Goal: Task Accomplishment & Management: Manage account settings

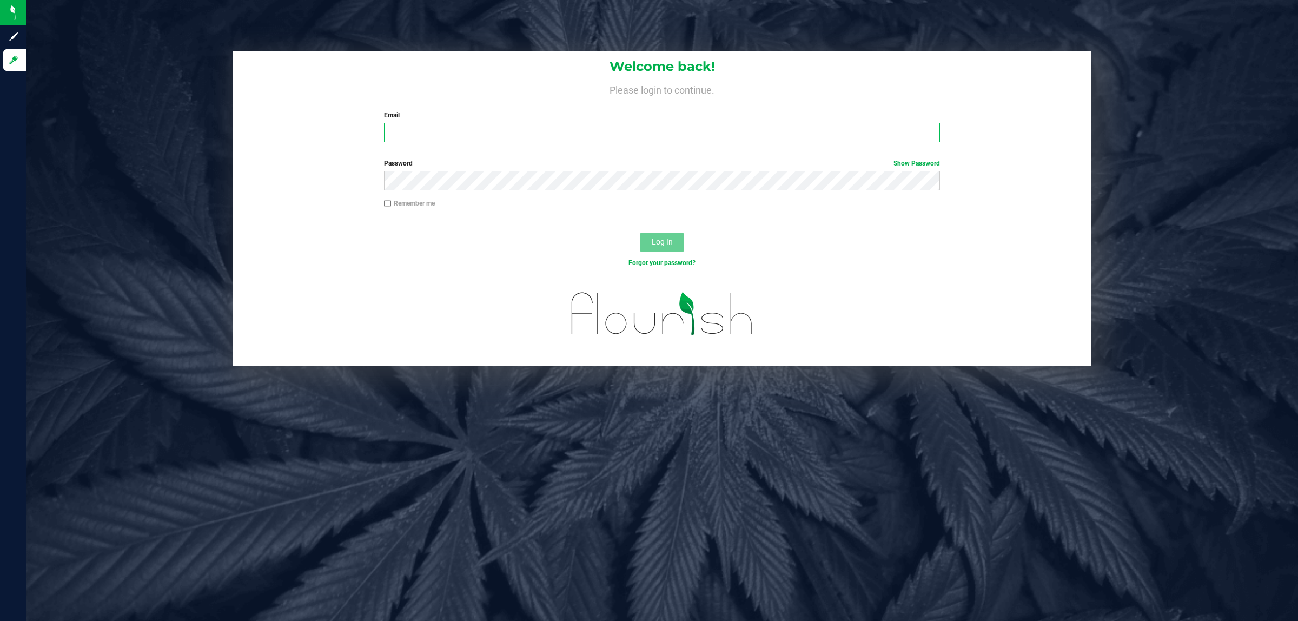
click at [466, 126] on input "Email" at bounding box center [662, 132] width 557 height 19
type input "[EMAIL_ADDRESS][DOMAIN_NAME]"
click at [641, 233] on button "Log In" at bounding box center [662, 242] width 43 height 19
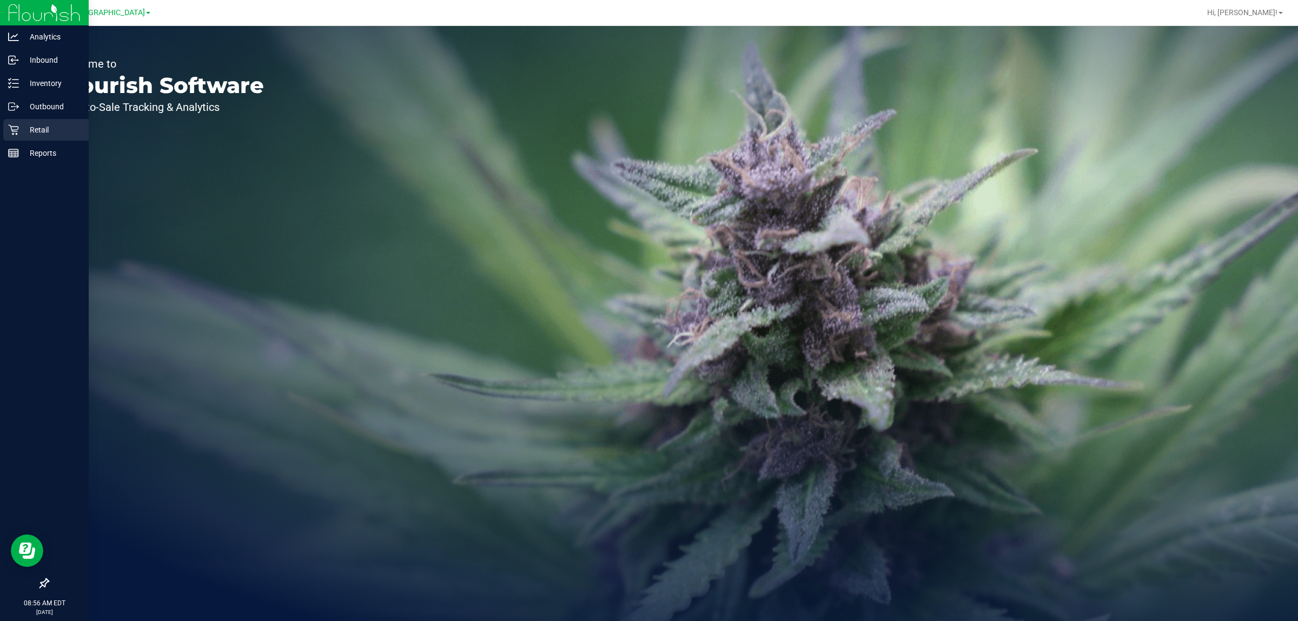
click at [23, 124] on p "Retail" at bounding box center [51, 129] width 65 height 13
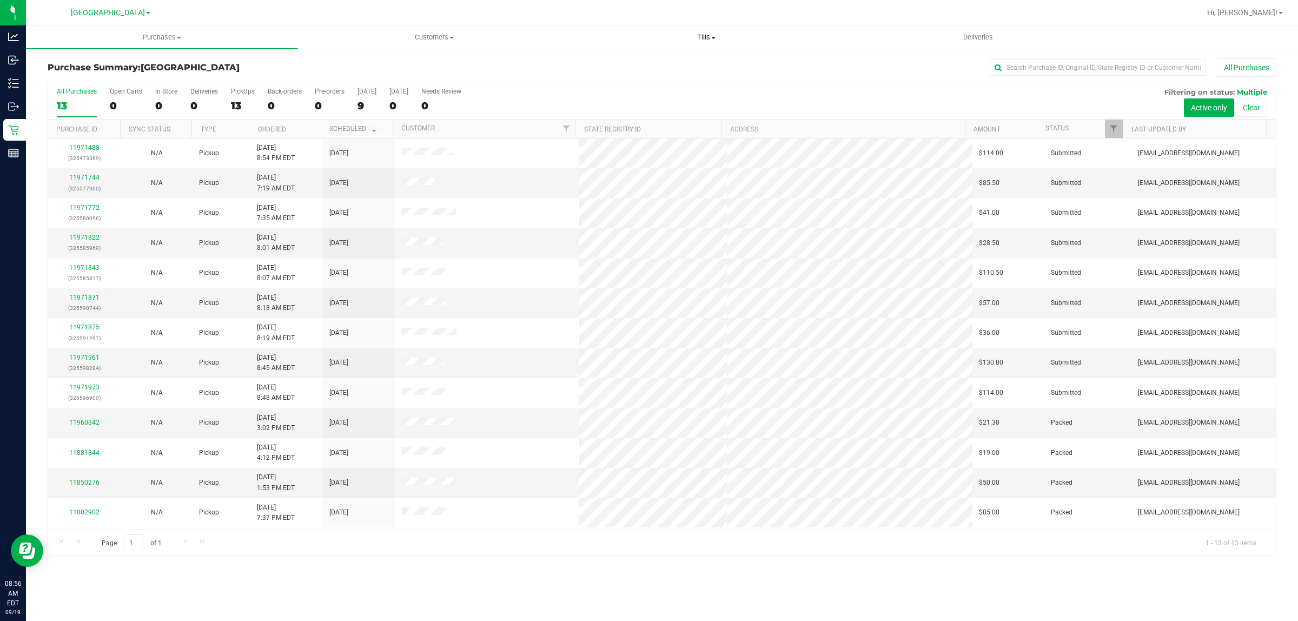
click at [710, 37] on span "Tills" at bounding box center [706, 37] width 271 height 10
click at [598, 68] on span "Manage tills" at bounding box center [606, 65] width 73 height 9
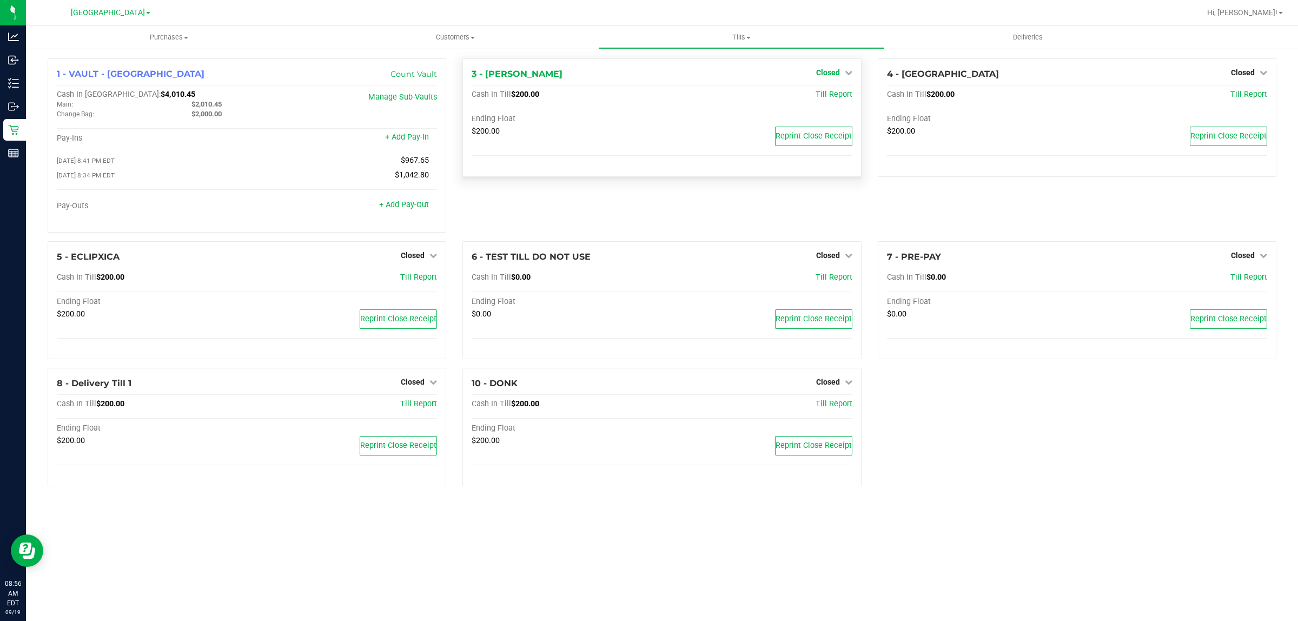
click at [834, 75] on span "Closed" at bounding box center [828, 72] width 24 height 9
click at [828, 96] on link "Open Till" at bounding box center [828, 95] width 29 height 9
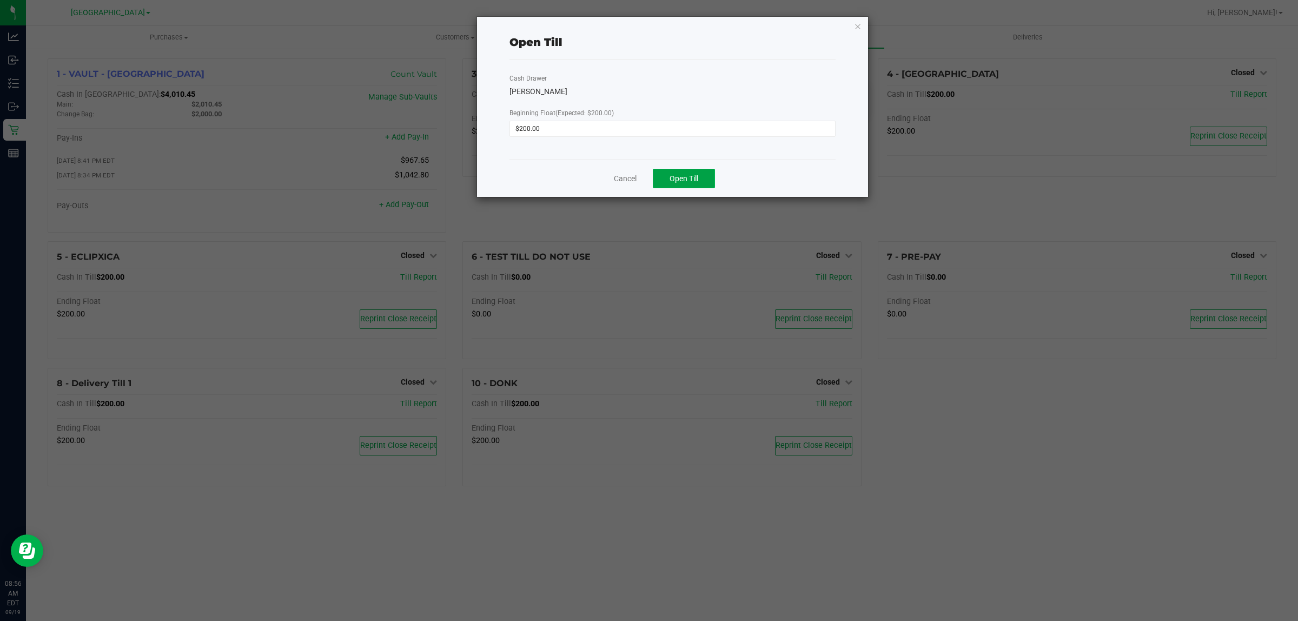
click at [692, 179] on span "Open Till" at bounding box center [684, 178] width 29 height 9
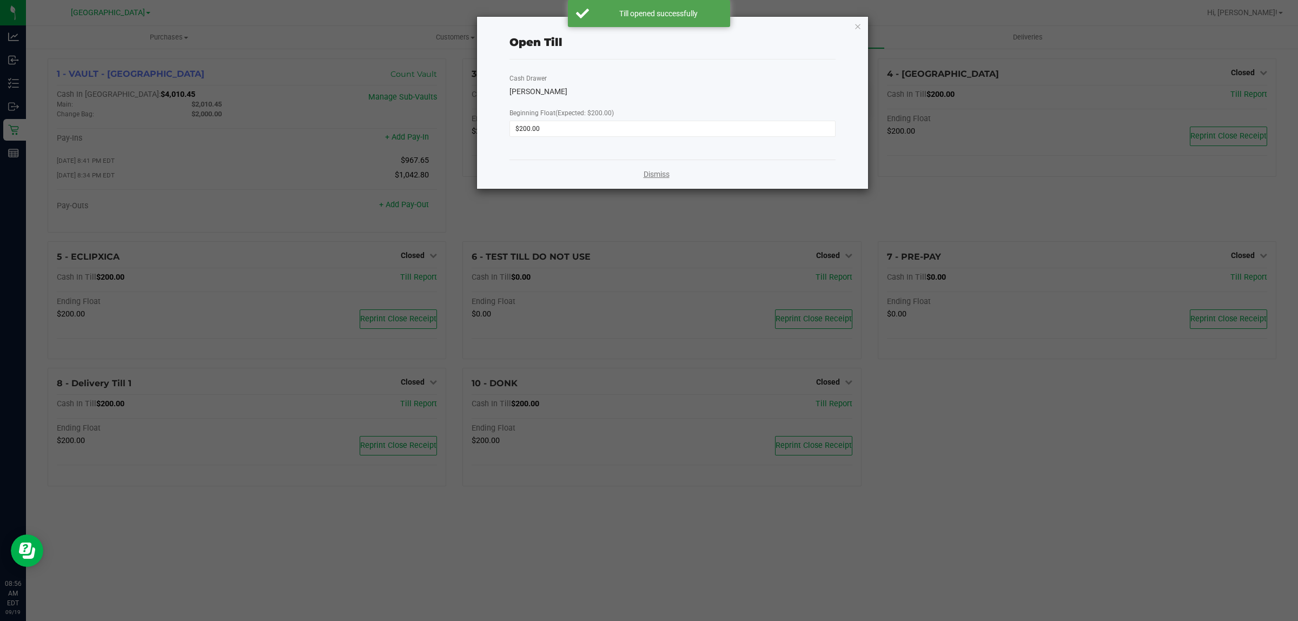
click at [663, 170] on link "Dismiss" at bounding box center [657, 174] width 26 height 11
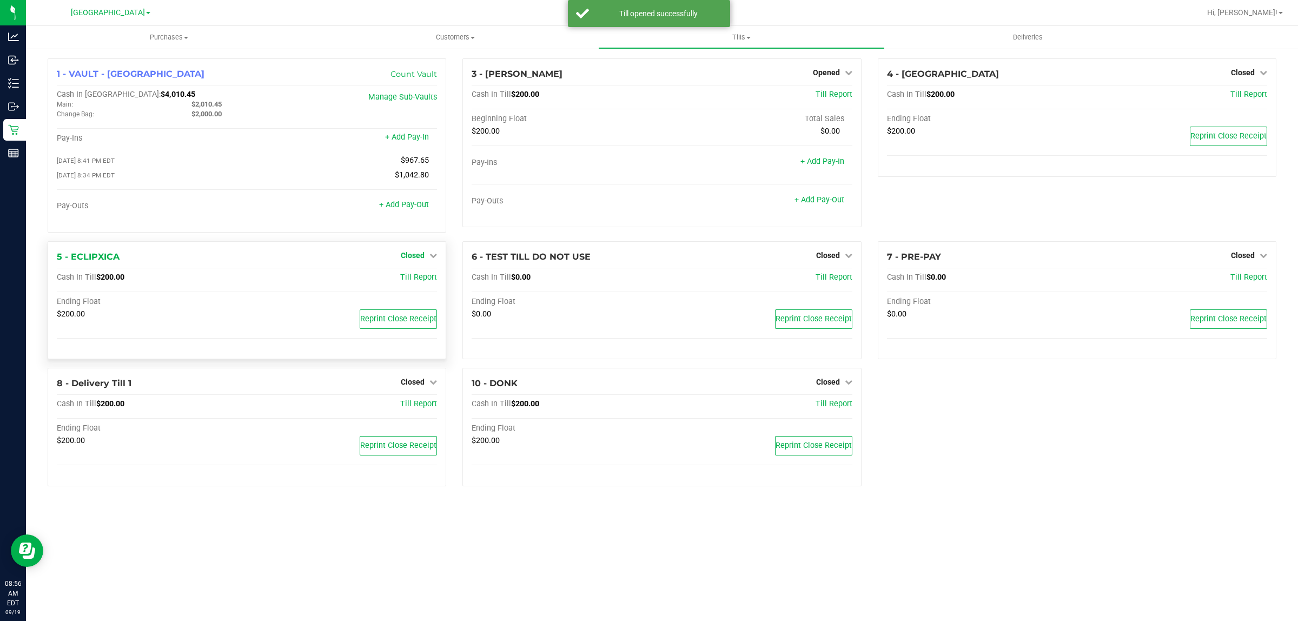
click at [417, 260] on span "Closed" at bounding box center [413, 255] width 24 height 9
click at [412, 280] on link "Open Till" at bounding box center [412, 277] width 29 height 9
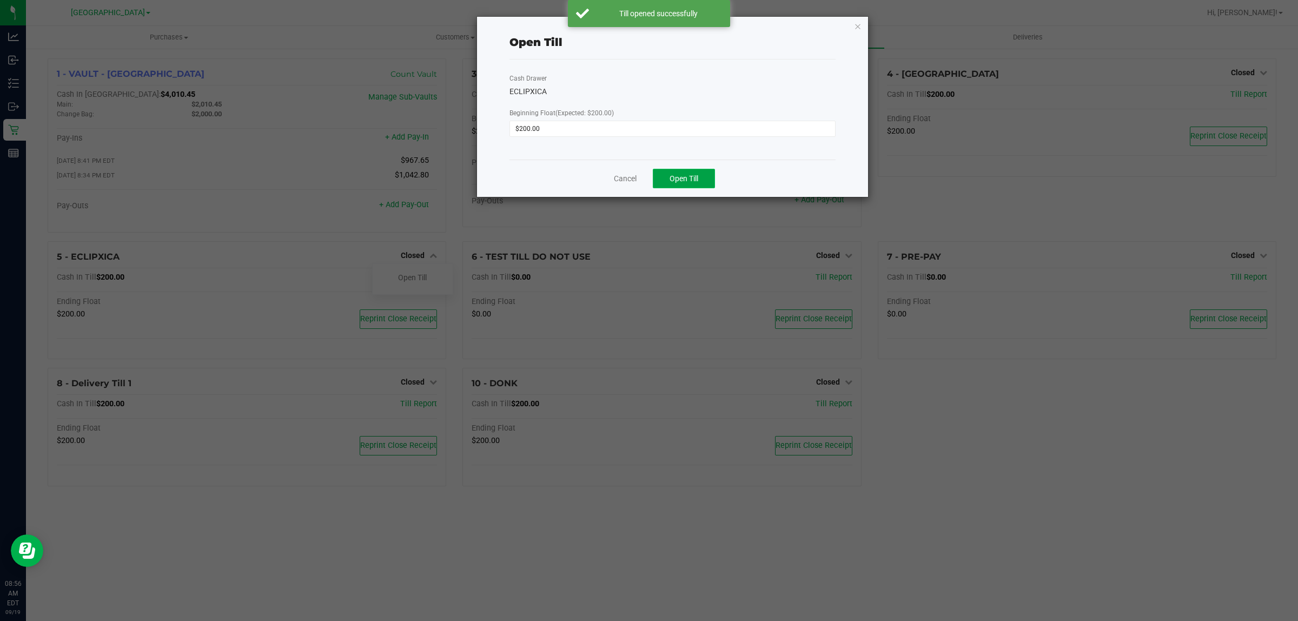
click at [694, 182] on span "Open Till" at bounding box center [684, 178] width 29 height 9
click at [650, 179] on link "Dismiss" at bounding box center [657, 174] width 26 height 11
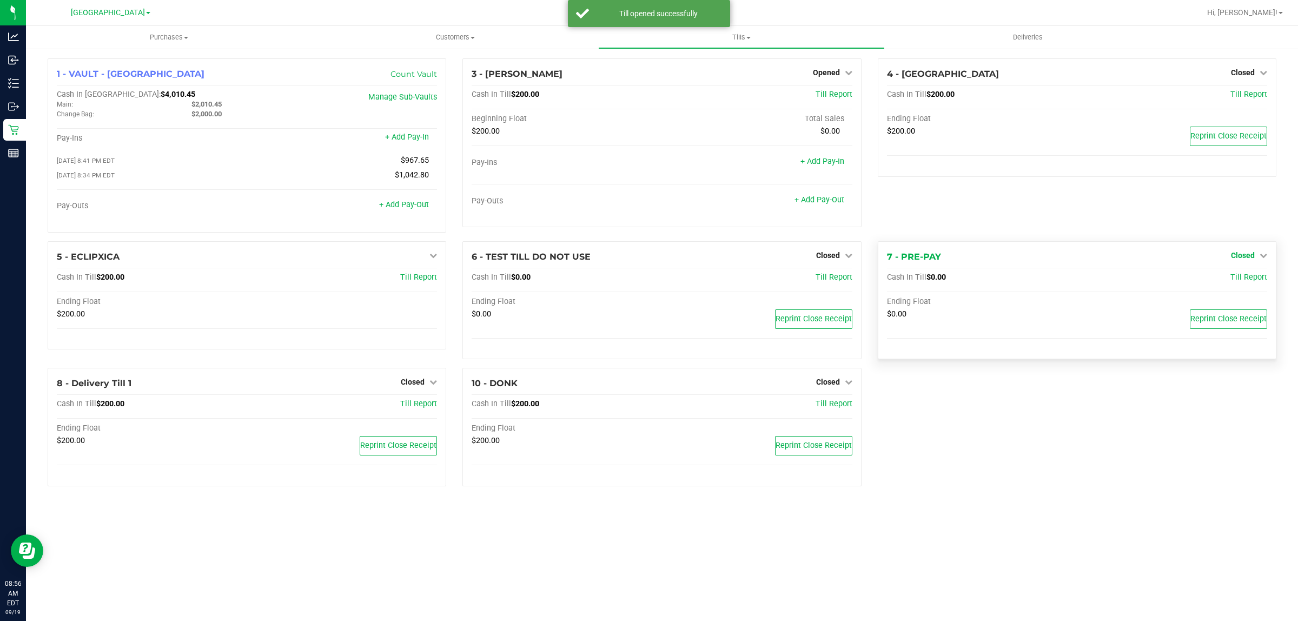
click at [1260, 257] on icon at bounding box center [1264, 256] width 8 height 8
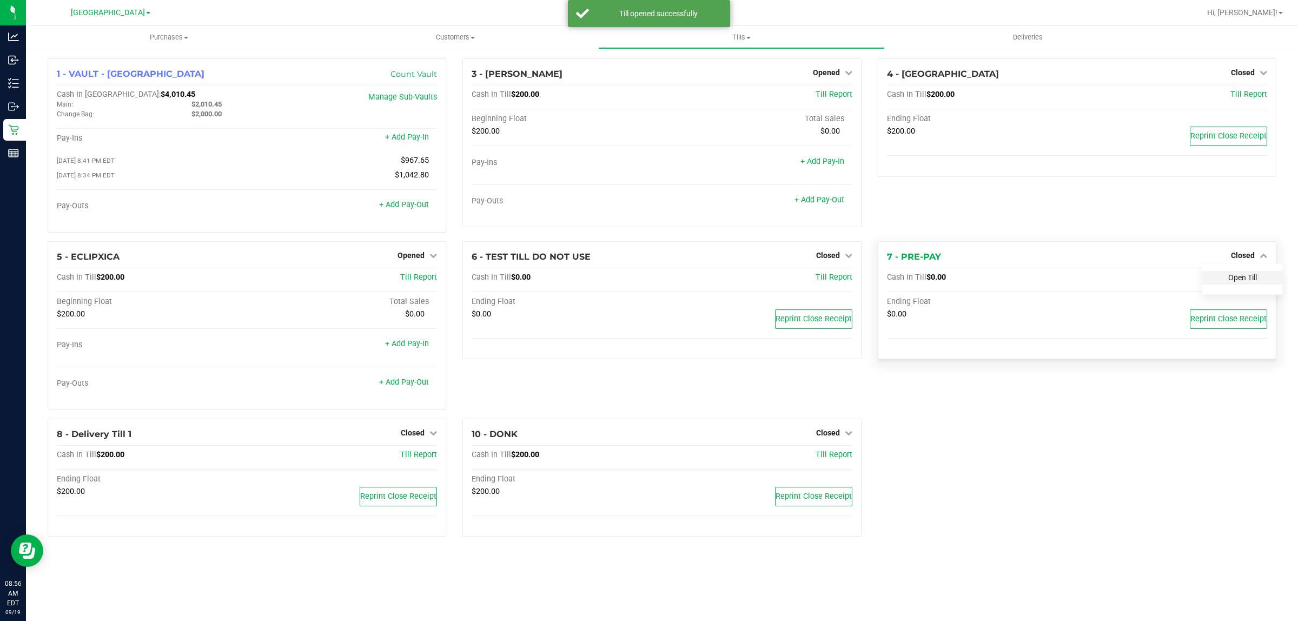
click at [1240, 282] on link "Open Till" at bounding box center [1243, 277] width 29 height 9
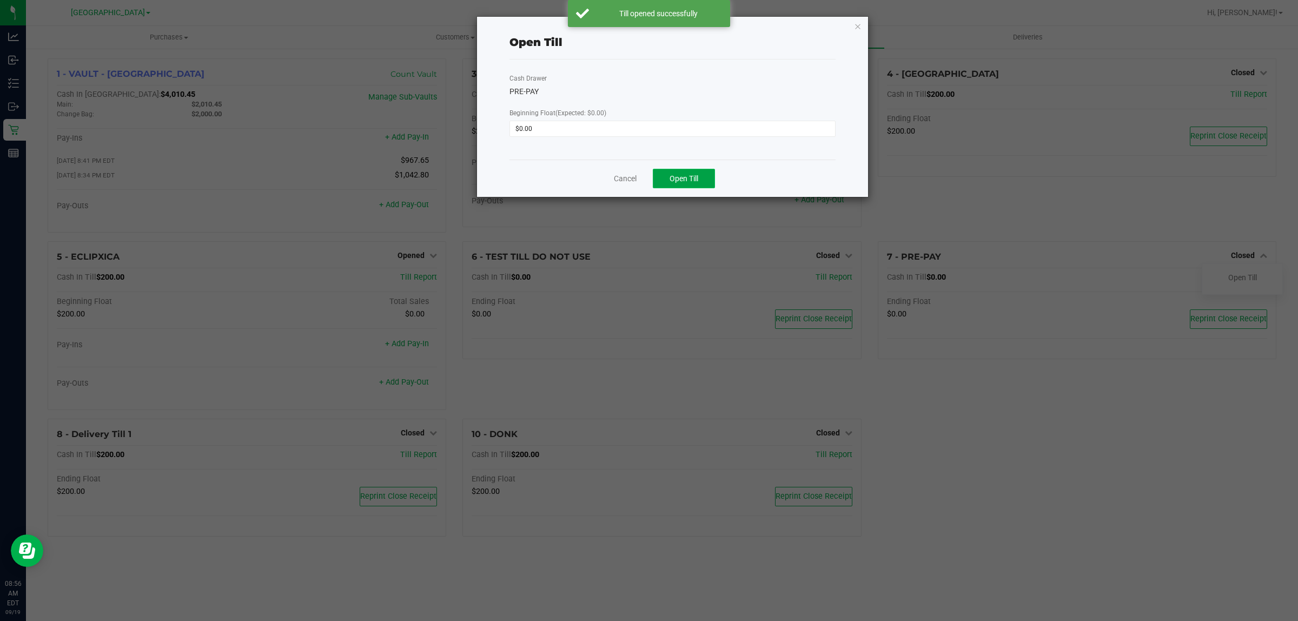
click at [677, 177] on span "Open Till" at bounding box center [684, 178] width 29 height 9
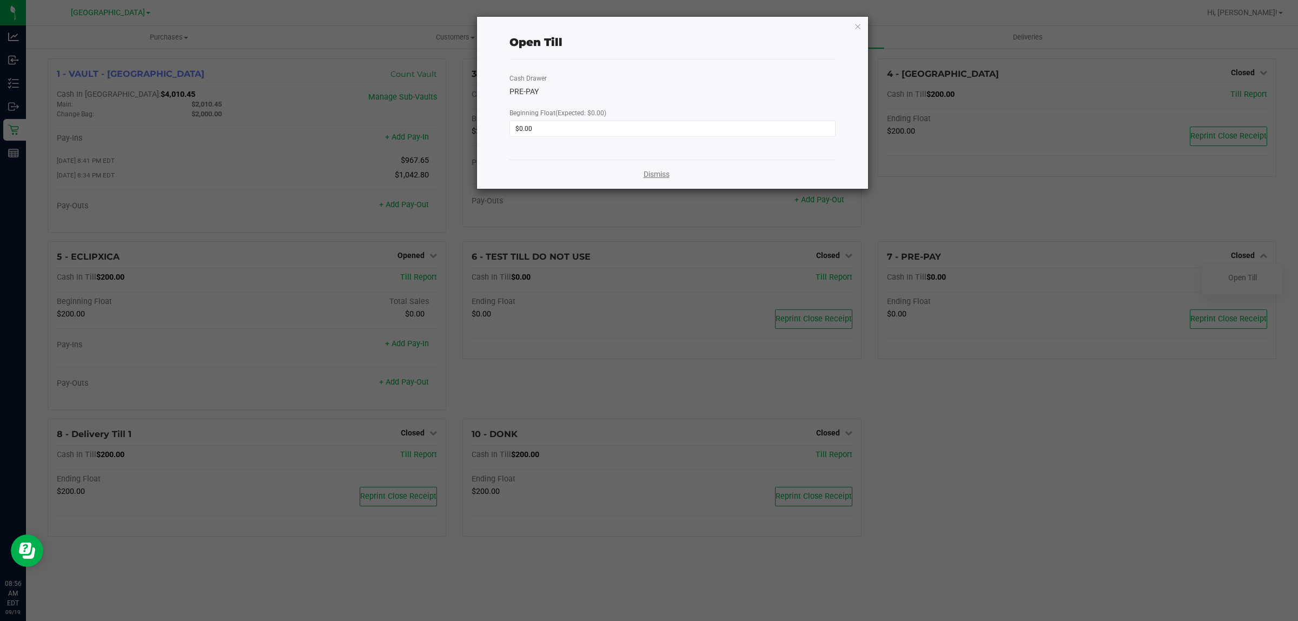
click at [652, 174] on link "Dismiss" at bounding box center [657, 174] width 26 height 11
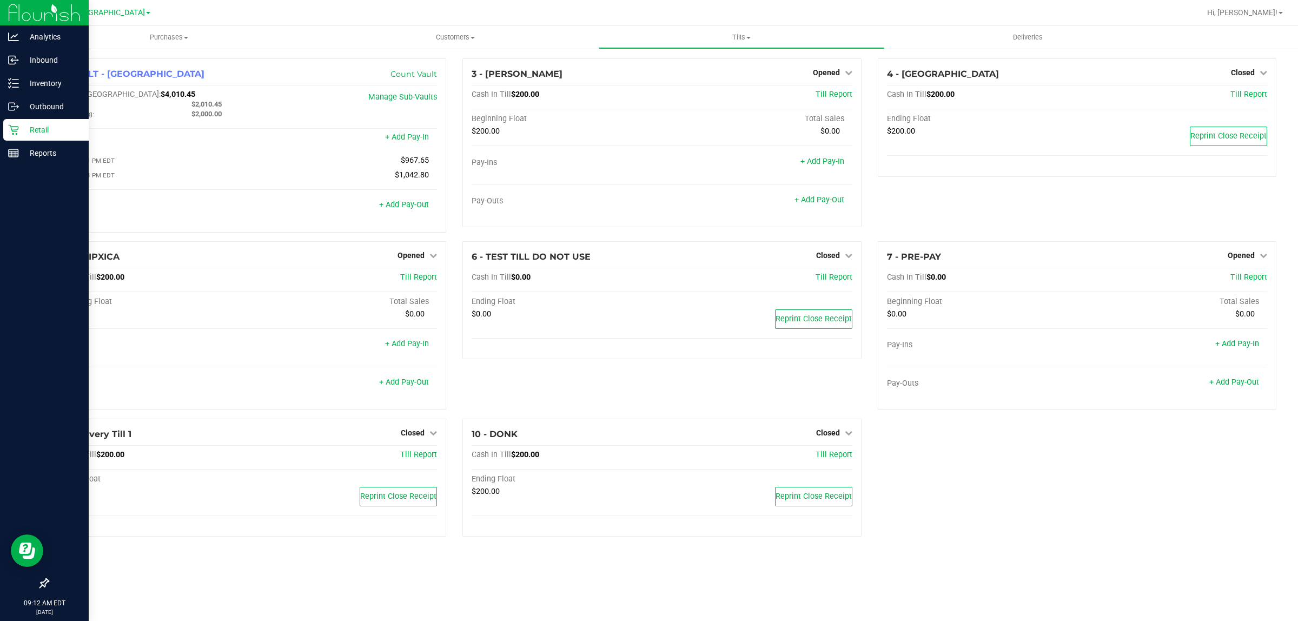
click at [27, 126] on p "Retail" at bounding box center [51, 129] width 65 height 13
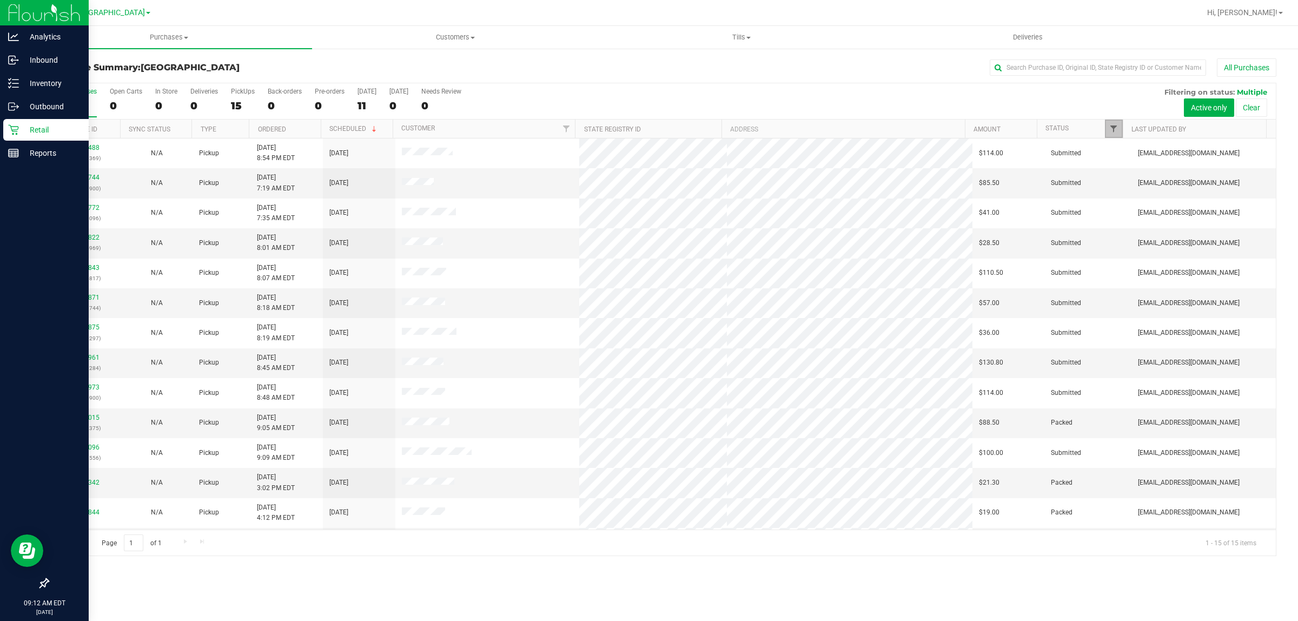
click at [1112, 128] on span "Filter" at bounding box center [1114, 128] width 9 height 9
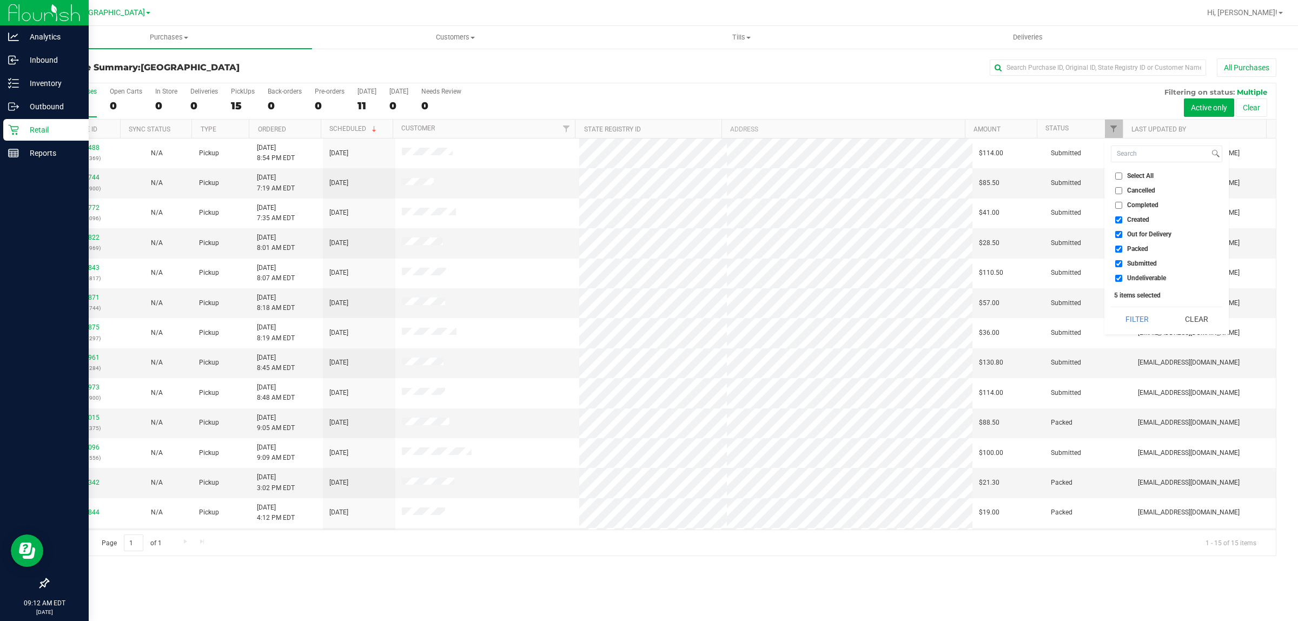
click at [1135, 231] on span "Out for Delivery" at bounding box center [1149, 234] width 44 height 6
click at [1123, 231] on input "Out for Delivery" at bounding box center [1119, 234] width 7 height 7
checkbox input "false"
click at [1132, 249] on span "Packed" at bounding box center [1137, 249] width 21 height 6
click at [1123, 249] on input "Packed" at bounding box center [1119, 249] width 7 height 7
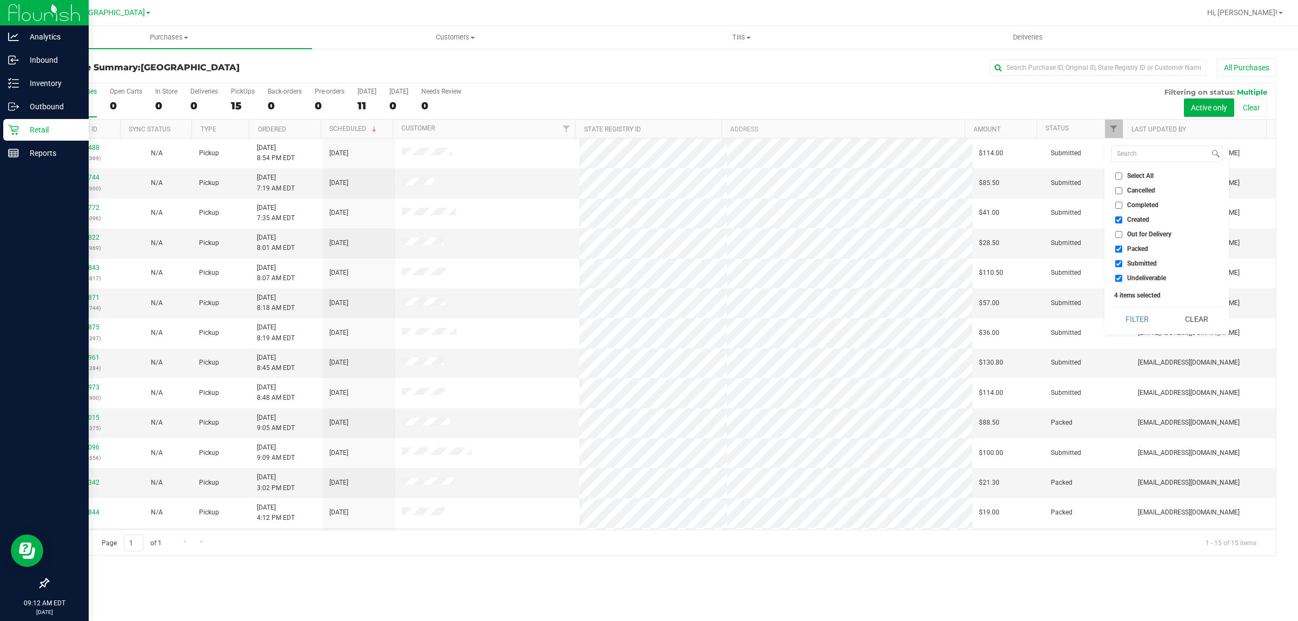
checkbox input "false"
click at [1131, 275] on span "Undeliverable" at bounding box center [1146, 278] width 39 height 6
click at [1123, 275] on input "Undeliverable" at bounding box center [1119, 278] width 7 height 7
checkbox input "false"
click at [1134, 313] on button "Filter" at bounding box center [1137, 319] width 52 height 24
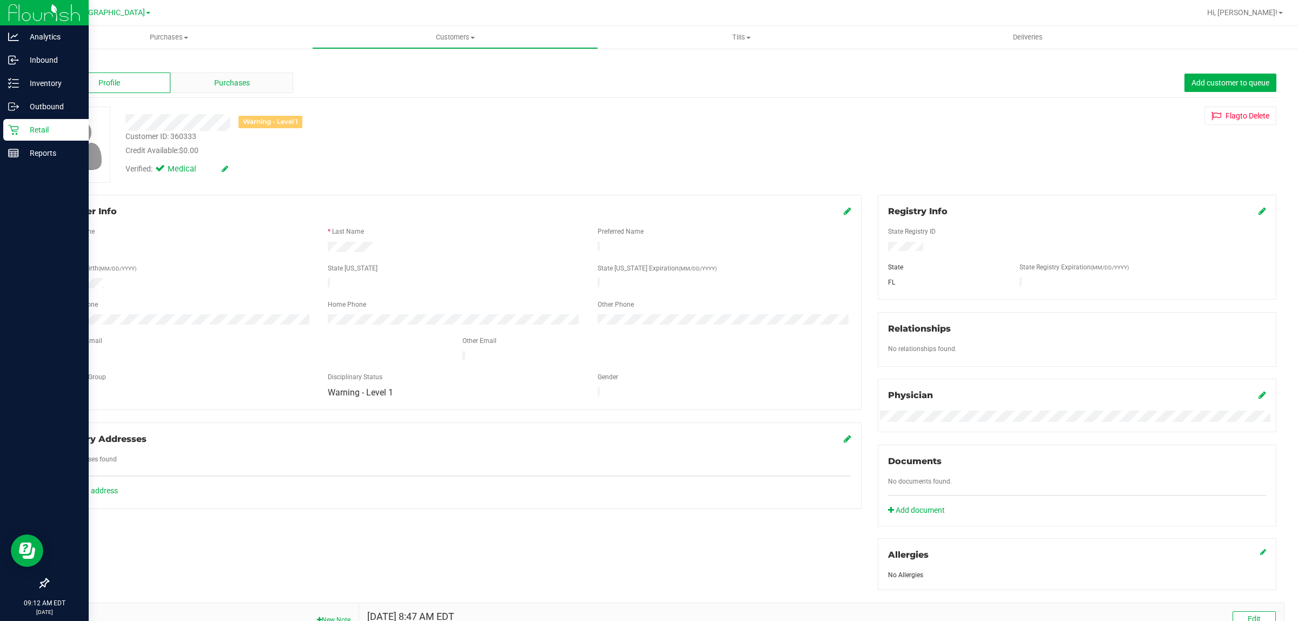
click at [209, 82] on div "Purchases" at bounding box center [231, 82] width 123 height 21
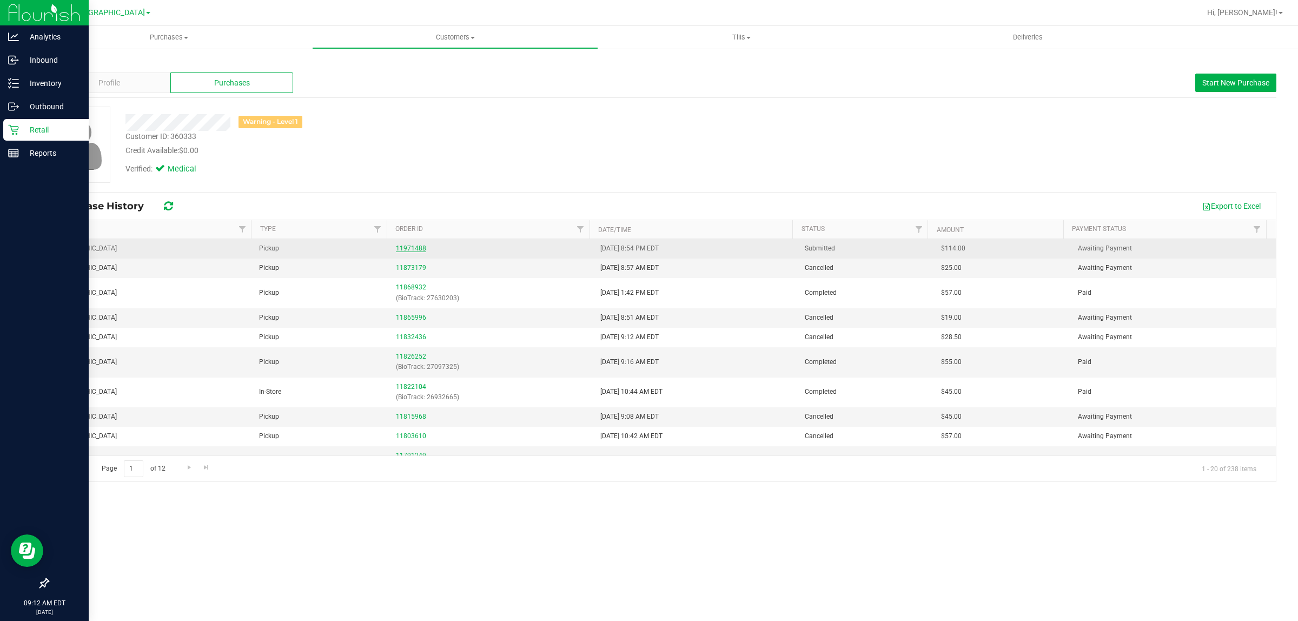
click at [409, 252] on link "11971488" at bounding box center [411, 249] width 30 height 8
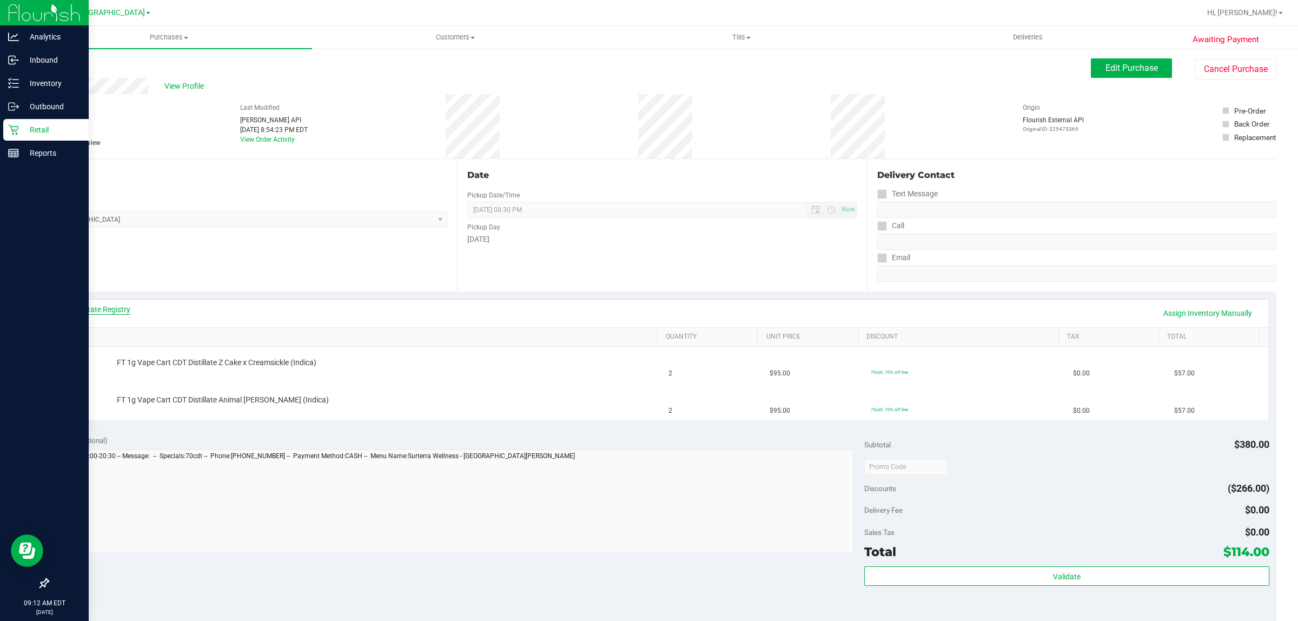
click at [120, 308] on link "View State Registry" at bounding box center [97, 309] width 65 height 11
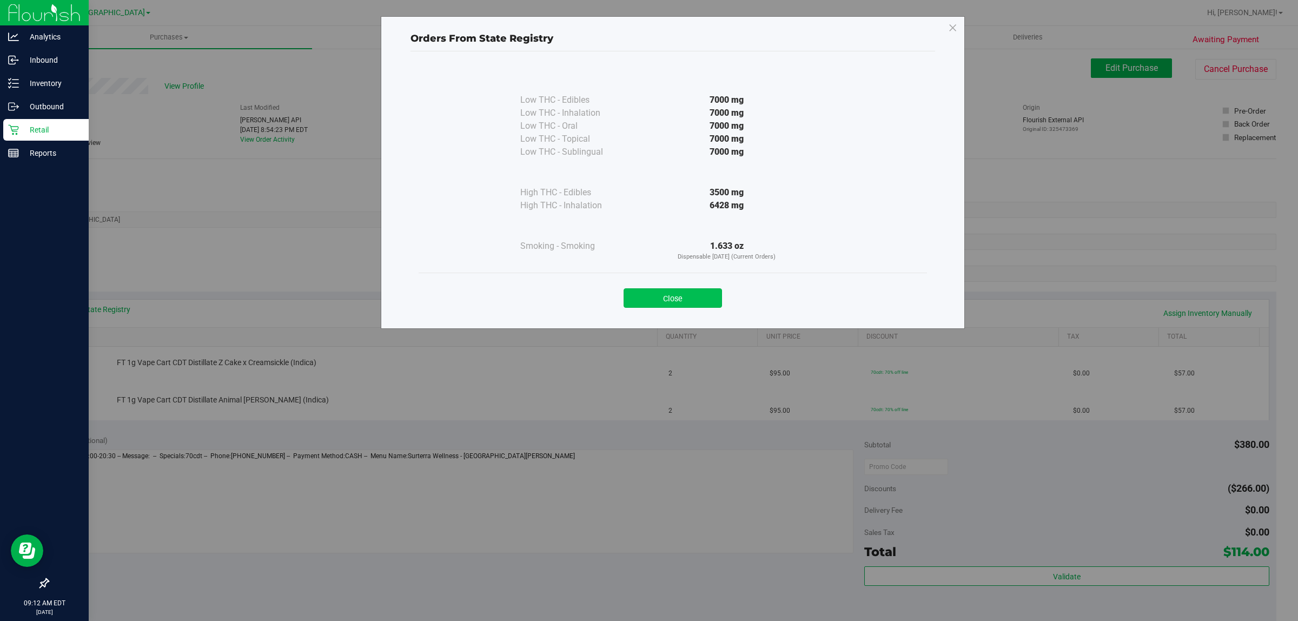
click at [695, 295] on button "Close" at bounding box center [673, 297] width 98 height 19
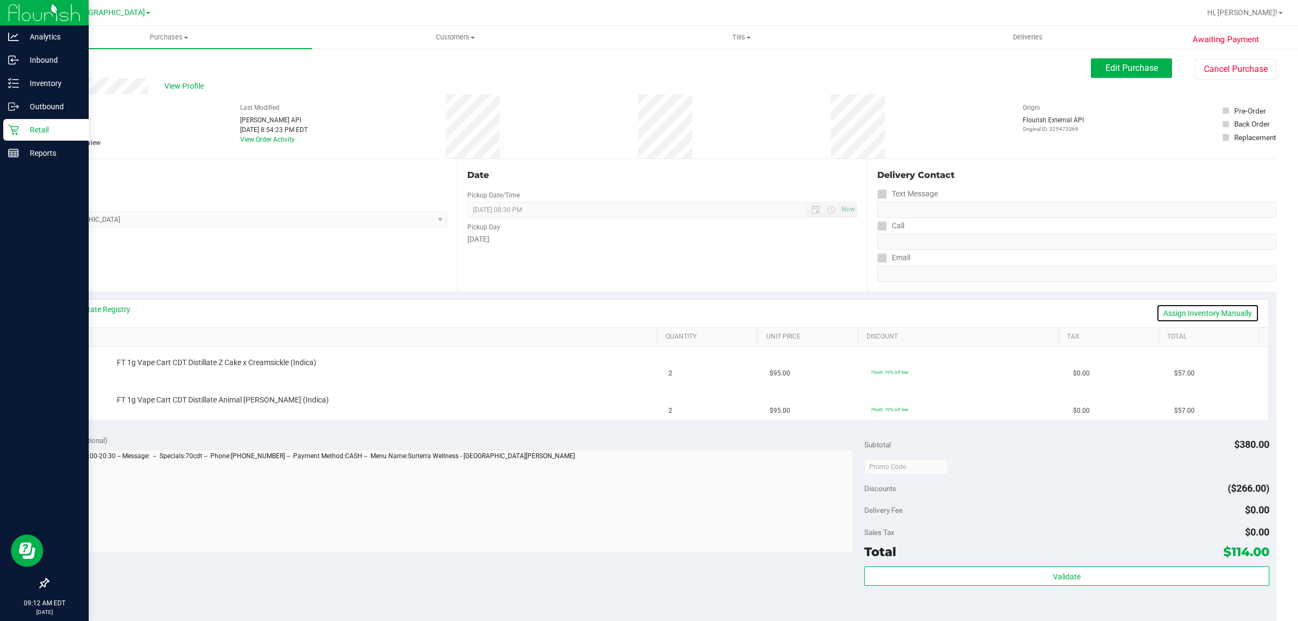
click at [1172, 314] on link "Assign Inventory Manually" at bounding box center [1208, 313] width 103 height 18
click at [1209, 311] on link "Save & Exit" at bounding box center [1234, 313] width 51 height 18
click at [1109, 71] on span "Edit Purchase" at bounding box center [1132, 68] width 52 height 10
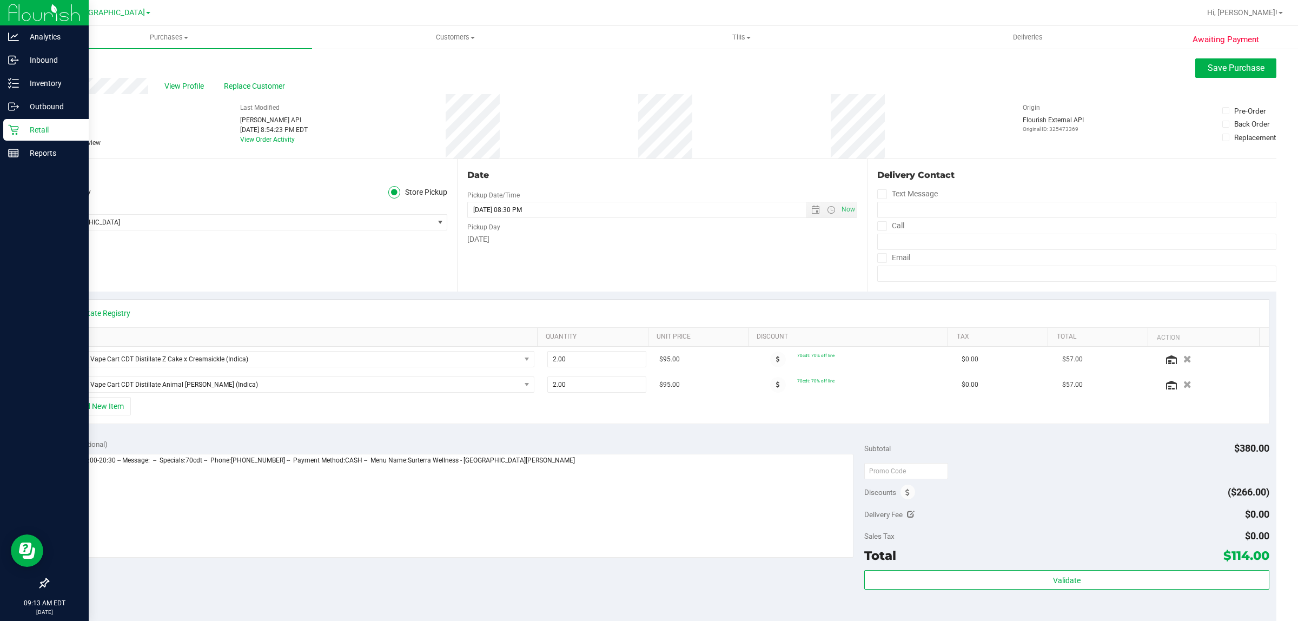
click at [57, 140] on label "Needs review" at bounding box center [75, 143] width 54 height 10
click at [0, 0] on input "Needs review" at bounding box center [0, 0] width 0 height 0
drag, startPoint x: 572, startPoint y: 460, endPoint x: 528, endPoint y: 464, distance: 44.0
click at [572, 461] on textarea at bounding box center [454, 506] width 799 height 104
type textarea "Friday 09/19/2025 09:00-20:30 -- Message: -- Specials:70cdt -- Phone:7726263099…"
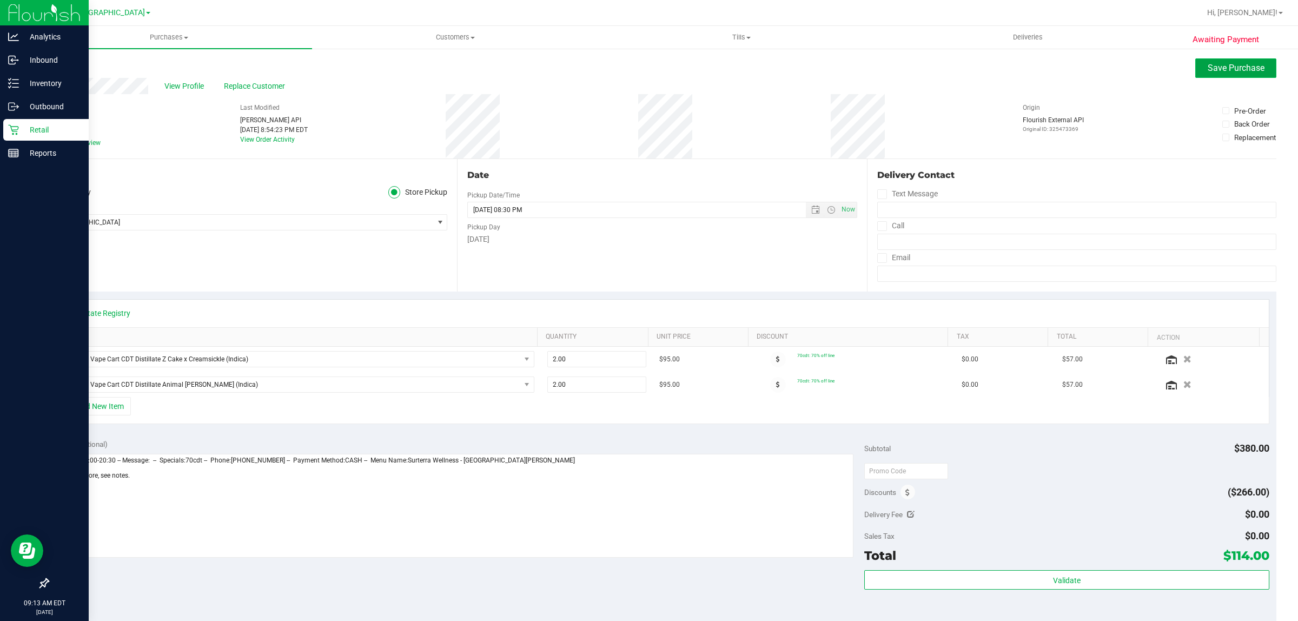
click at [1247, 63] on span "Save Purchase" at bounding box center [1236, 68] width 57 height 10
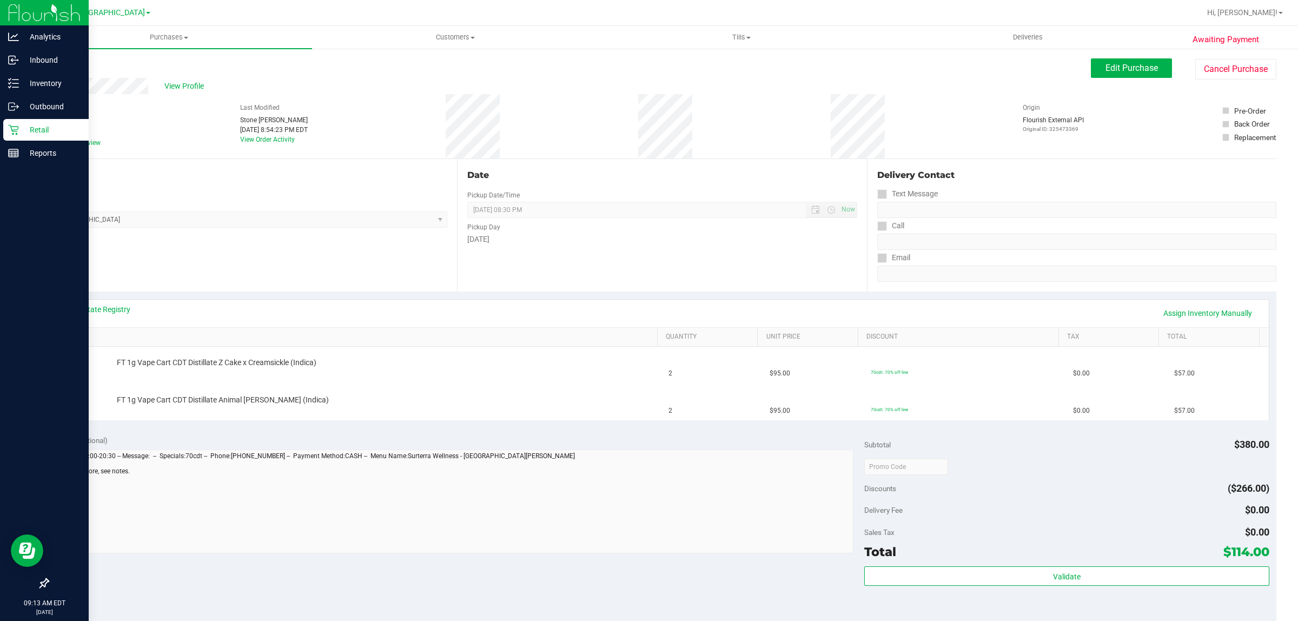
click at [28, 129] on p "Retail" at bounding box center [51, 129] width 65 height 13
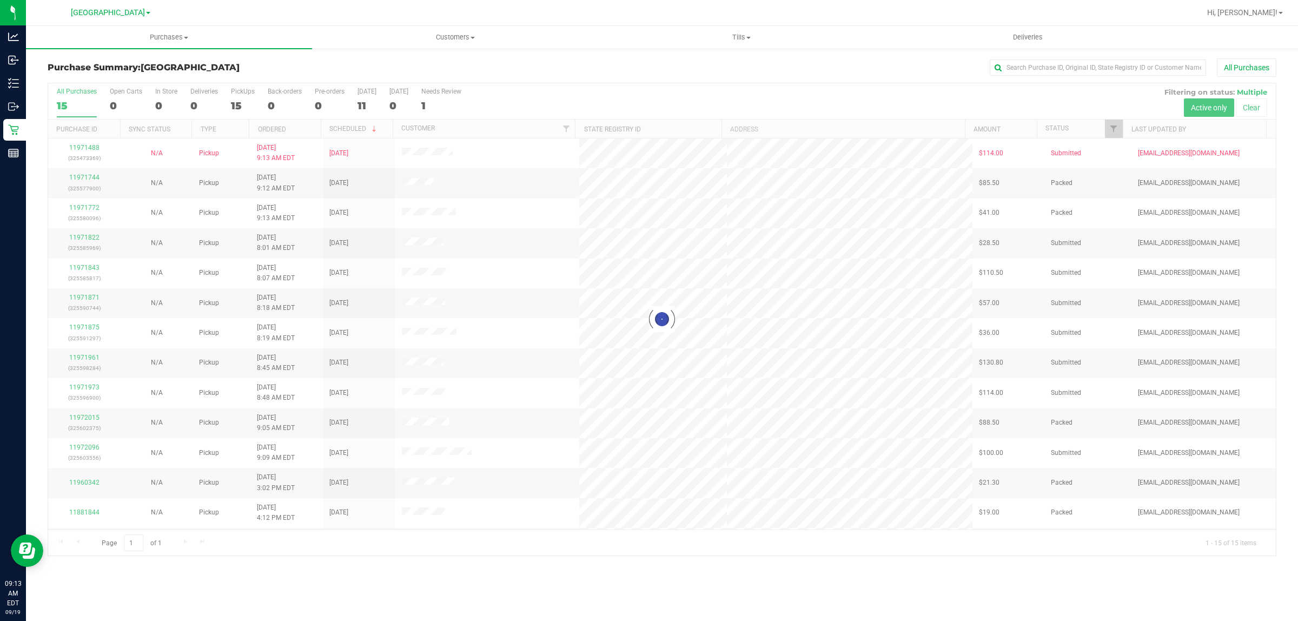
click at [239, 100] on div at bounding box center [662, 319] width 1228 height 472
click at [236, 98] on label "PickUps 15" at bounding box center [243, 103] width 24 height 30
click at [0, 0] on input "PickUps 15" at bounding box center [0, 0] width 0 height 0
click at [1116, 128] on div at bounding box center [662, 319] width 1228 height 472
click at [1113, 128] on span "Filter" at bounding box center [1114, 128] width 9 height 9
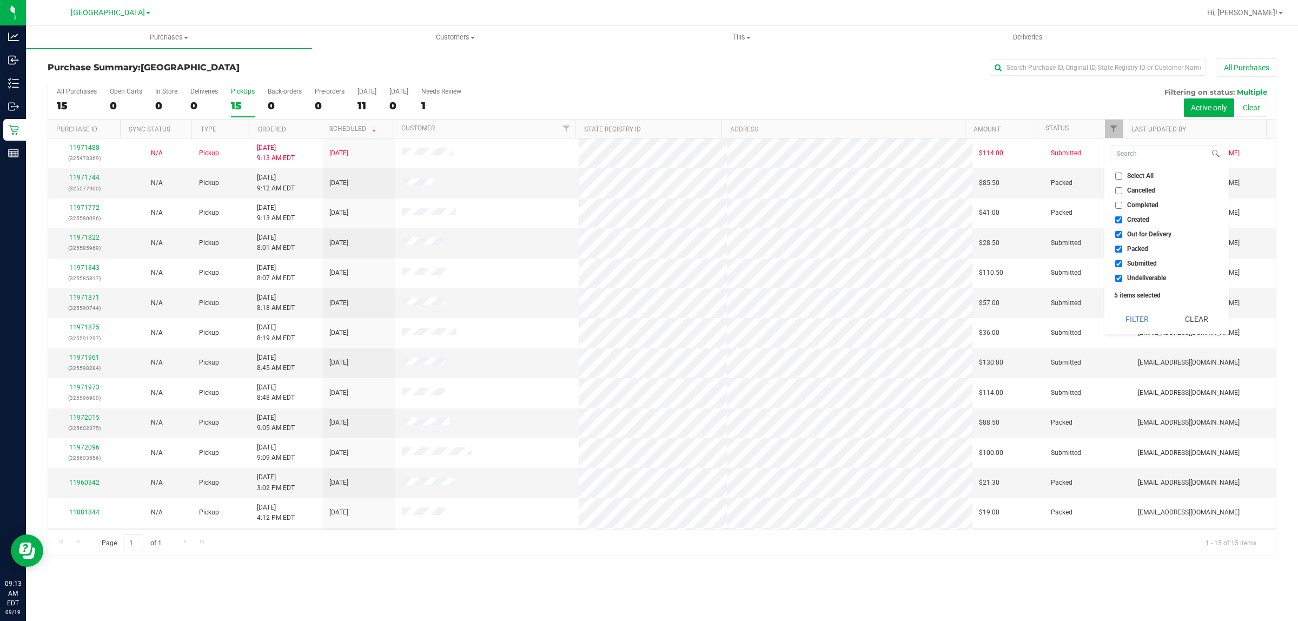
drag, startPoint x: 1129, startPoint y: 232, endPoint x: 1127, endPoint y: 238, distance: 6.8
click at [1129, 232] on span "Out for Delivery" at bounding box center [1149, 234] width 44 height 6
click at [1123, 232] on input "Out for Delivery" at bounding box center [1119, 234] width 7 height 7
checkbox input "false"
click at [1123, 253] on li "Packed" at bounding box center [1166, 248] width 111 height 11
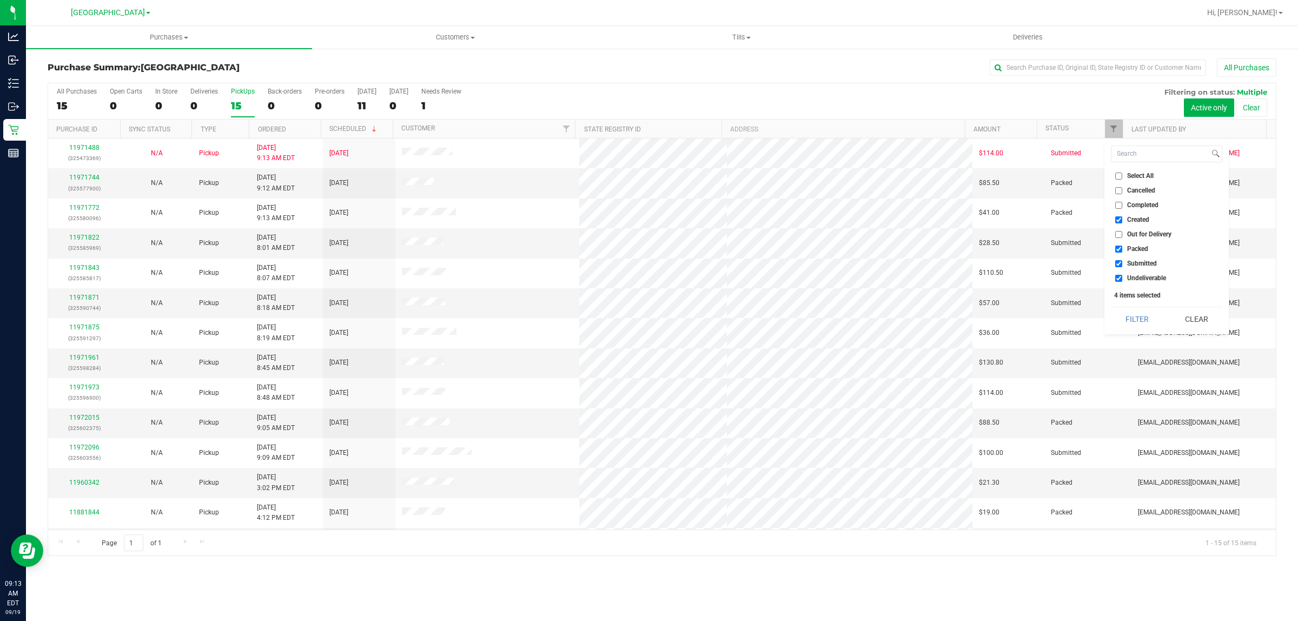
click at [1120, 250] on input "Packed" at bounding box center [1119, 249] width 7 height 7
checkbox input "false"
click at [1120, 278] on input "Undeliverable" at bounding box center [1119, 278] width 7 height 7
checkbox input "false"
click at [1124, 307] on button "Filter" at bounding box center [1137, 319] width 52 height 24
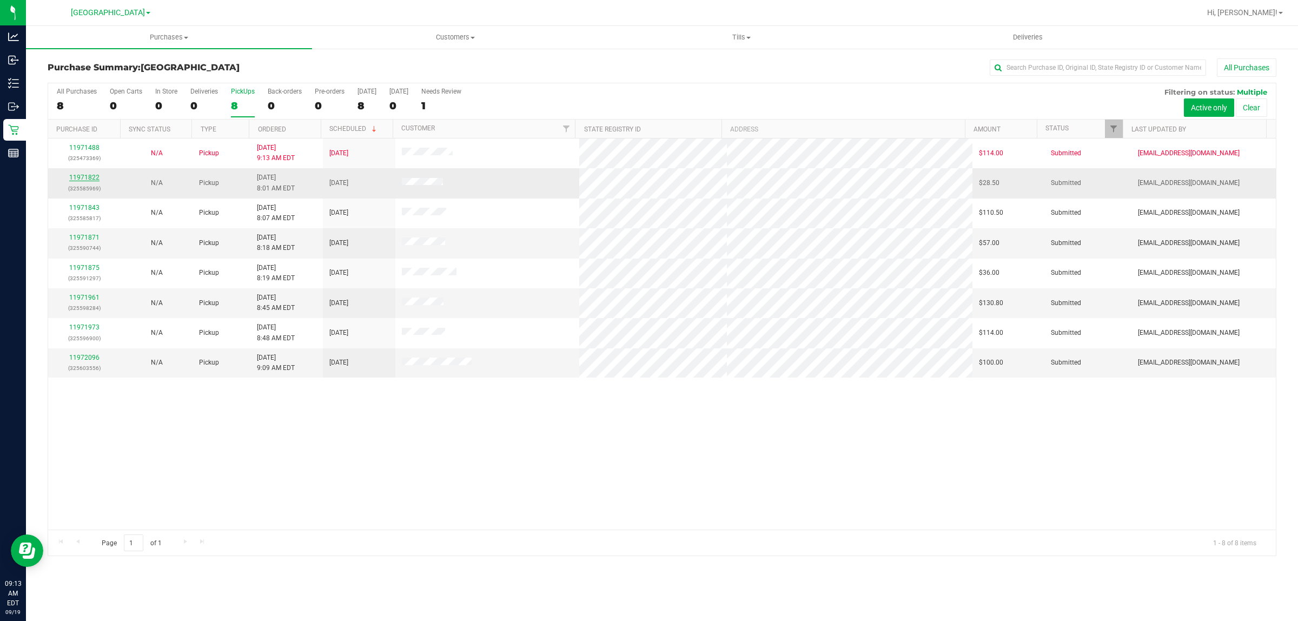
click at [95, 179] on link "11971822" at bounding box center [84, 178] width 30 height 8
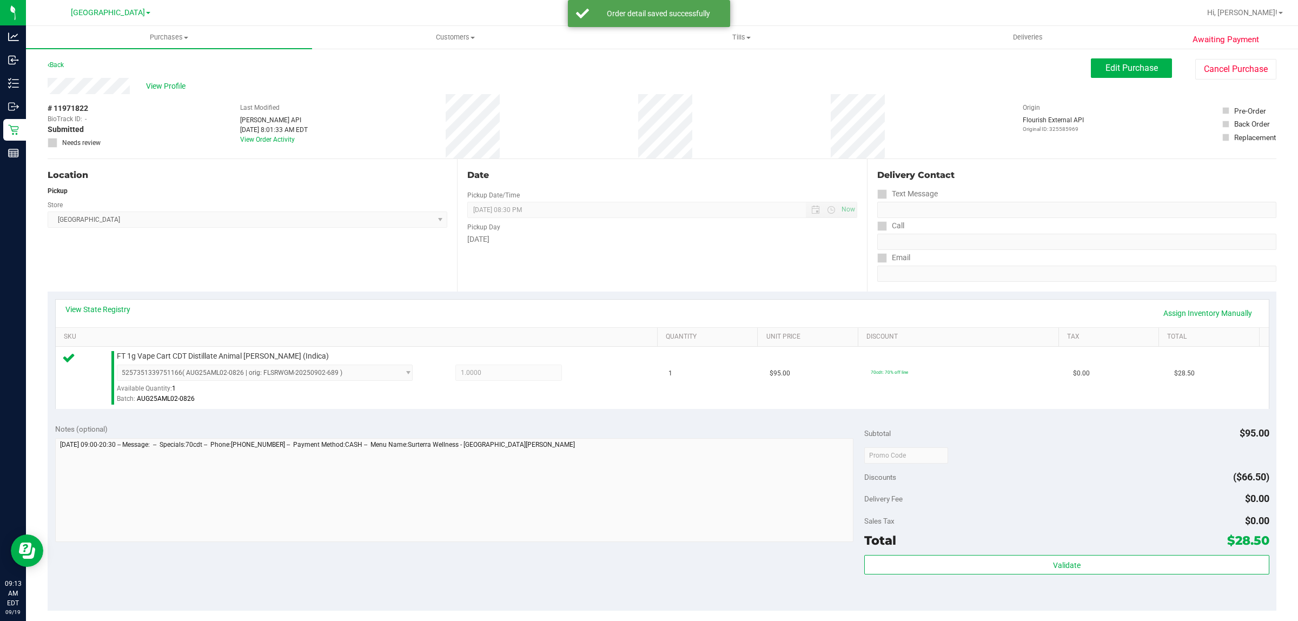
drag, startPoint x: 1015, startPoint y: 577, endPoint x: 1012, endPoint y: 552, distance: 25.2
click at [1012, 566] on div "Validate" at bounding box center [1066, 579] width 405 height 49
click at [1012, 552] on div "Subtotal $95.00 Discounts ($66.50) Delivery Fee $0.00 Sales Tax $0.00 Total $28…" at bounding box center [1066, 514] width 405 height 180
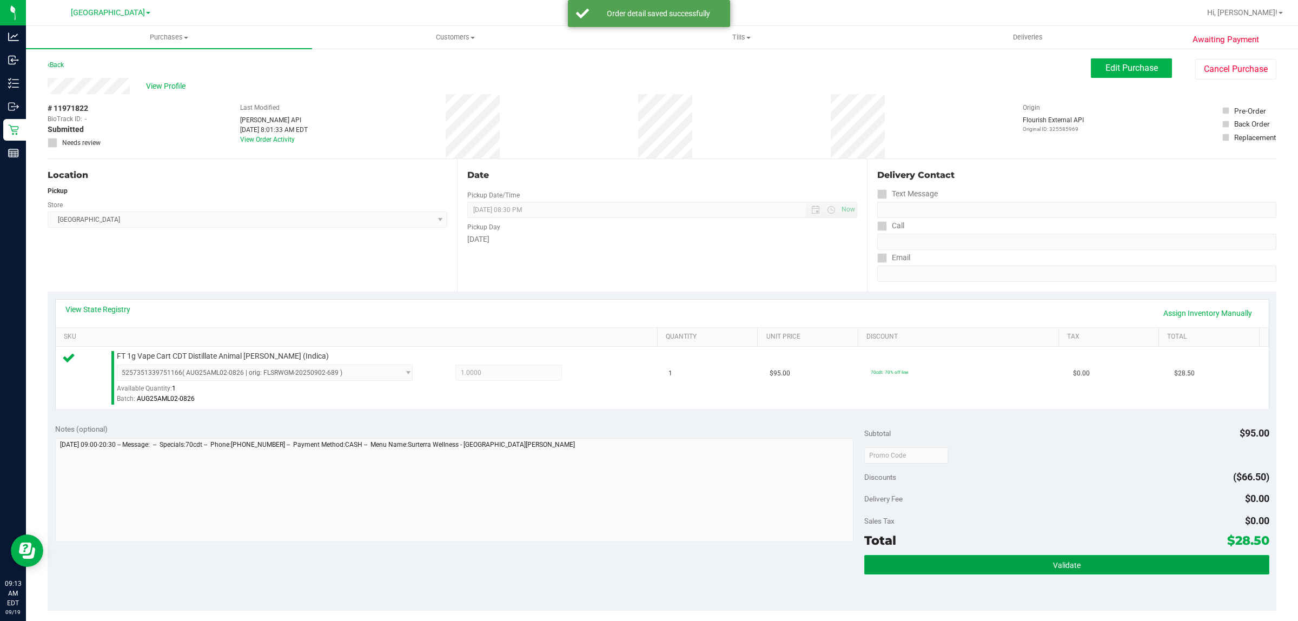
drag, startPoint x: 1012, startPoint y: 568, endPoint x: 999, endPoint y: 565, distance: 13.3
click at [1013, 568] on button "Validate" at bounding box center [1066, 564] width 405 height 19
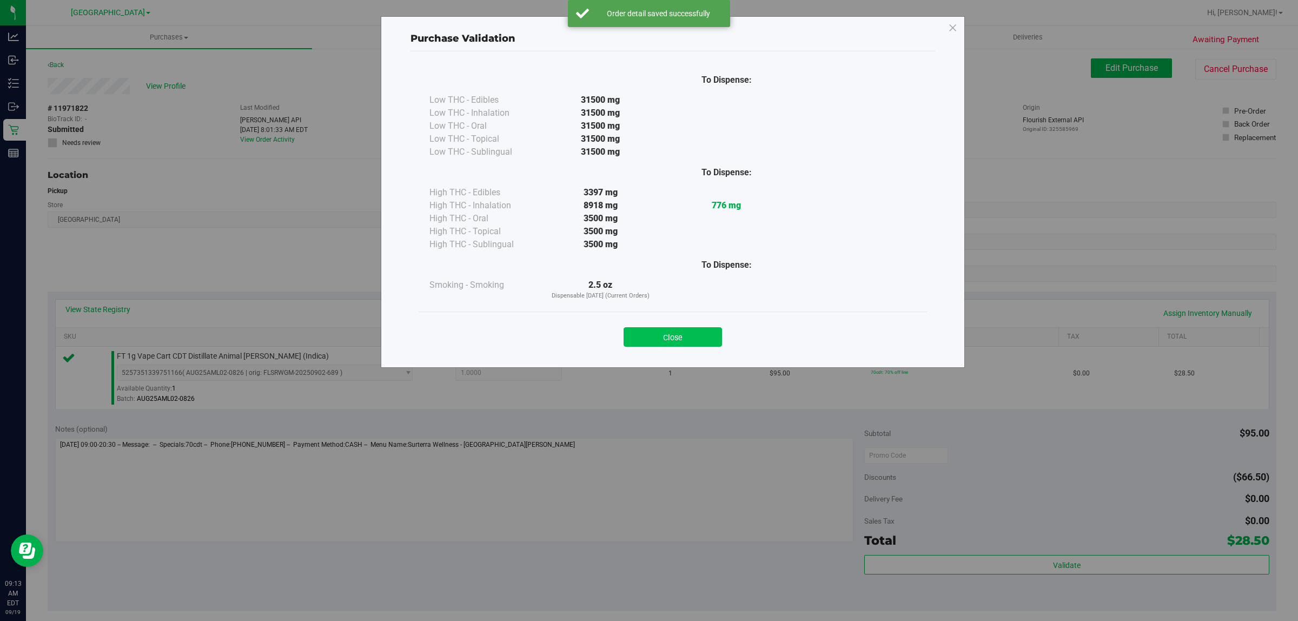
click at [671, 339] on button "Close" at bounding box center [673, 336] width 98 height 19
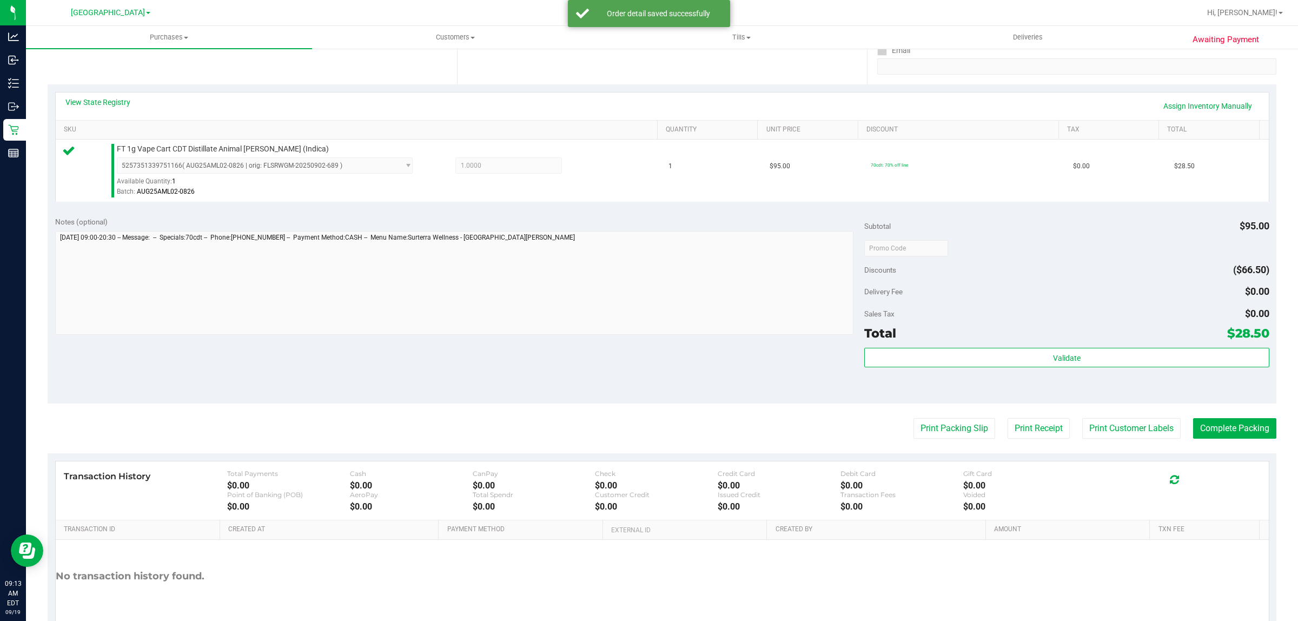
scroll to position [263, 0]
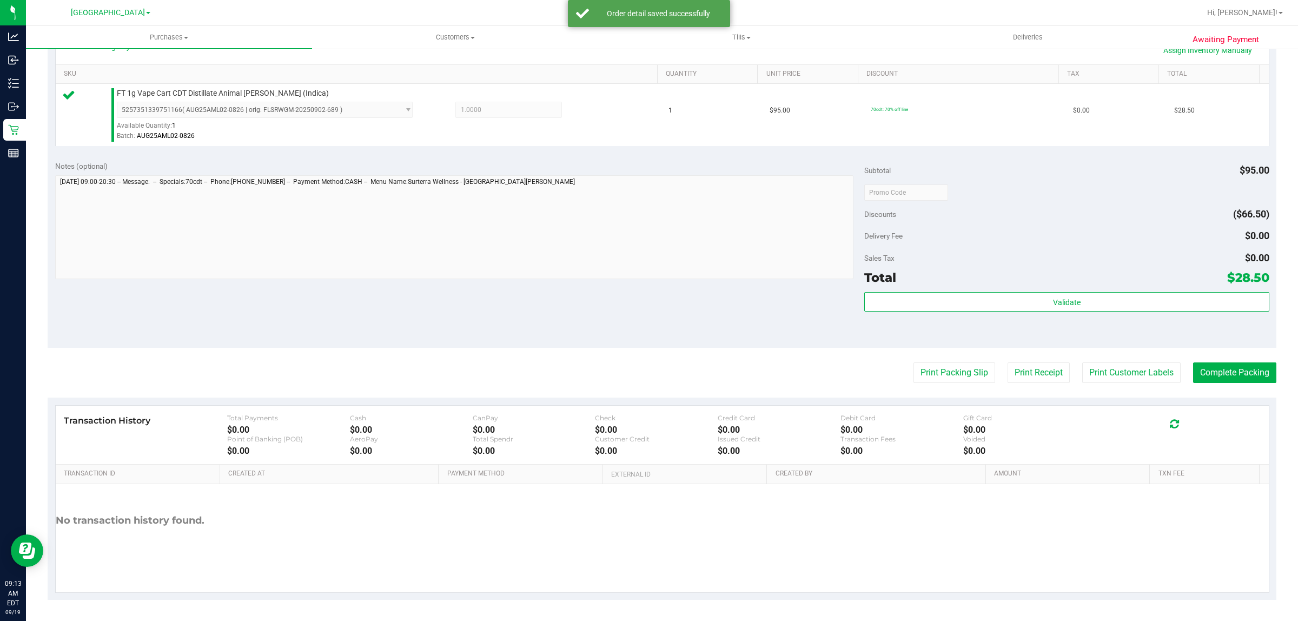
click at [939, 387] on purchase-details "Back Edit Purchase Cancel Purchase View Profile # 11971822 BioTrack ID: - Submi…" at bounding box center [662, 198] width 1229 height 804
click at [939, 377] on button "Print Packing Slip" at bounding box center [955, 372] width 82 height 21
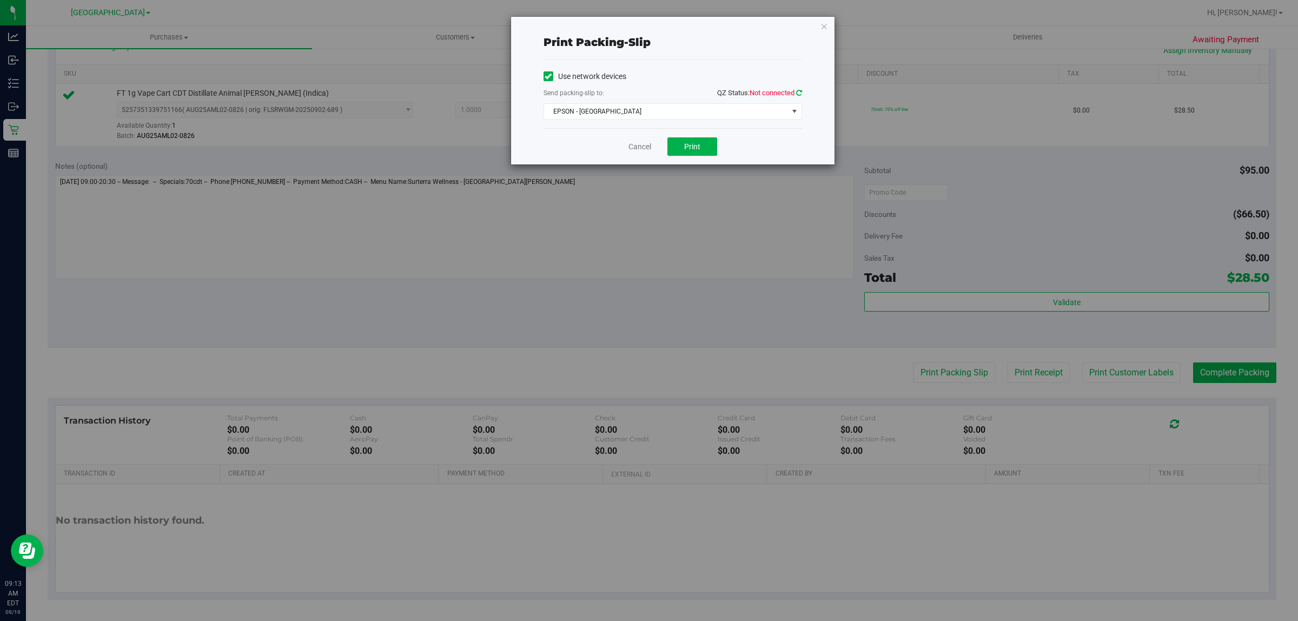
click at [798, 94] on icon at bounding box center [799, 92] width 6 height 7
drag, startPoint x: 748, startPoint y: 114, endPoint x: 706, endPoint y: 160, distance: 62.0
click at [748, 114] on span "EPSON - [GEOGRAPHIC_DATA]" at bounding box center [666, 111] width 244 height 15
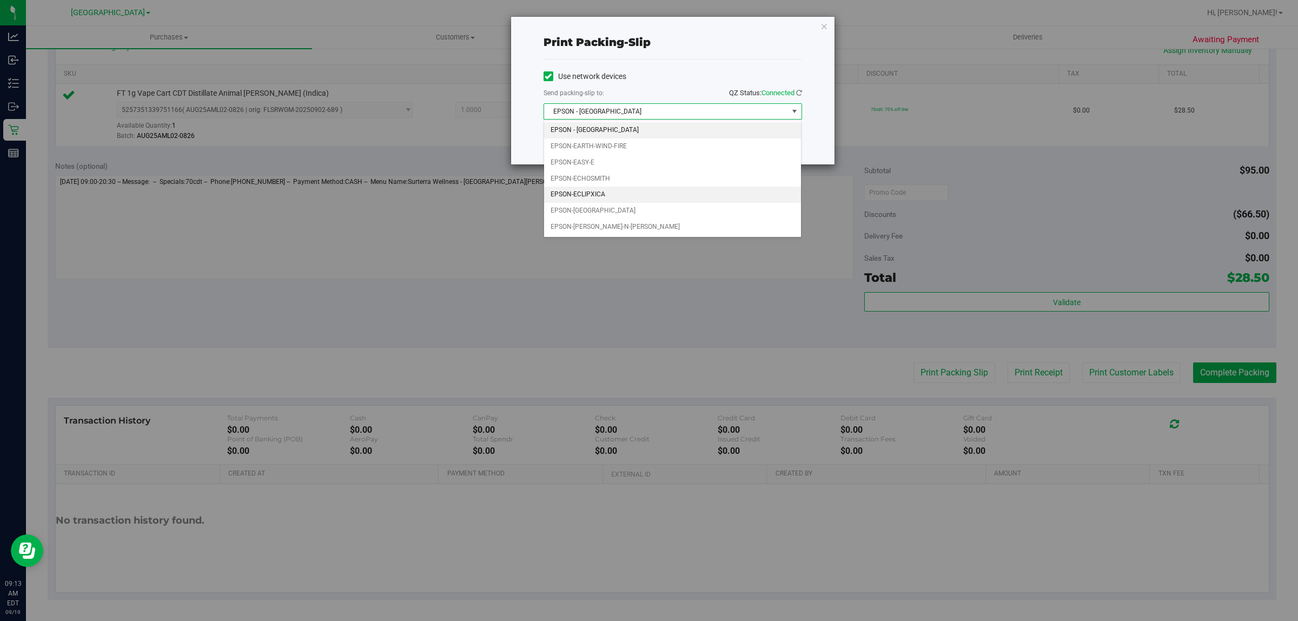
click at [625, 200] on li "EPSON-ECLIPXICA" at bounding box center [673, 195] width 258 height 16
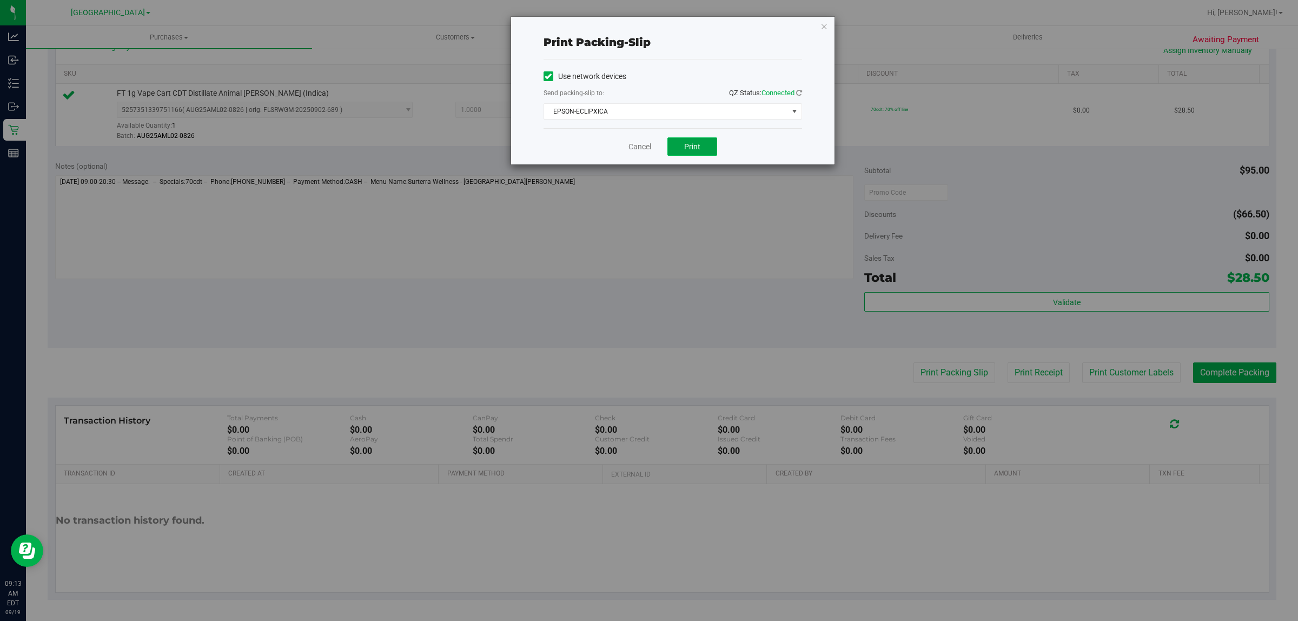
click at [685, 153] on button "Print" at bounding box center [693, 146] width 50 height 18
click at [636, 148] on link "Cancel" at bounding box center [640, 146] width 23 height 11
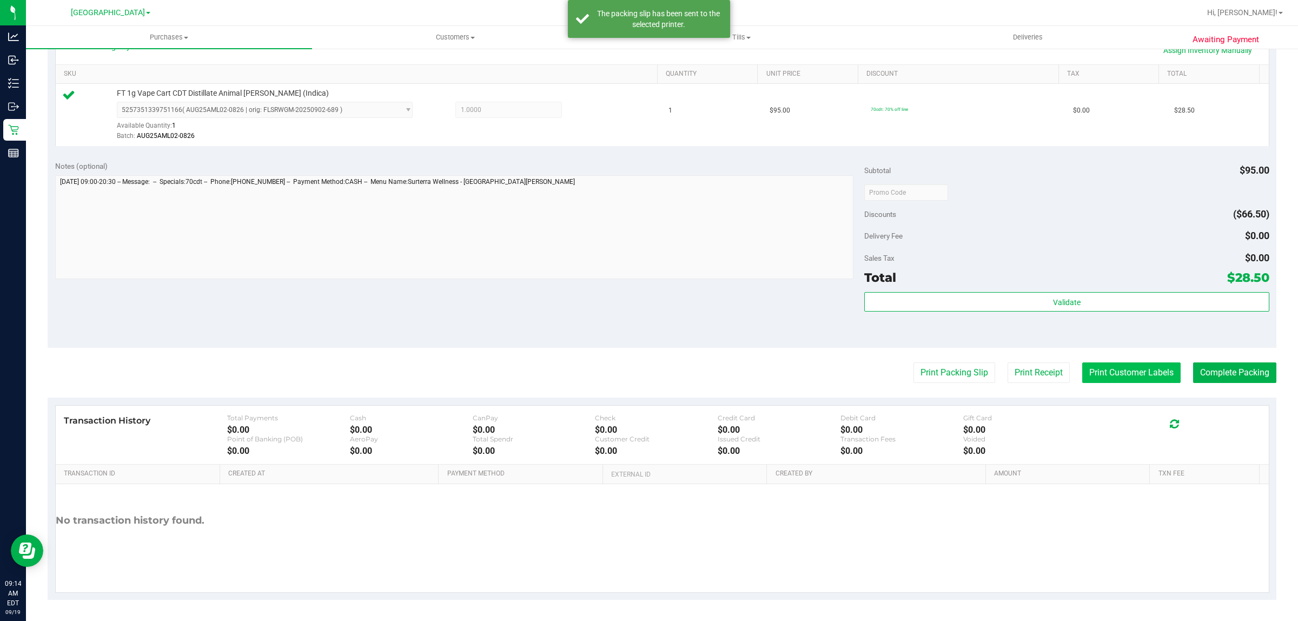
drag, startPoint x: 1140, startPoint y: 378, endPoint x: 1131, endPoint y: 377, distance: 9.3
click at [1131, 377] on button "Print Customer Labels" at bounding box center [1132, 372] width 98 height 21
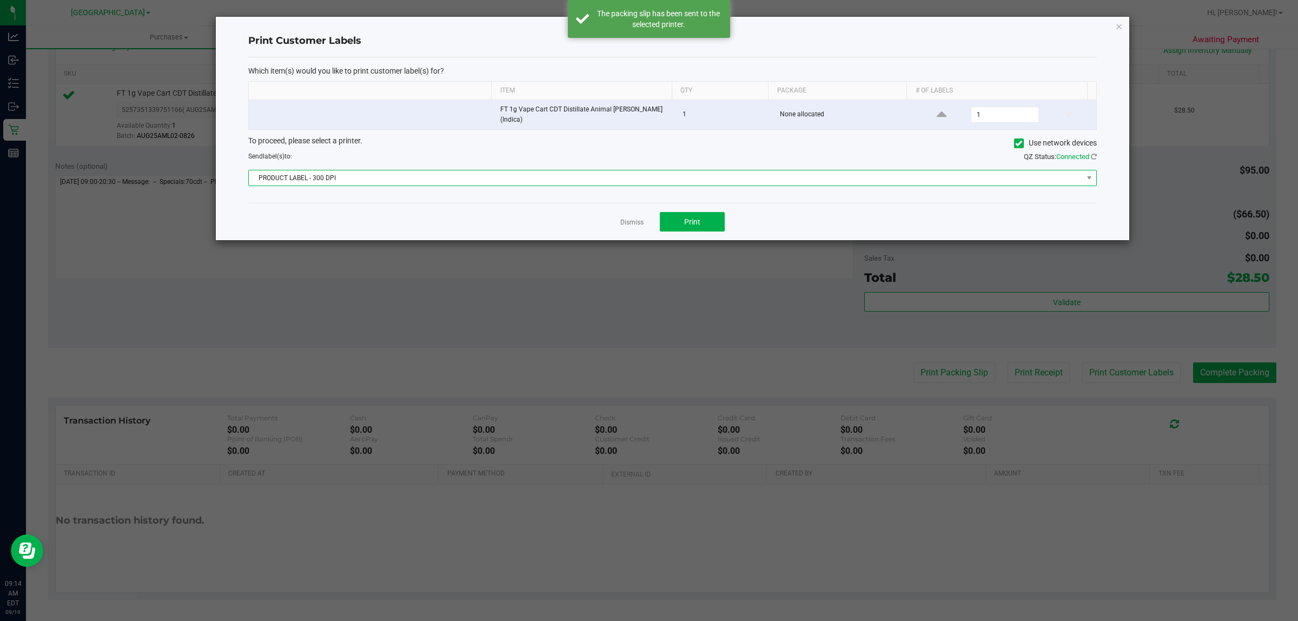
click at [672, 181] on span "PRODUCT LABEL - 300 DPI" at bounding box center [666, 177] width 834 height 15
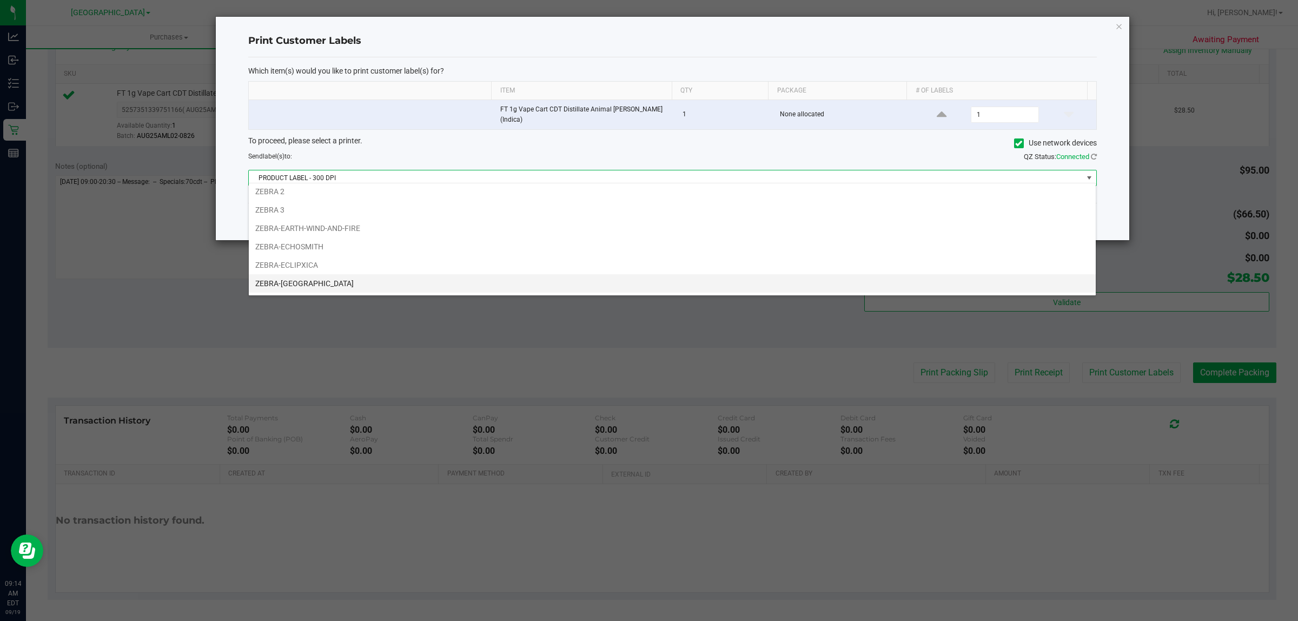
scroll to position [41, 0]
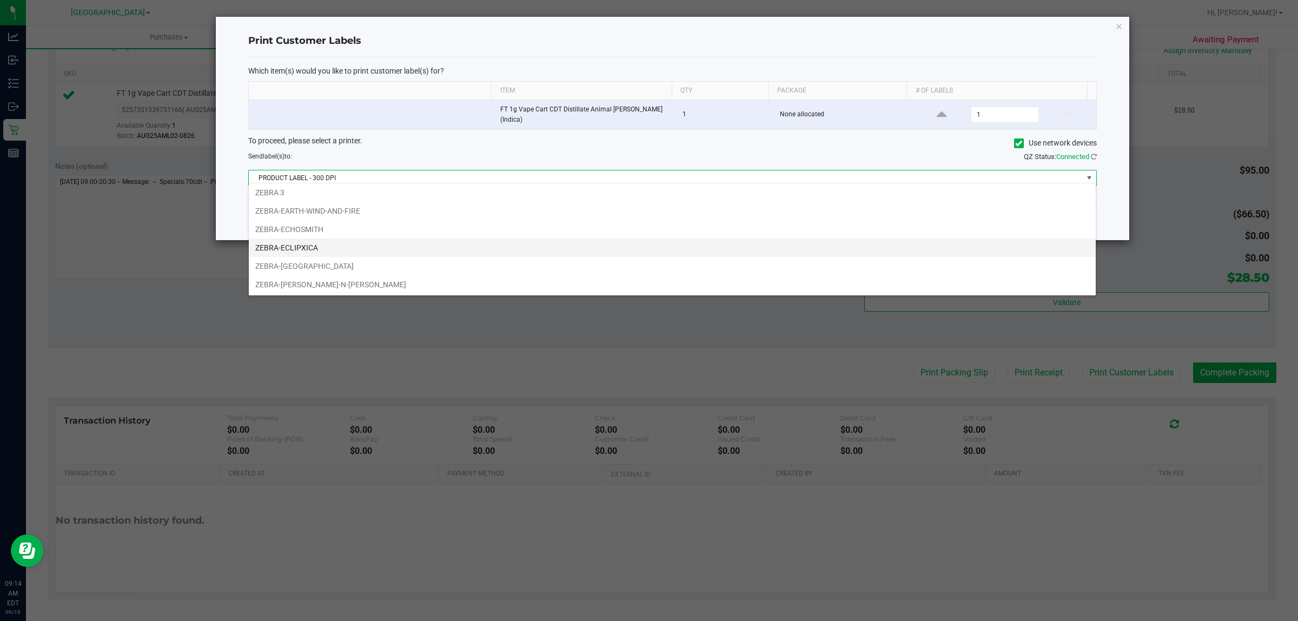
click at [312, 239] on li "ZEBRA-ECLIPXICA" at bounding box center [672, 248] width 847 height 18
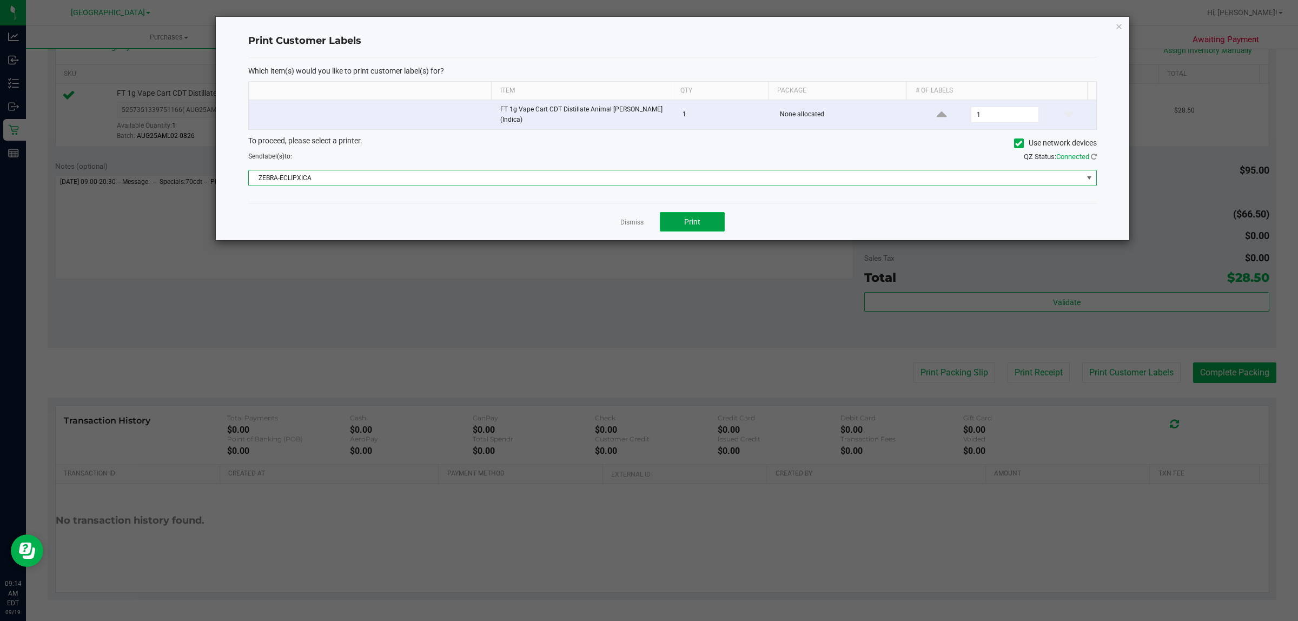
click at [666, 225] on button "Print" at bounding box center [692, 221] width 65 height 19
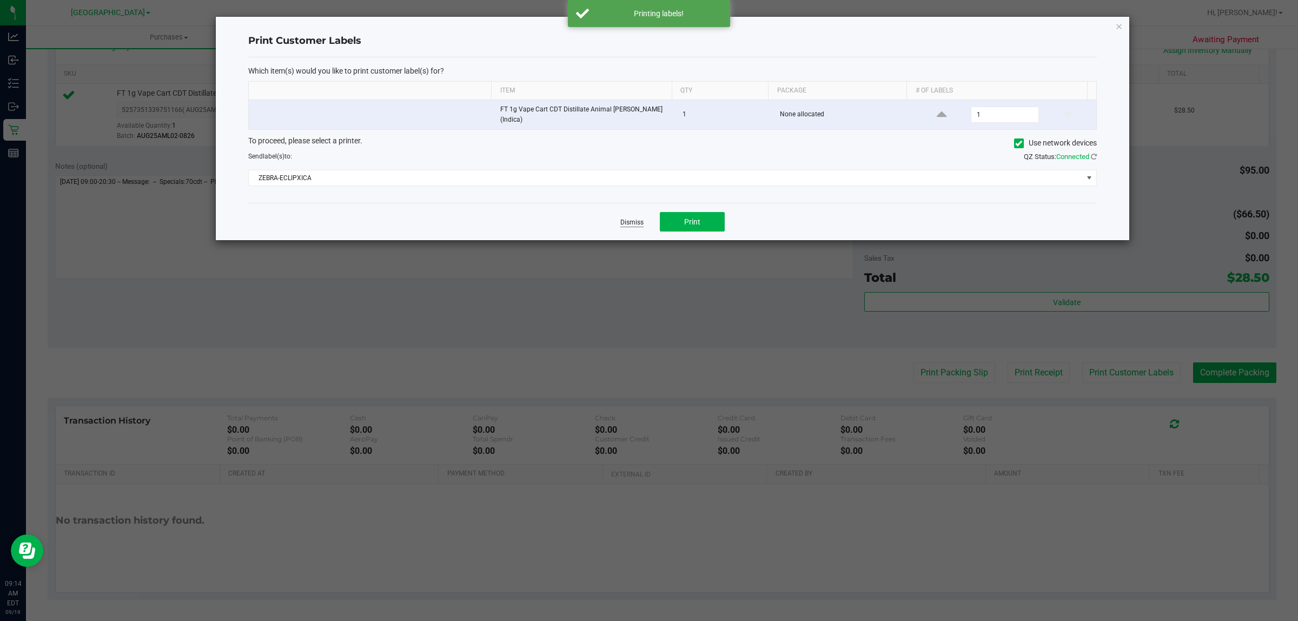
click at [626, 218] on link "Dismiss" at bounding box center [632, 222] width 23 height 9
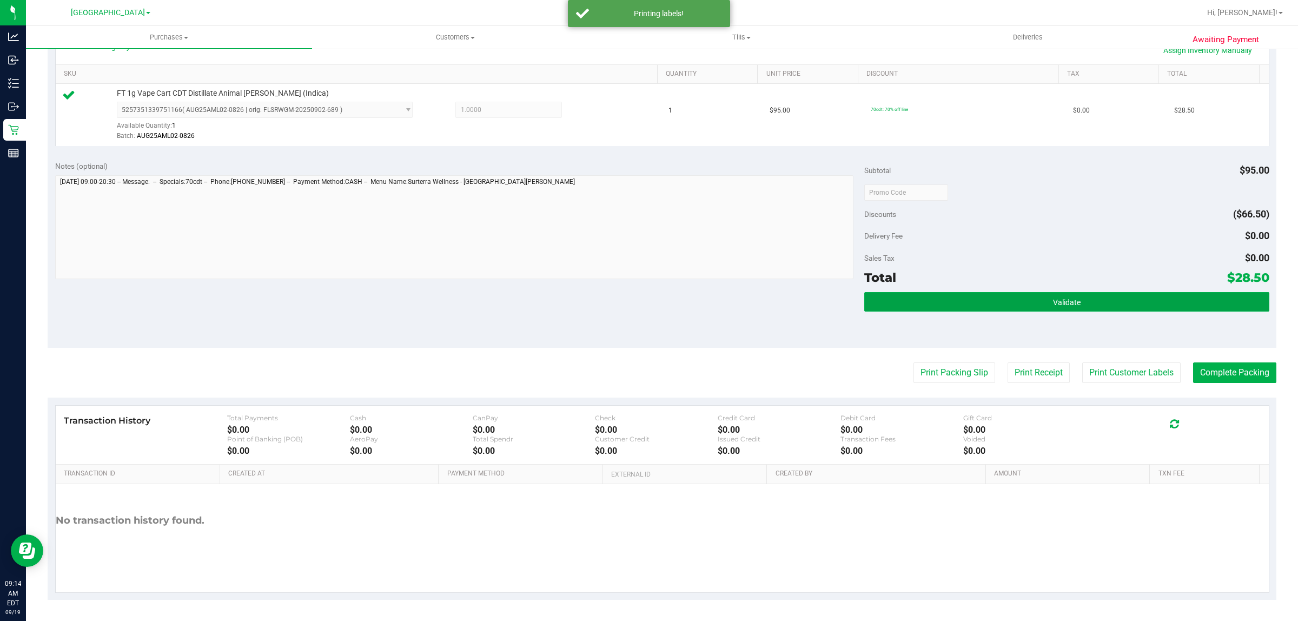
drag, startPoint x: 894, startPoint y: 302, endPoint x: 836, endPoint y: 291, distance: 58.9
click at [891, 304] on button "Validate" at bounding box center [1066, 301] width 405 height 19
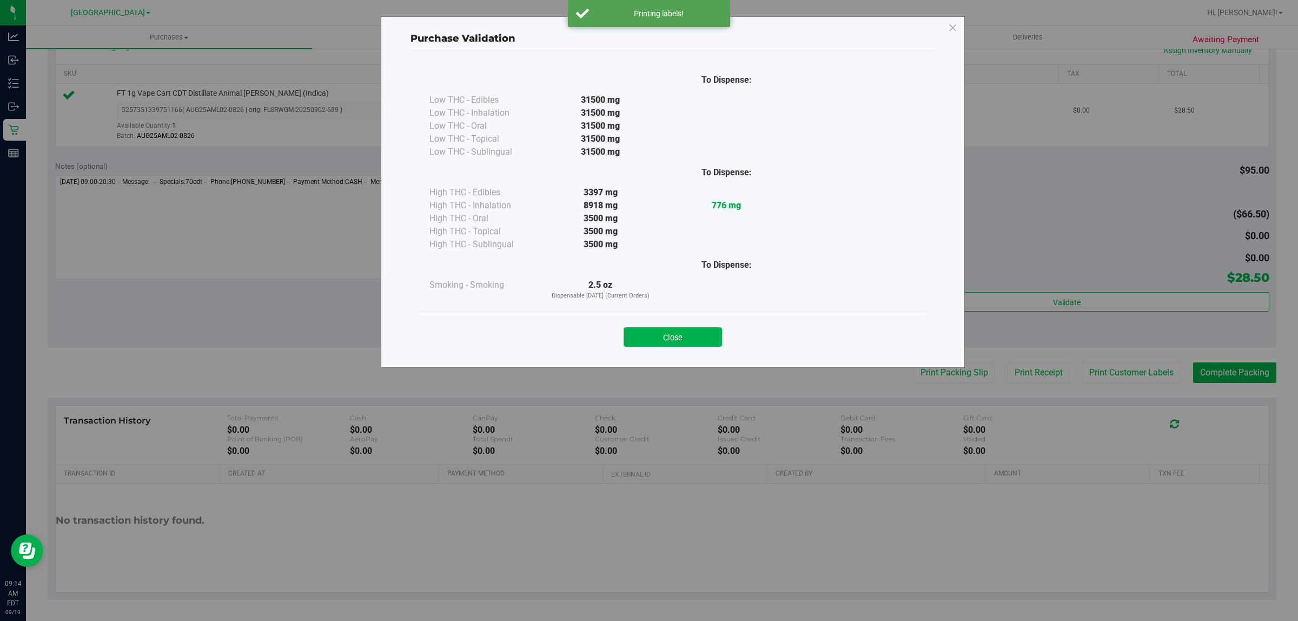
drag, startPoint x: 688, startPoint y: 341, endPoint x: 954, endPoint y: 320, distance: 267.0
click at [685, 339] on button "Close" at bounding box center [673, 336] width 98 height 19
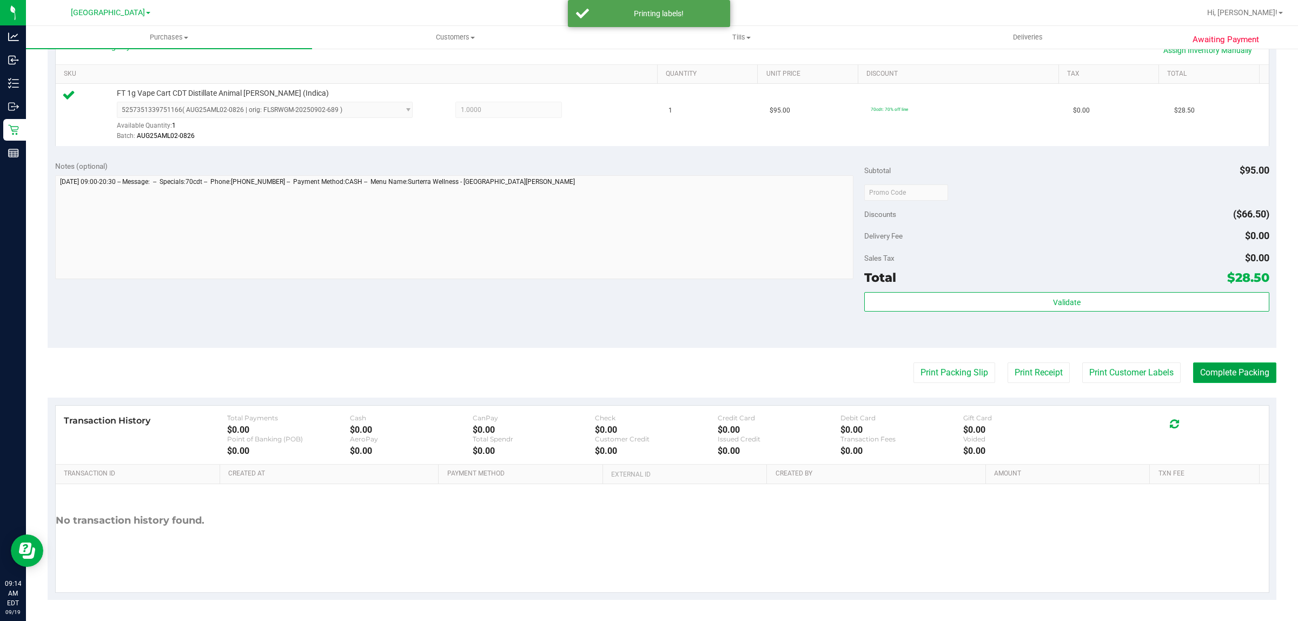
click at [1222, 374] on button "Complete Packing" at bounding box center [1234, 372] width 83 height 21
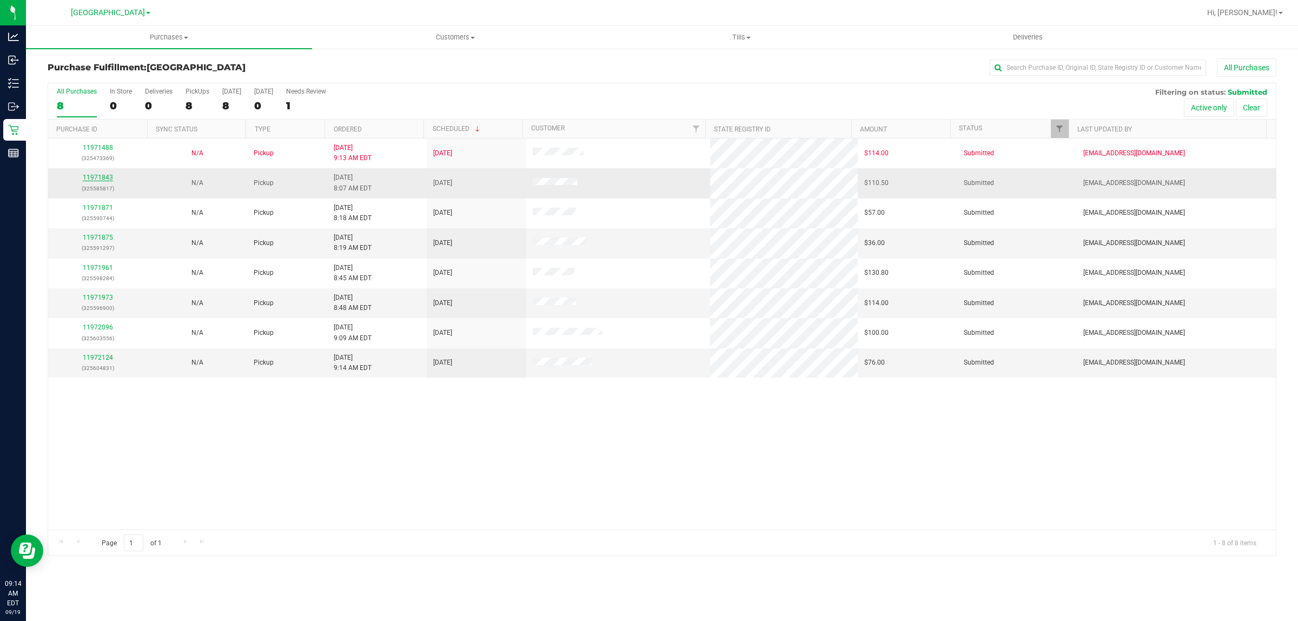
drag, startPoint x: 111, startPoint y: 169, endPoint x: 109, endPoint y: 176, distance: 7.9
click at [109, 176] on tbody "11971488 (325473369) N/A Pickup 9/19/2025 9:13 AM EDT 9/19/2025 $114.00 Submitt…" at bounding box center [662, 257] width 1228 height 239
click at [109, 176] on link "11971843" at bounding box center [98, 178] width 30 height 8
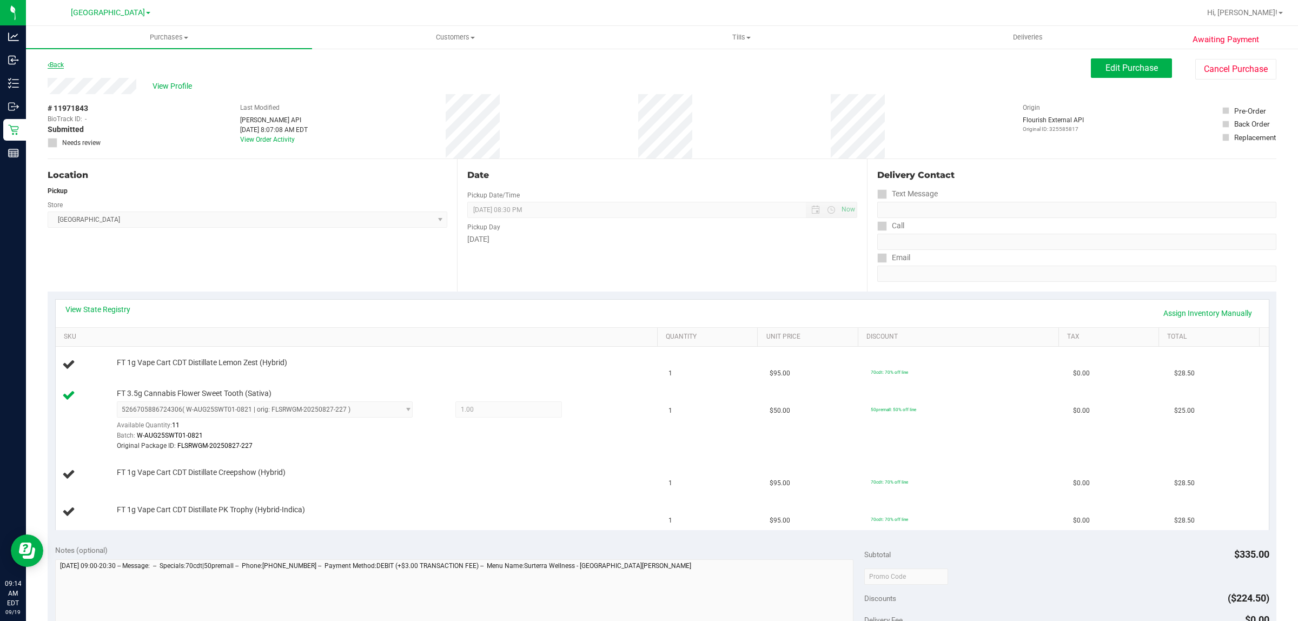
click at [60, 65] on link "Back" at bounding box center [56, 65] width 16 height 8
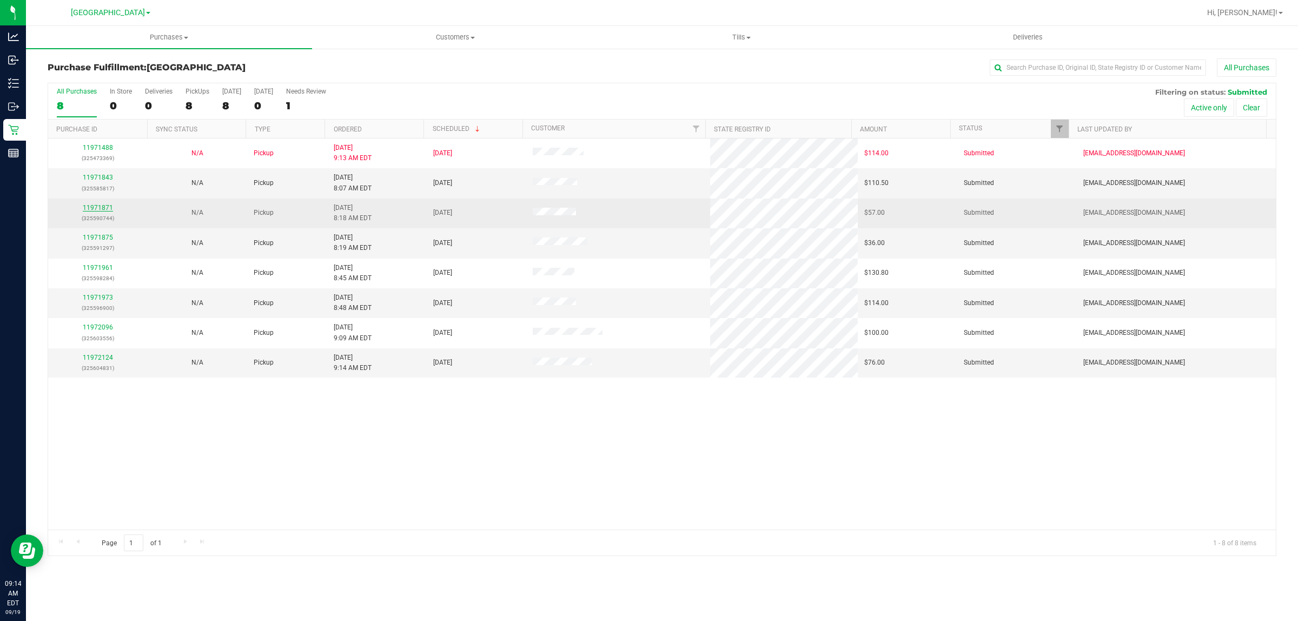
click at [98, 206] on link "11971871" at bounding box center [98, 208] width 30 height 8
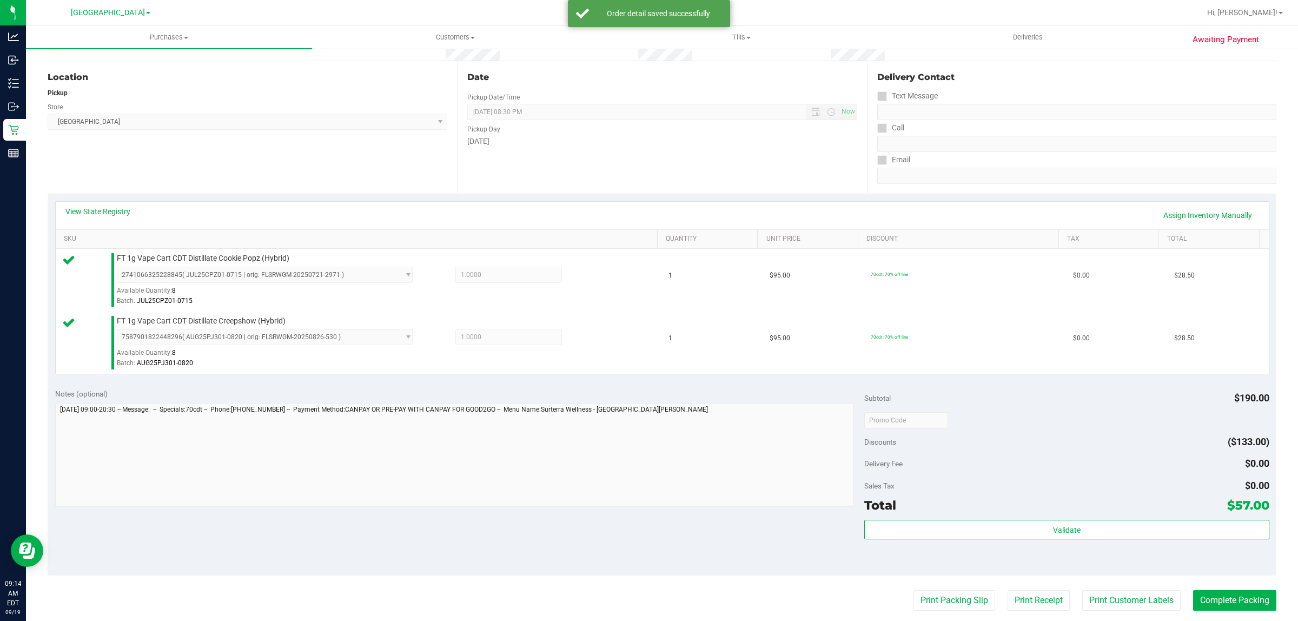
scroll to position [203, 0]
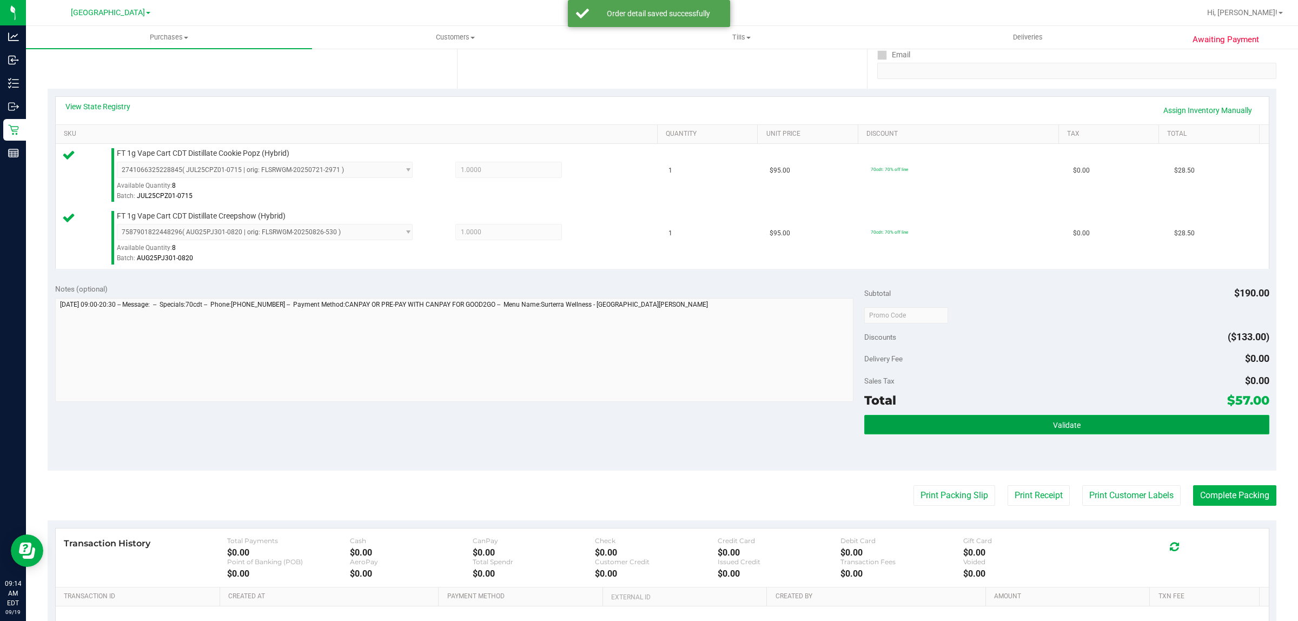
click at [953, 420] on button "Validate" at bounding box center [1066, 424] width 405 height 19
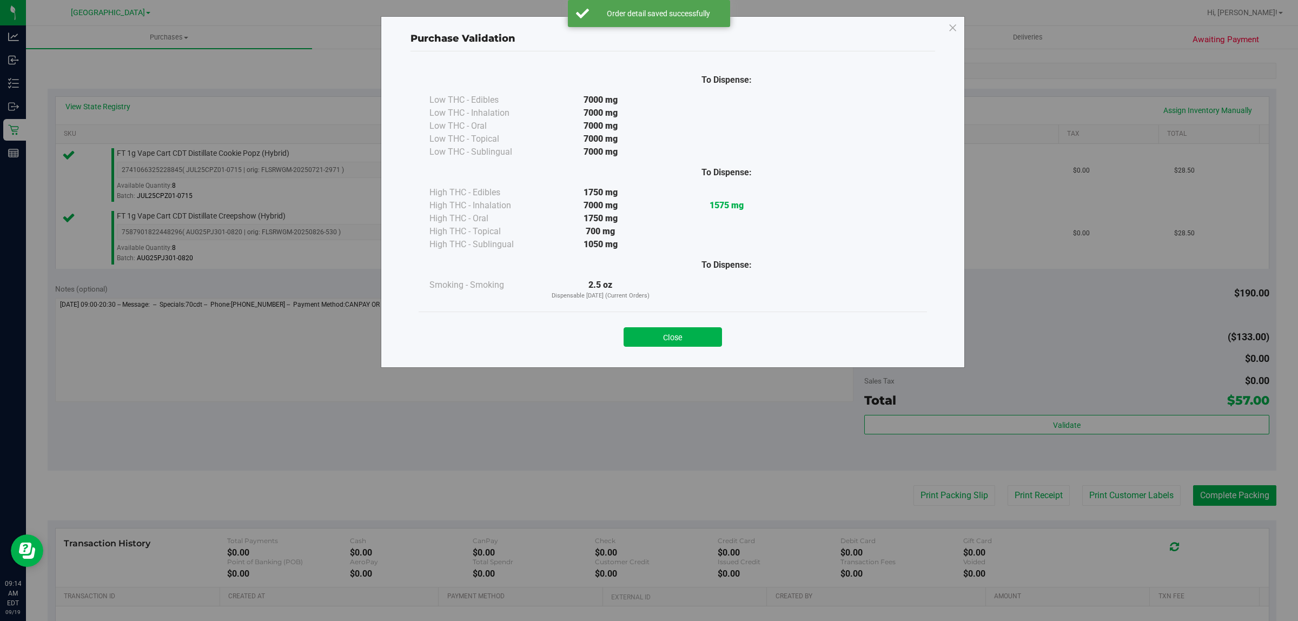
click at [663, 324] on div "Close" at bounding box center [673, 333] width 492 height 27
click at [667, 336] on button "Close" at bounding box center [673, 336] width 98 height 19
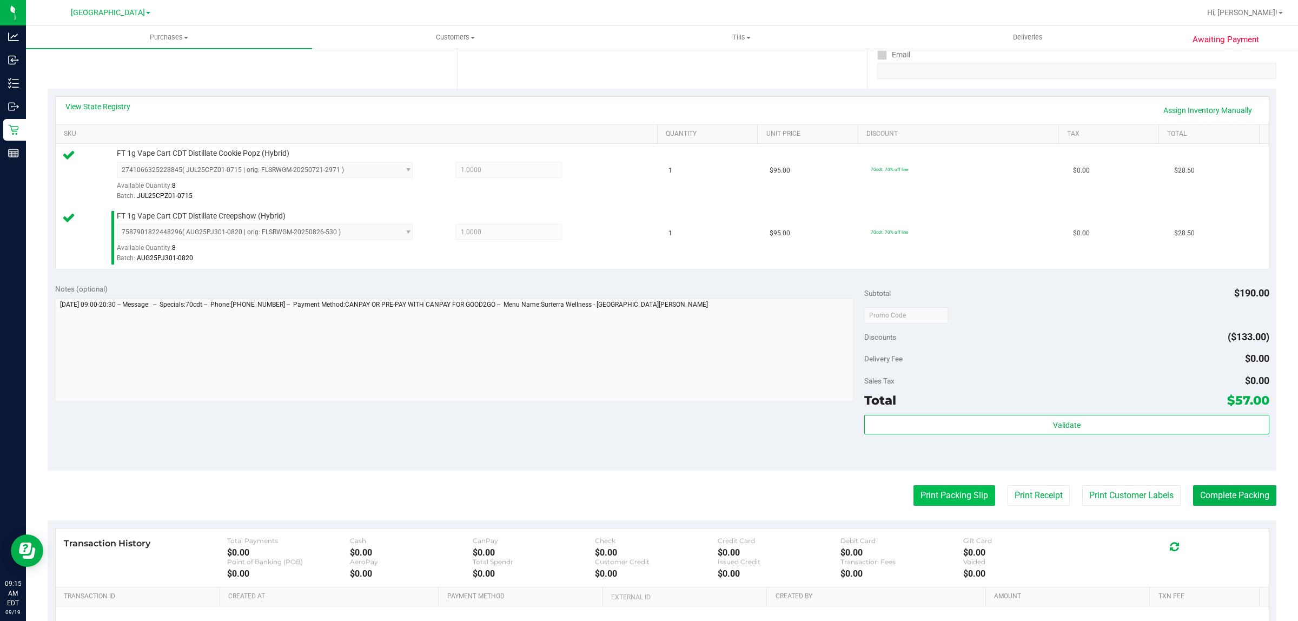
drag, startPoint x: 952, startPoint y: 494, endPoint x: 938, endPoint y: 490, distance: 15.1
click at [938, 490] on button "Print Packing Slip" at bounding box center [955, 495] width 82 height 21
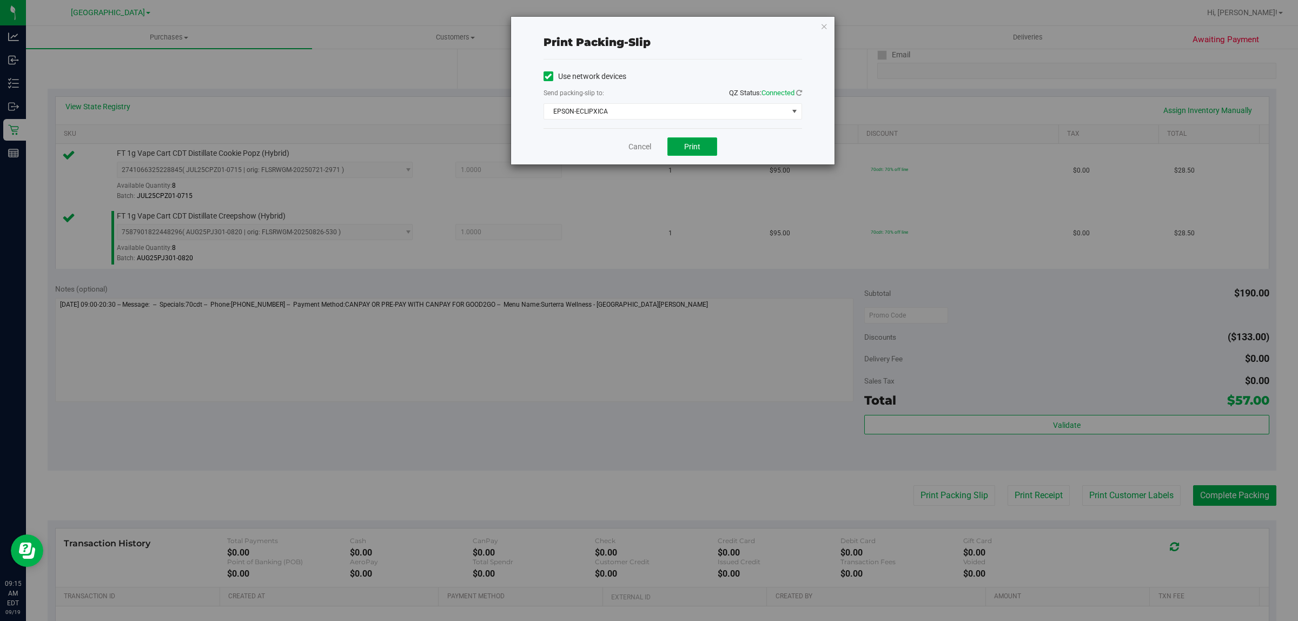
click at [695, 150] on span "Print" at bounding box center [692, 146] width 16 height 9
click at [636, 147] on link "Cancel" at bounding box center [640, 146] width 23 height 11
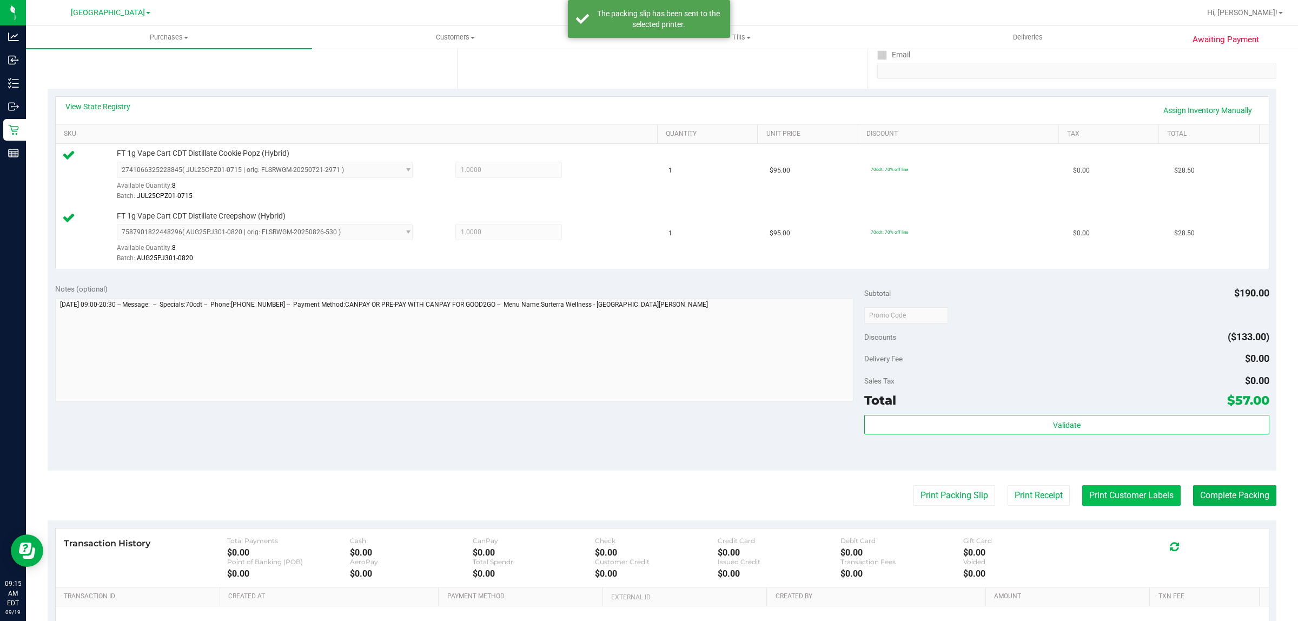
click at [1118, 493] on button "Print Customer Labels" at bounding box center [1132, 495] width 98 height 21
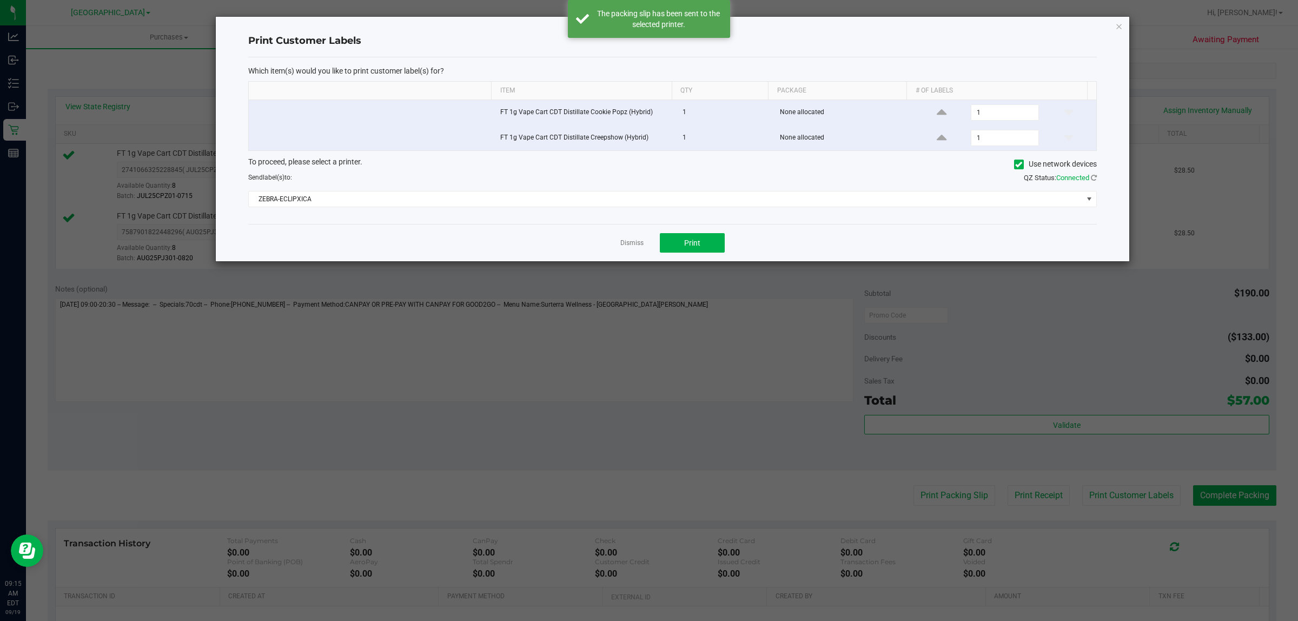
click at [702, 255] on div "Dismiss Print" at bounding box center [672, 242] width 849 height 37
click at [701, 250] on button "Print" at bounding box center [692, 242] width 65 height 19
click at [639, 245] on link "Dismiss" at bounding box center [632, 243] width 23 height 9
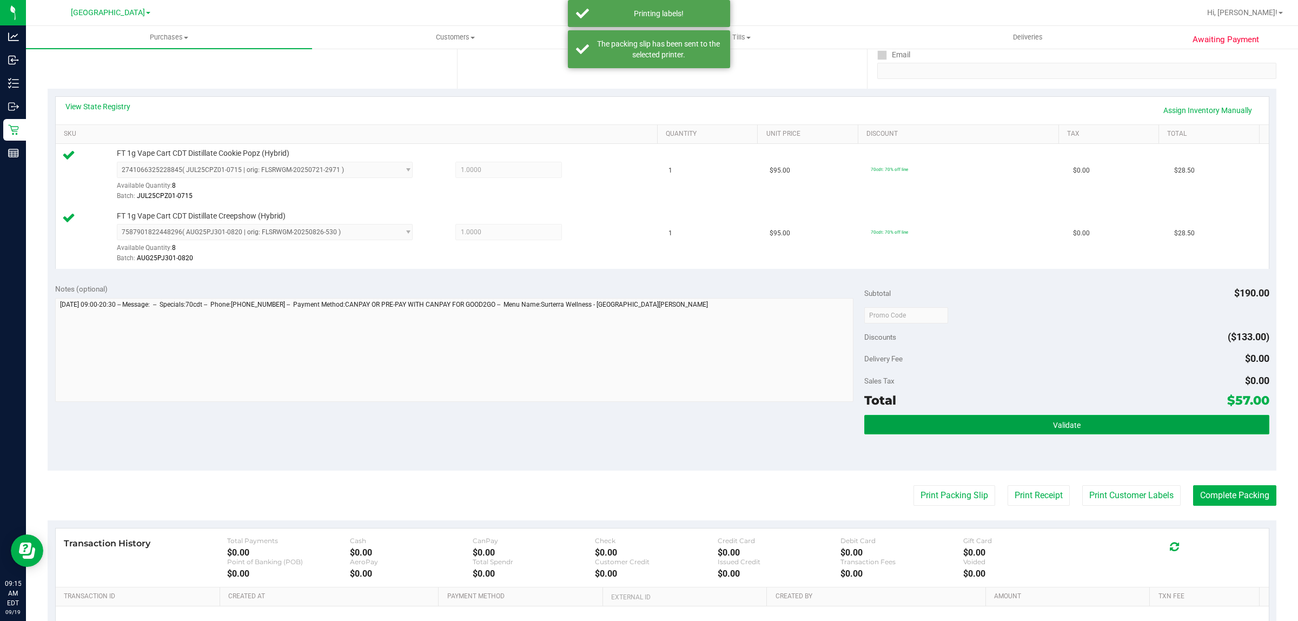
click at [897, 417] on button "Validate" at bounding box center [1066, 424] width 405 height 19
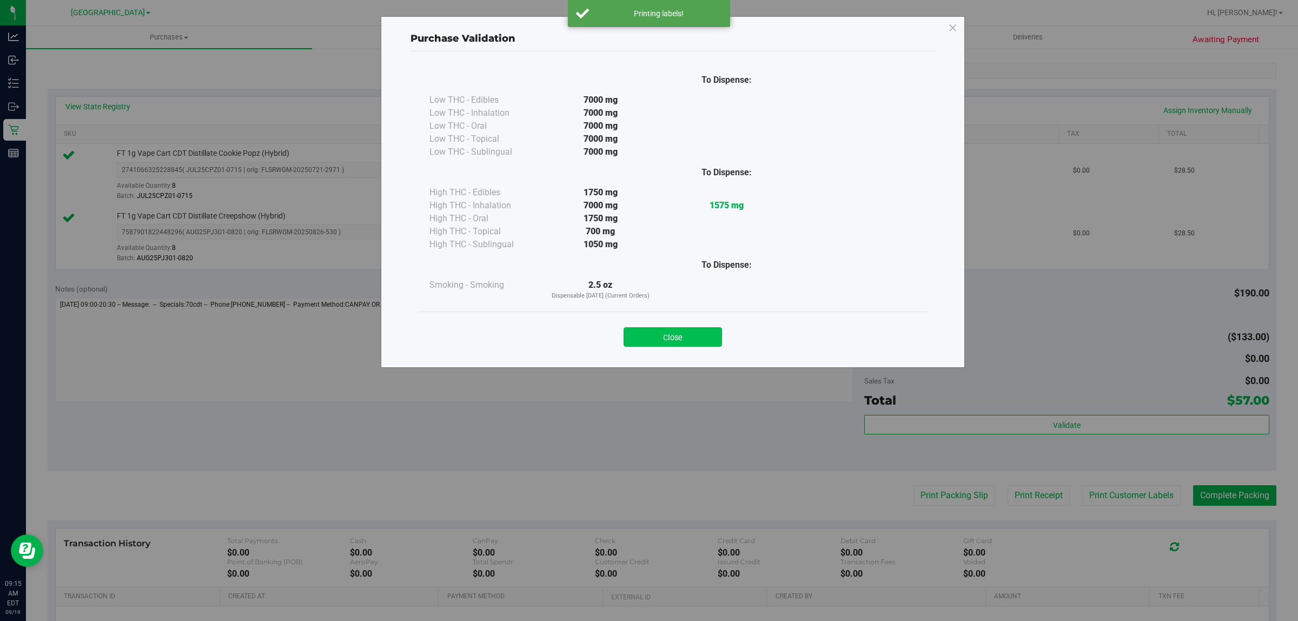
drag, startPoint x: 656, startPoint y: 330, endPoint x: 1140, endPoint y: 406, distance: 490.1
click at [656, 331] on button "Close" at bounding box center [673, 336] width 98 height 19
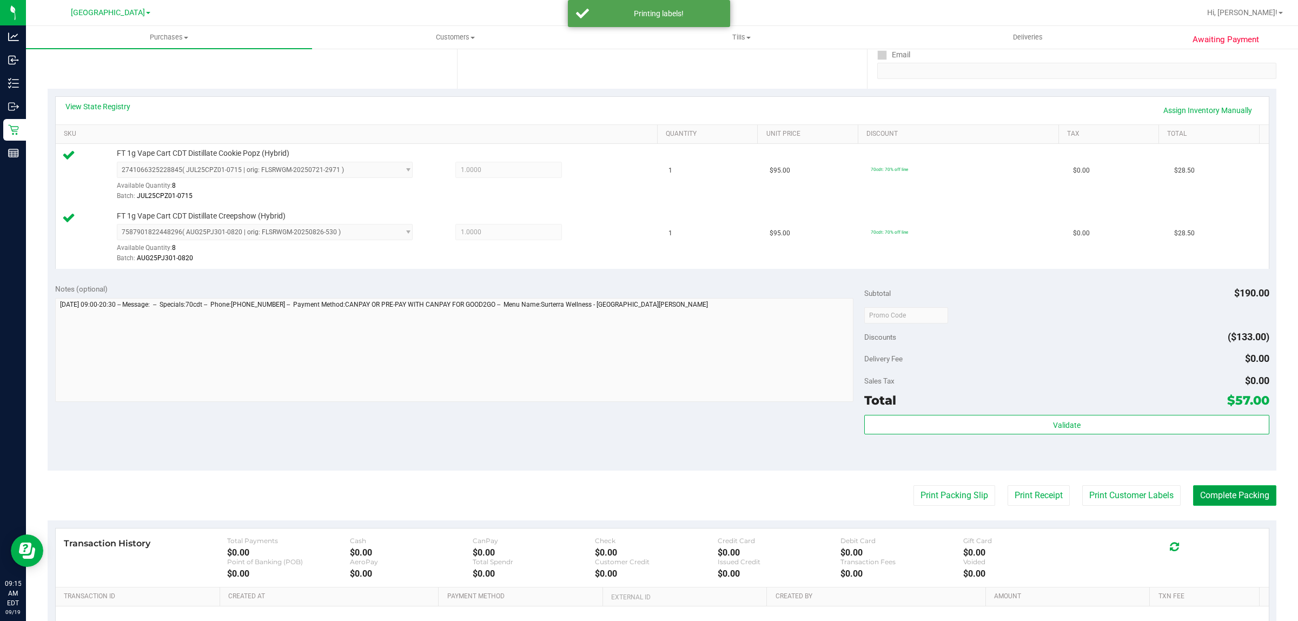
click at [1209, 493] on button "Complete Packing" at bounding box center [1234, 495] width 83 height 21
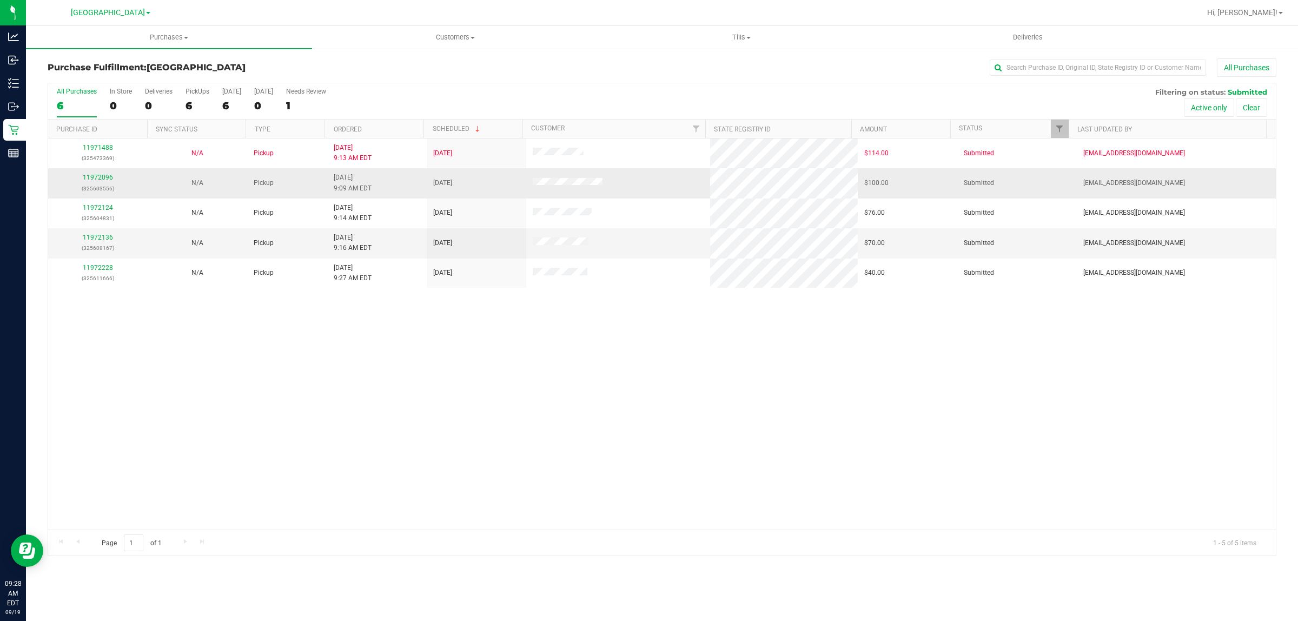
click at [93, 174] on div "11972096 (325603556)" at bounding box center [98, 183] width 87 height 21
click at [92, 181] on link "11972096" at bounding box center [98, 178] width 30 height 8
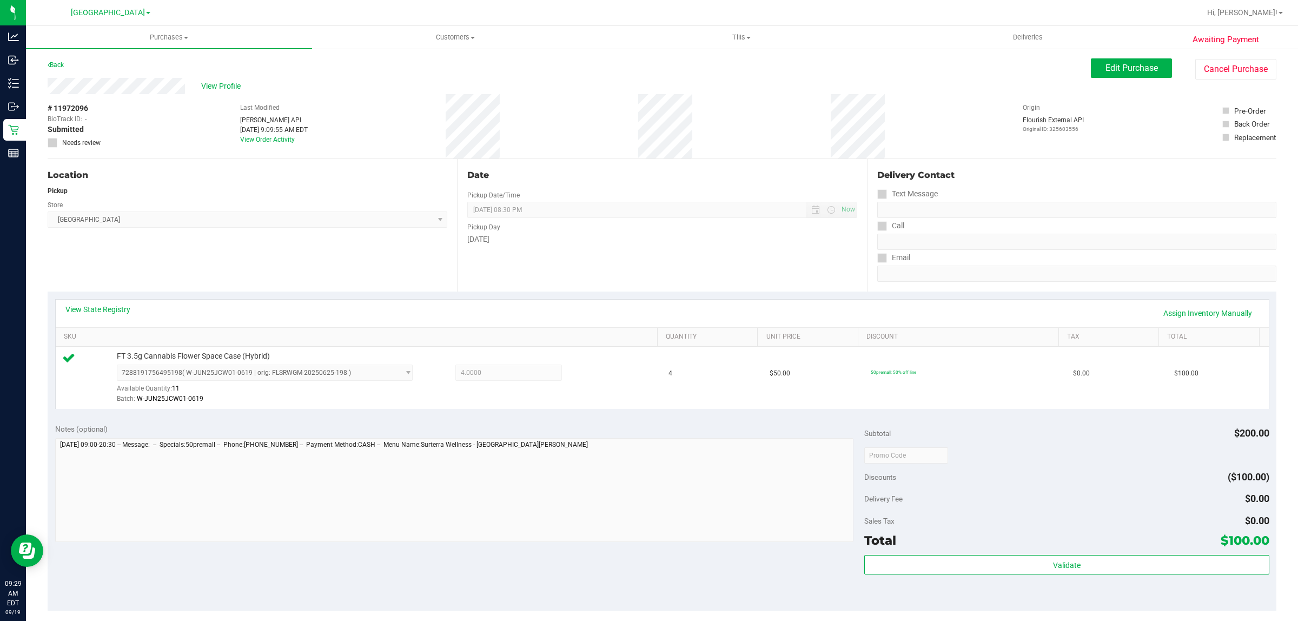
click at [1039, 540] on div "Total $100.00" at bounding box center [1066, 540] width 405 height 19
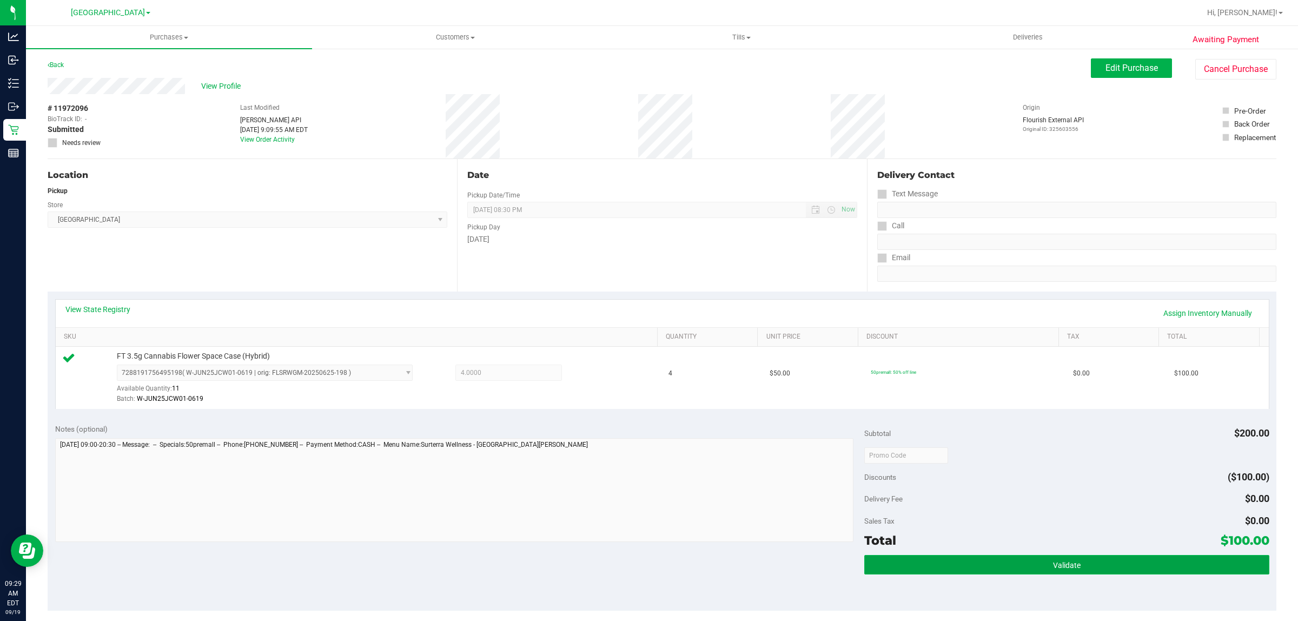
click at [1023, 558] on button "Validate" at bounding box center [1066, 564] width 405 height 19
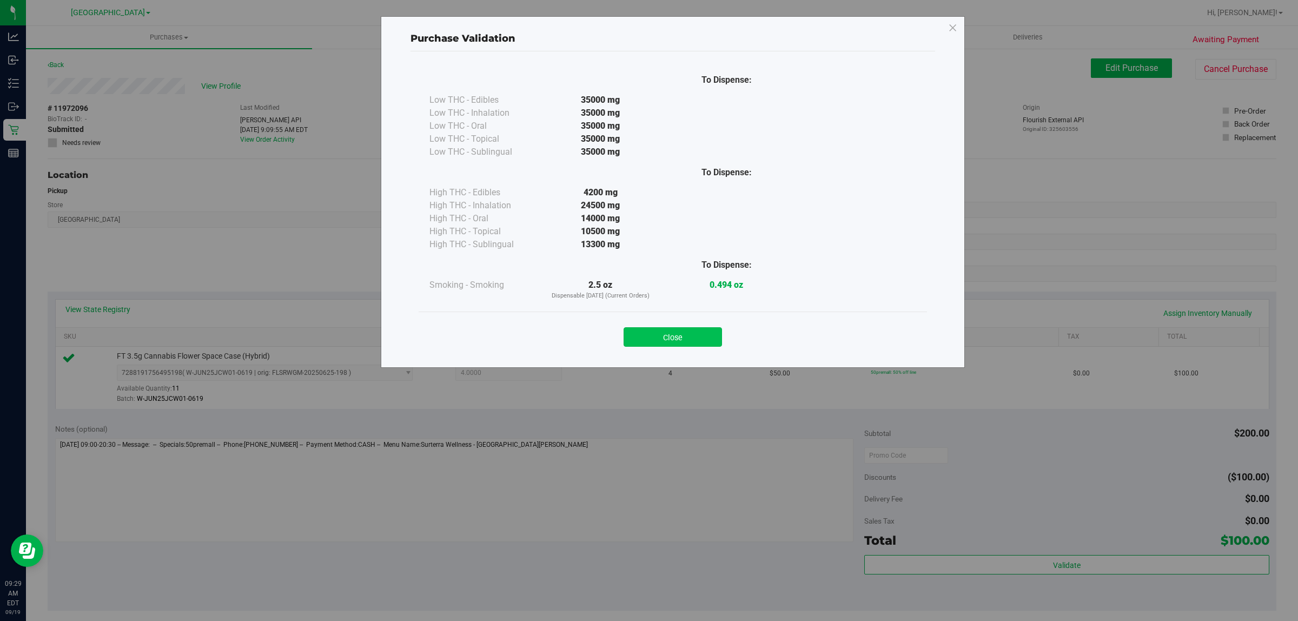
click at [683, 336] on button "Close" at bounding box center [673, 336] width 98 height 19
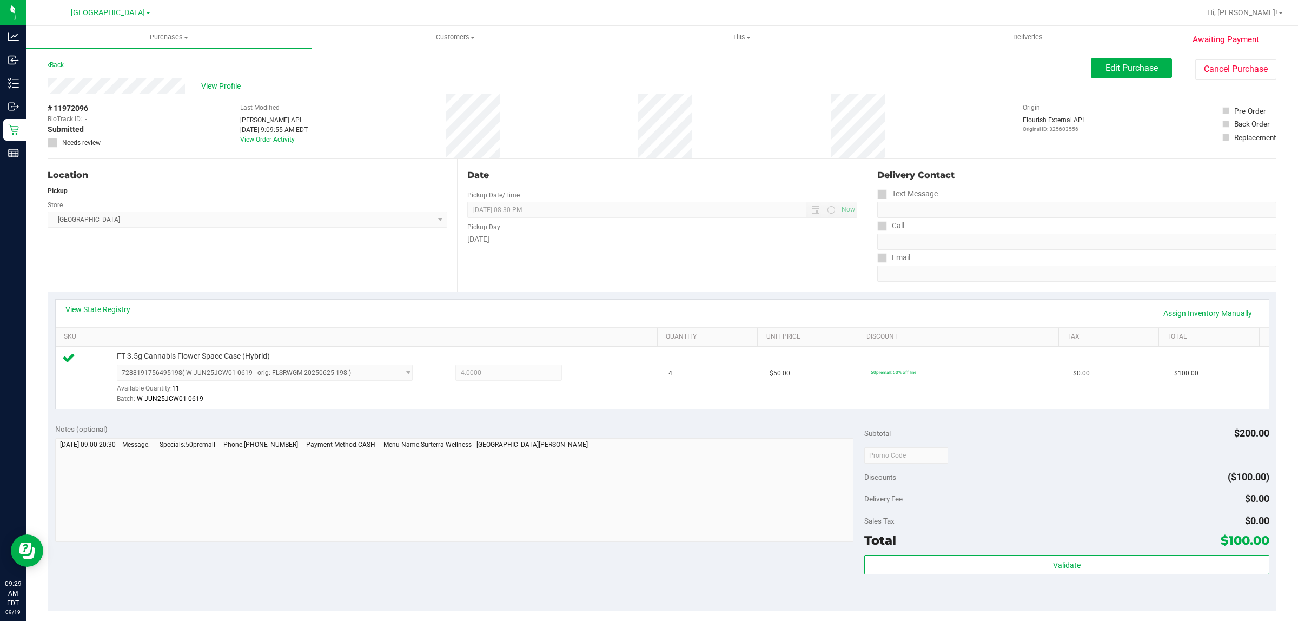
scroll to position [33, 0]
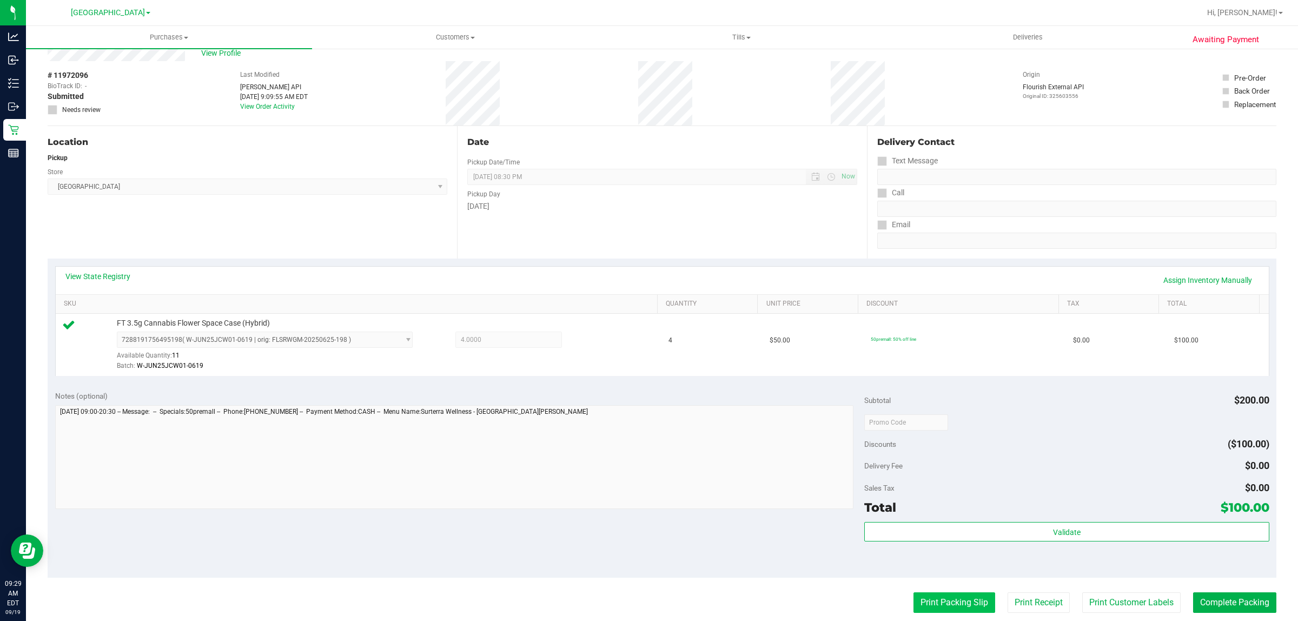
click at [944, 613] on button "Print Packing Slip" at bounding box center [955, 602] width 82 height 21
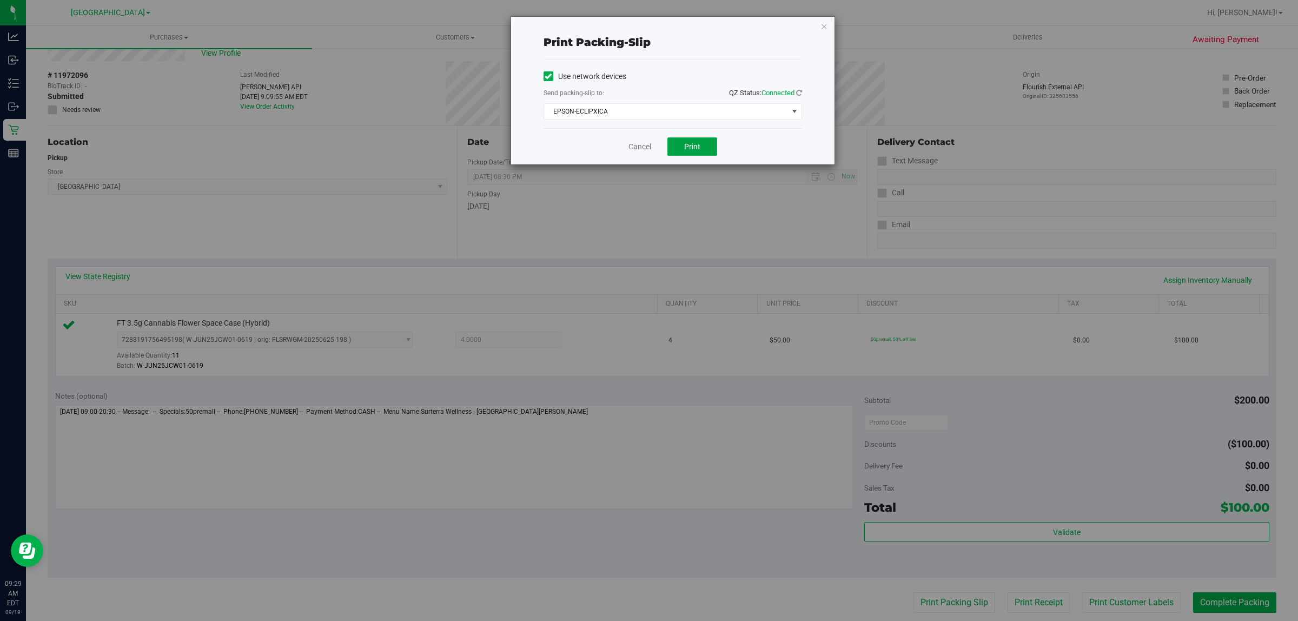
click at [691, 150] on span "Print" at bounding box center [692, 146] width 16 height 9
click at [636, 150] on link "Cancel" at bounding box center [640, 146] width 23 height 11
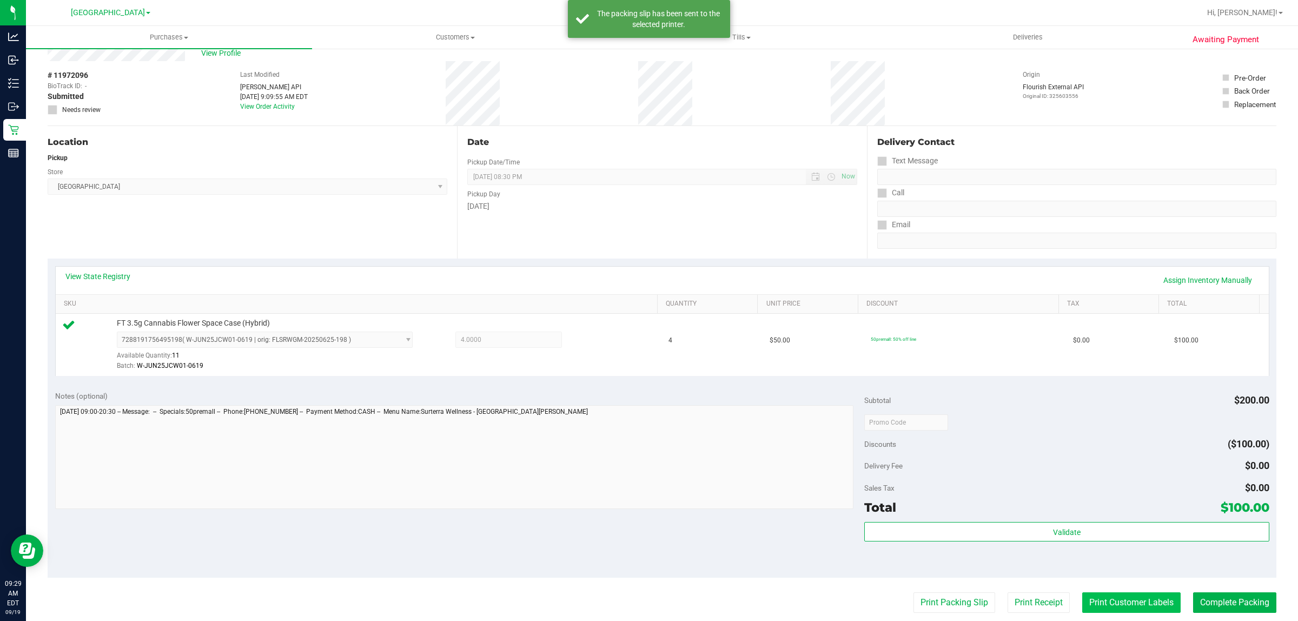
click at [1091, 604] on button "Print Customer Labels" at bounding box center [1132, 602] width 98 height 21
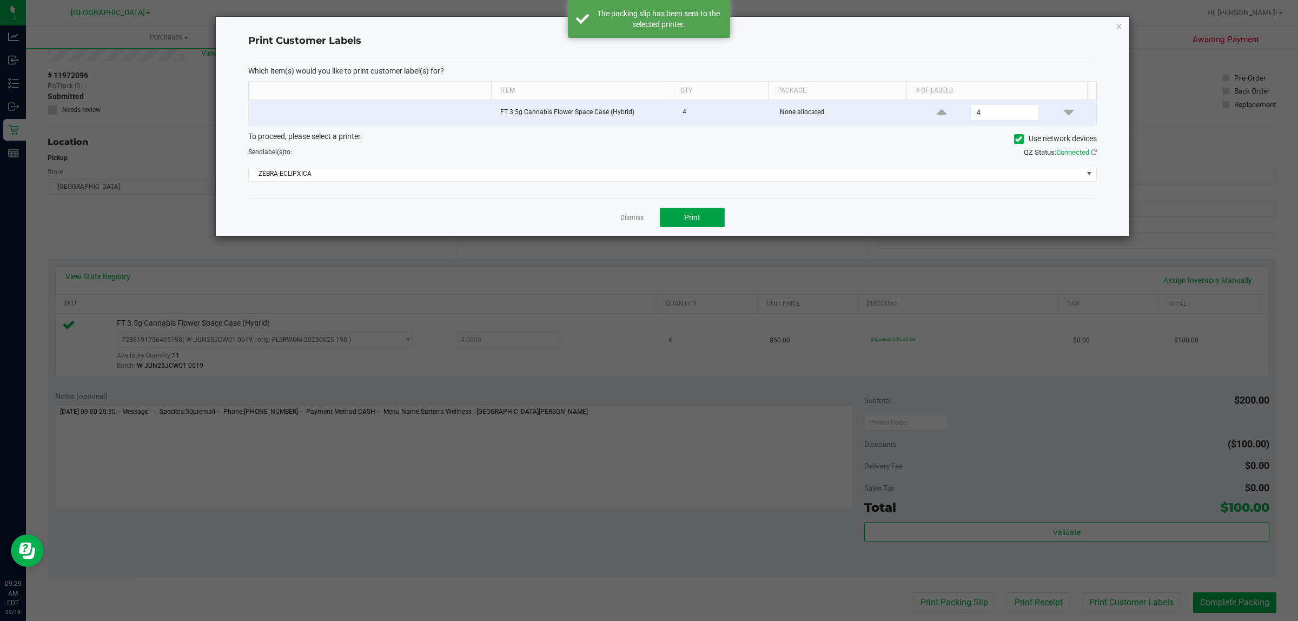
click at [675, 221] on button "Print" at bounding box center [692, 217] width 65 height 19
click at [629, 214] on link "Dismiss" at bounding box center [632, 217] width 23 height 9
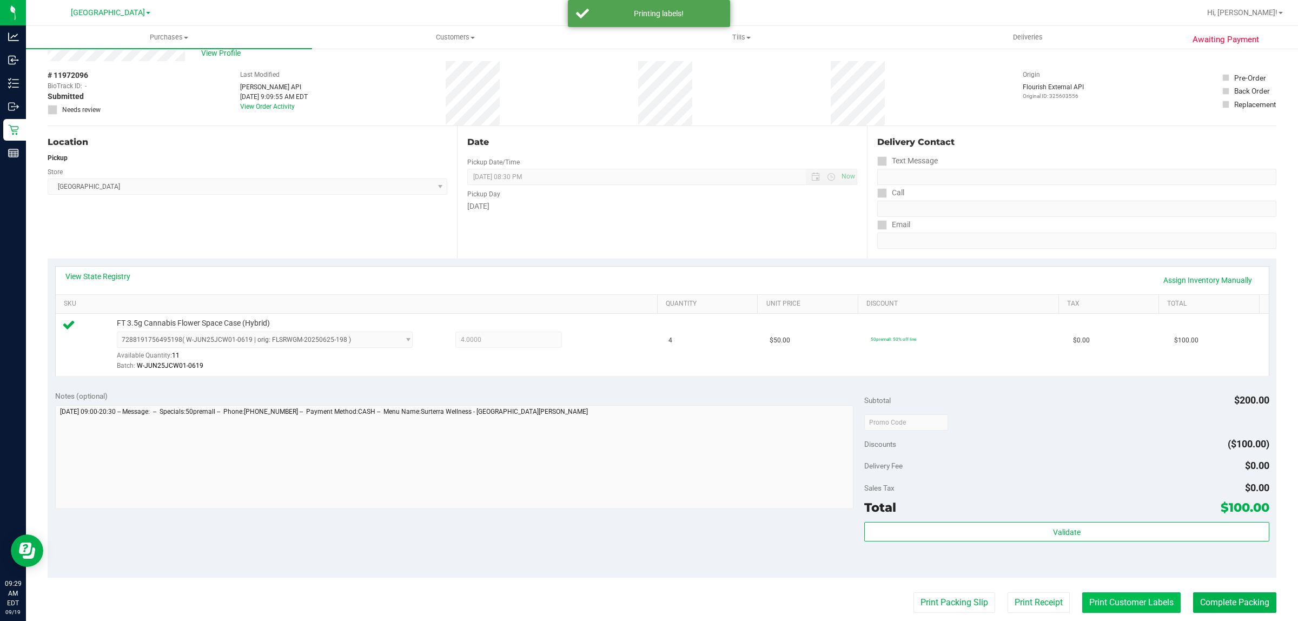
click at [1134, 595] on button "Print Customer Labels" at bounding box center [1132, 602] width 98 height 21
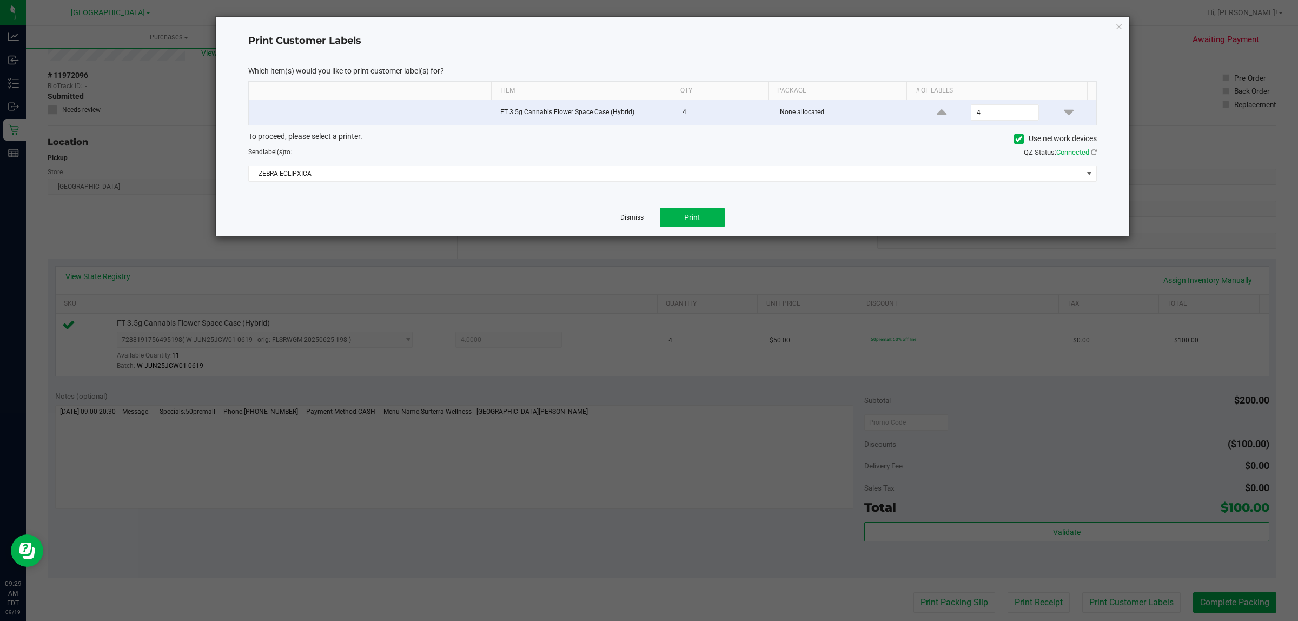
click at [642, 215] on link "Dismiss" at bounding box center [632, 217] width 23 height 9
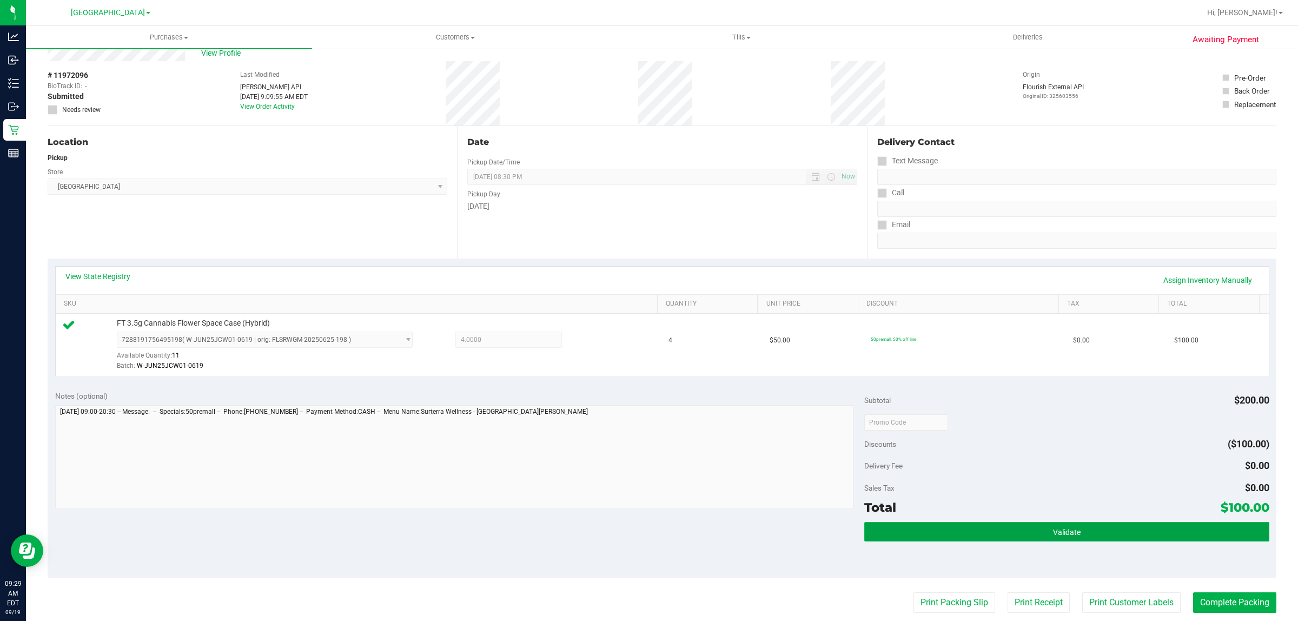
click at [1119, 536] on button "Validate" at bounding box center [1066, 531] width 405 height 19
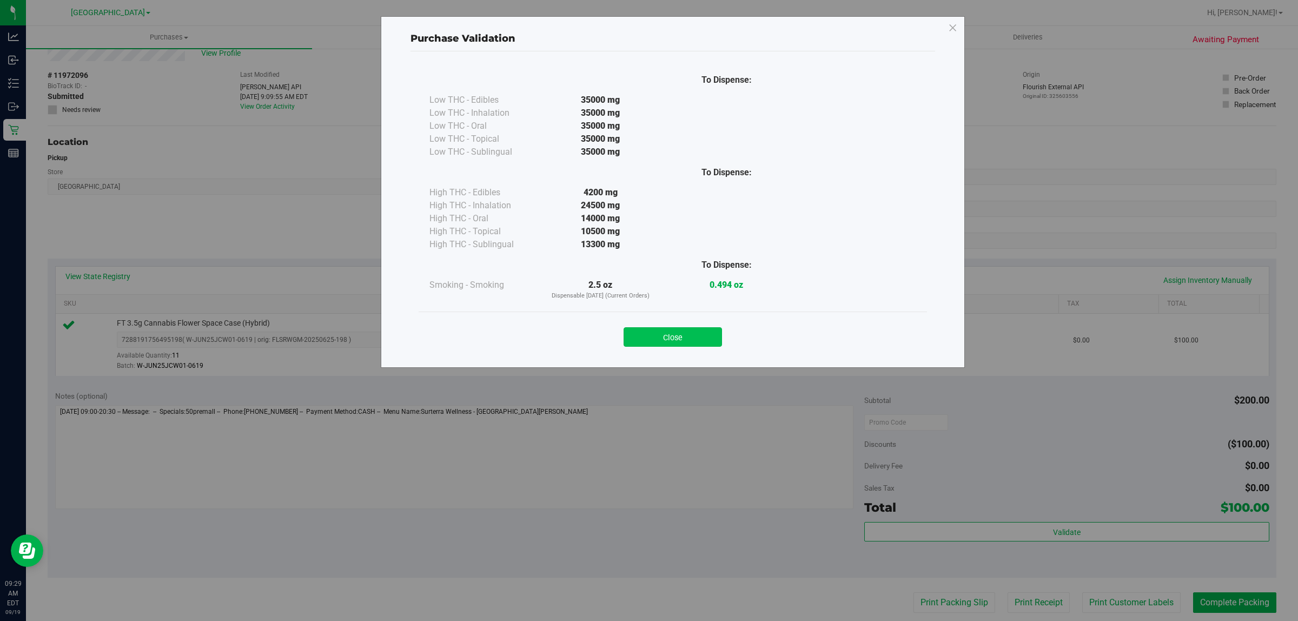
click at [672, 339] on button "Close" at bounding box center [673, 336] width 98 height 19
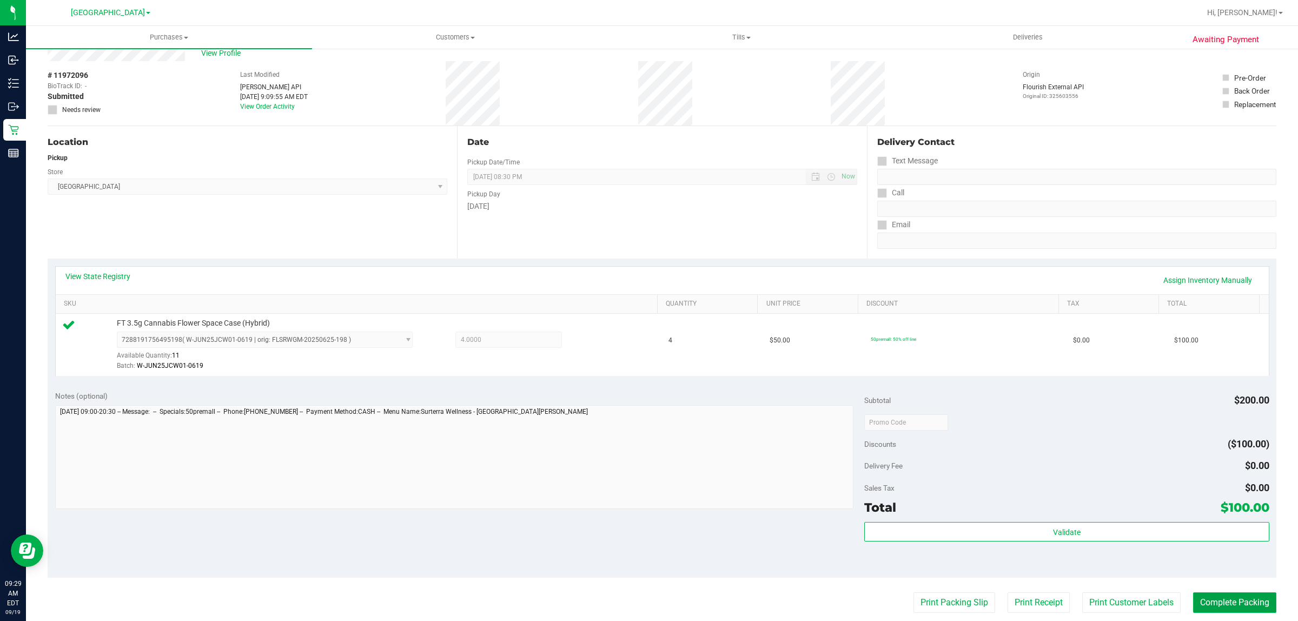
click at [1234, 599] on button "Complete Packing" at bounding box center [1234, 602] width 83 height 21
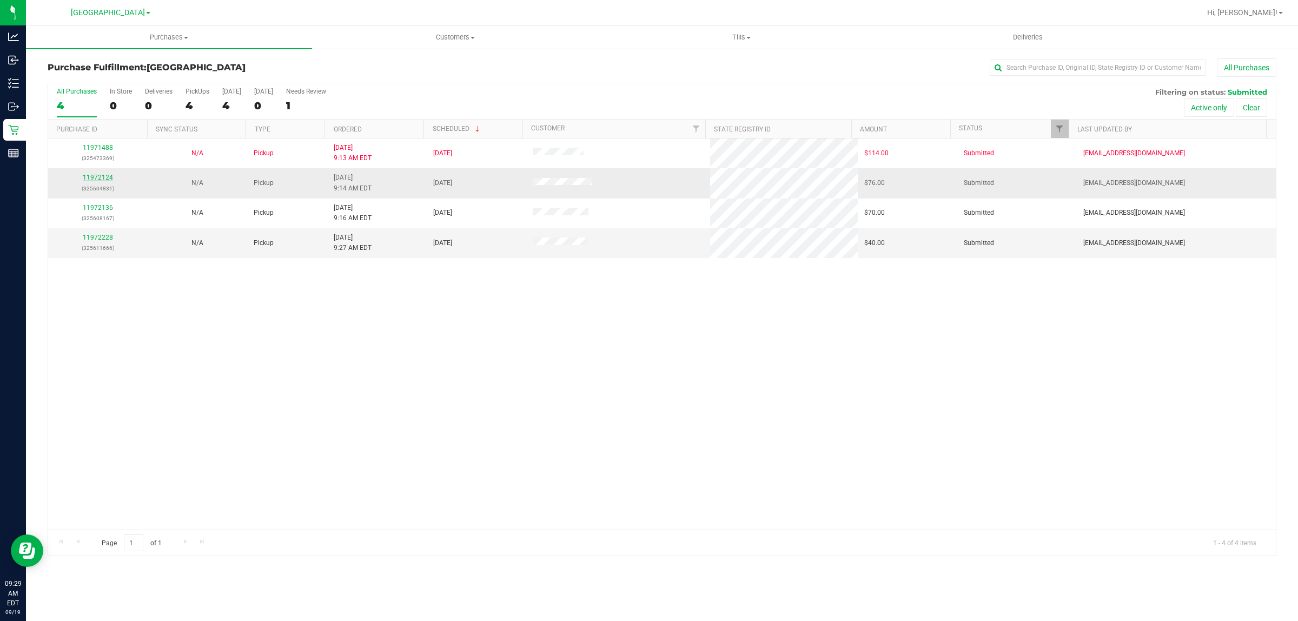
click at [98, 179] on link "11972124" at bounding box center [98, 178] width 30 height 8
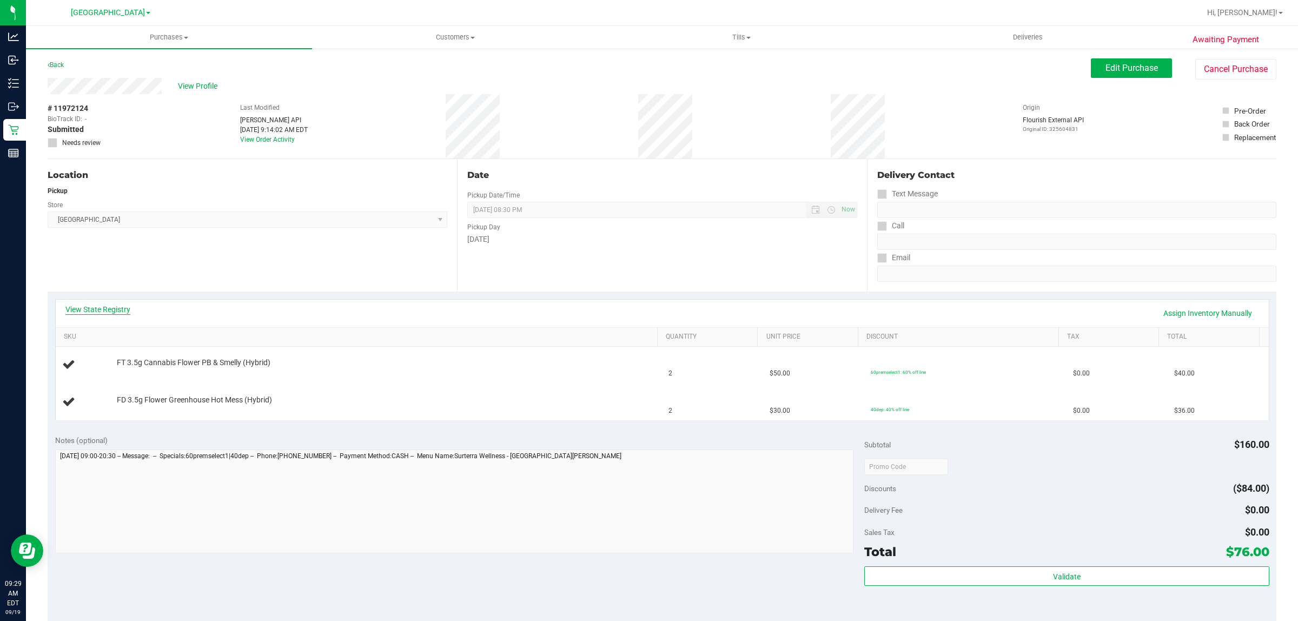
click at [102, 306] on link "View State Registry" at bounding box center [97, 309] width 65 height 11
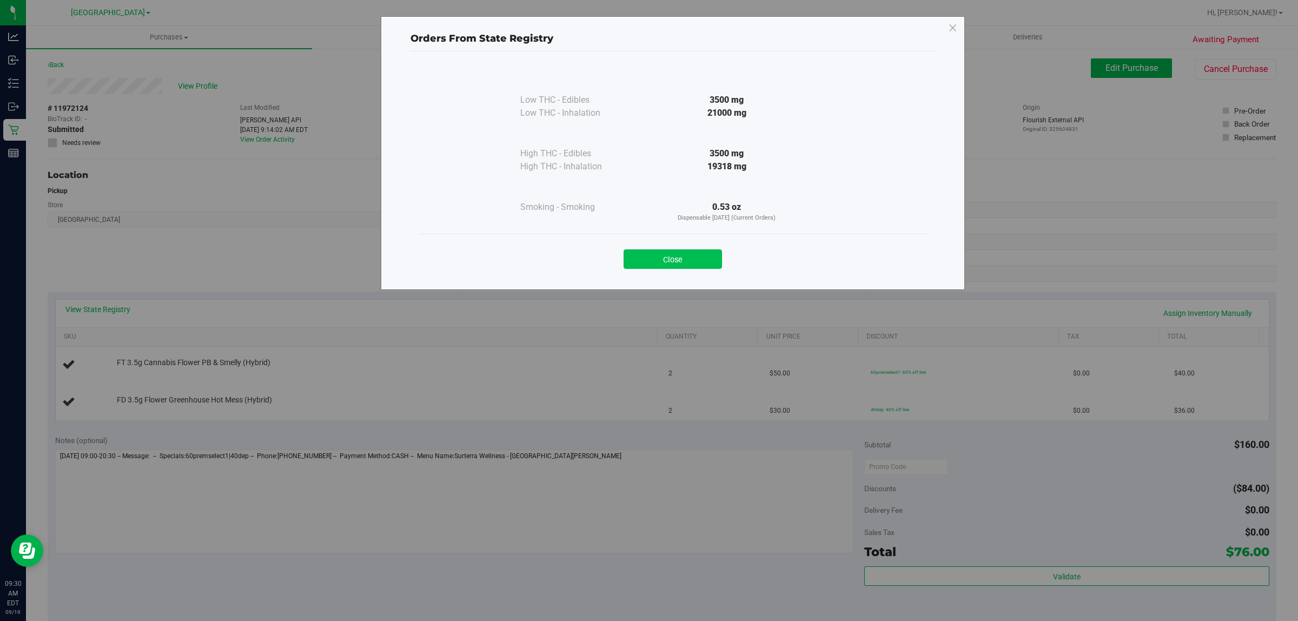
click at [674, 250] on button "Close" at bounding box center [673, 258] width 98 height 19
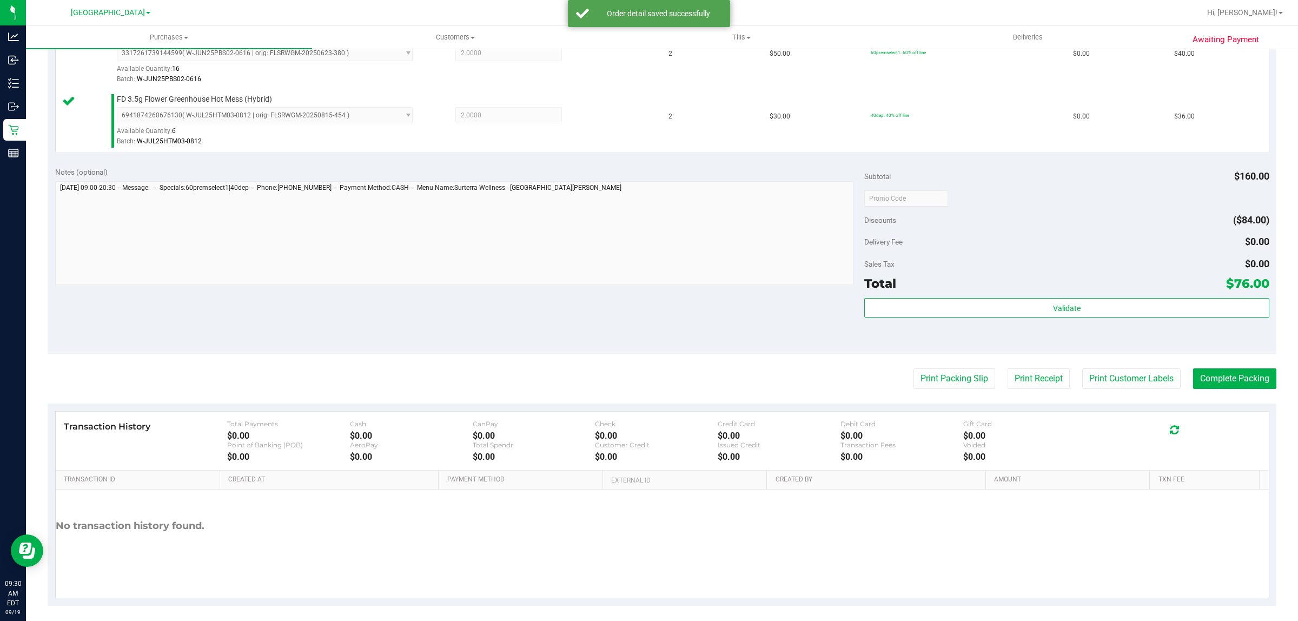
scroll to position [312, 0]
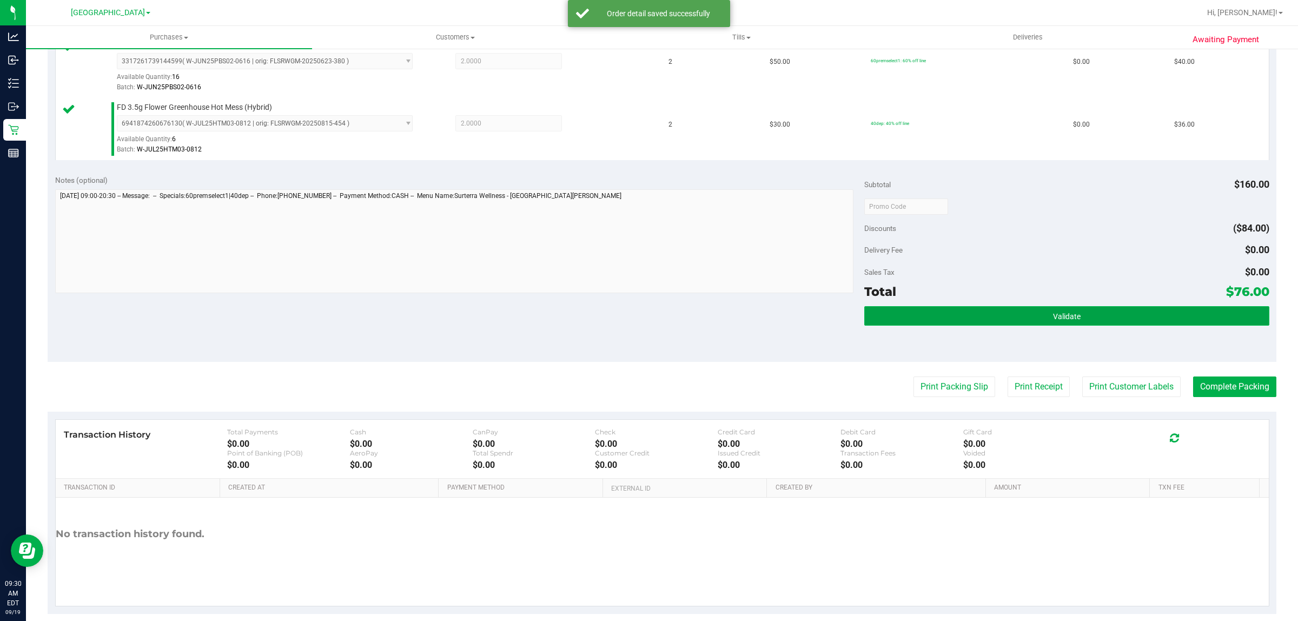
click at [1046, 307] on button "Validate" at bounding box center [1066, 315] width 405 height 19
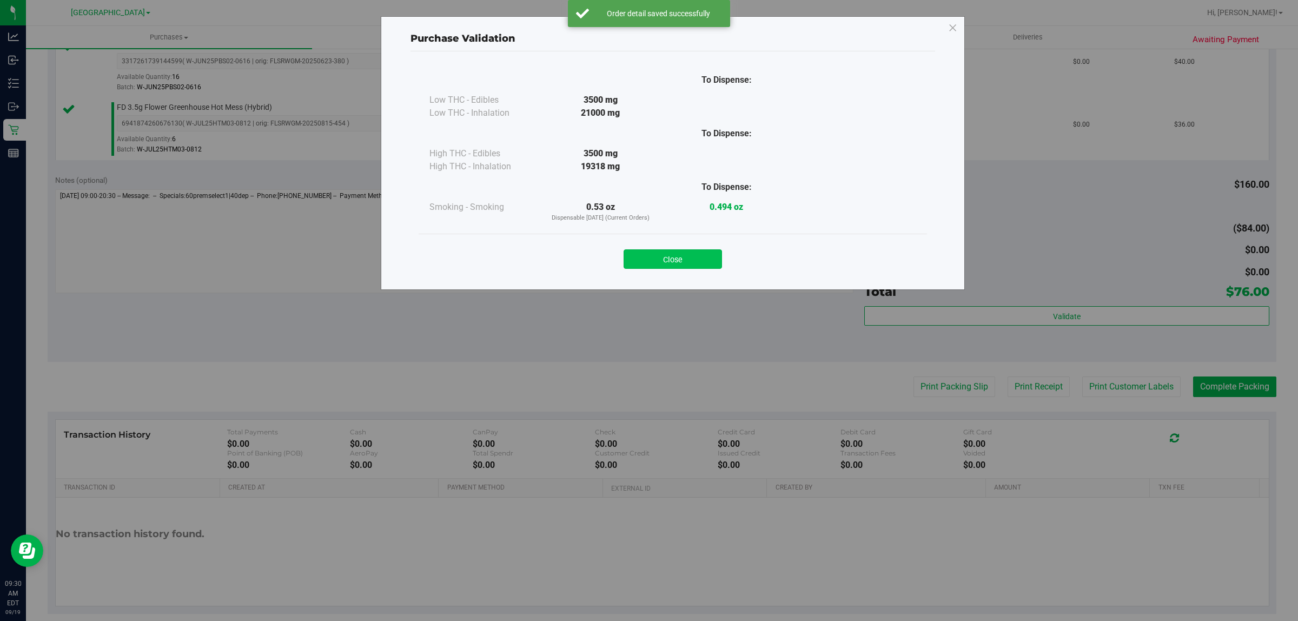
click at [720, 252] on button "Close" at bounding box center [673, 258] width 98 height 19
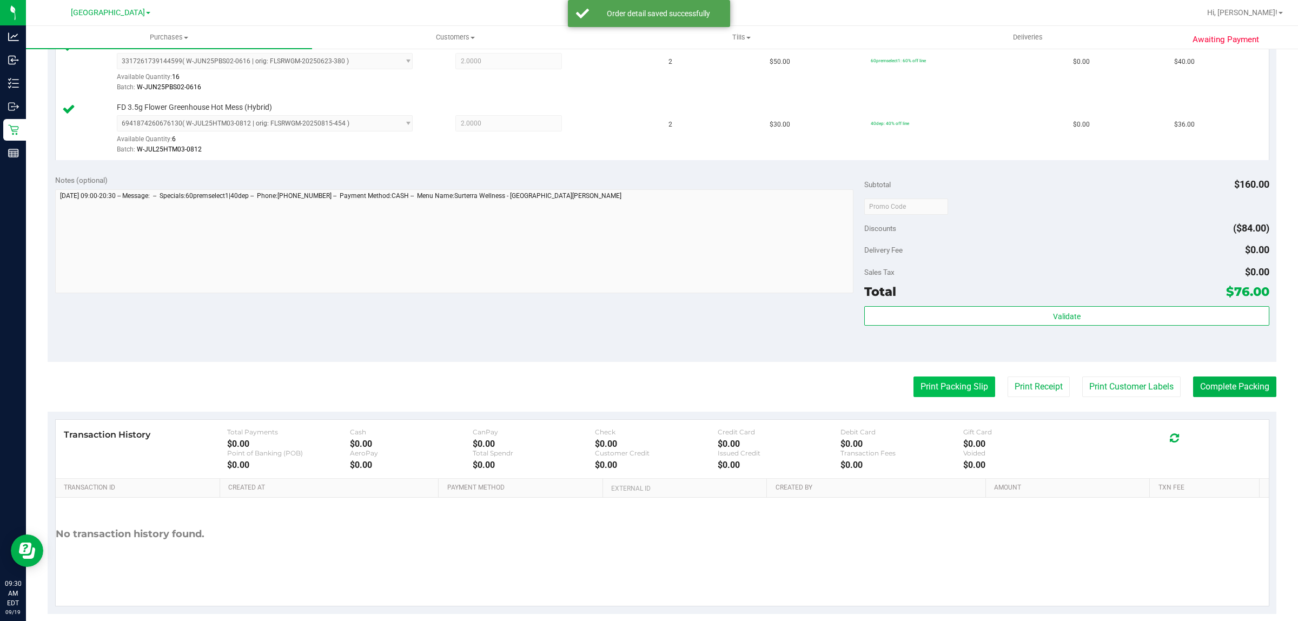
click at [933, 386] on button "Print Packing Slip" at bounding box center [955, 387] width 82 height 21
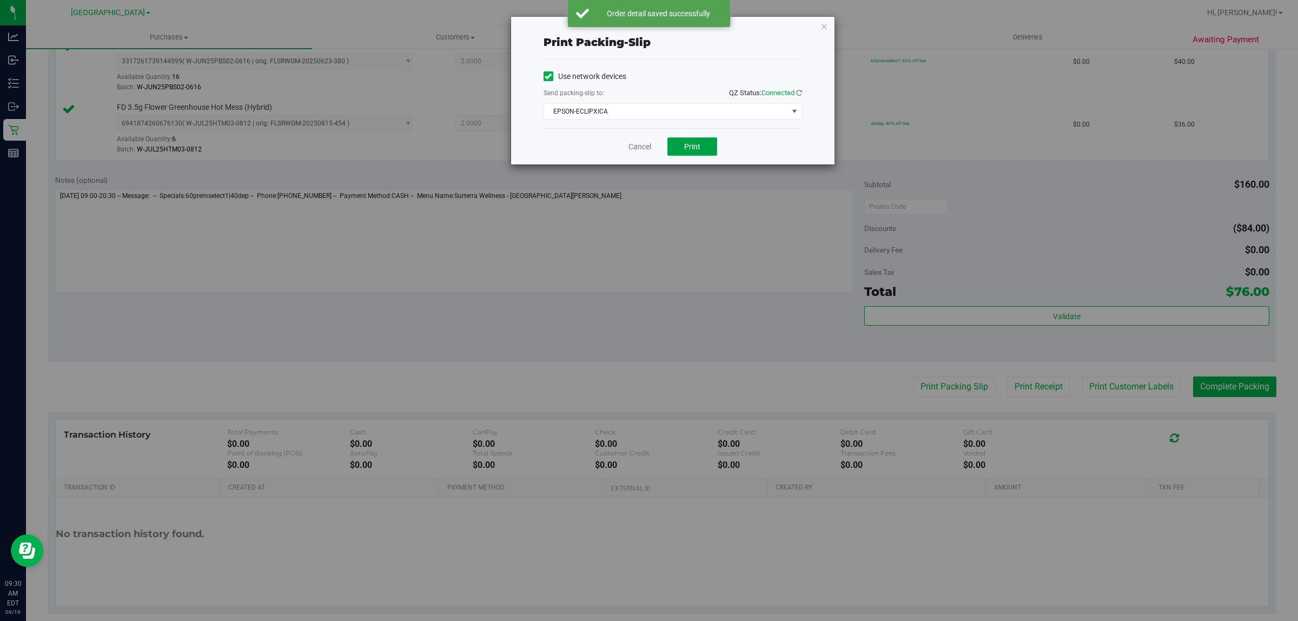
click at [698, 153] on button "Print" at bounding box center [693, 146] width 50 height 18
click at [637, 146] on link "Cancel" at bounding box center [640, 146] width 23 height 11
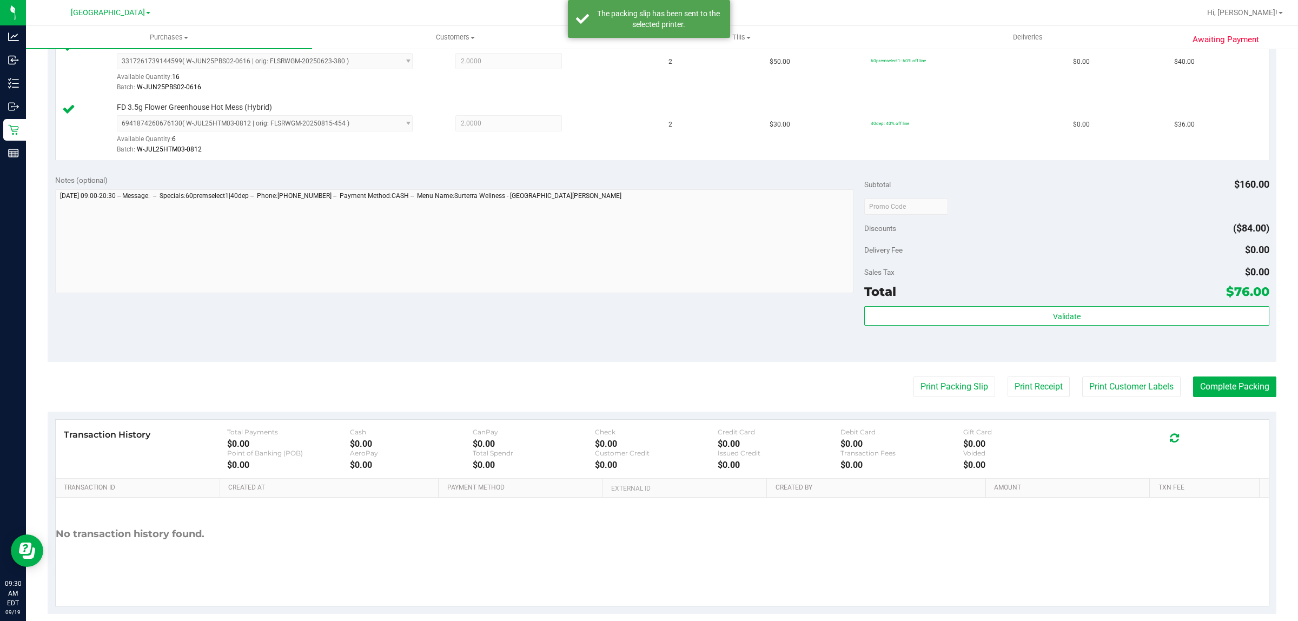
click at [1095, 362] on div "Notes (optional) Subtotal $160.00 Discounts ($84.00) Delivery Fee $0.00 Sales T…" at bounding box center [662, 264] width 1229 height 195
click at [1105, 388] on button "Print Customer Labels" at bounding box center [1132, 387] width 98 height 21
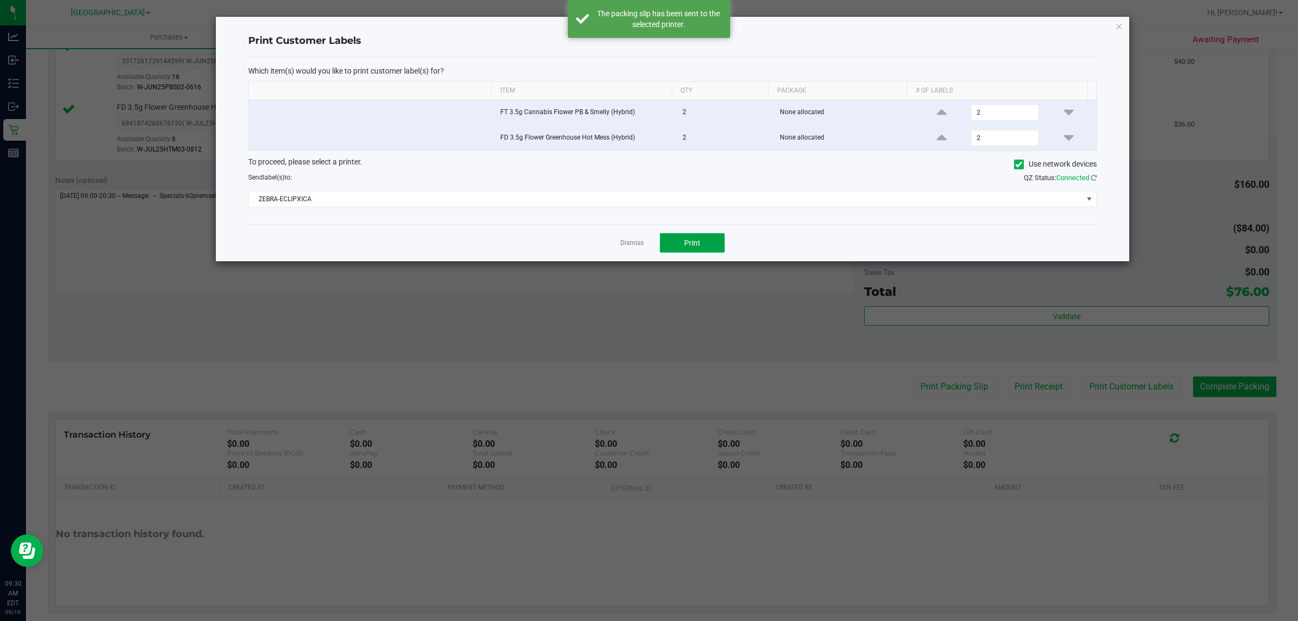
click at [707, 235] on button "Print" at bounding box center [692, 242] width 65 height 19
click at [628, 246] on link "Dismiss" at bounding box center [632, 243] width 23 height 9
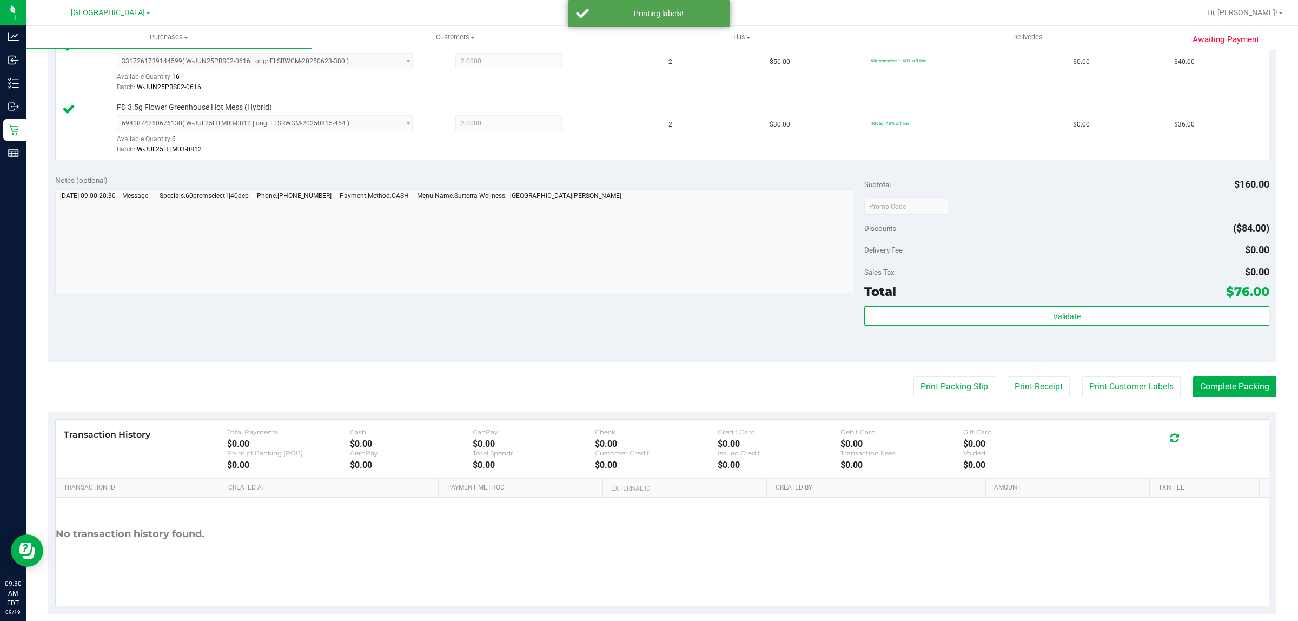
scroll to position [312, 0]
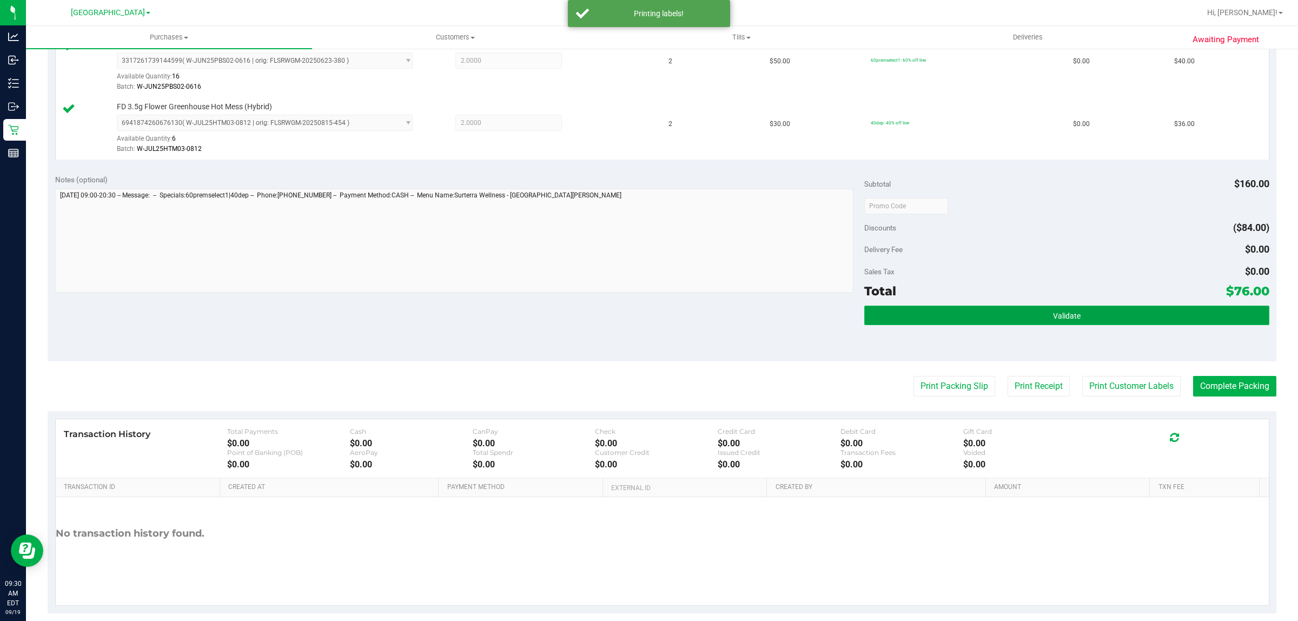
click at [902, 325] on button "Validate" at bounding box center [1066, 315] width 405 height 19
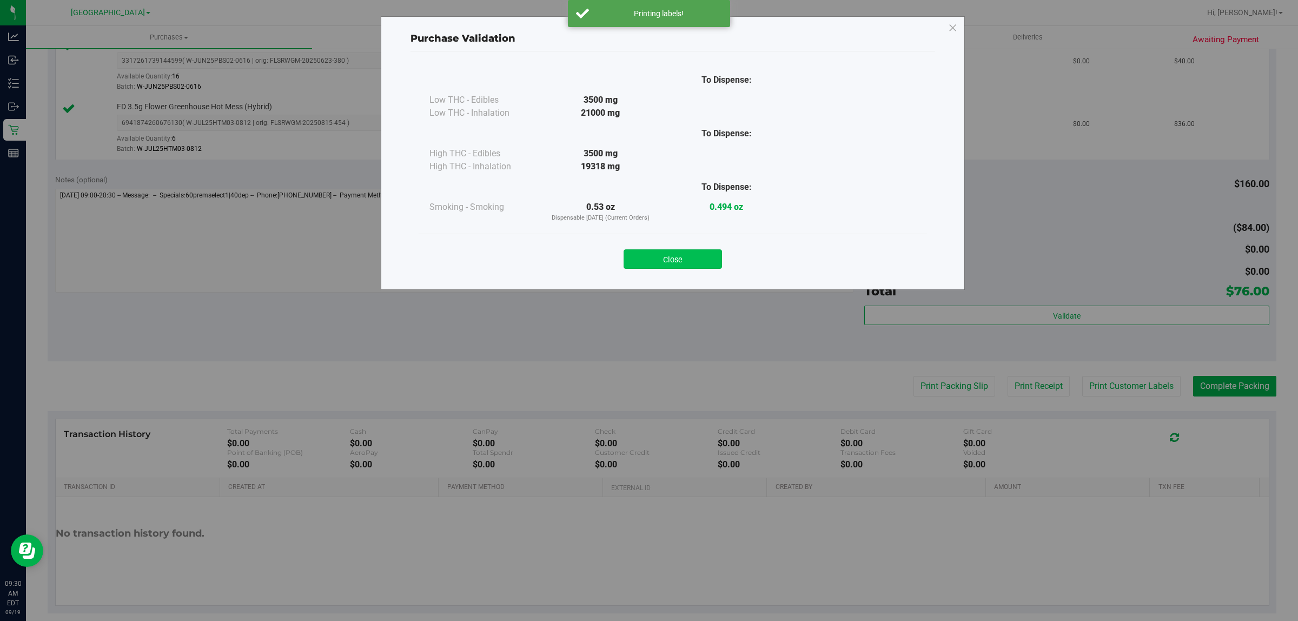
click at [671, 264] on button "Close" at bounding box center [673, 258] width 98 height 19
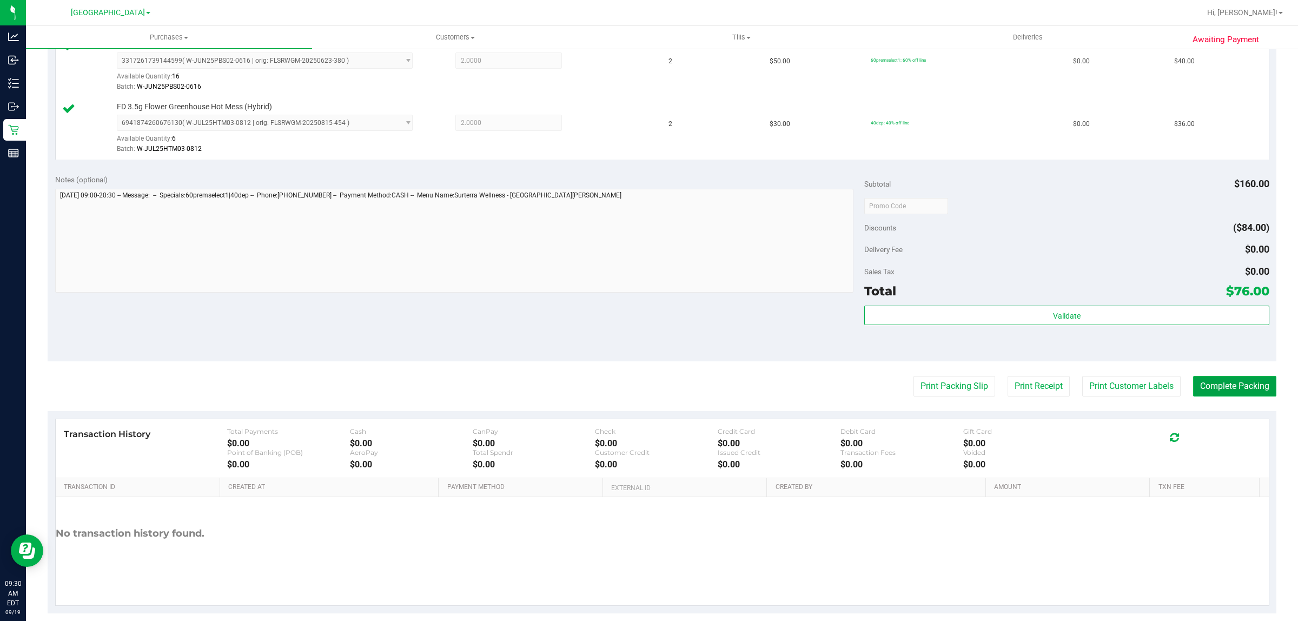
click at [1209, 383] on button "Complete Packing" at bounding box center [1234, 386] width 83 height 21
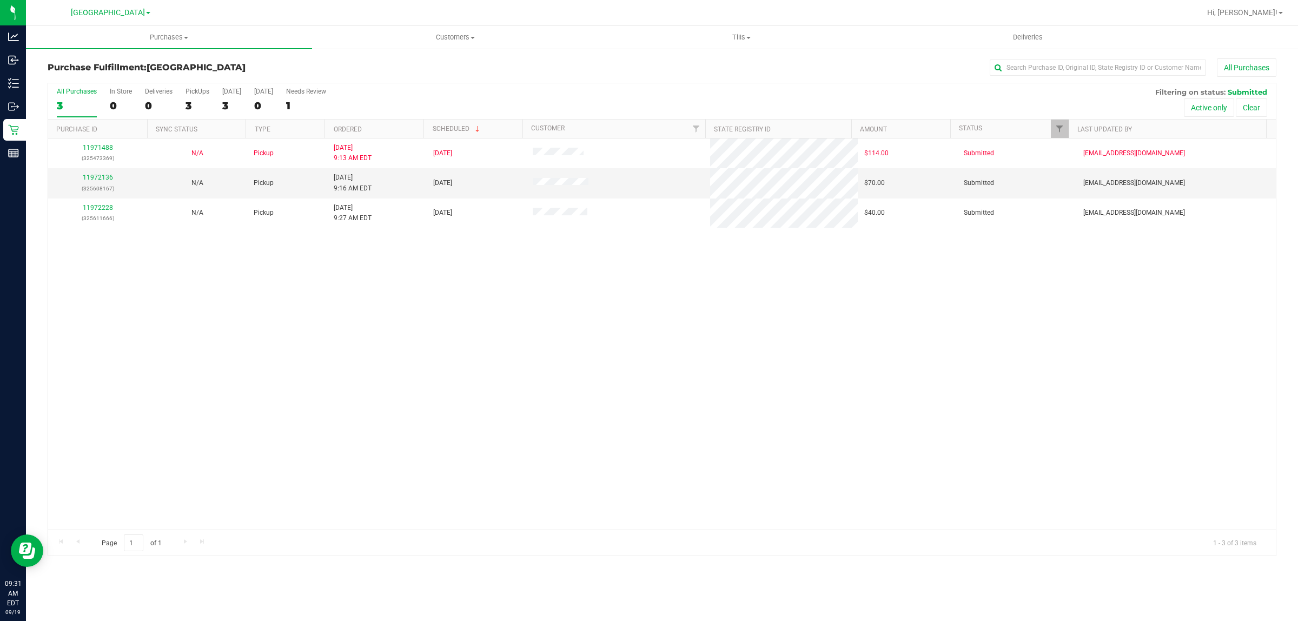
click at [505, 433] on div "11971488 (325473369) N/A Pickup 9/19/2025 9:13 AM EDT 9/19/2025 $114.00 Submitt…" at bounding box center [662, 333] width 1228 height 391
click at [107, 181] on link "11972136" at bounding box center [98, 178] width 30 height 8
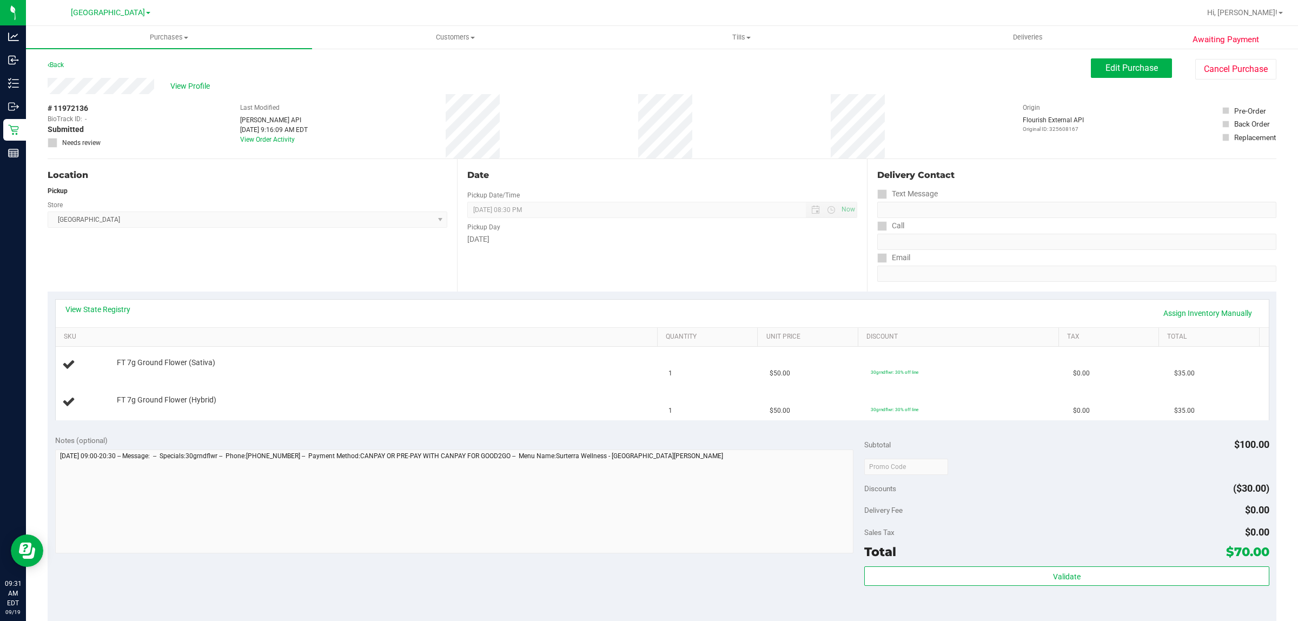
click at [109, 315] on div "View State Registry Assign Inventory Manually" at bounding box center [662, 313] width 1194 height 18
click at [120, 300] on div "View State Registry Assign Inventory Manually" at bounding box center [662, 314] width 1213 height 28
click at [116, 311] on link "View State Registry" at bounding box center [97, 309] width 65 height 11
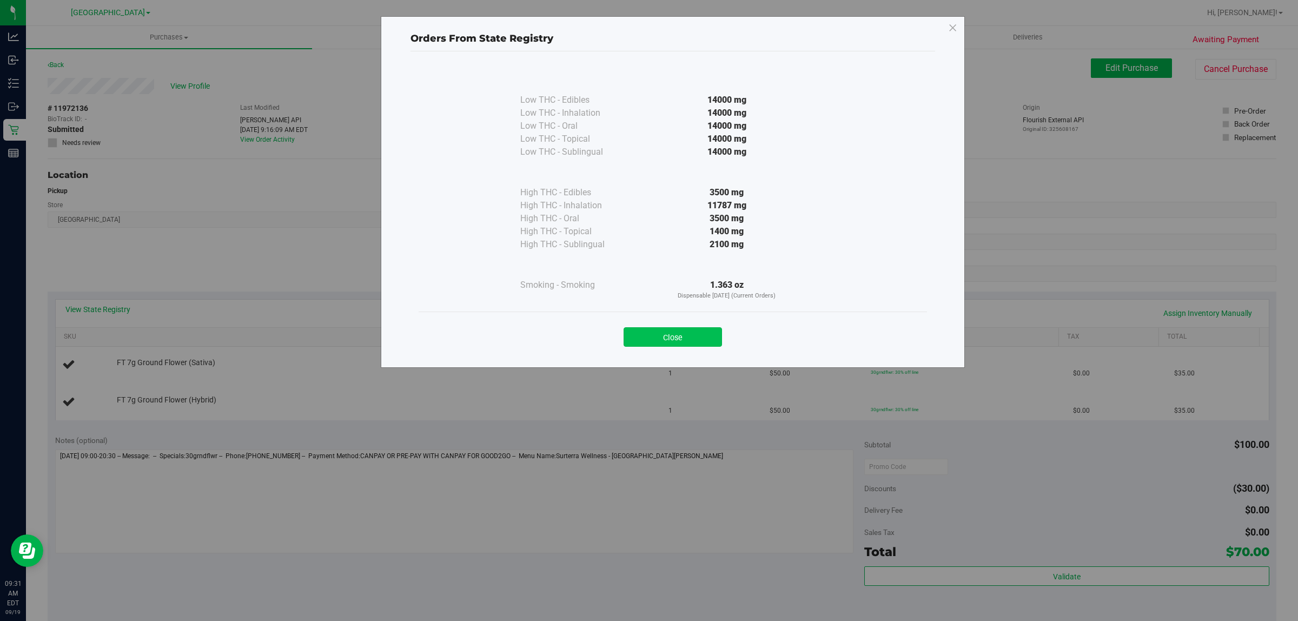
click at [656, 338] on button "Close" at bounding box center [673, 336] width 98 height 19
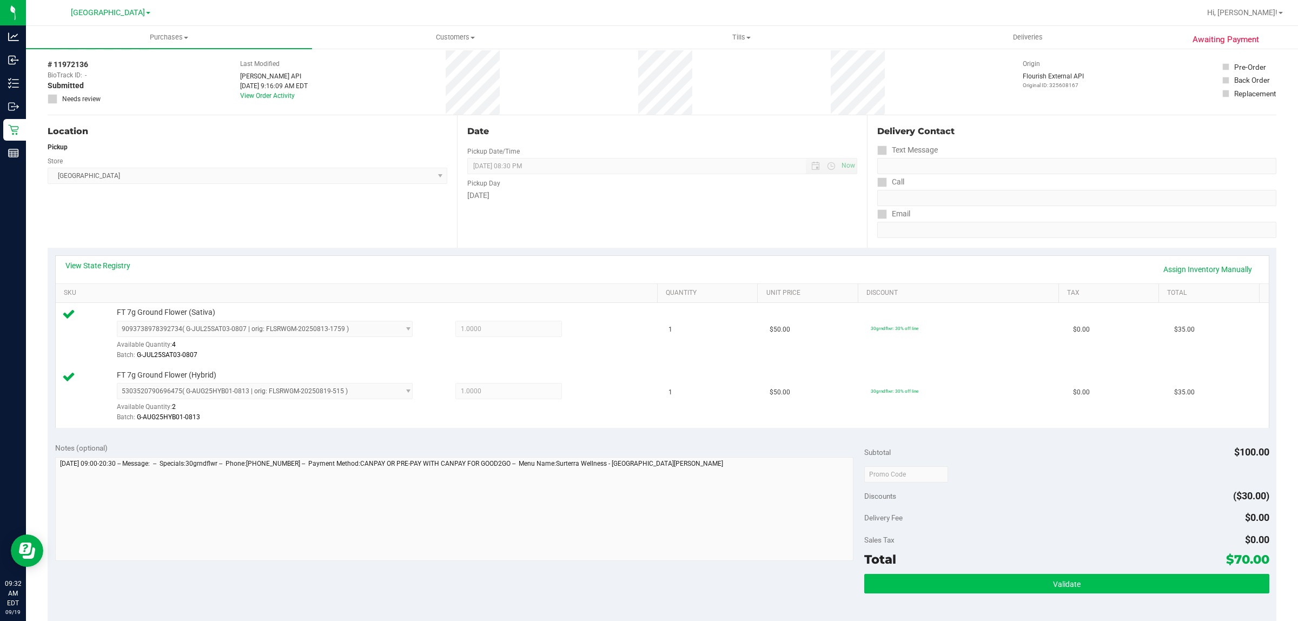
scroll to position [68, 0]
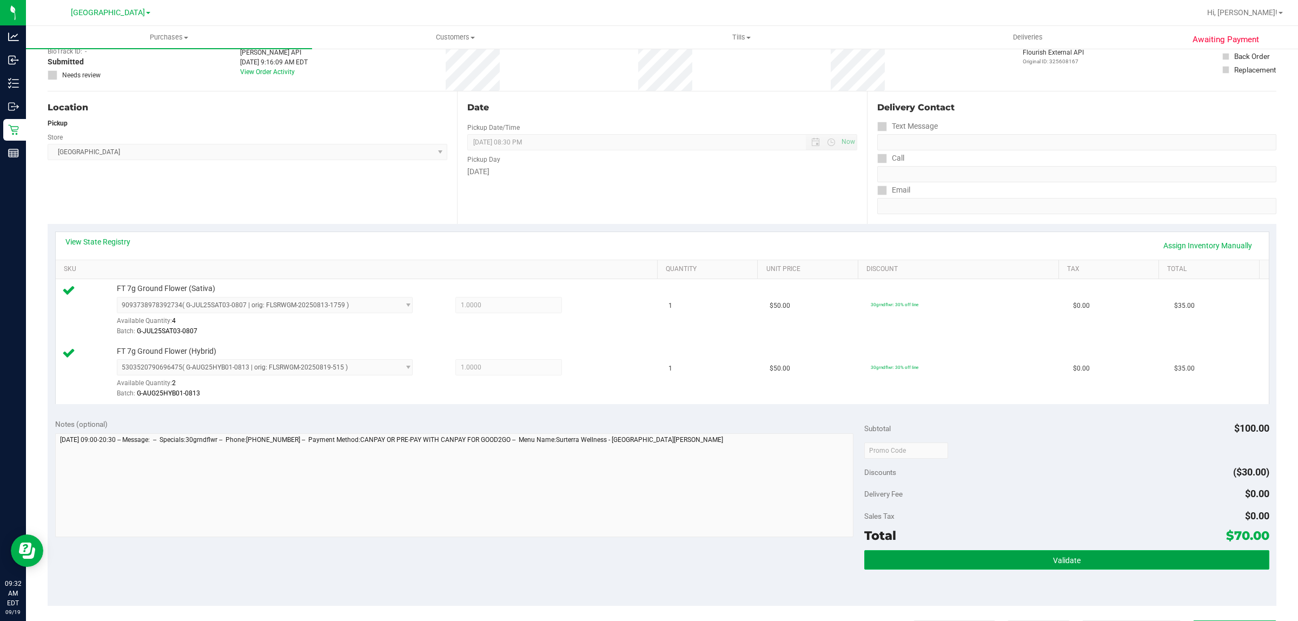
click at [978, 556] on button "Validate" at bounding box center [1066, 559] width 405 height 19
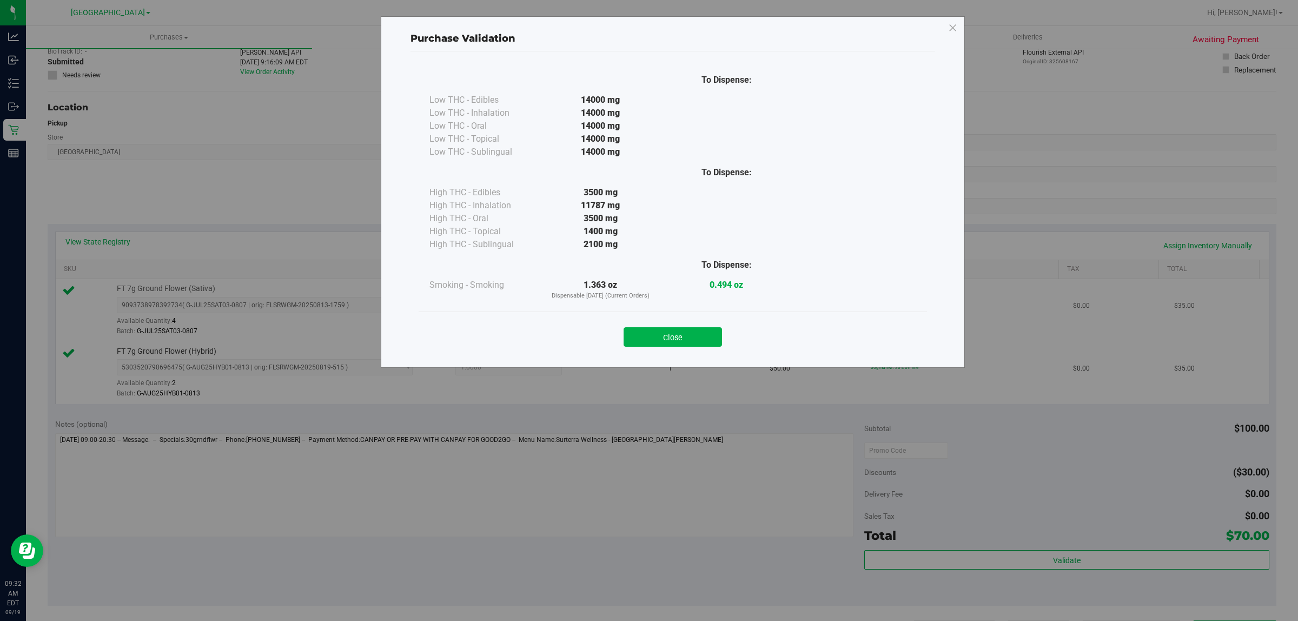
click at [695, 329] on button "Close" at bounding box center [673, 336] width 98 height 19
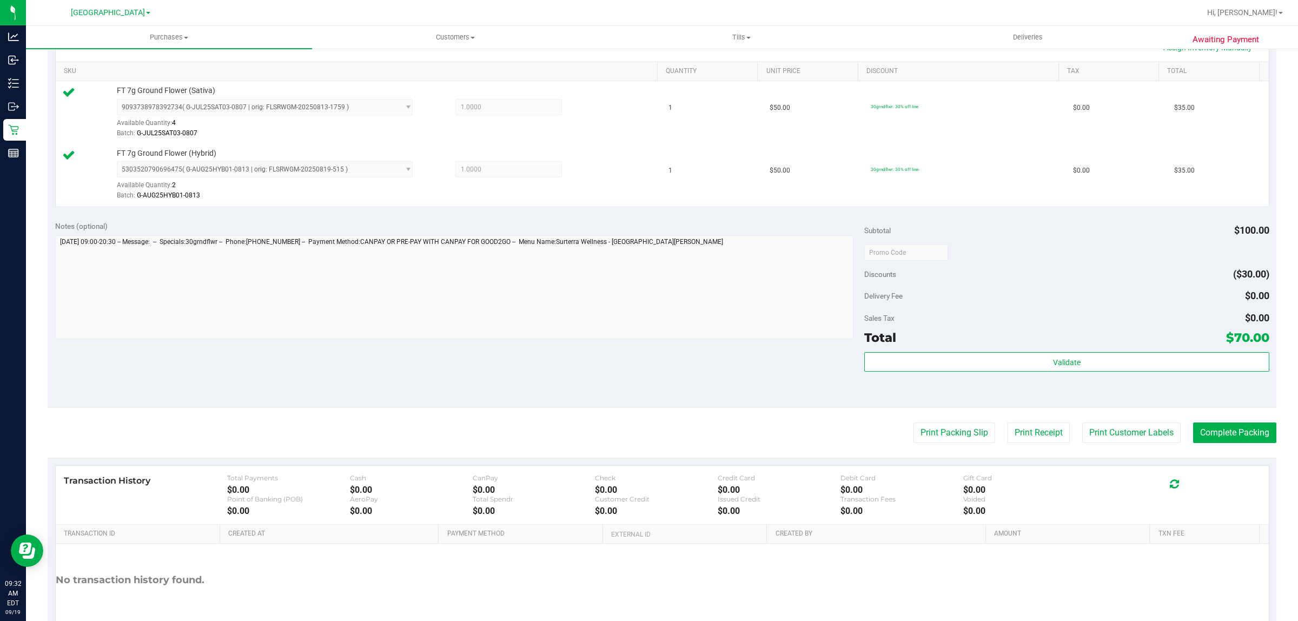
scroll to position [326, 0]
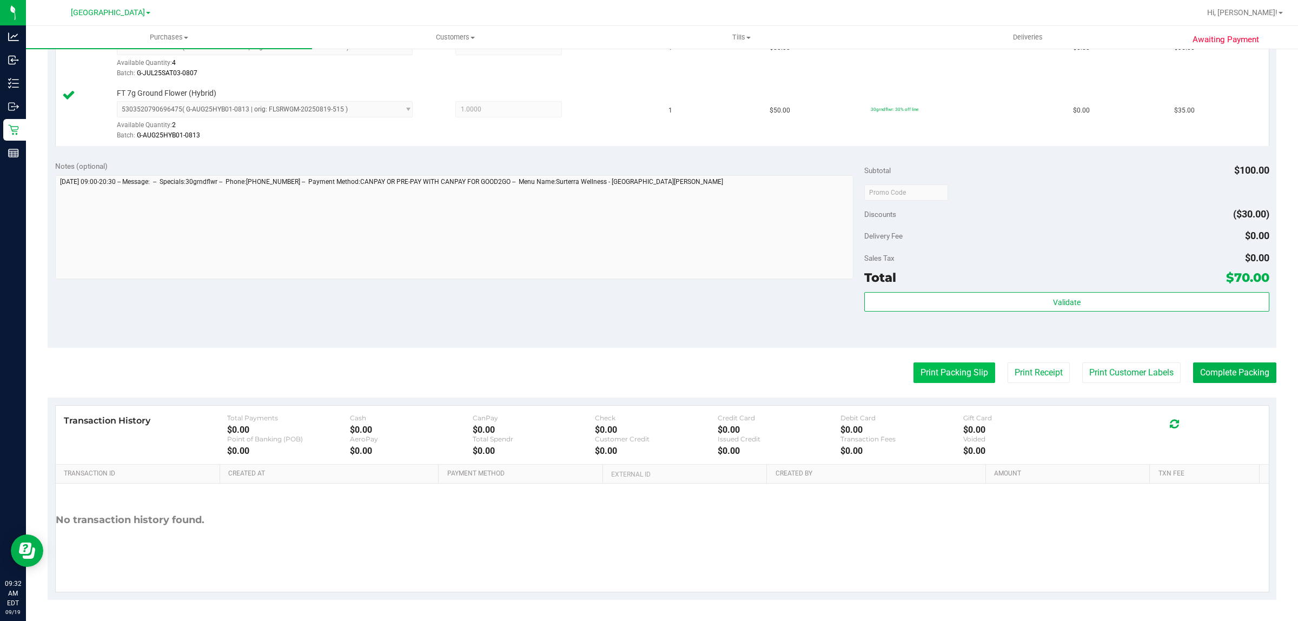
click at [930, 382] on button "Print Packing Slip" at bounding box center [955, 372] width 82 height 21
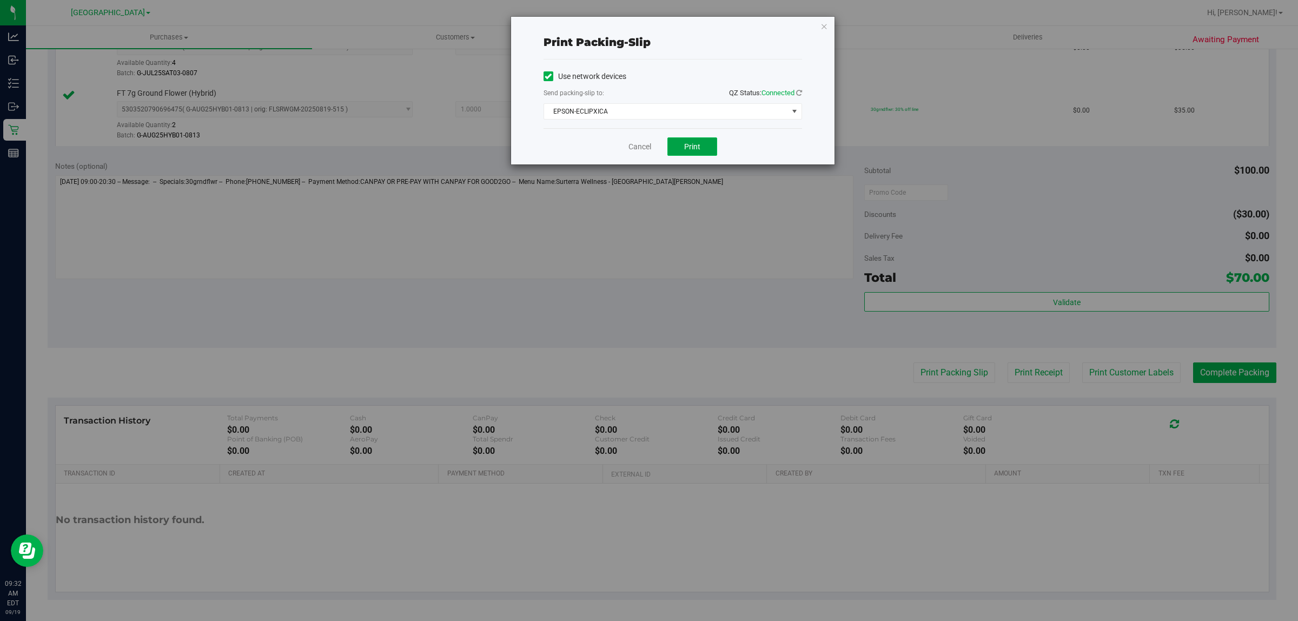
click at [698, 144] on span "Print" at bounding box center [692, 146] width 16 height 9
drag, startPoint x: 623, startPoint y: 150, endPoint x: 636, endPoint y: 147, distance: 13.4
click at [625, 150] on div "Cancel Print" at bounding box center [673, 146] width 259 height 36
click at [636, 147] on link "Cancel" at bounding box center [640, 146] width 23 height 11
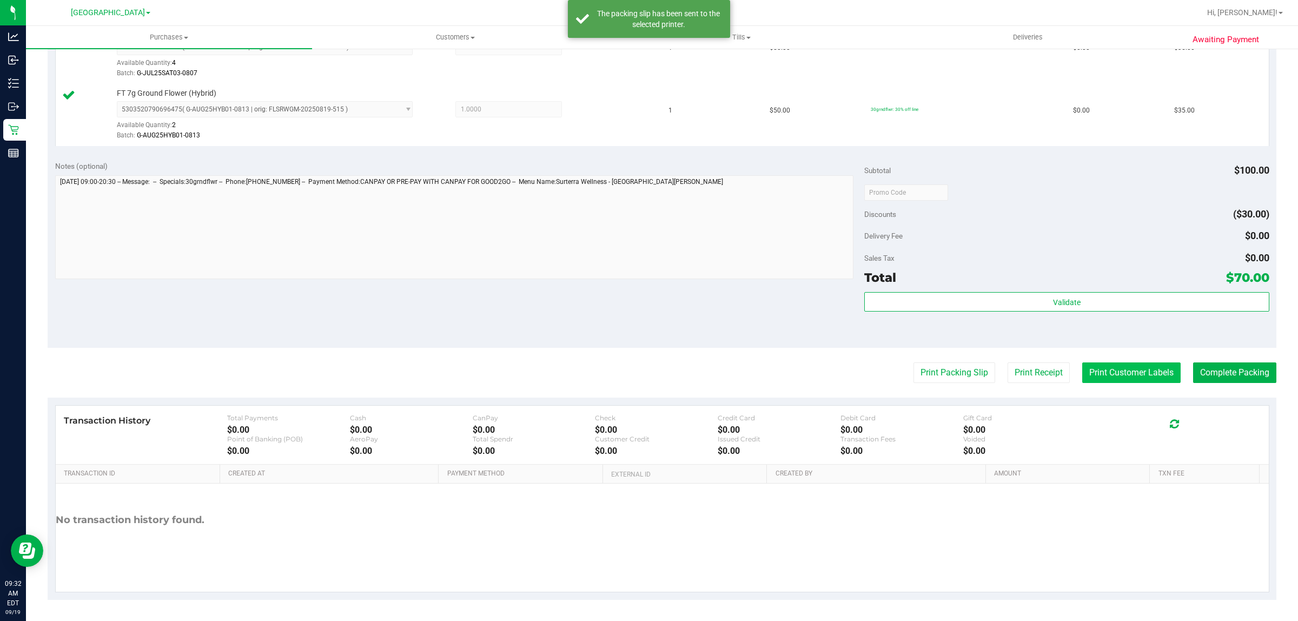
click at [1097, 369] on button "Print Customer Labels" at bounding box center [1132, 372] width 98 height 21
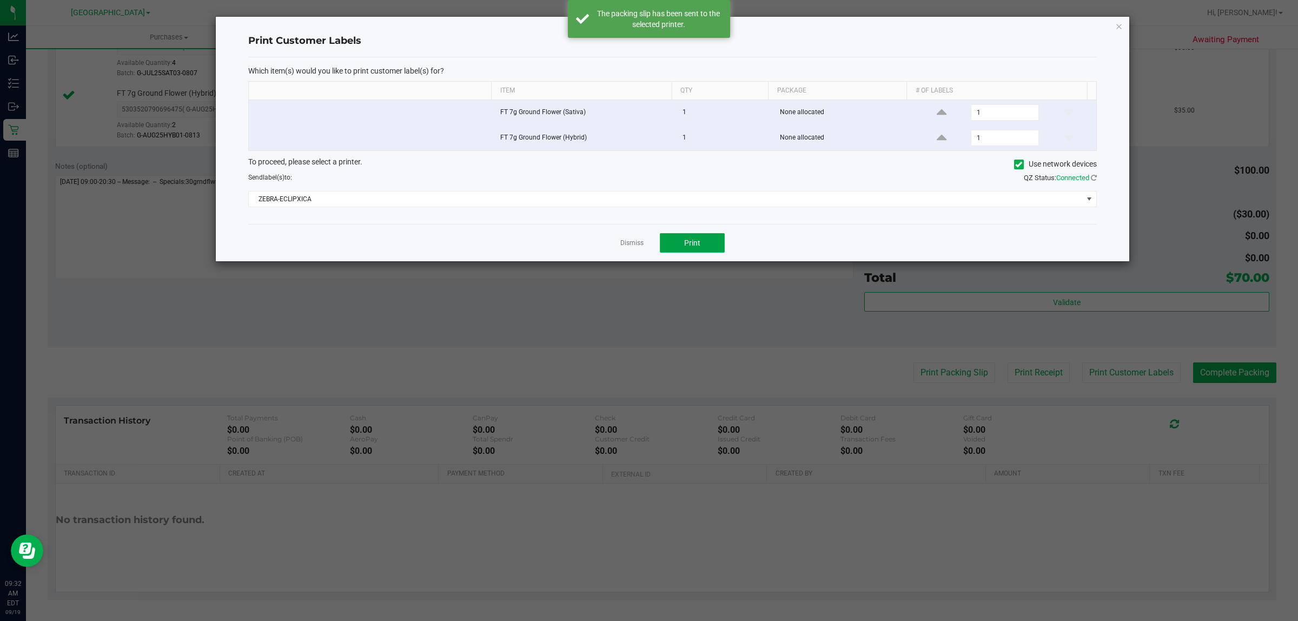
click at [696, 243] on span "Print" at bounding box center [692, 243] width 16 height 9
click at [631, 246] on link "Dismiss" at bounding box center [632, 243] width 23 height 9
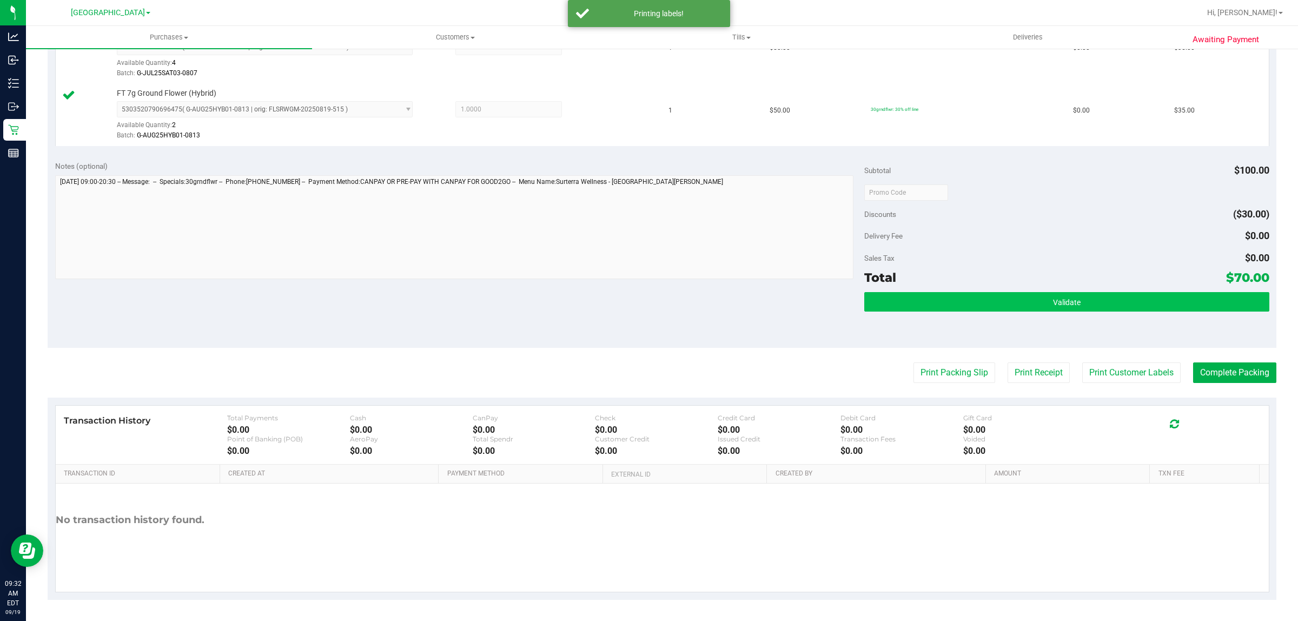
drag, startPoint x: 991, startPoint y: 312, endPoint x: 985, endPoint y: 302, distance: 11.9
click at [988, 312] on div "Validate" at bounding box center [1066, 302] width 405 height 21
drag, startPoint x: 985, startPoint y: 302, endPoint x: 929, endPoint y: 295, distance: 55.6
click at [982, 304] on button "Validate" at bounding box center [1066, 301] width 405 height 19
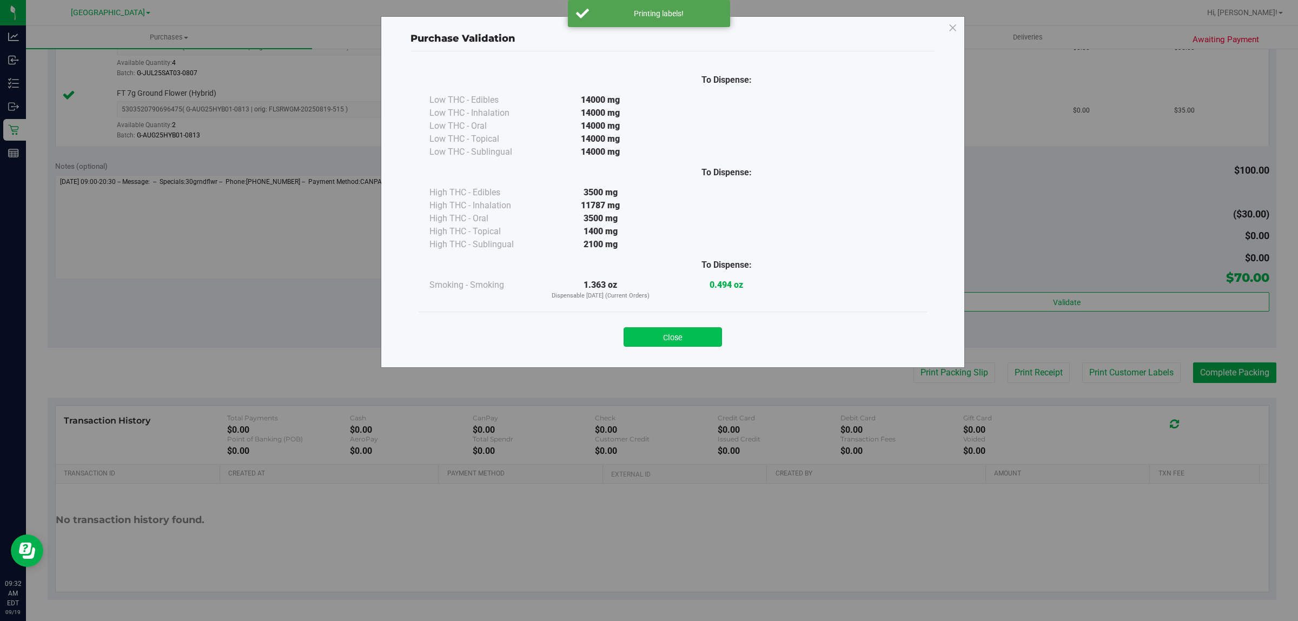
click at [661, 333] on button "Close" at bounding box center [673, 336] width 98 height 19
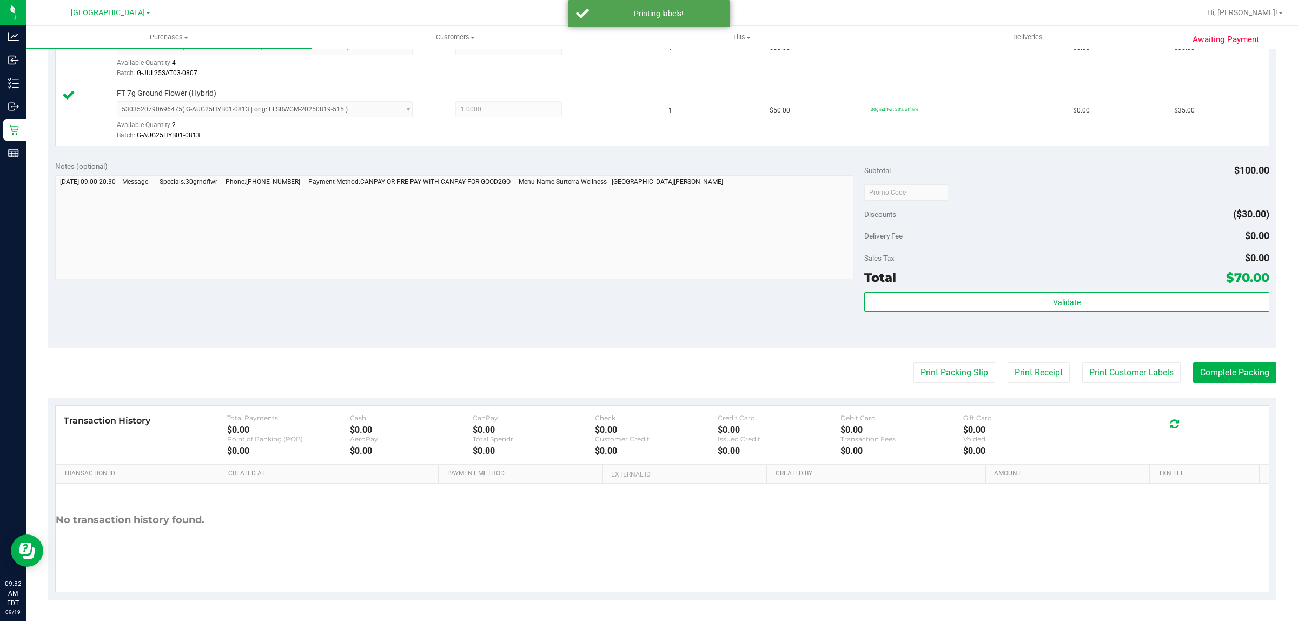
click at [1234, 387] on purchase-details "Back Edit Purchase Cancel Purchase View Profile # 11972136 BioTrack ID: - Submi…" at bounding box center [662, 166] width 1229 height 867
click at [1223, 383] on button "Complete Packing" at bounding box center [1234, 372] width 83 height 21
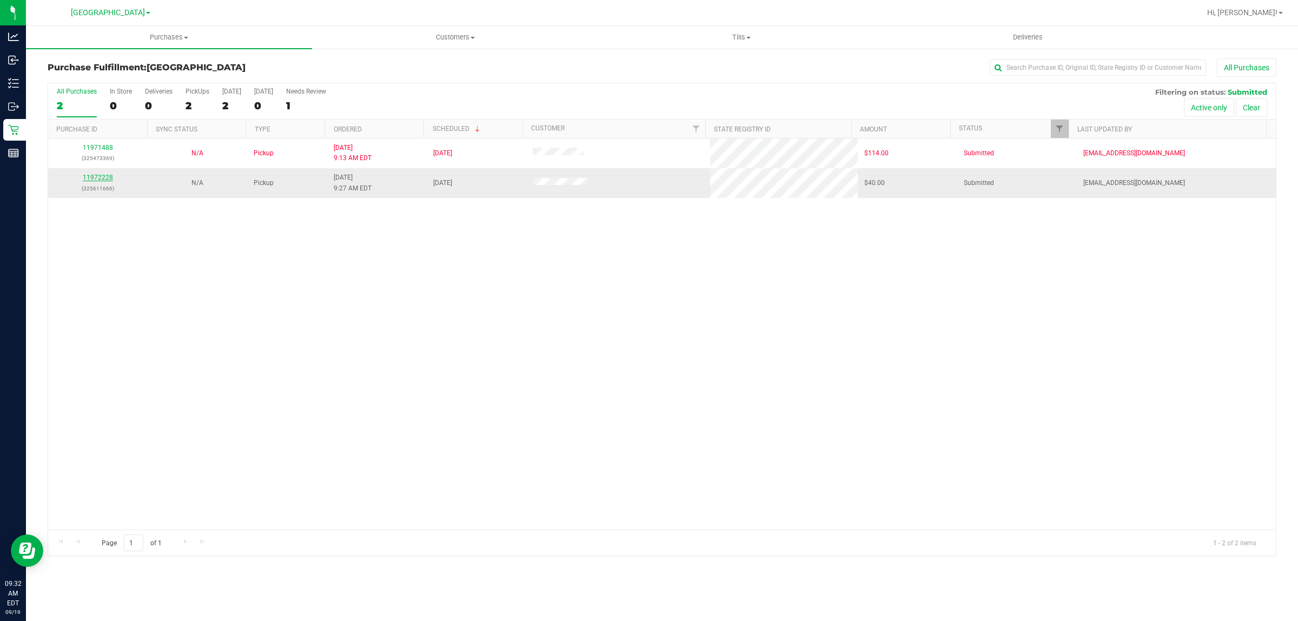
click at [90, 180] on link "11972228" at bounding box center [98, 178] width 30 height 8
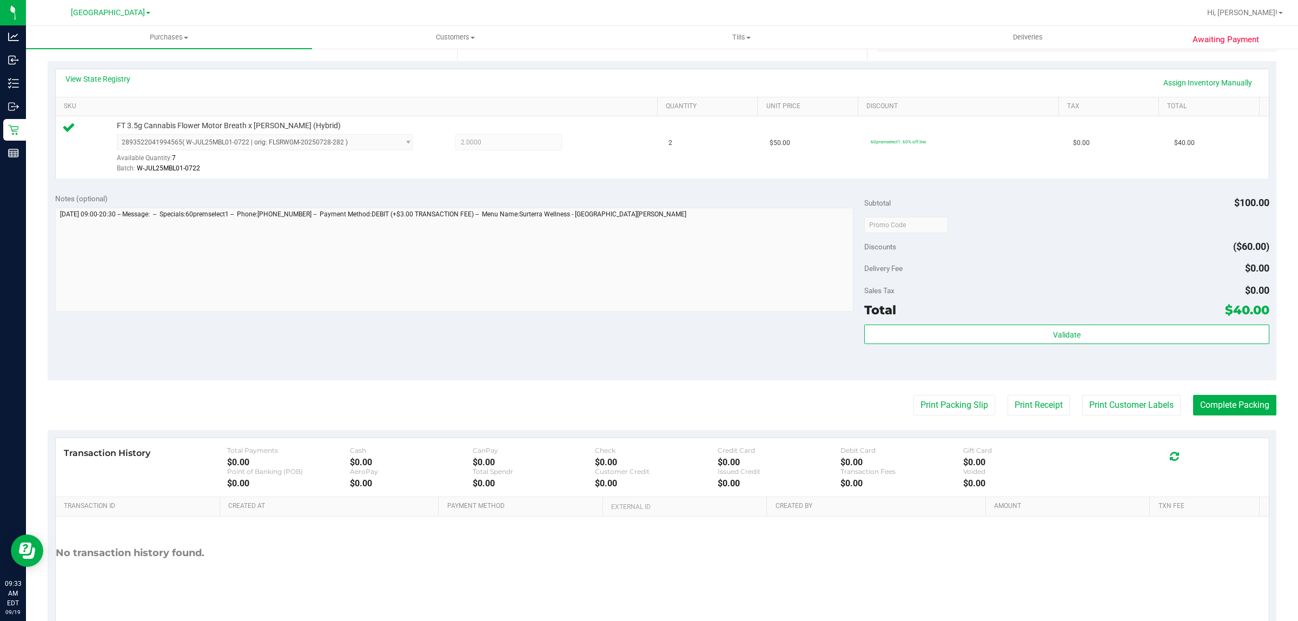
scroll to position [263, 0]
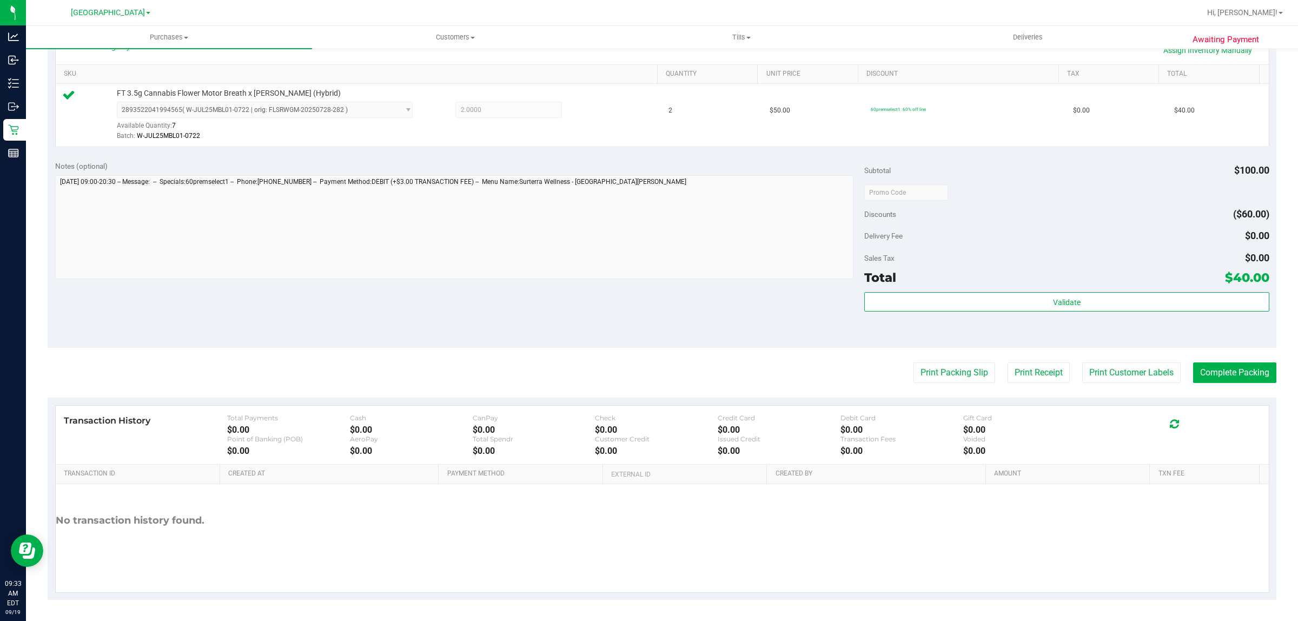
click at [942, 317] on div "Validate" at bounding box center [1066, 316] width 405 height 49
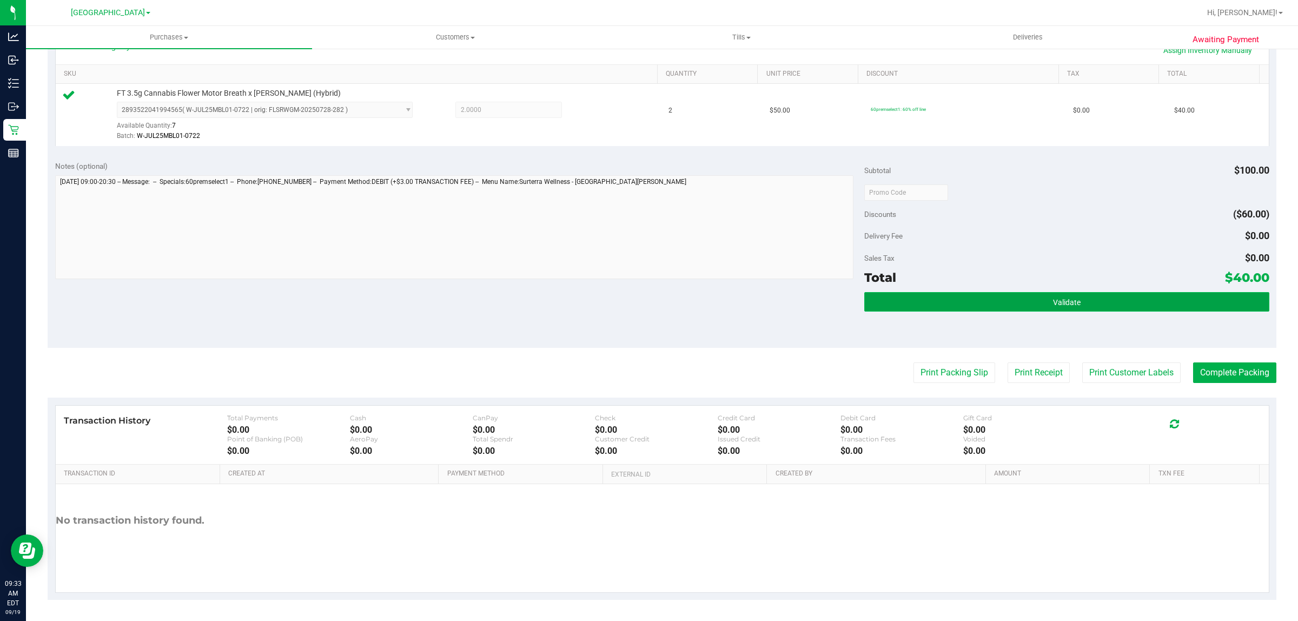
click at [933, 307] on button "Validate" at bounding box center [1066, 301] width 405 height 19
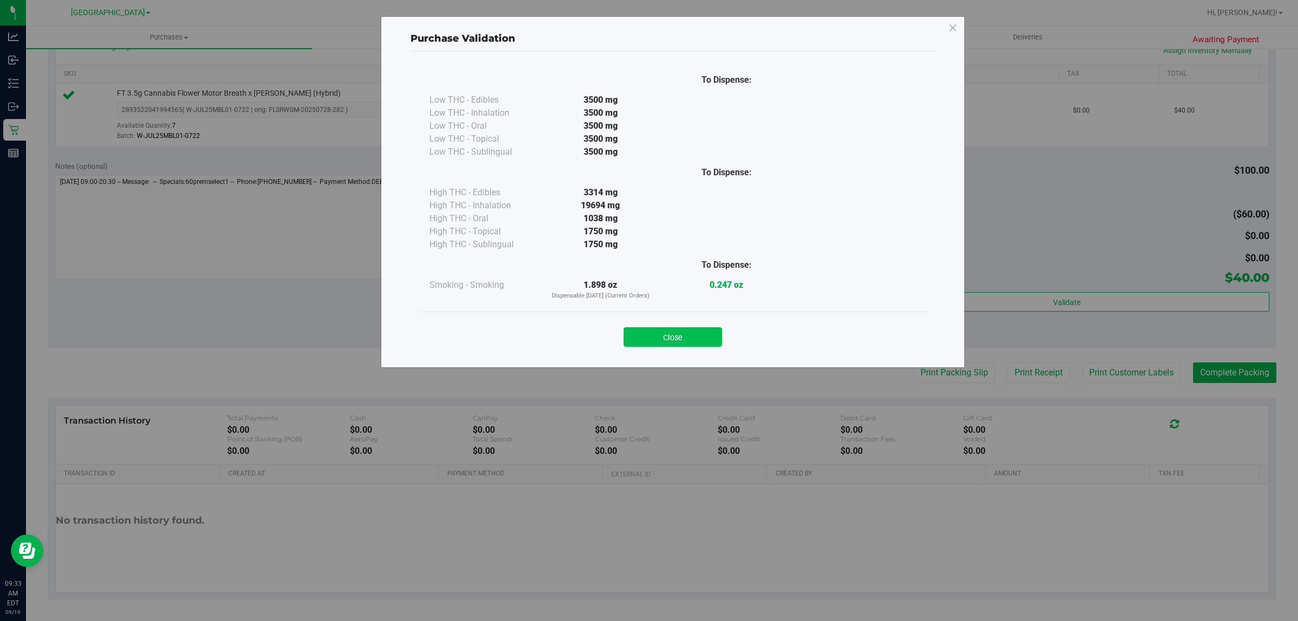
click at [715, 334] on button "Close" at bounding box center [673, 336] width 98 height 19
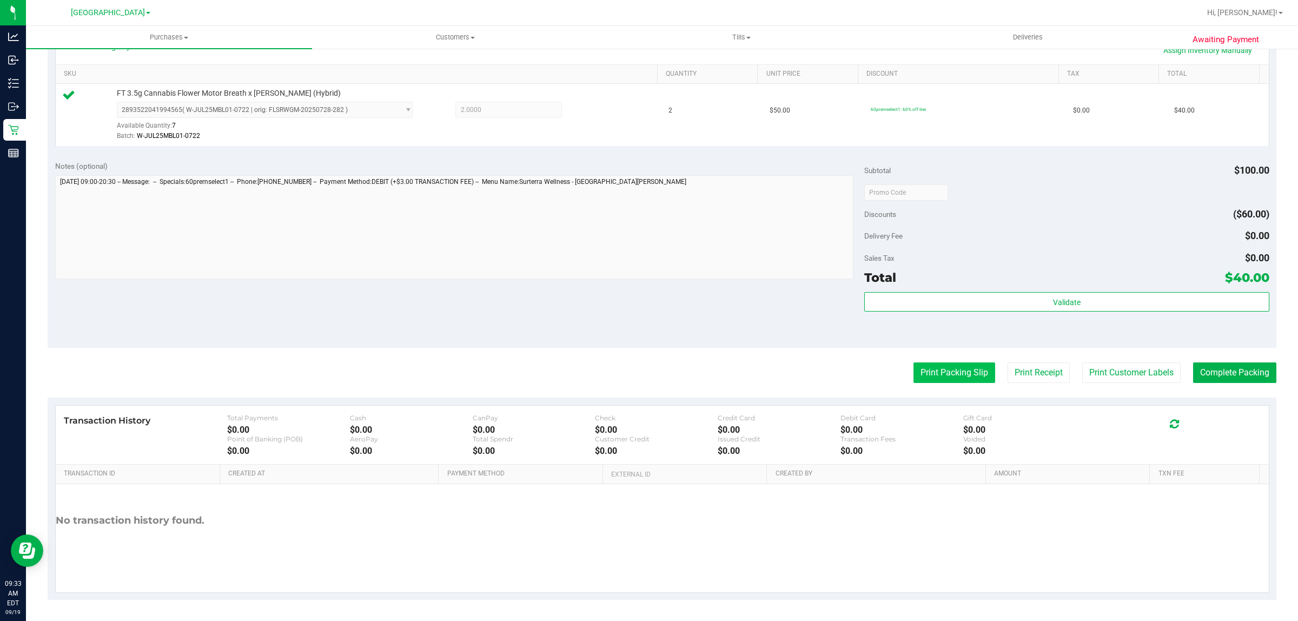
click at [946, 372] on button "Print Packing Slip" at bounding box center [955, 372] width 82 height 21
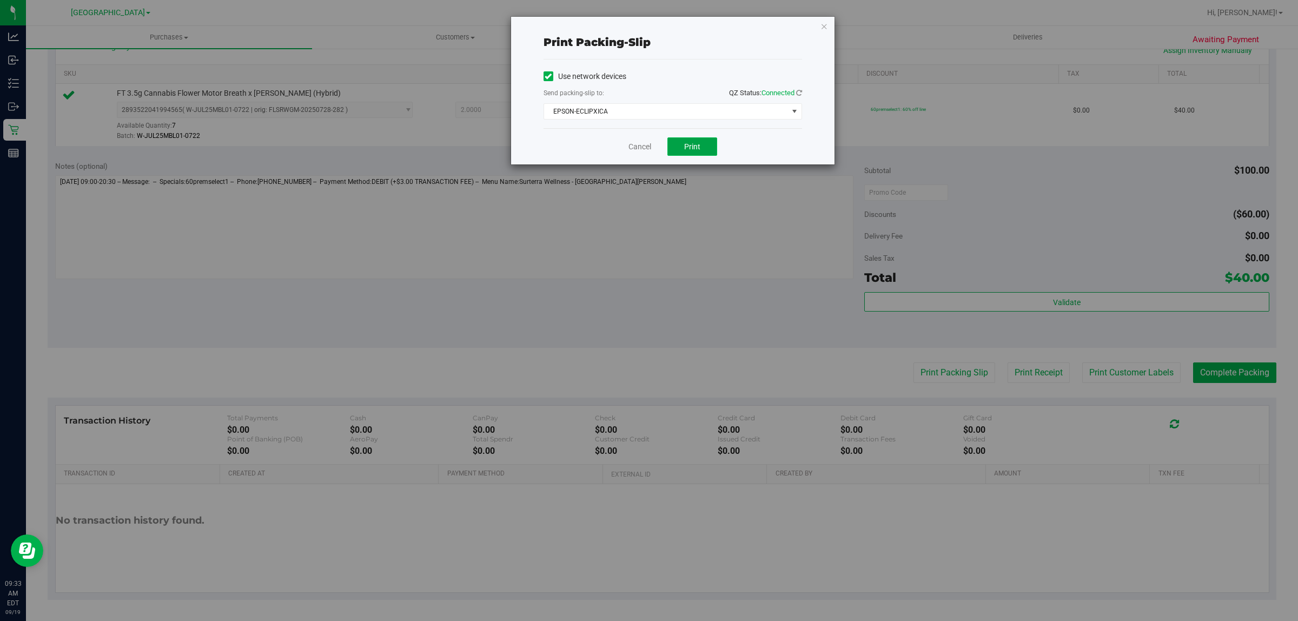
click at [682, 143] on button "Print" at bounding box center [693, 146] width 50 height 18
click at [639, 152] on link "Cancel" at bounding box center [640, 146] width 23 height 11
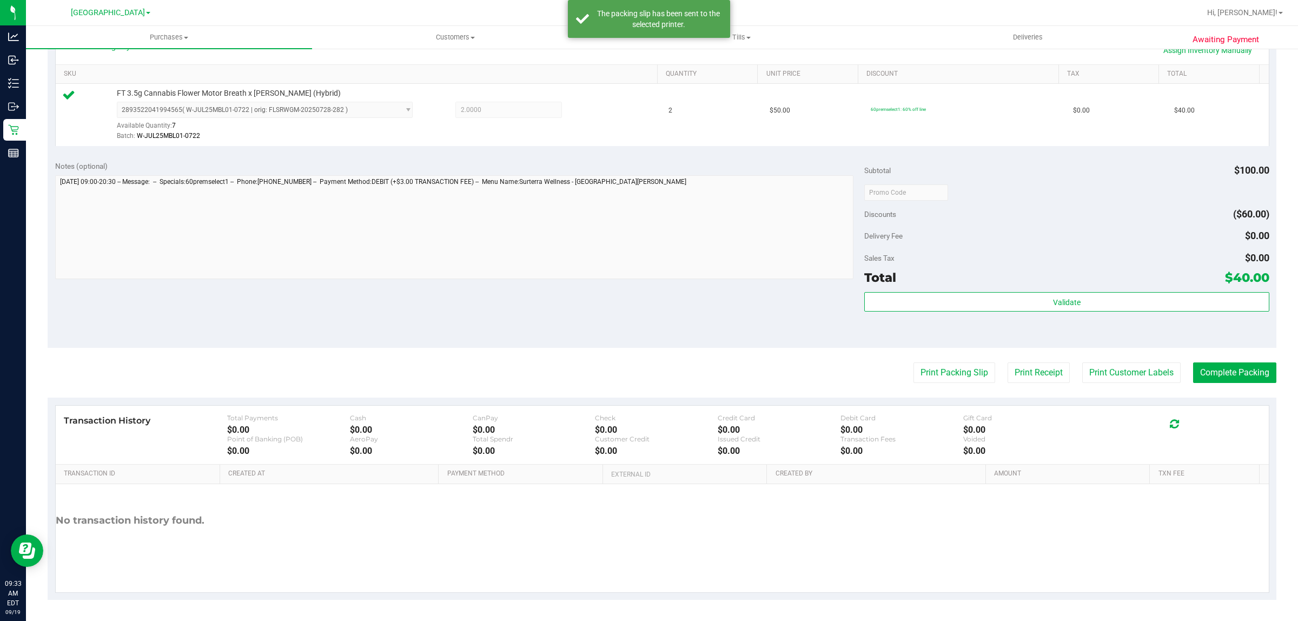
click at [1128, 395] on purchase-details "Back Edit Purchase Cancel Purchase View Profile # 11972228 BioTrack ID: - Submi…" at bounding box center [662, 198] width 1229 height 804
click at [1126, 385] on purchase-details "Back Edit Purchase Cancel Purchase View Profile # 11972228 BioTrack ID: - Submi…" at bounding box center [662, 198] width 1229 height 804
click at [1116, 377] on button "Print Customer Labels" at bounding box center [1132, 372] width 98 height 21
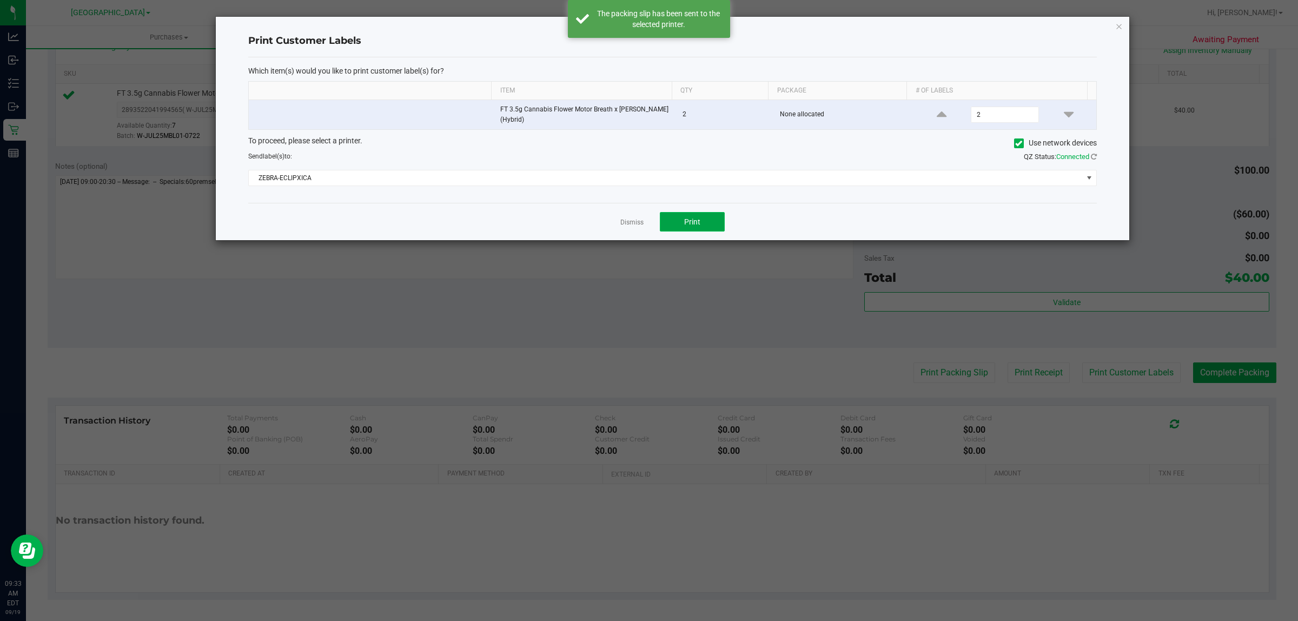
click at [709, 219] on button "Print" at bounding box center [692, 221] width 65 height 19
drag, startPoint x: 629, startPoint y: 218, endPoint x: 925, endPoint y: 285, distance: 303.8
click at [629, 218] on link "Dismiss" at bounding box center [632, 222] width 23 height 9
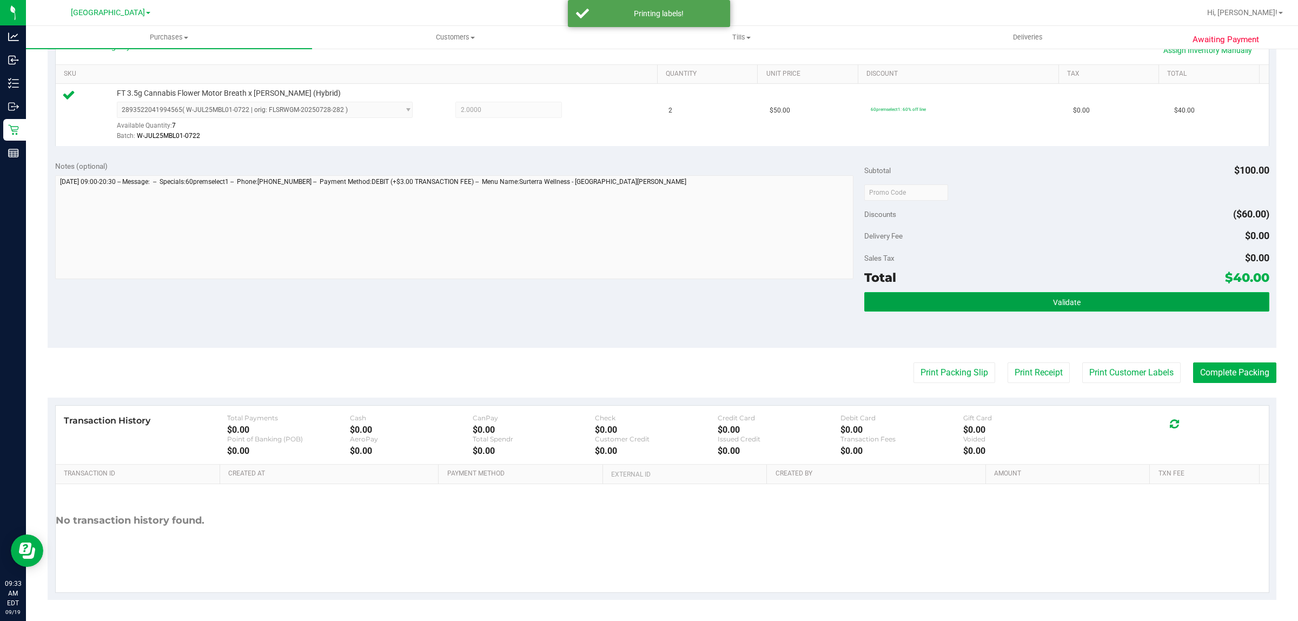
drag, startPoint x: 951, startPoint y: 308, endPoint x: 942, endPoint y: 303, distance: 9.8
click at [947, 307] on button "Validate" at bounding box center [1066, 301] width 405 height 19
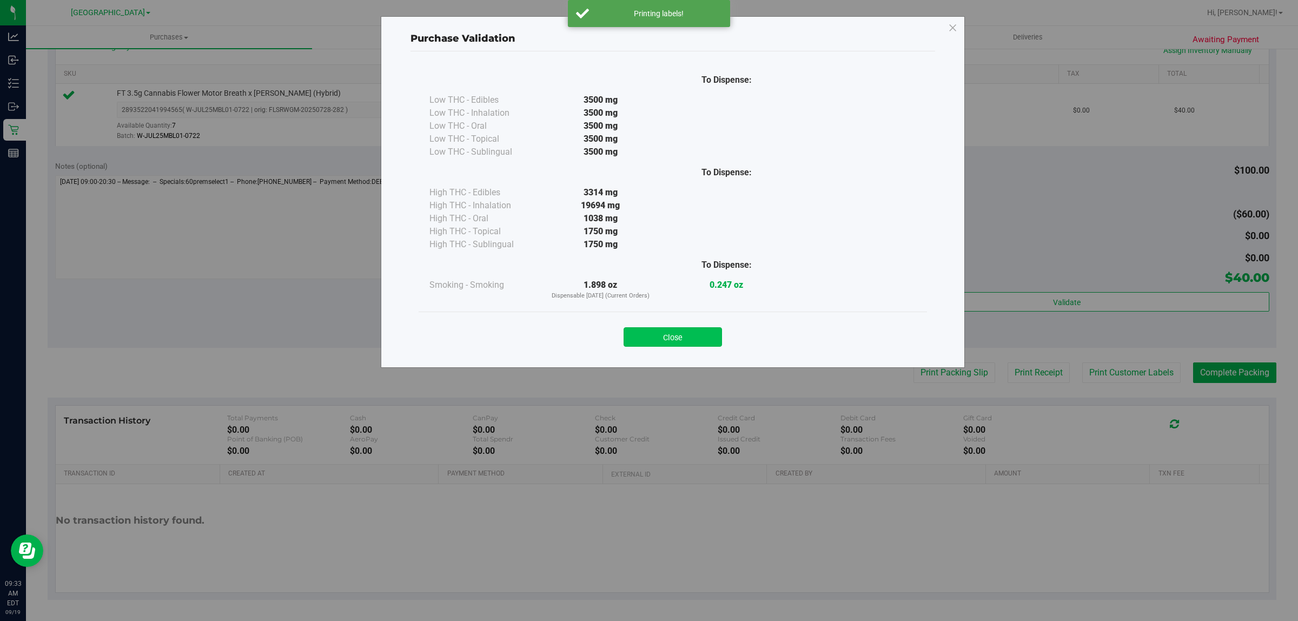
click at [659, 344] on button "Close" at bounding box center [673, 336] width 98 height 19
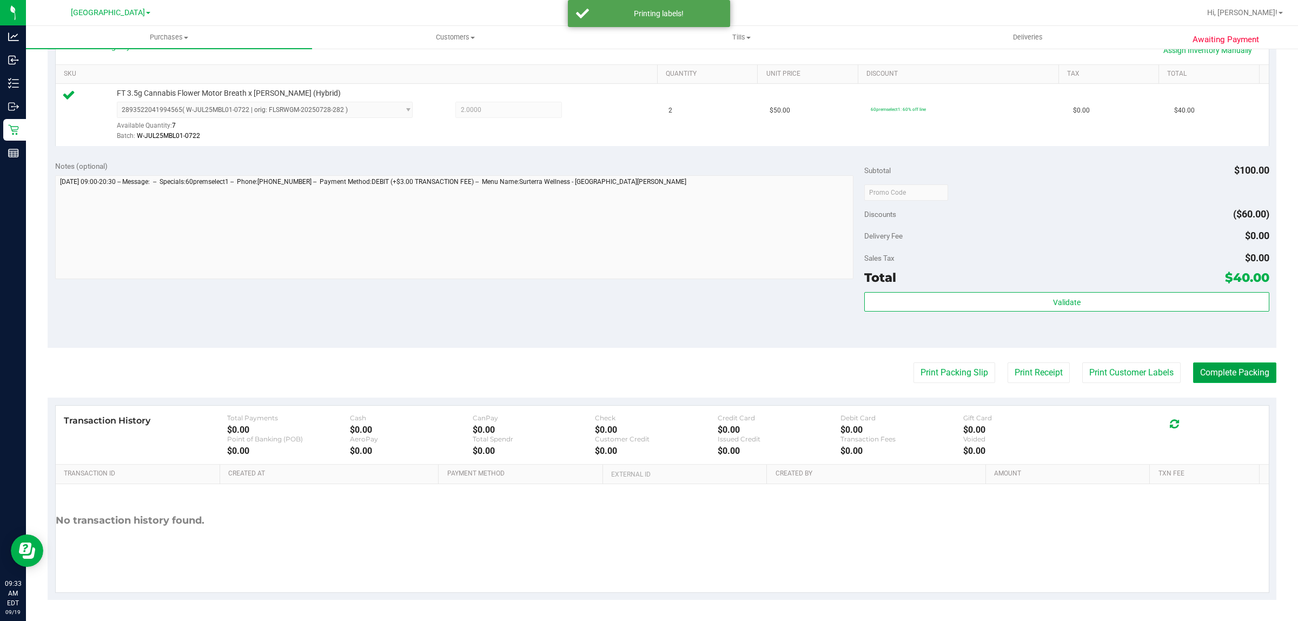
click at [1213, 382] on button "Complete Packing" at bounding box center [1234, 372] width 83 height 21
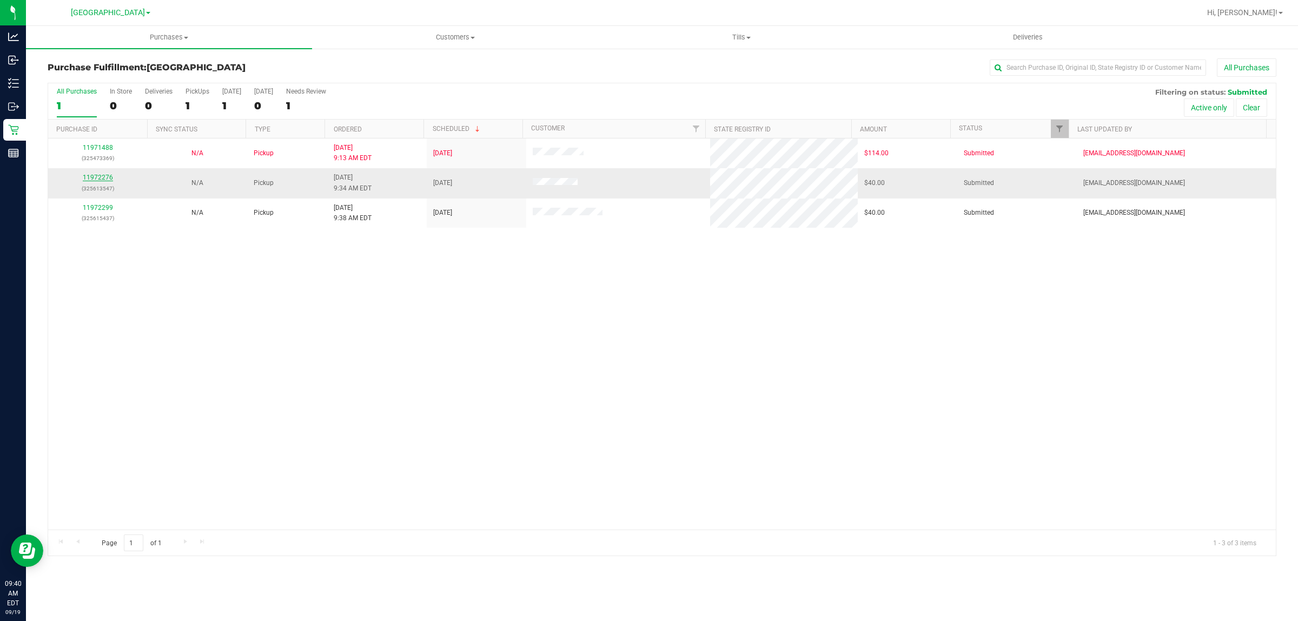
click at [93, 179] on link "11972276" at bounding box center [98, 178] width 30 height 8
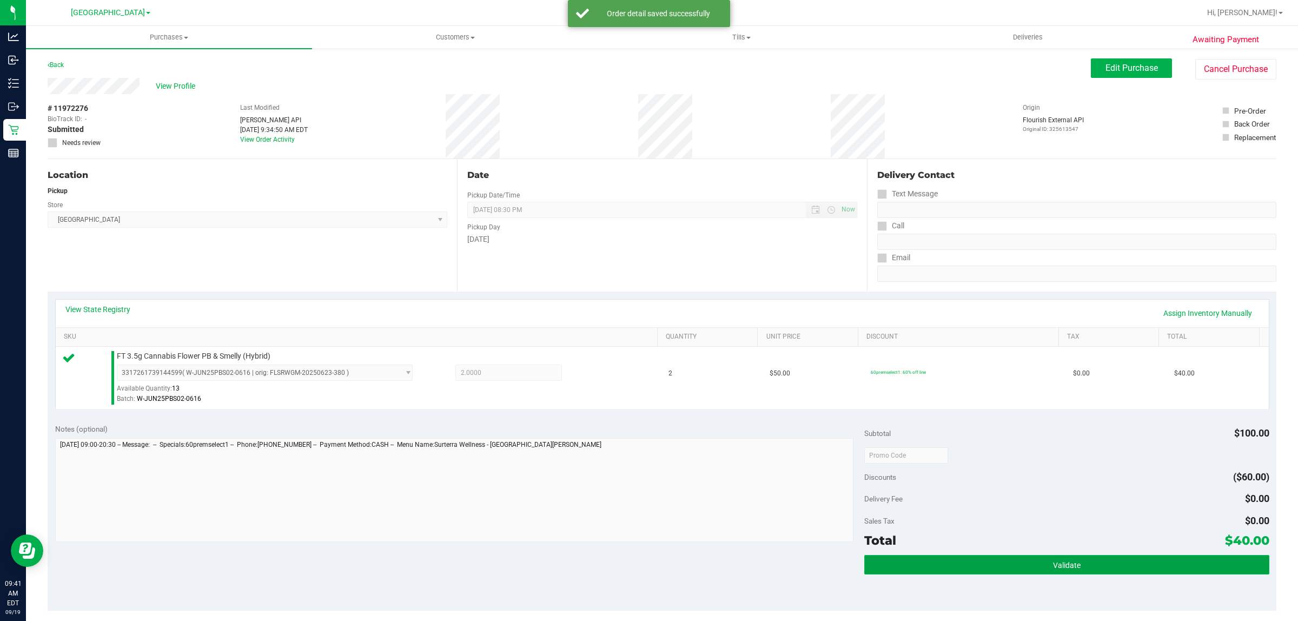
click at [953, 563] on button "Validate" at bounding box center [1066, 564] width 405 height 19
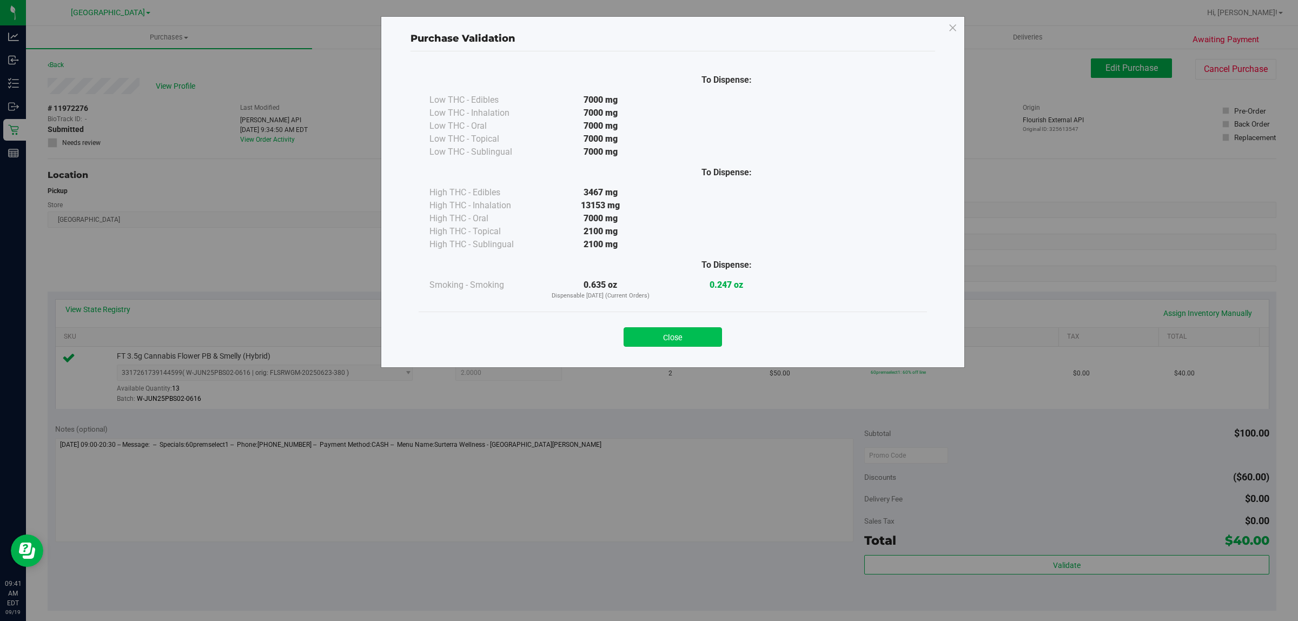
click at [676, 342] on button "Close" at bounding box center [673, 336] width 98 height 19
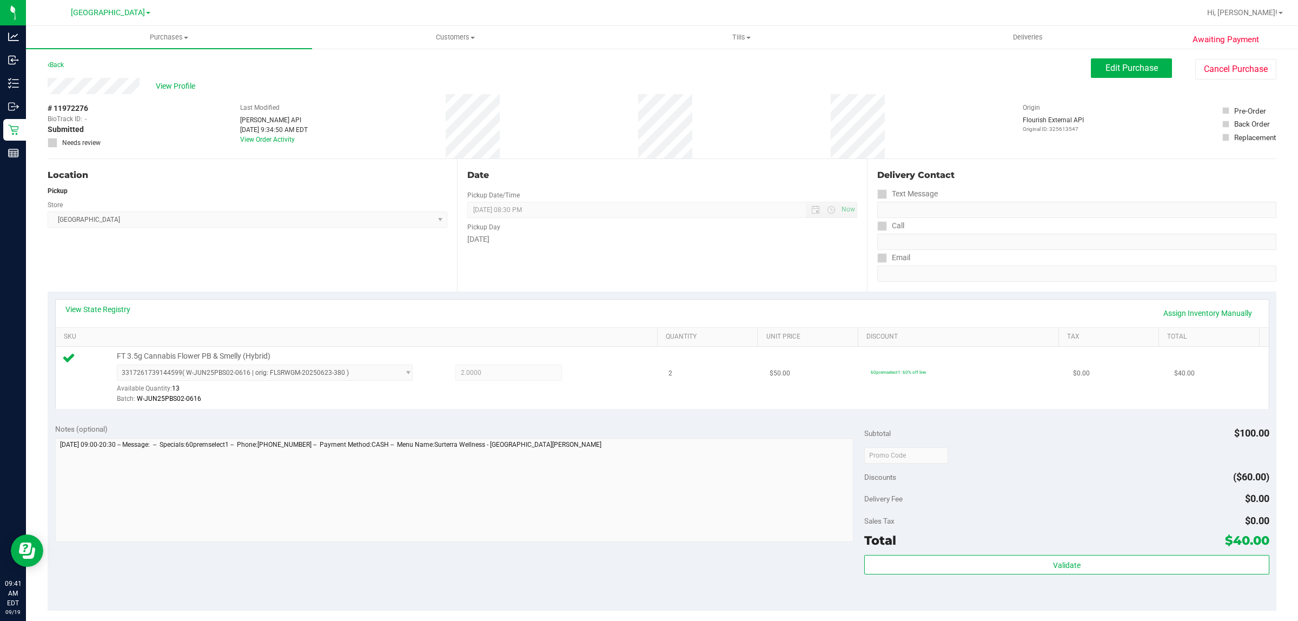
scroll to position [263, 0]
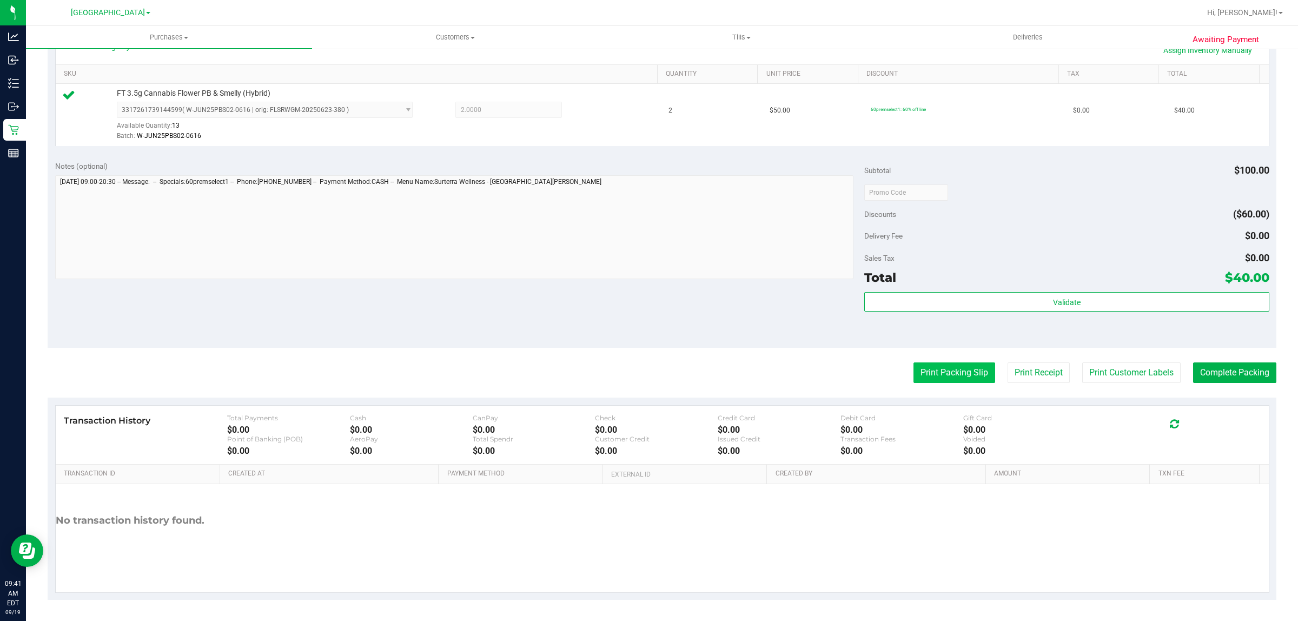
click at [925, 374] on button "Print Packing Slip" at bounding box center [955, 372] width 82 height 21
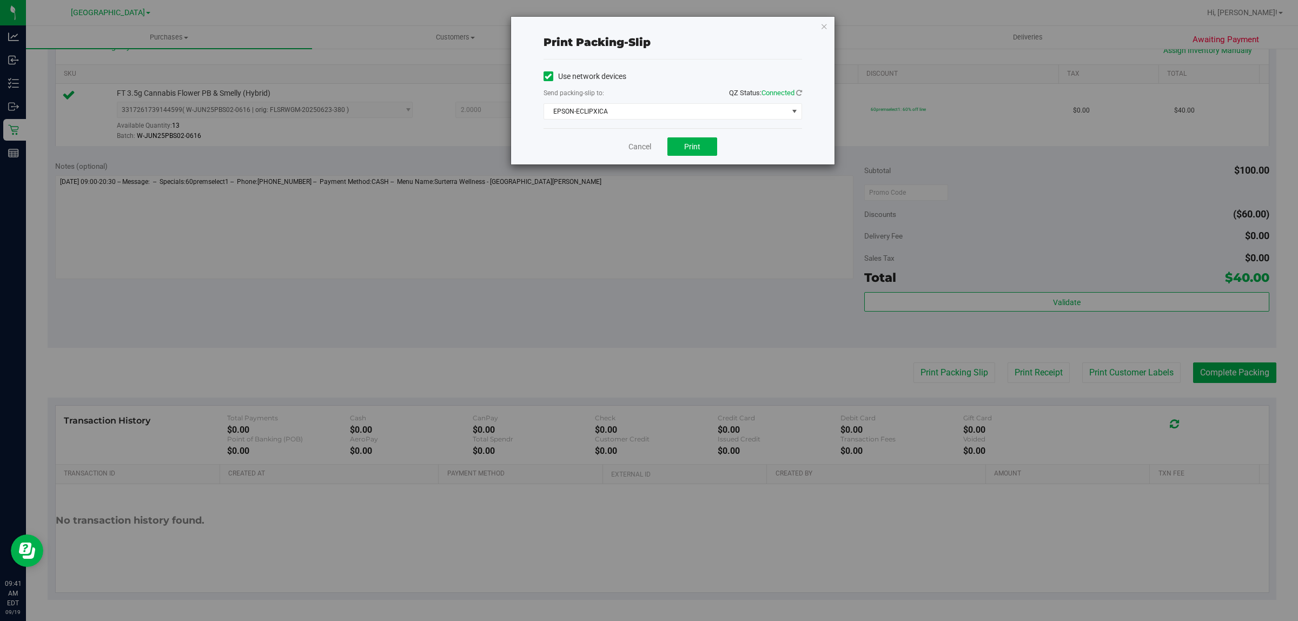
click at [711, 130] on div "Cancel Print" at bounding box center [673, 146] width 259 height 36
click at [695, 155] on button "Print" at bounding box center [693, 146] width 50 height 18
click at [643, 146] on link "Cancel" at bounding box center [640, 146] width 23 height 11
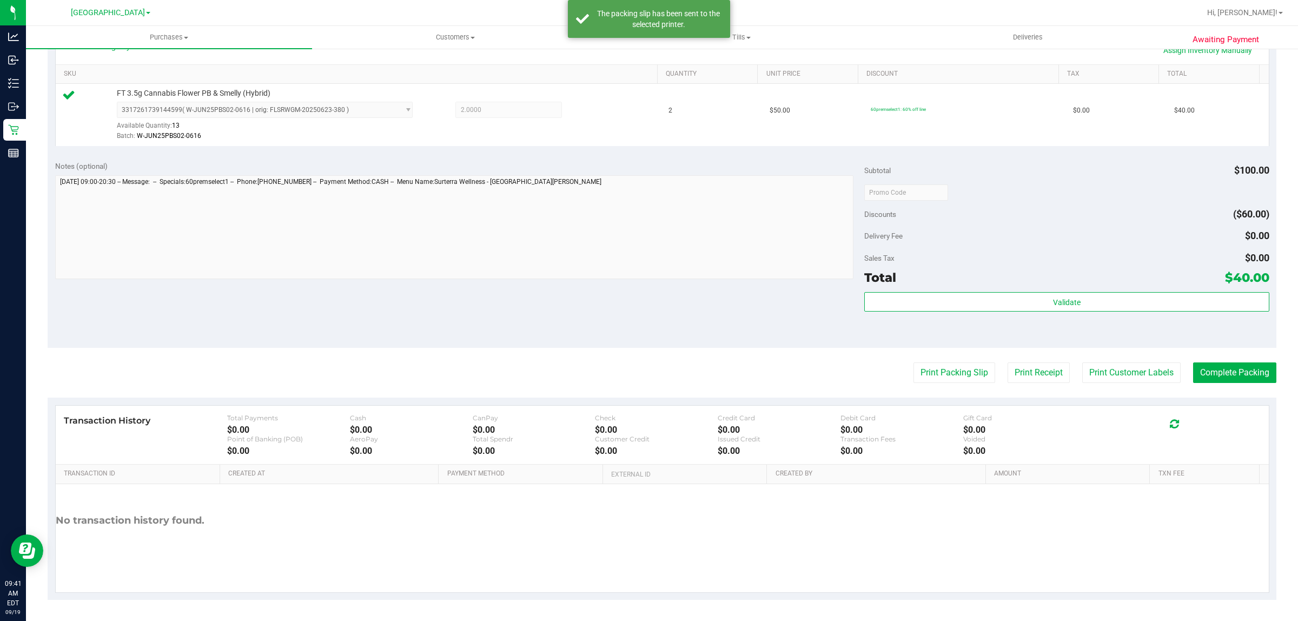
drag, startPoint x: 1116, startPoint y: 361, endPoint x: 1104, endPoint y: 367, distance: 12.8
click at [1115, 361] on purchase-details "Back Edit Purchase Cancel Purchase View Profile # 11972276 BioTrack ID: - Submi…" at bounding box center [662, 198] width 1229 height 804
drag, startPoint x: 1104, startPoint y: 367, endPoint x: 1096, endPoint y: 368, distance: 8.3
click at [1096, 368] on button "Print Customer Labels" at bounding box center [1132, 372] width 98 height 21
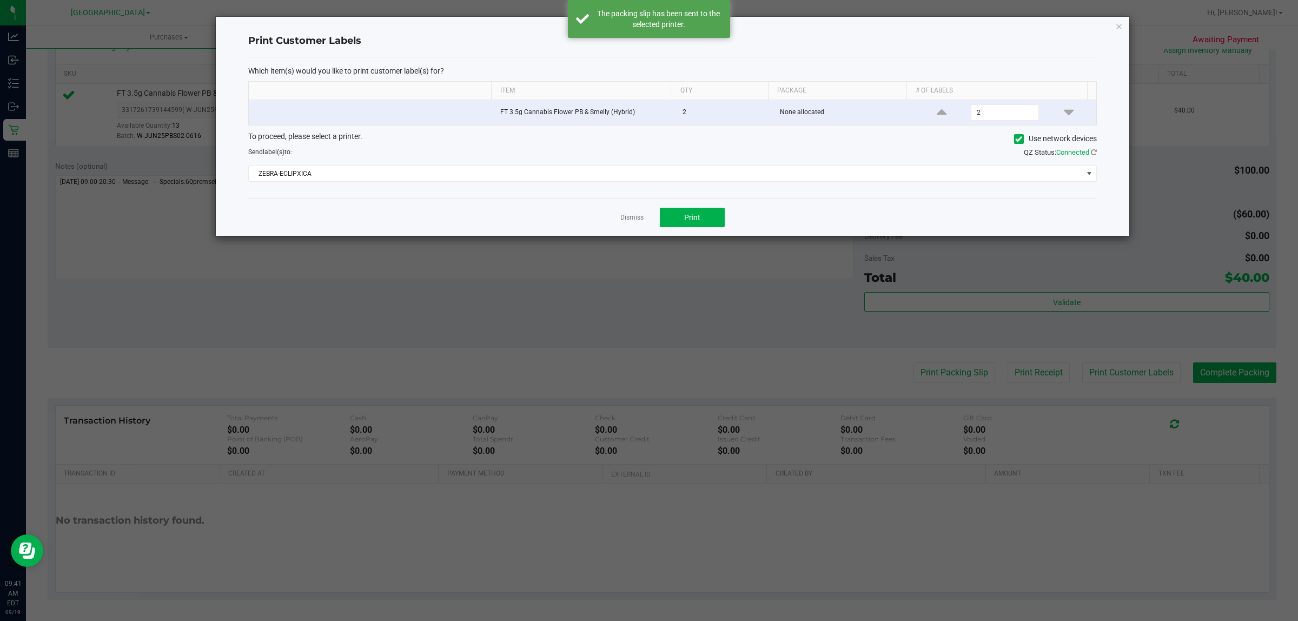
click at [727, 214] on div "Dismiss Print" at bounding box center [672, 217] width 849 height 37
click at [718, 214] on button "Print" at bounding box center [692, 217] width 65 height 19
click at [637, 219] on link "Dismiss" at bounding box center [632, 217] width 23 height 9
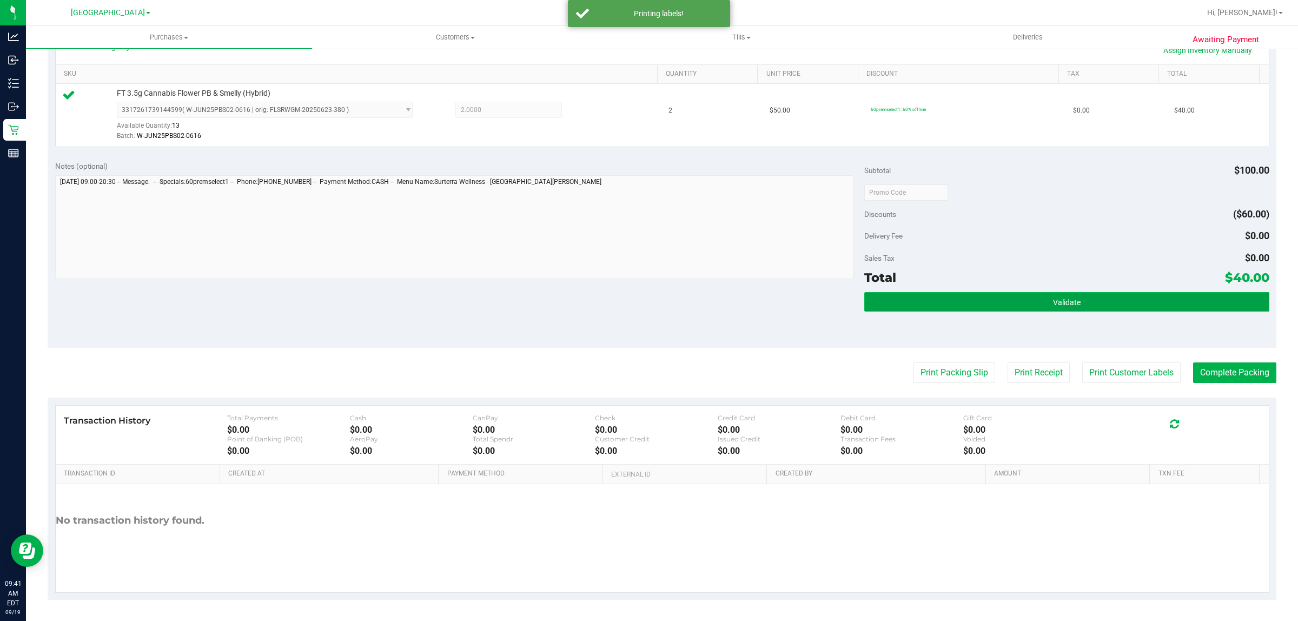
click at [967, 306] on button "Validate" at bounding box center [1066, 301] width 405 height 19
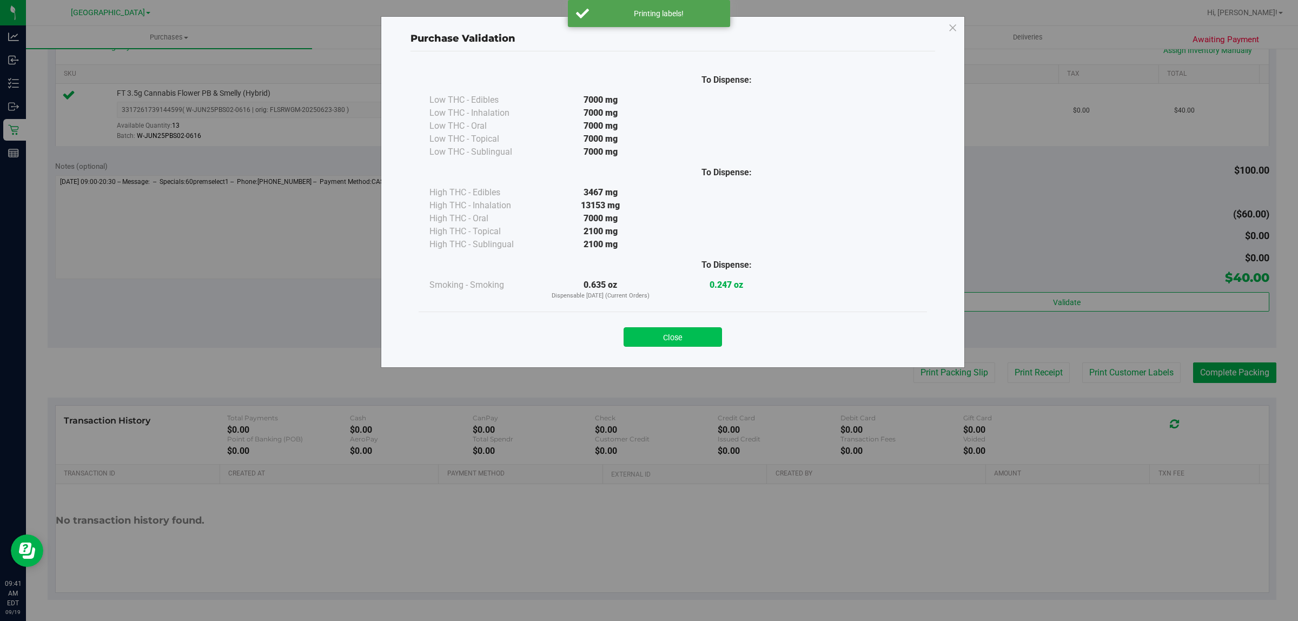
click at [666, 339] on button "Close" at bounding box center [673, 336] width 98 height 19
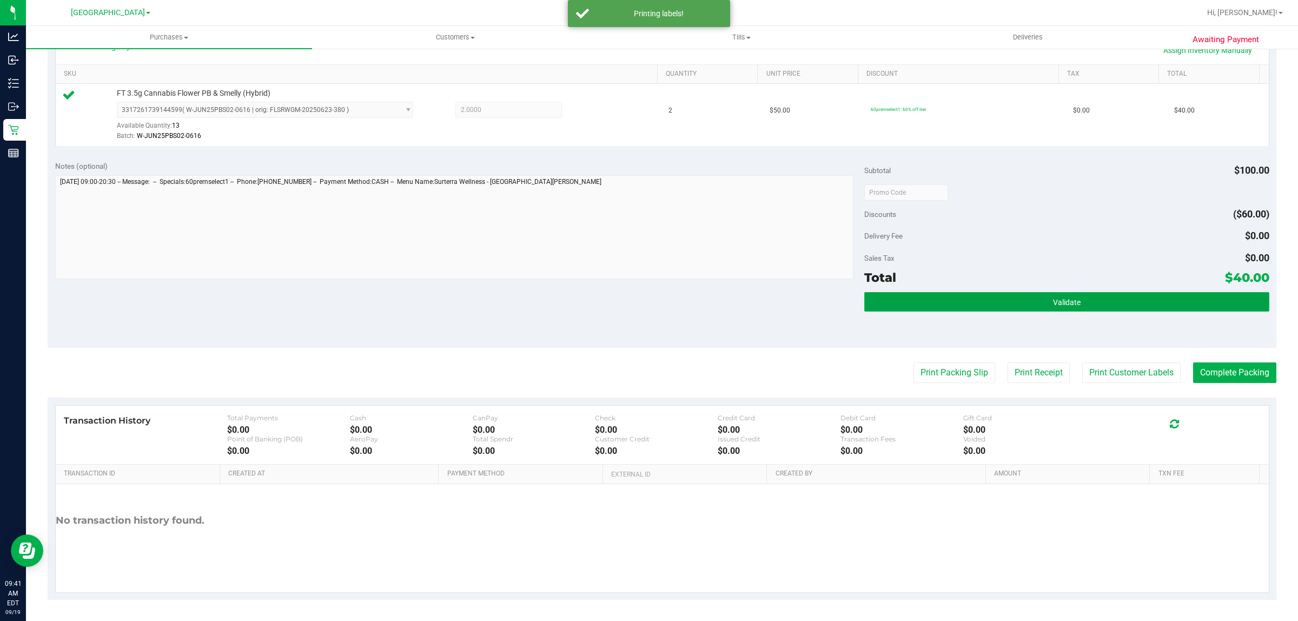
drag, startPoint x: 1139, startPoint y: 304, endPoint x: 1022, endPoint y: 295, distance: 117.2
click at [1137, 304] on button "Validate" at bounding box center [1066, 301] width 405 height 19
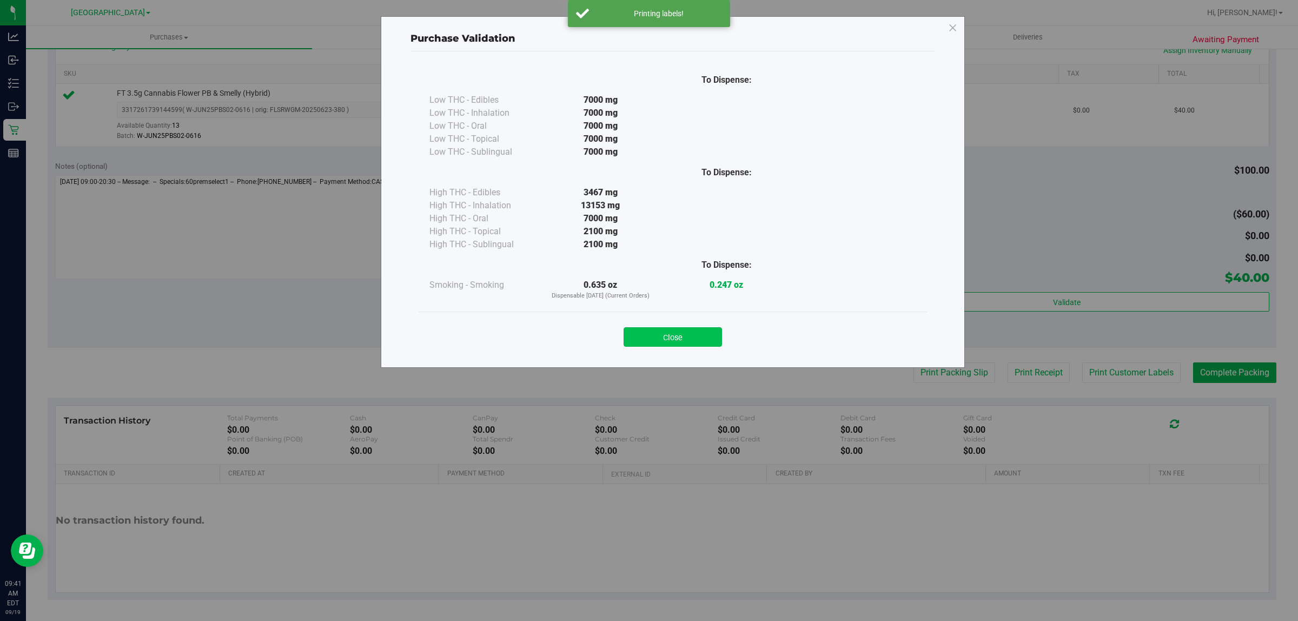
click at [704, 342] on button "Close" at bounding box center [673, 336] width 98 height 19
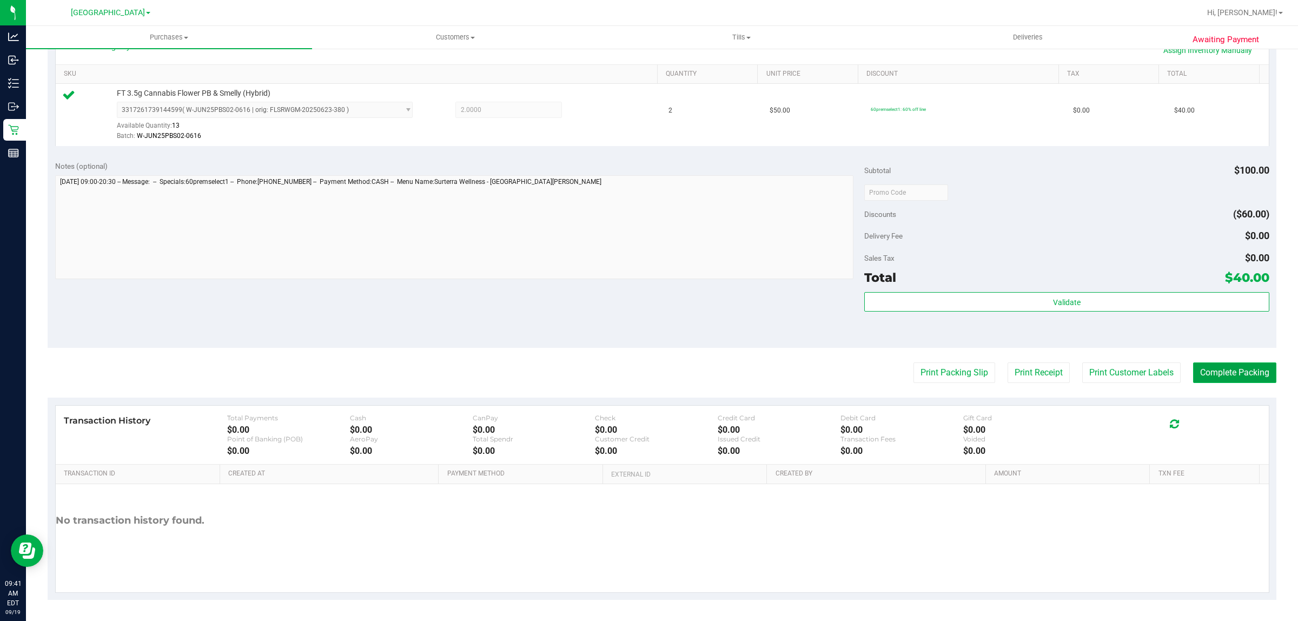
click at [1196, 371] on button "Complete Packing" at bounding box center [1234, 372] width 83 height 21
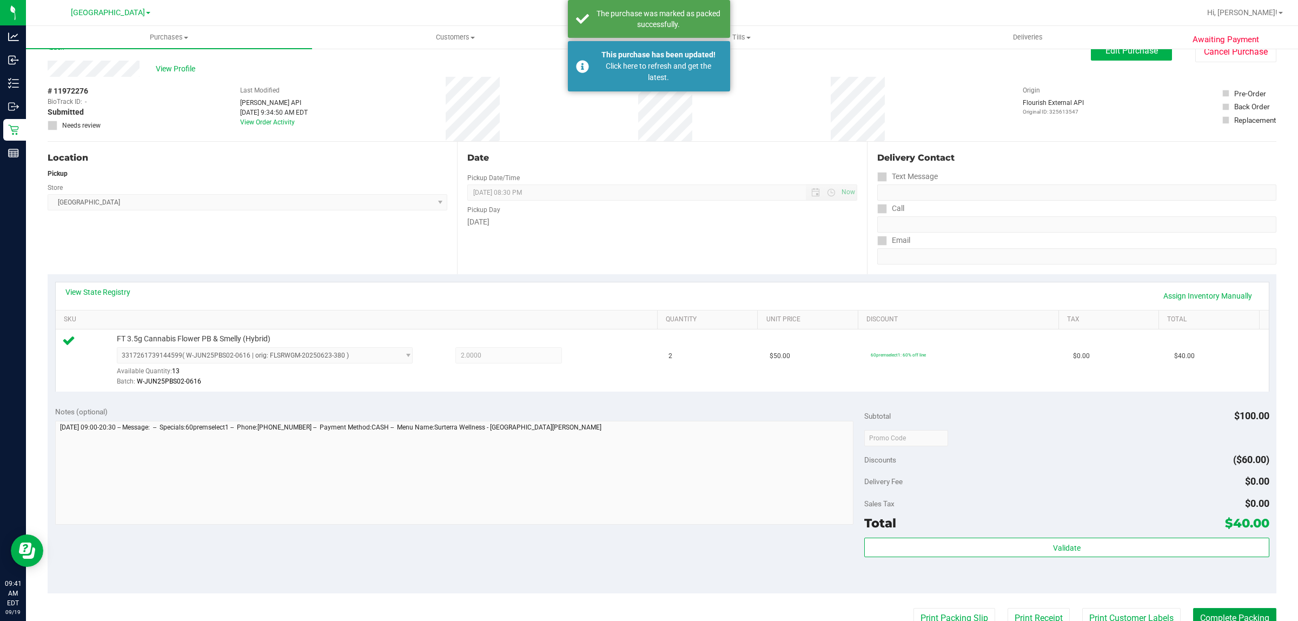
scroll to position [0, 0]
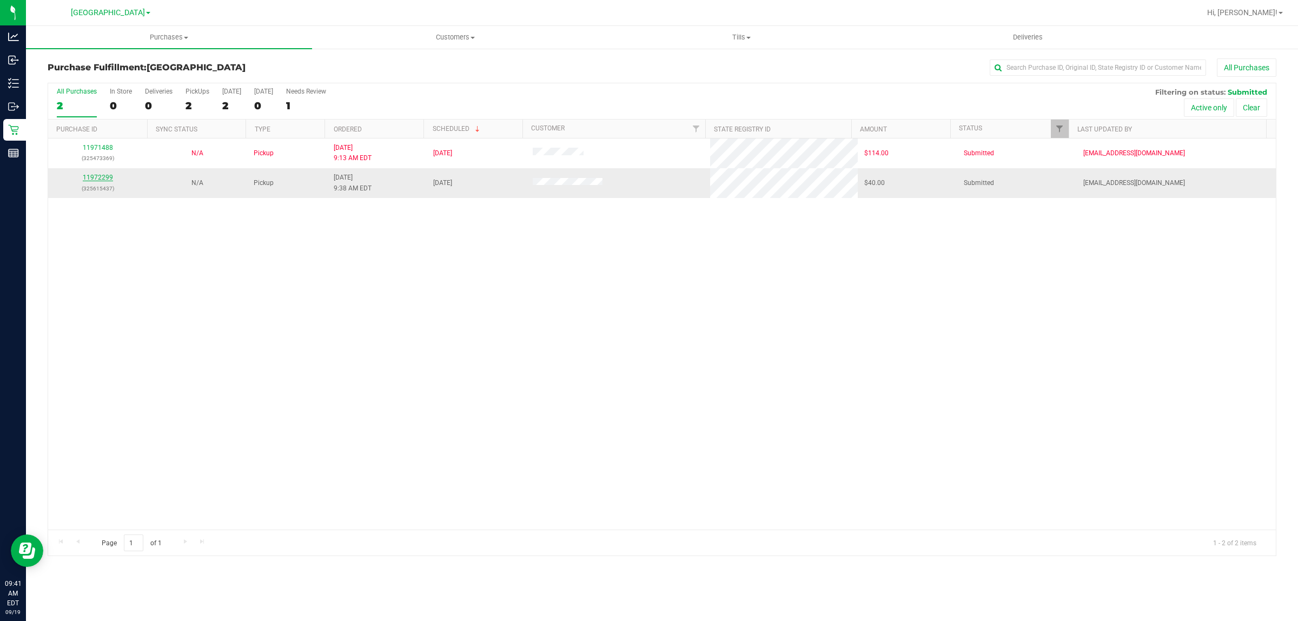
click at [93, 181] on link "11972299" at bounding box center [98, 178] width 30 height 8
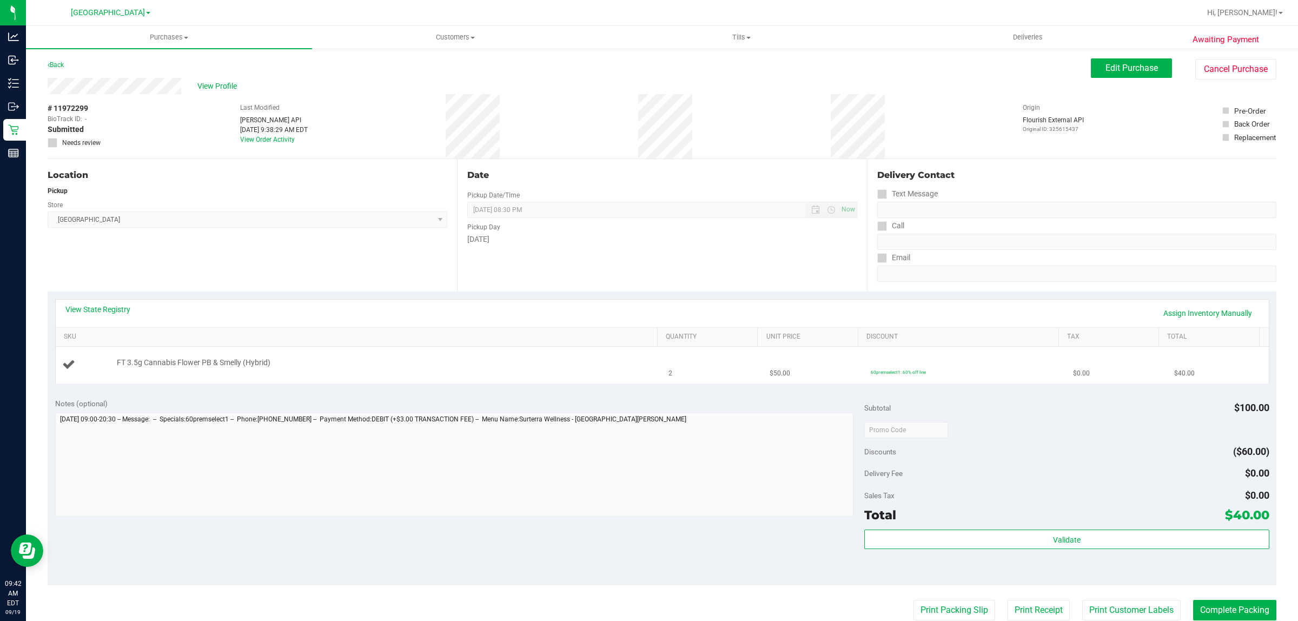
click at [506, 360] on div "FT 3.5g Cannabis Flower PB & Smelly (Hybrid)" at bounding box center [381, 363] width 540 height 11
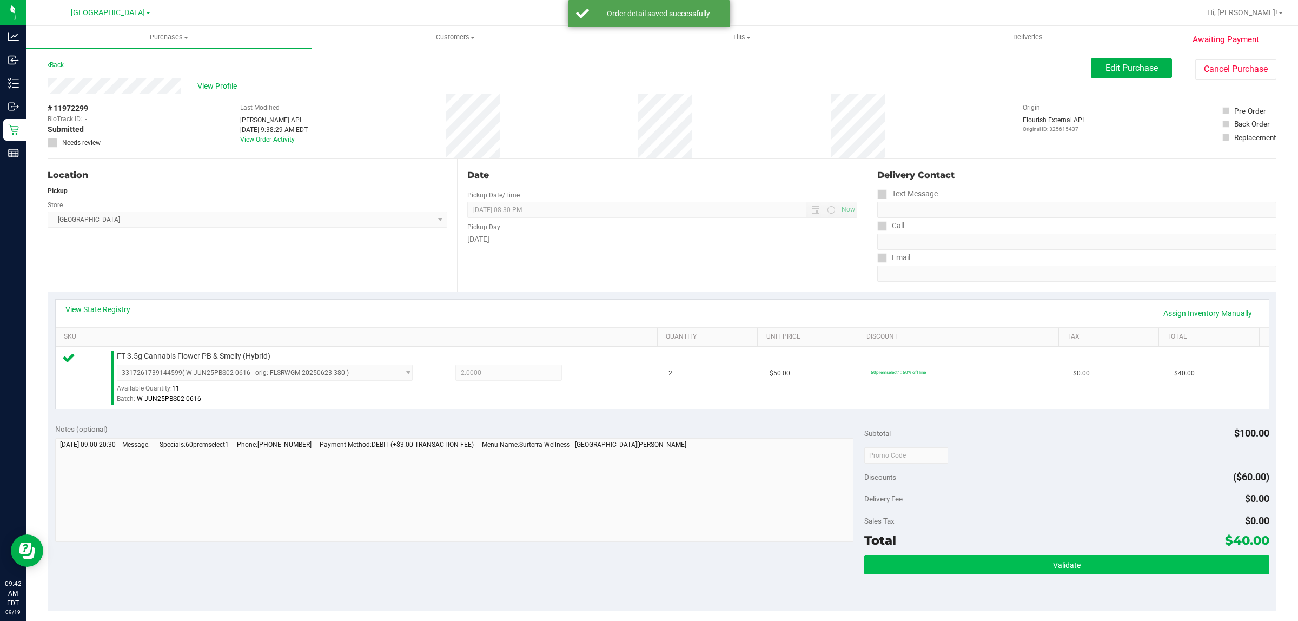
click at [972, 569] on button "Validate" at bounding box center [1066, 564] width 405 height 19
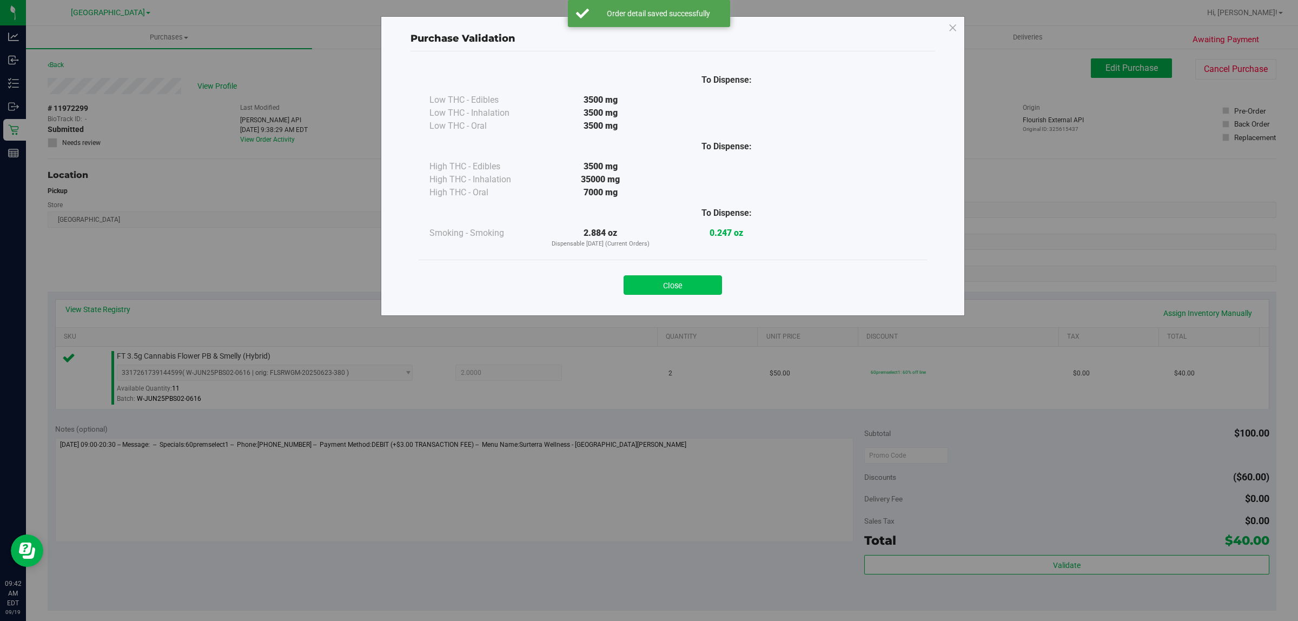
click at [692, 288] on button "Close" at bounding box center [673, 284] width 98 height 19
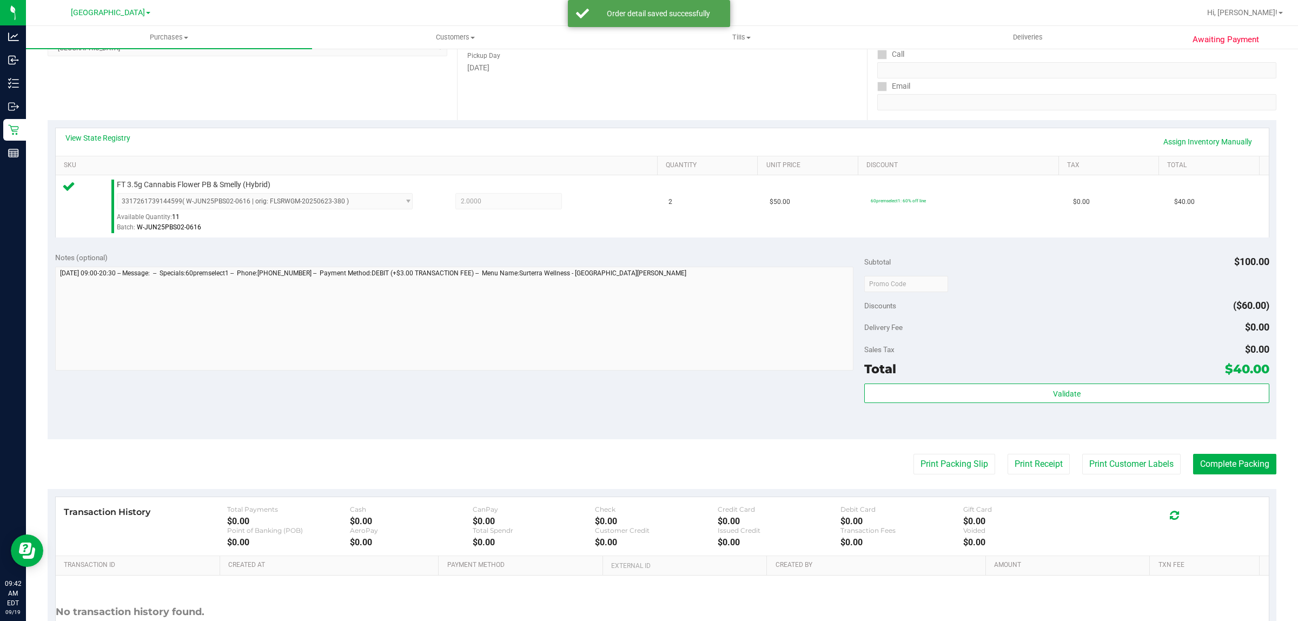
scroll to position [175, 0]
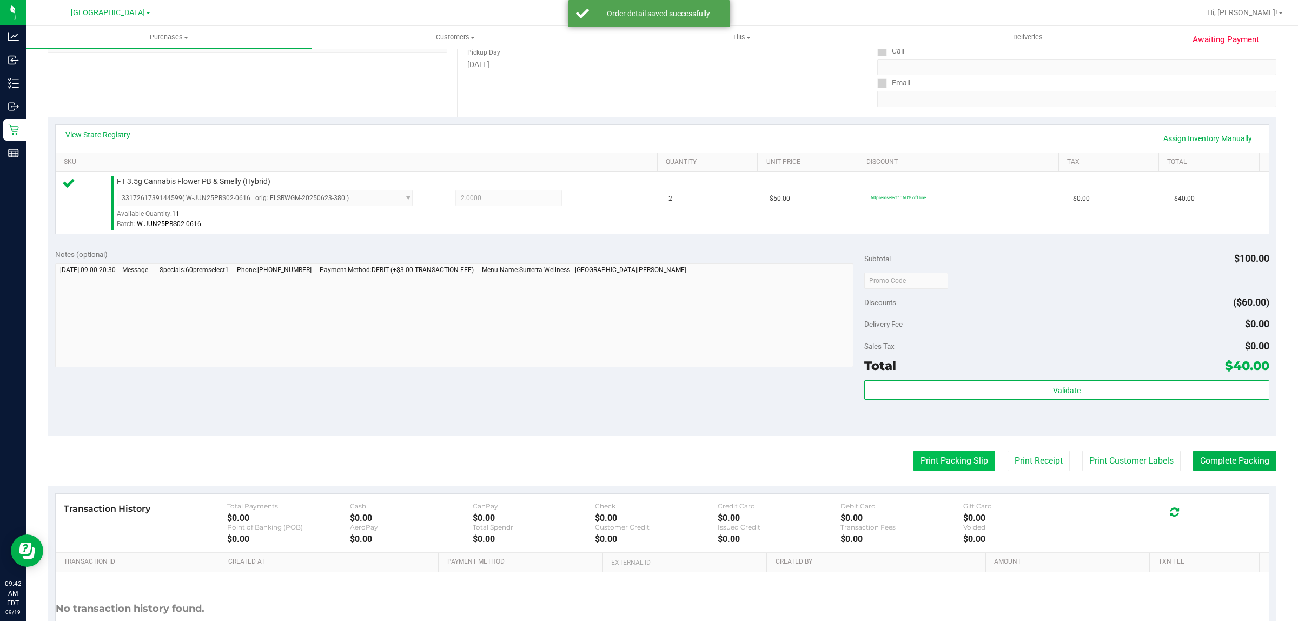
click at [942, 471] on button "Print Packing Slip" at bounding box center [955, 461] width 82 height 21
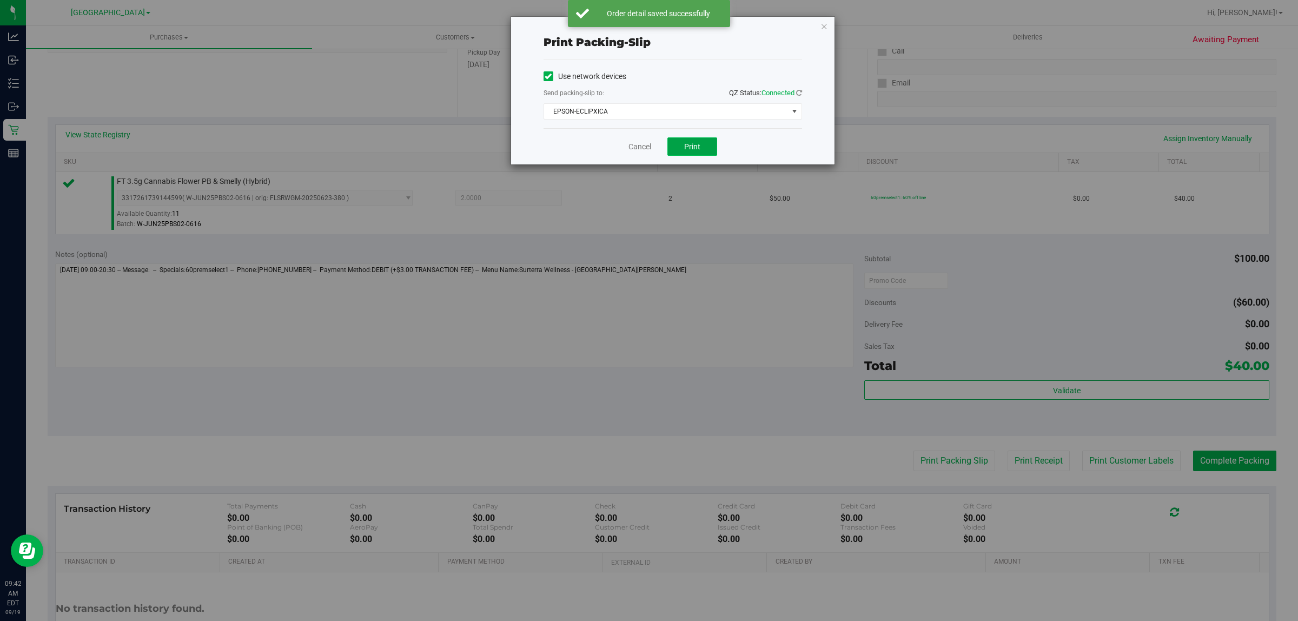
click at [703, 147] on button "Print" at bounding box center [693, 146] width 50 height 18
click at [632, 147] on link "Cancel" at bounding box center [640, 146] width 23 height 11
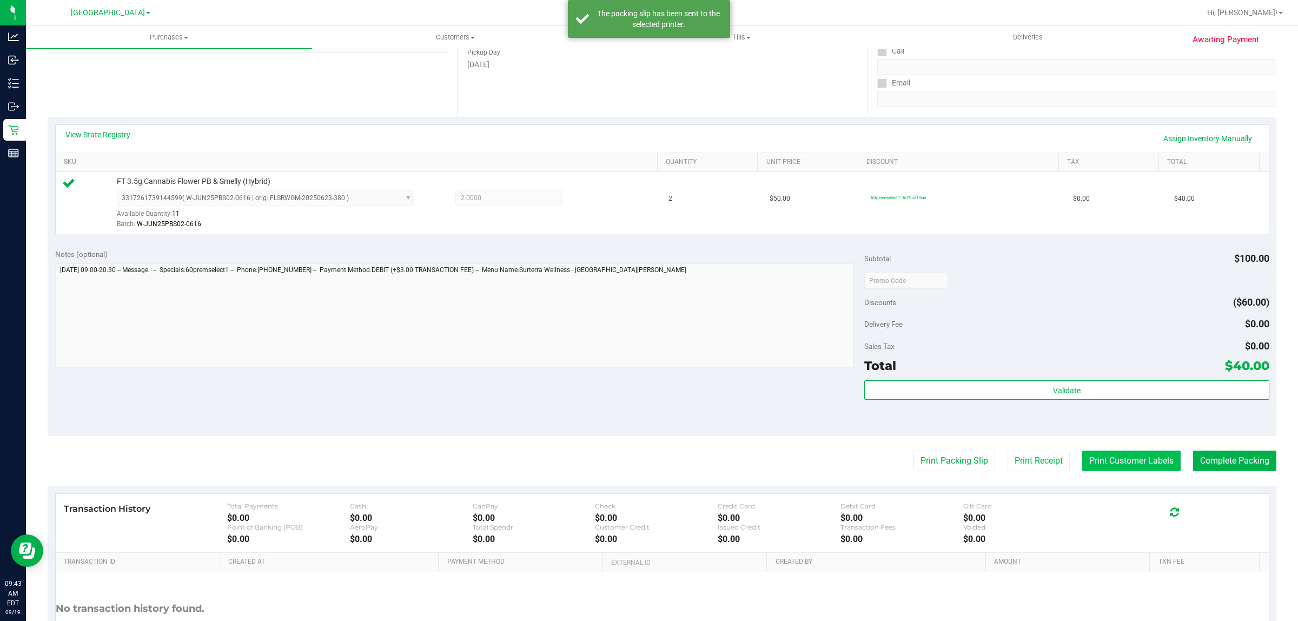
click at [1118, 456] on button "Print Customer Labels" at bounding box center [1132, 461] width 98 height 21
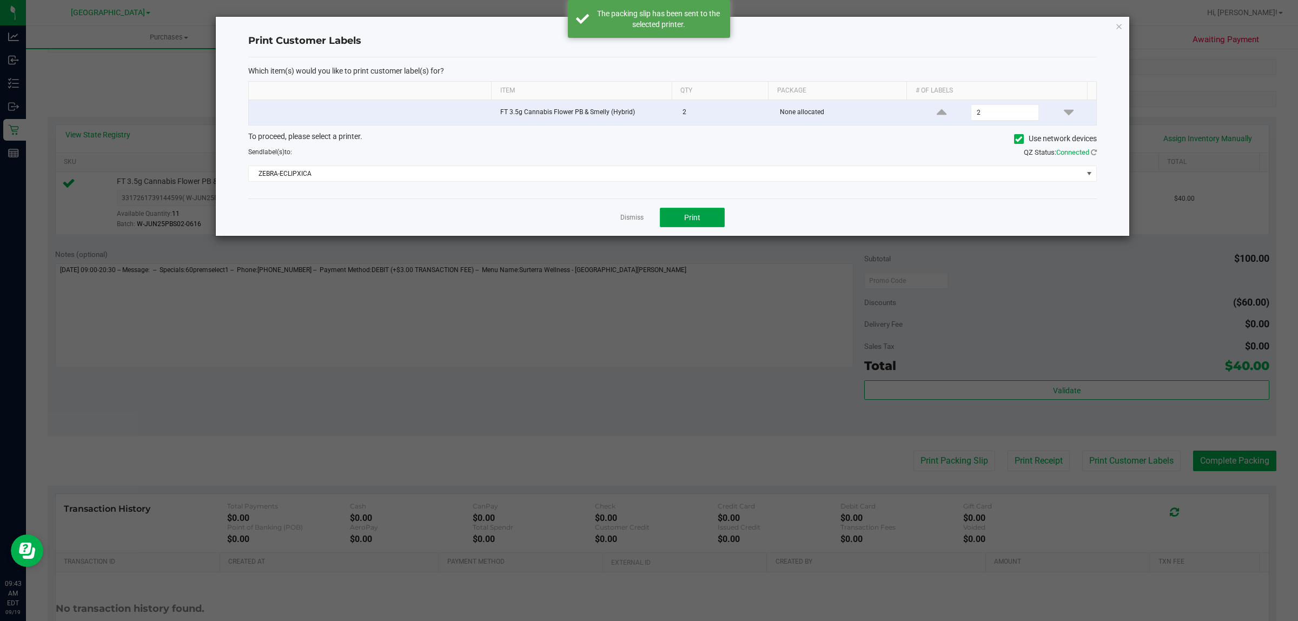
click at [687, 226] on button "Print" at bounding box center [692, 217] width 65 height 19
click at [624, 219] on link "Dismiss" at bounding box center [632, 217] width 23 height 9
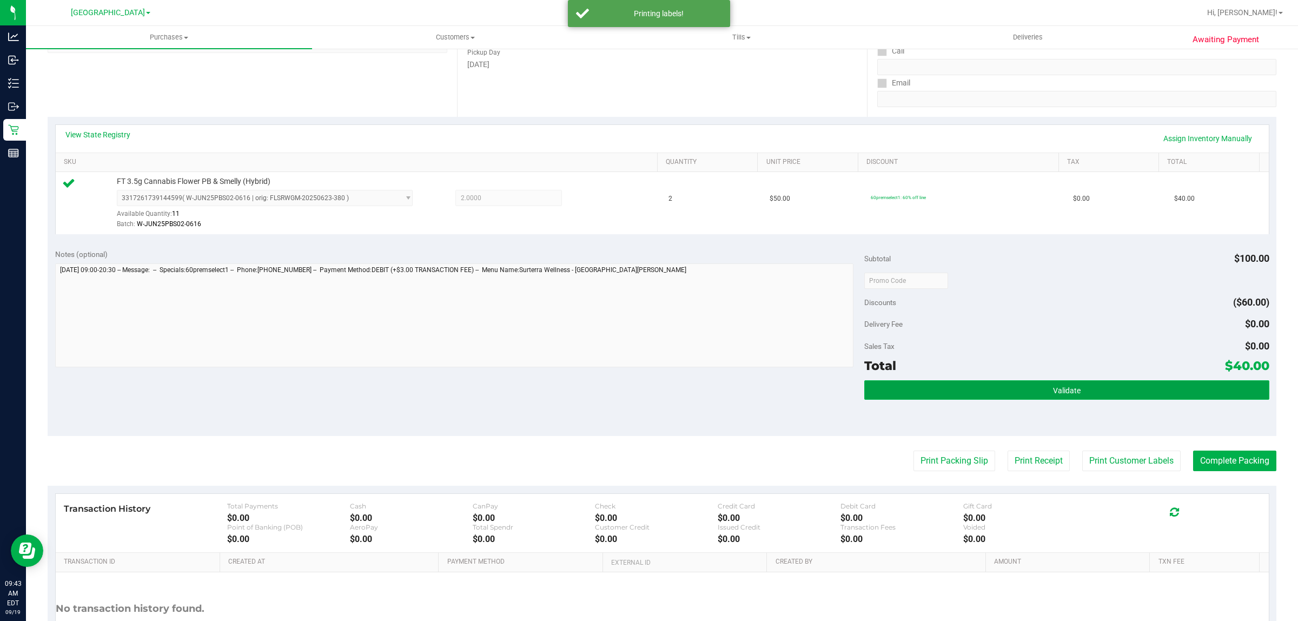
click at [974, 388] on button "Validate" at bounding box center [1066, 389] width 405 height 19
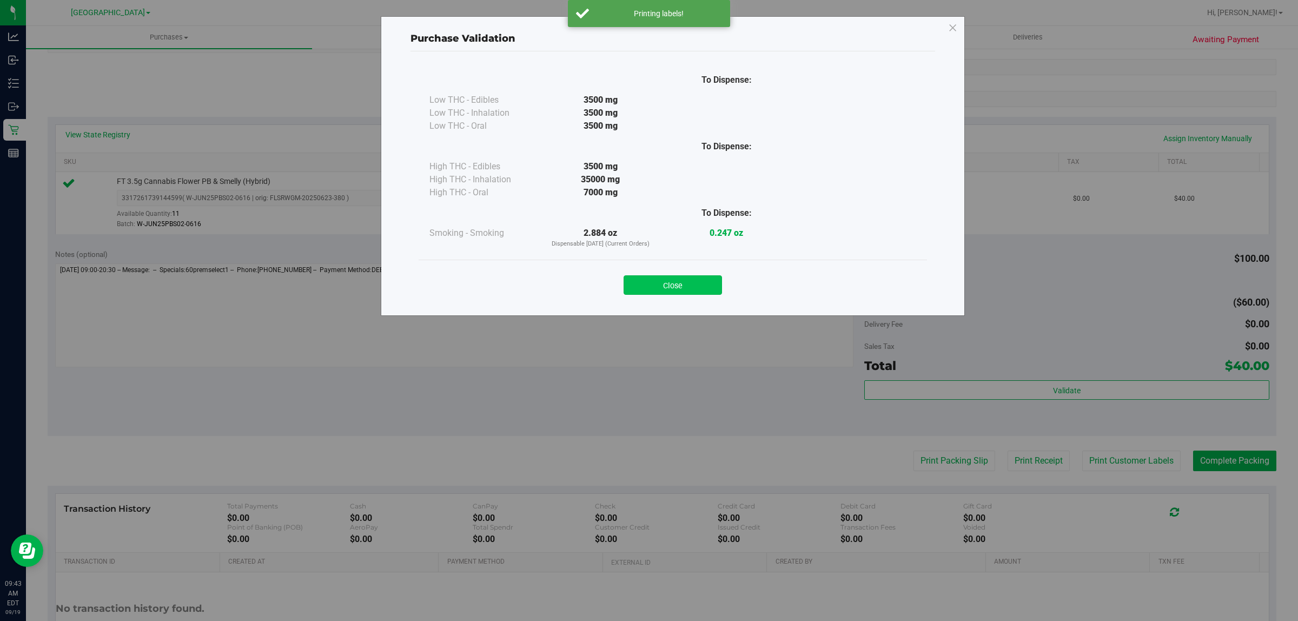
click at [664, 292] on button "Close" at bounding box center [673, 284] width 98 height 19
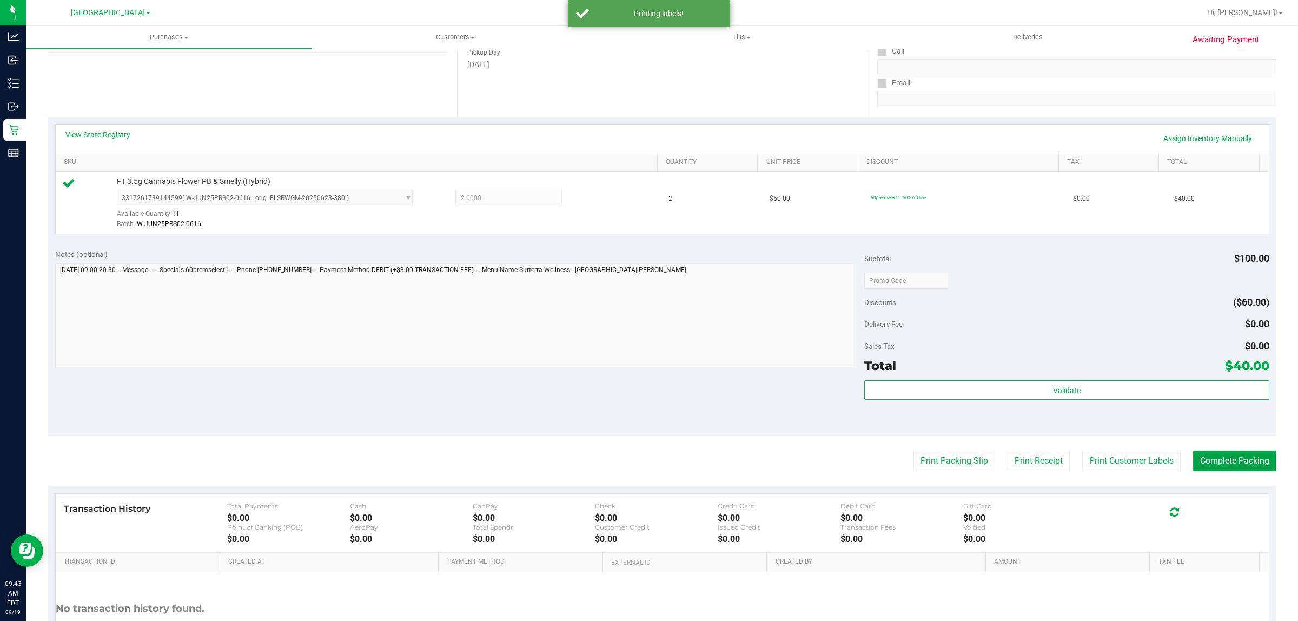
click at [1226, 460] on button "Complete Packing" at bounding box center [1234, 461] width 83 height 21
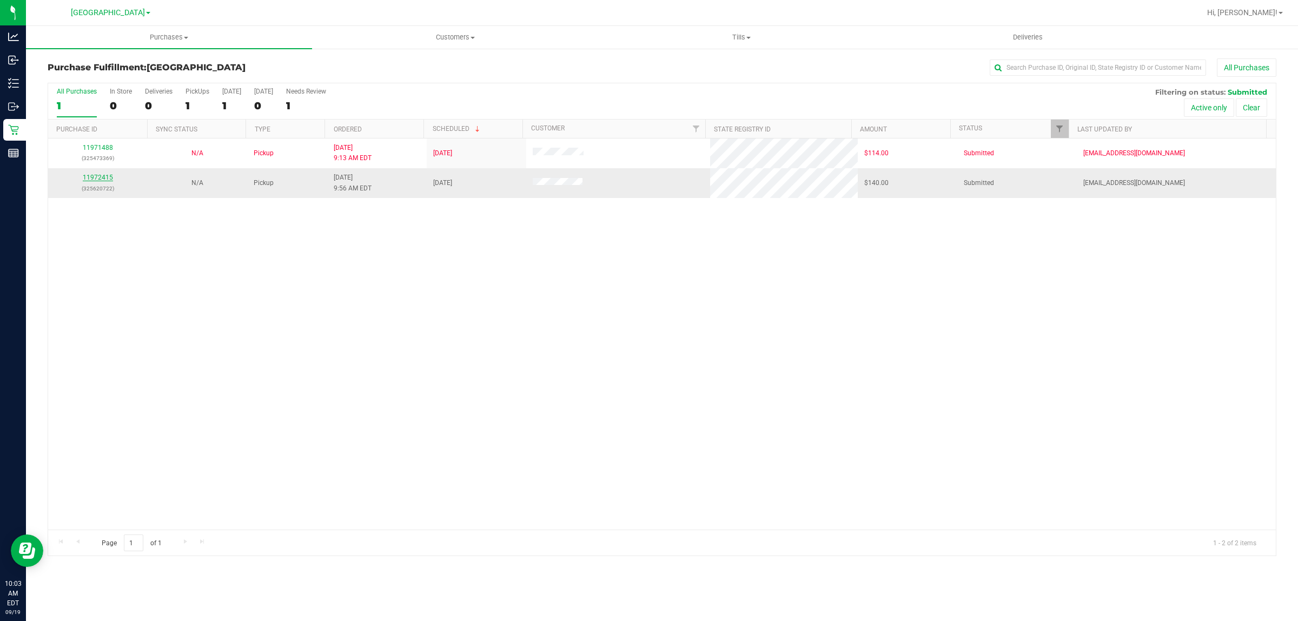
click at [111, 177] on link "11972415" at bounding box center [98, 178] width 30 height 8
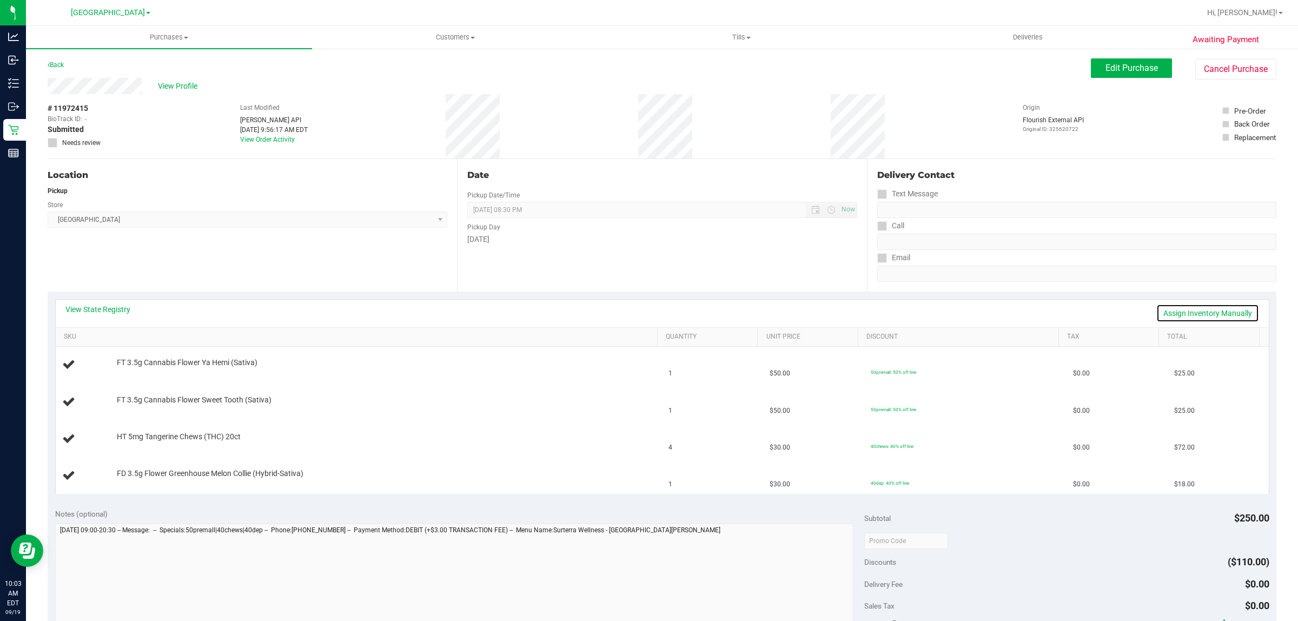
click at [1234, 319] on link "Assign Inventory Manually" at bounding box center [1208, 313] width 103 height 18
click at [1229, 312] on link "Save & Exit" at bounding box center [1234, 313] width 51 height 18
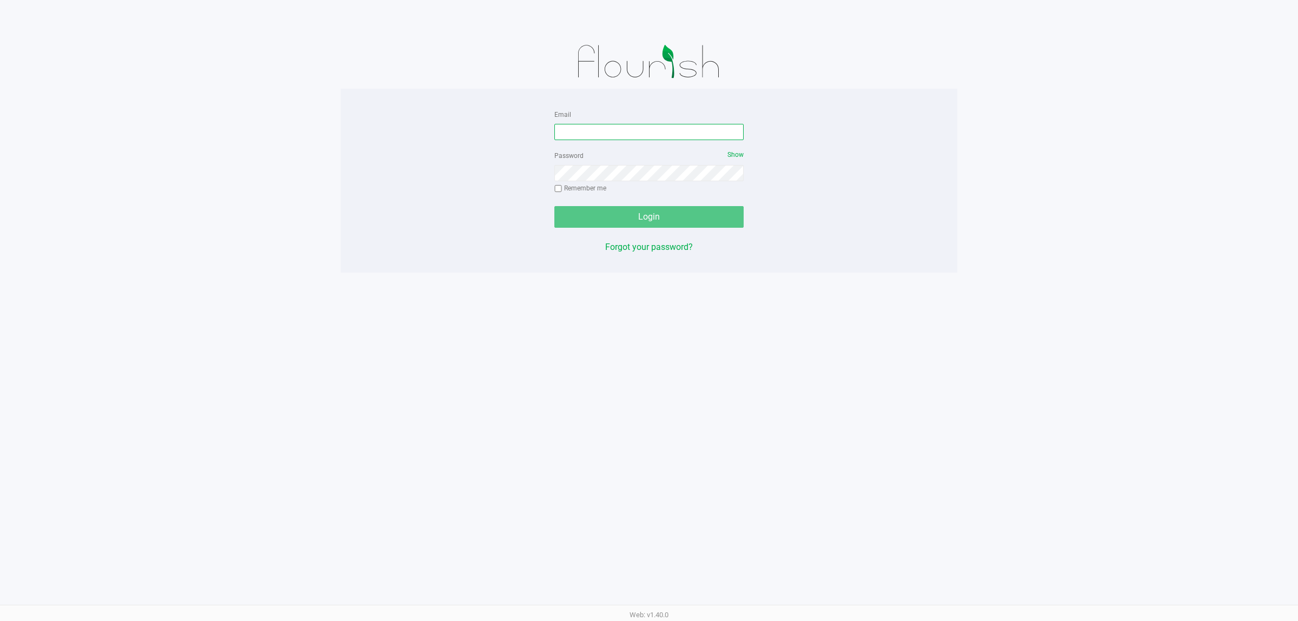
click at [596, 125] on input "Email" at bounding box center [649, 132] width 189 height 16
type input "[EMAIL_ADDRESS][DOMAIN_NAME]"
click at [555, 206] on button "Login" at bounding box center [649, 217] width 189 height 22
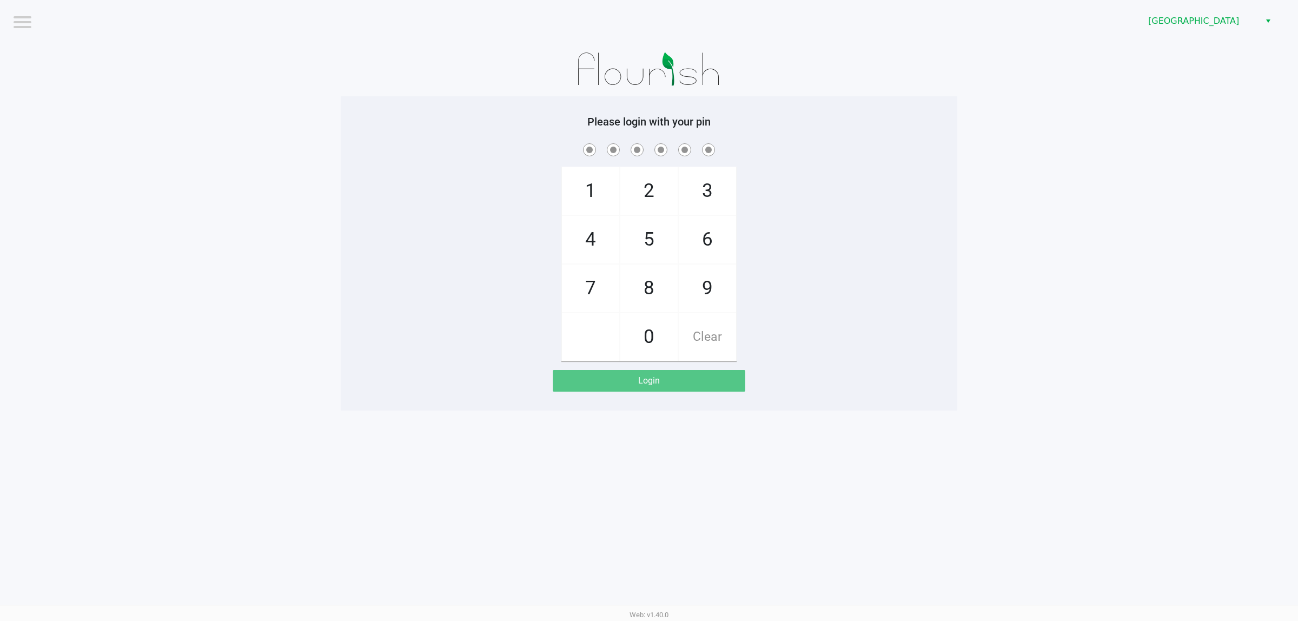
click at [876, 419] on div "Logout Port St. Lucie WC Please login with your pin 1 4 7 2 5 8 0 3 6 9 Clear L…" at bounding box center [649, 310] width 1298 height 621
checkbox input "true"
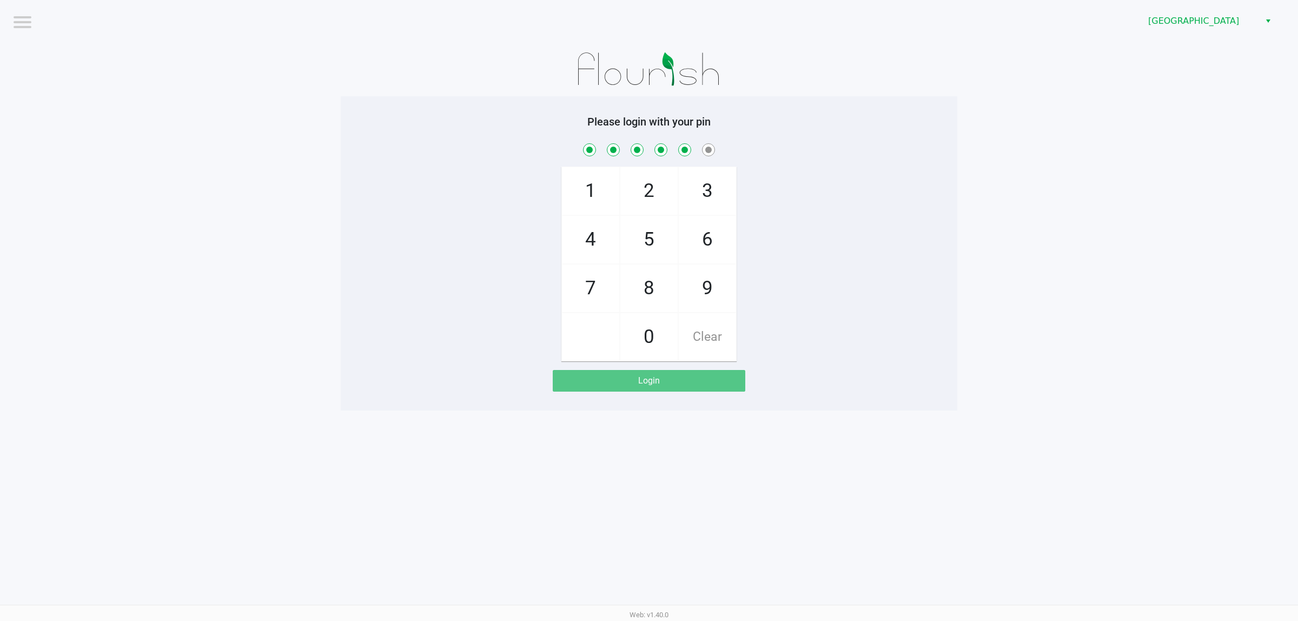
checkbox input "true"
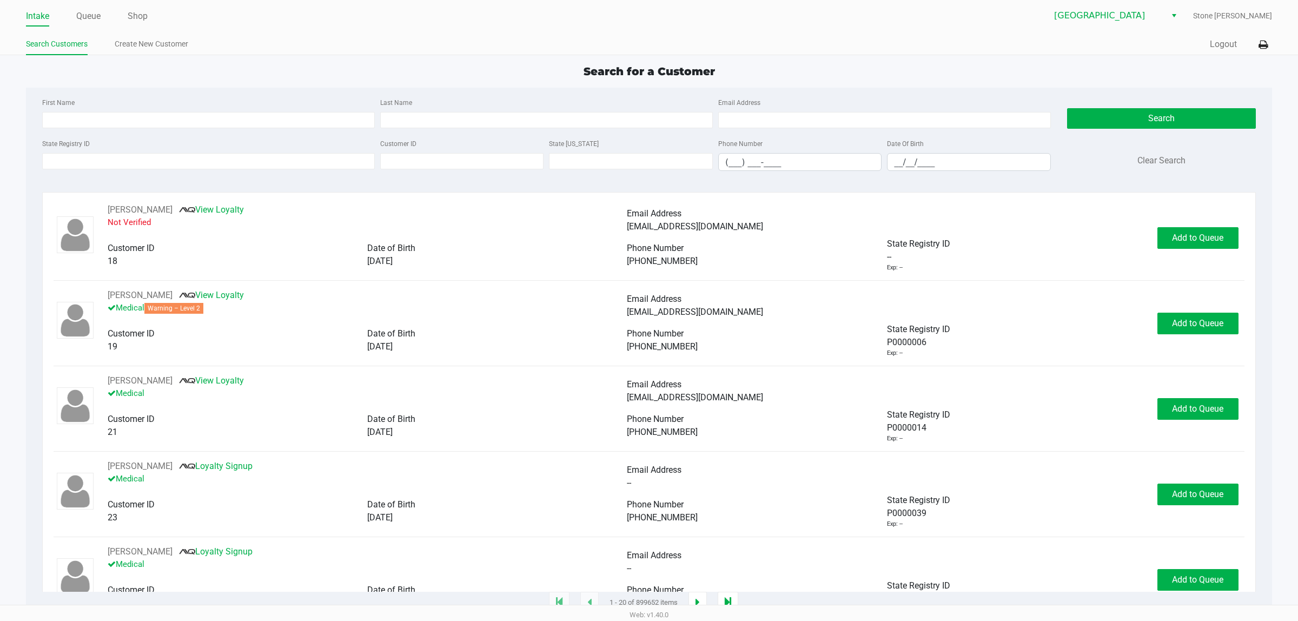
click at [202, 87] on div "Search for a Customer First Name Last Name Email Address State Registry ID Cust…" at bounding box center [649, 333] width 1246 height 540
click at [87, 144] on label "State Registry ID" at bounding box center [66, 144] width 48 height 10
click at [87, 153] on input "State Registry ID" at bounding box center [208, 161] width 333 height 16
click at [85, 160] on input "State Registry ID" at bounding box center [208, 161] width 333 height 16
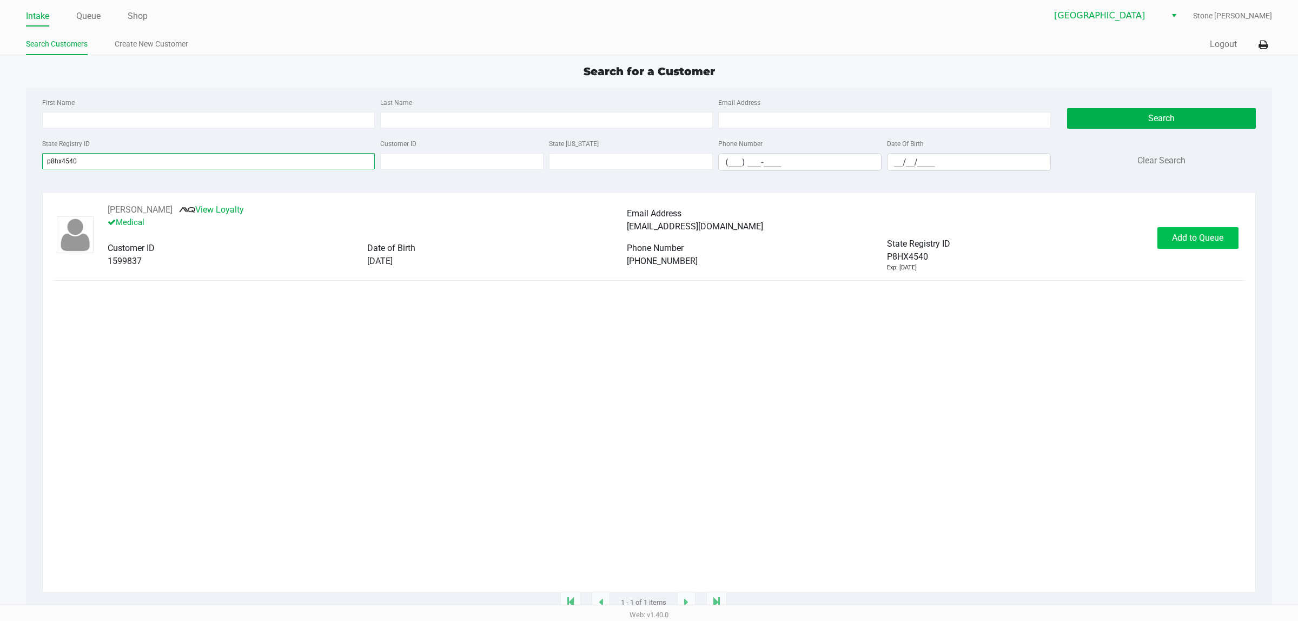
type input "p8hx4540"
click at [1187, 239] on span "Add to Queue" at bounding box center [1197, 238] width 51 height 10
click at [1196, 239] on span "In Queue" at bounding box center [1210, 238] width 91 height 10
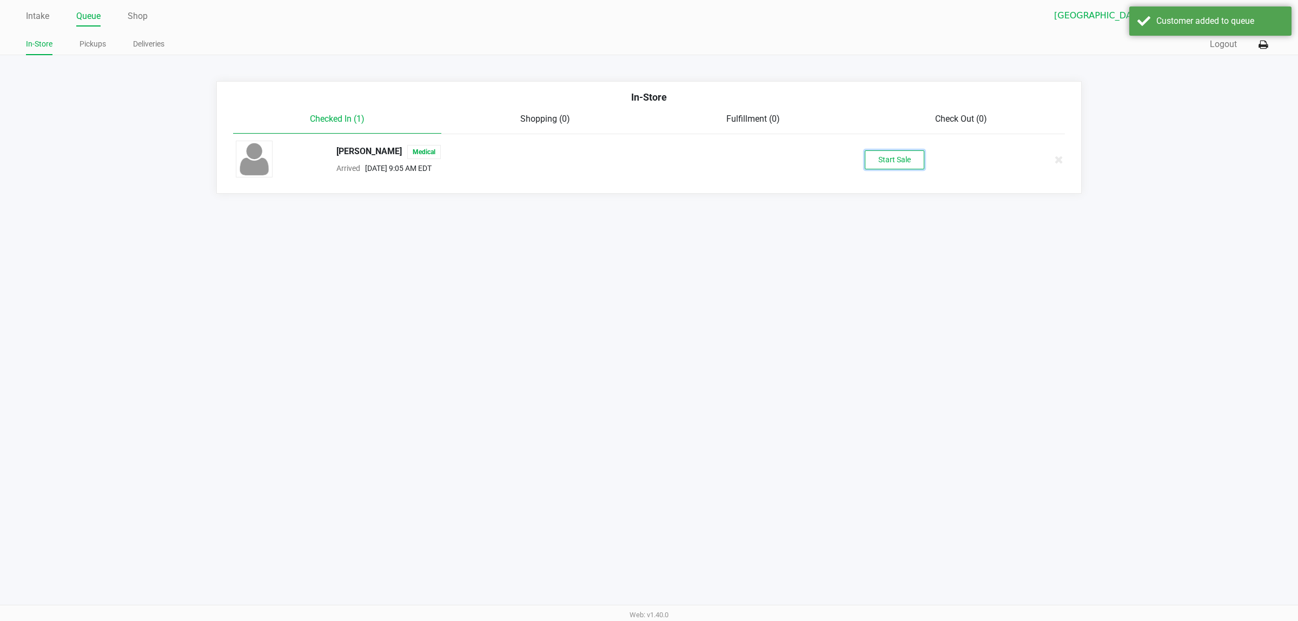
click at [886, 166] on button "Start Sale" at bounding box center [895, 159] width 60 height 19
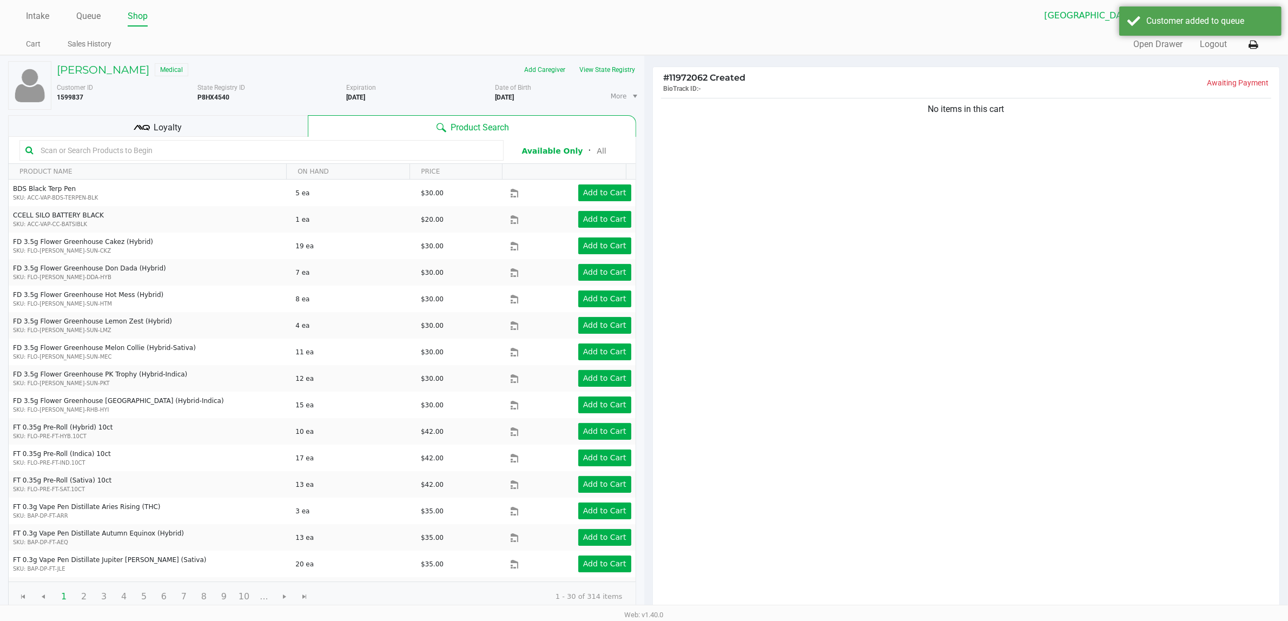
click at [905, 199] on div "No items in this cart" at bounding box center [966, 354] width 627 height 517
click at [187, 136] on div "Loyalty" at bounding box center [158, 126] width 300 height 22
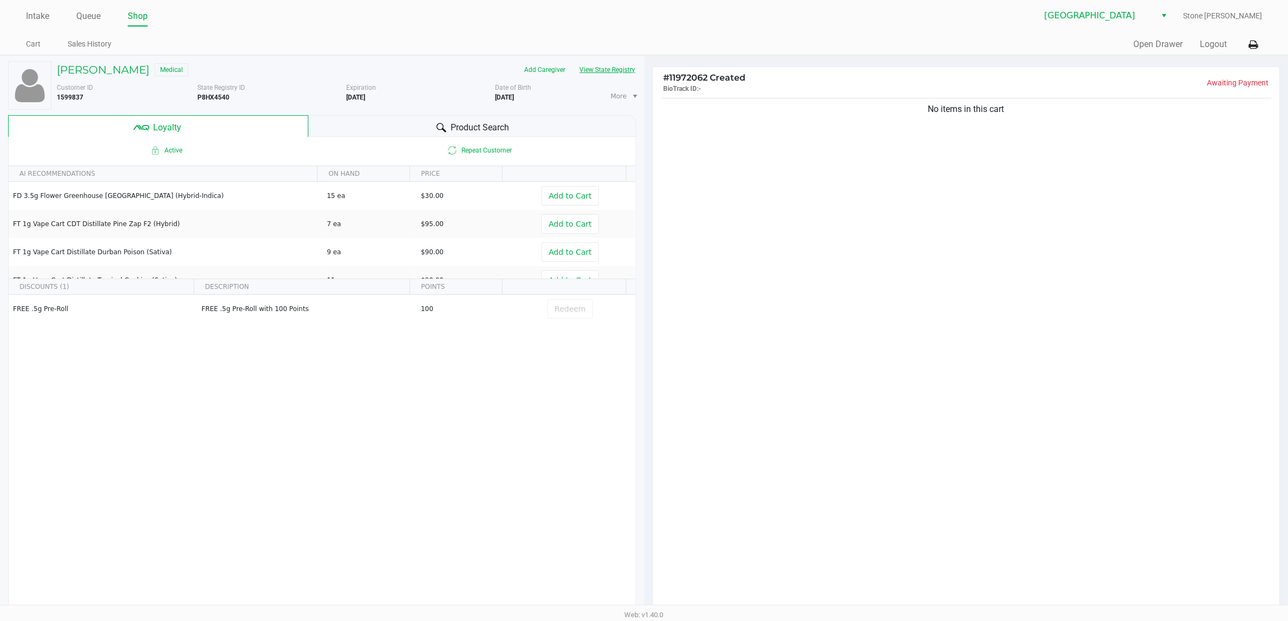
click at [615, 63] on div "MATTHEW PACIELLO Medical Add Caregiver View State Registry Customer ID 1599837 …" at bounding box center [322, 337] width 628 height 562
click at [615, 67] on button "View State Registry" at bounding box center [604, 69] width 63 height 17
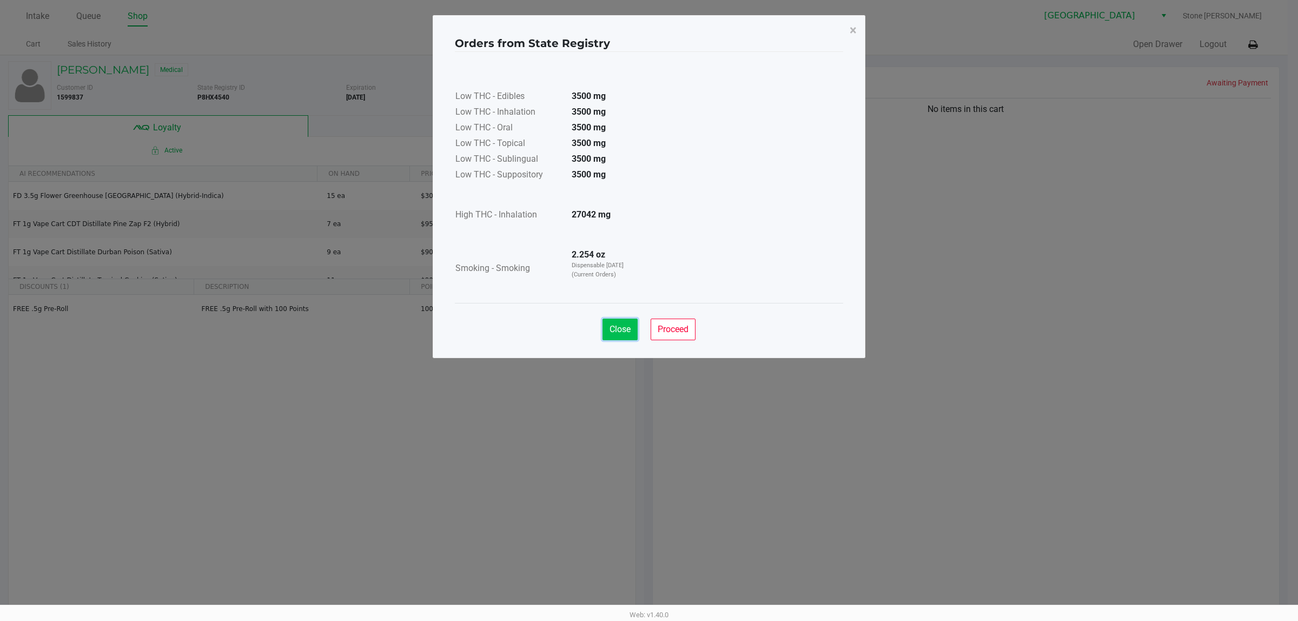
click at [612, 330] on span "Close" at bounding box center [620, 329] width 21 height 10
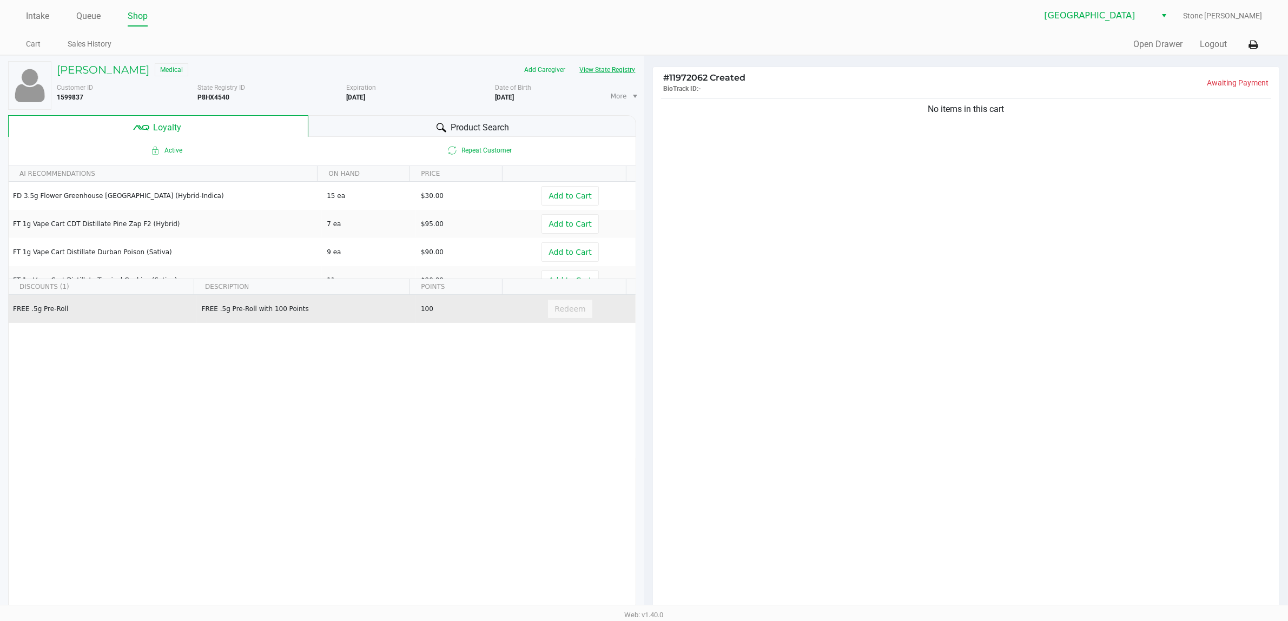
click at [573, 61] on button "View State Registry" at bounding box center [604, 69] width 63 height 17
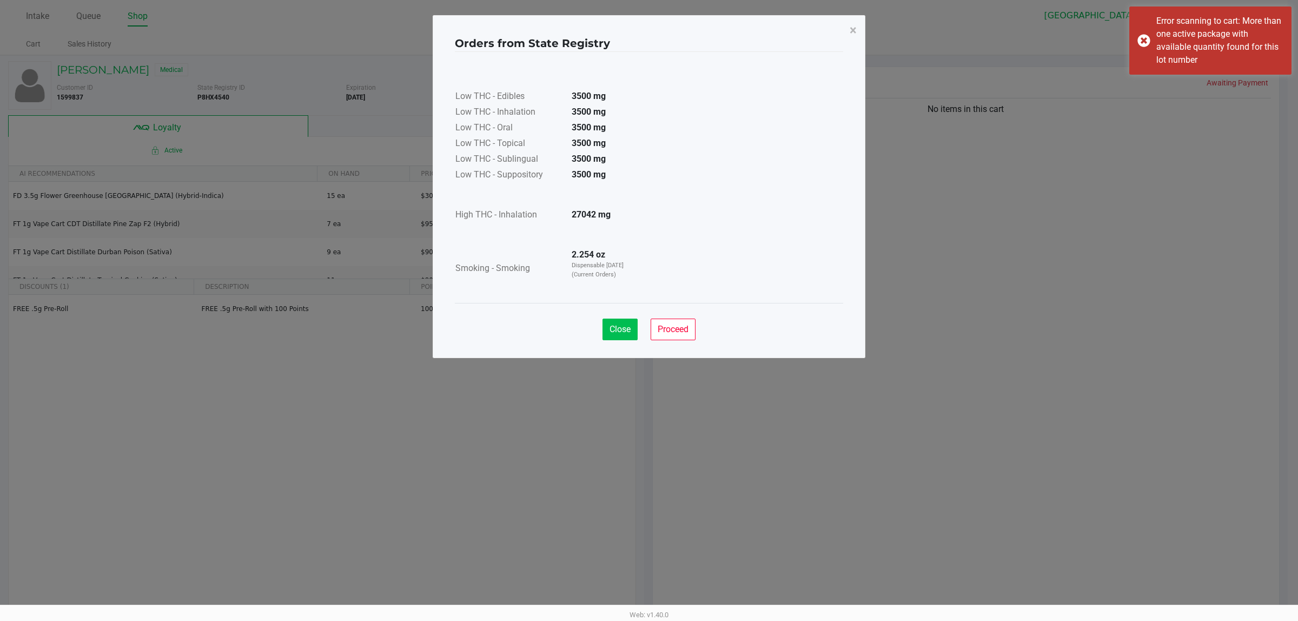
click at [618, 329] on span "Close" at bounding box center [620, 329] width 21 height 10
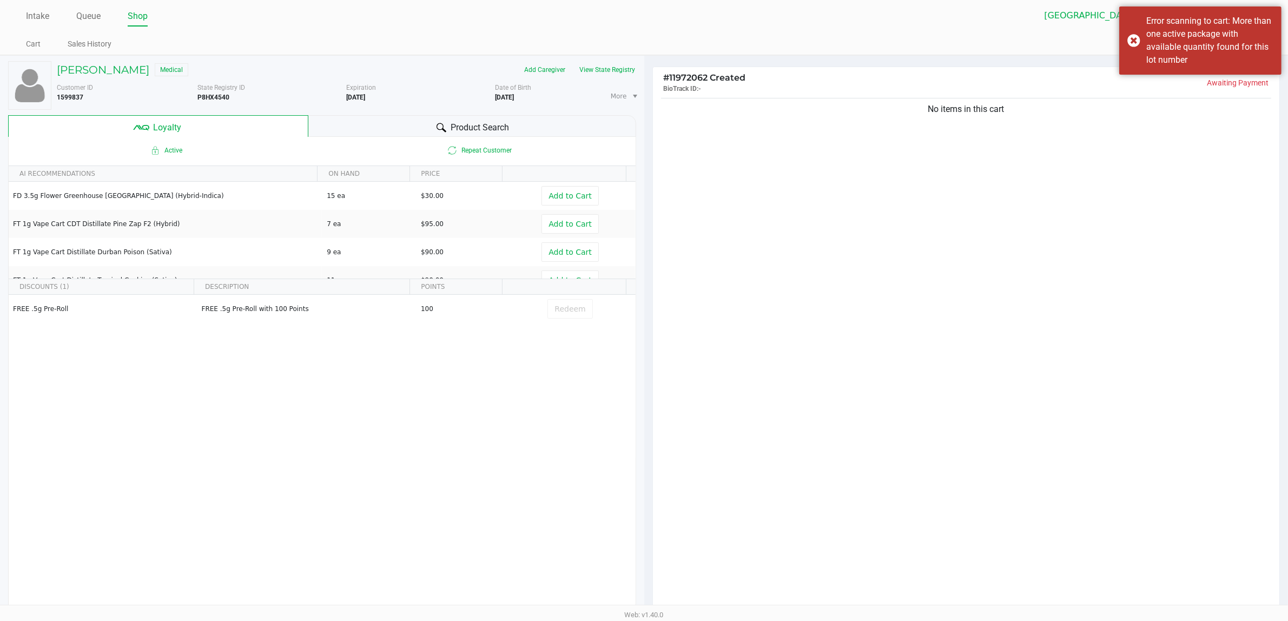
click at [444, 120] on div "Product Search" at bounding box center [472, 126] width 328 height 22
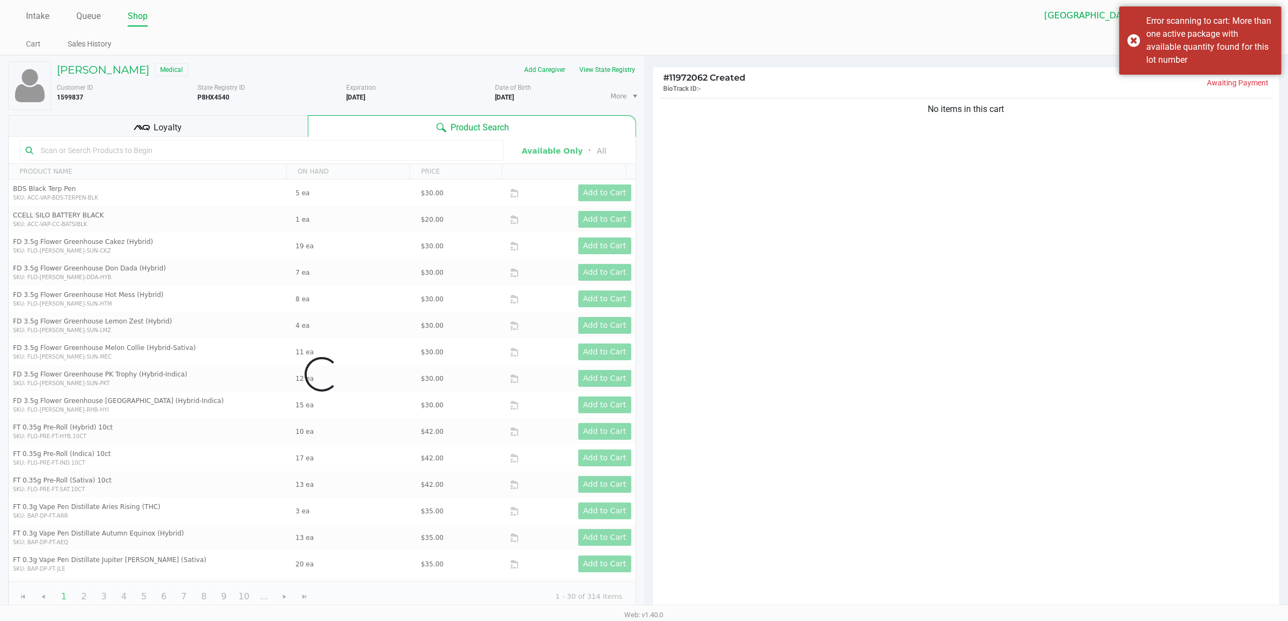
click at [318, 147] on div "Data table" at bounding box center [322, 374] width 627 height 474
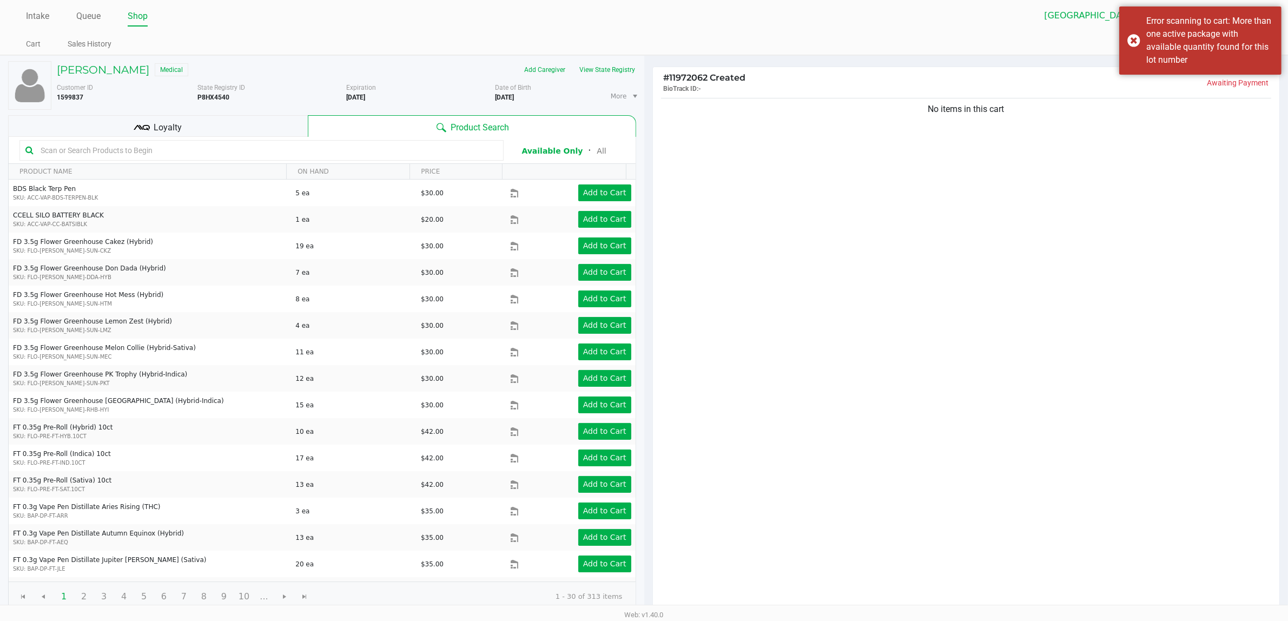
click at [284, 147] on input "text" at bounding box center [266, 150] width 461 height 16
click at [258, 157] on input "text" at bounding box center [266, 150] width 461 height 16
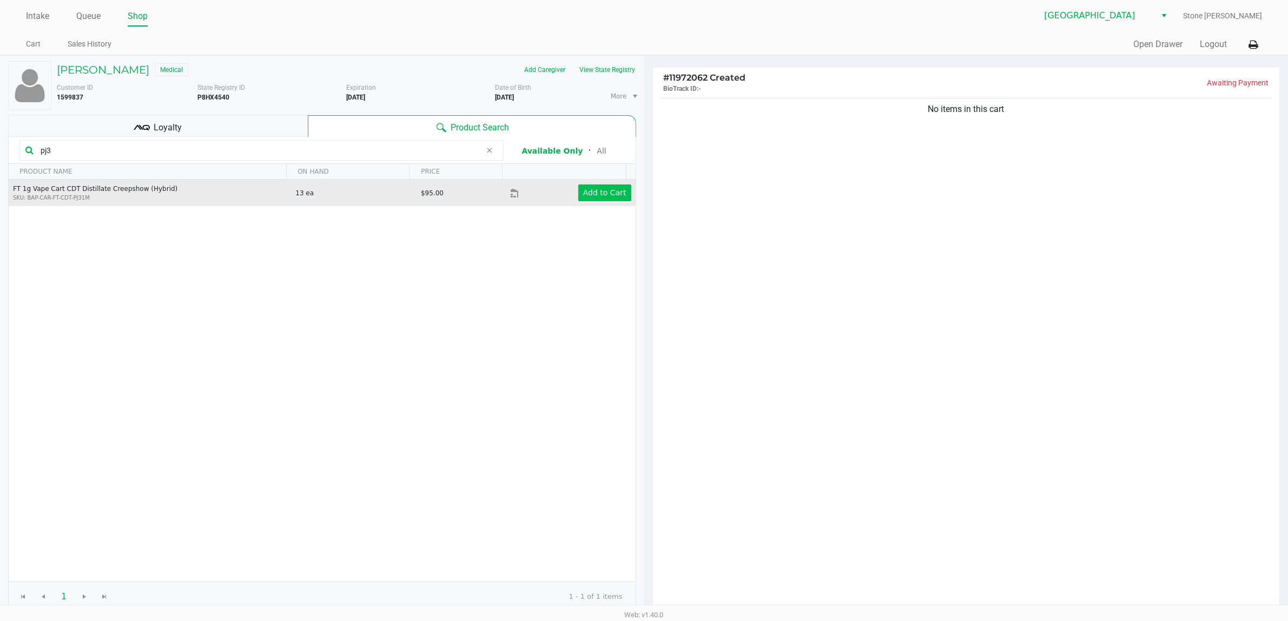
type input "pj3"
click at [591, 193] on app-button-loader "Add to Cart" at bounding box center [604, 192] width 43 height 9
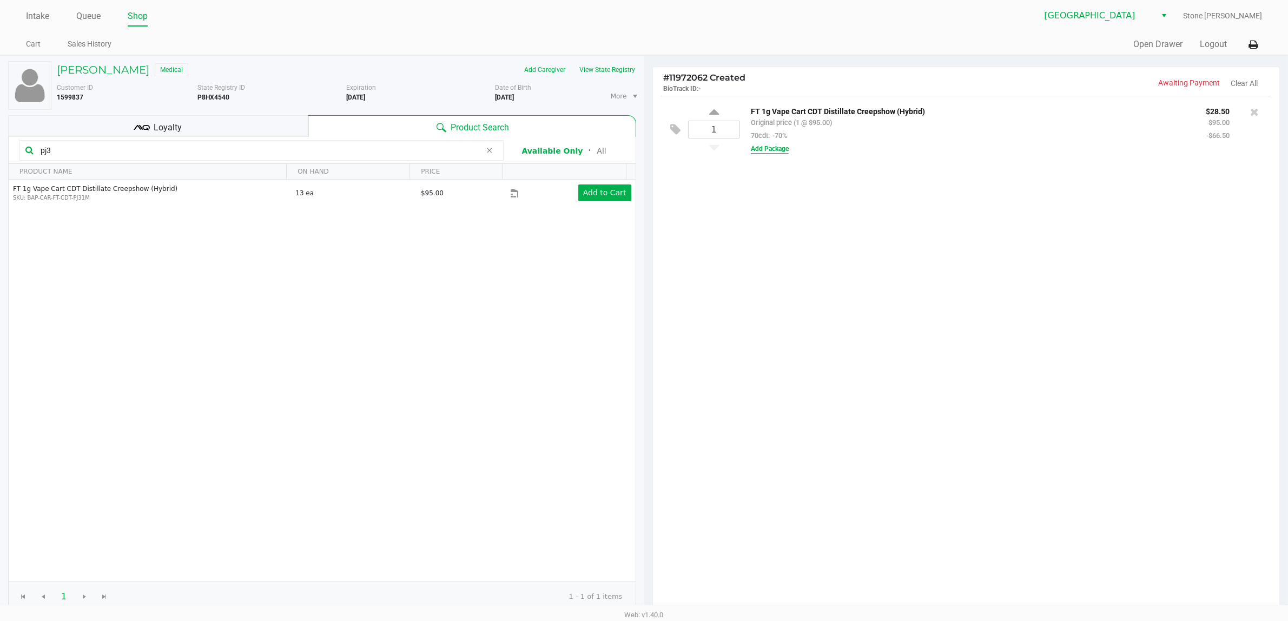
click at [783, 153] on button "Add Package" at bounding box center [770, 149] width 38 height 10
click at [861, 174] on span "Avail: 0 · Batch: ---" at bounding box center [840, 174] width 64 height 8
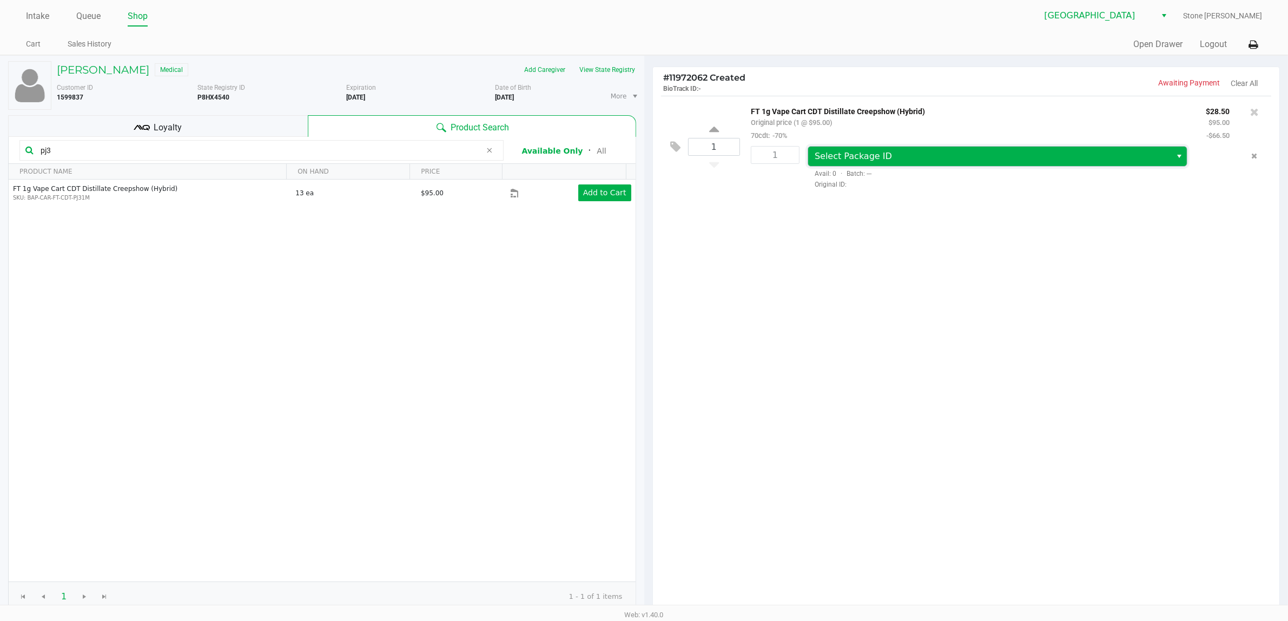
click at [857, 165] on span "Select Package ID" at bounding box center [989, 156] width 363 height 19
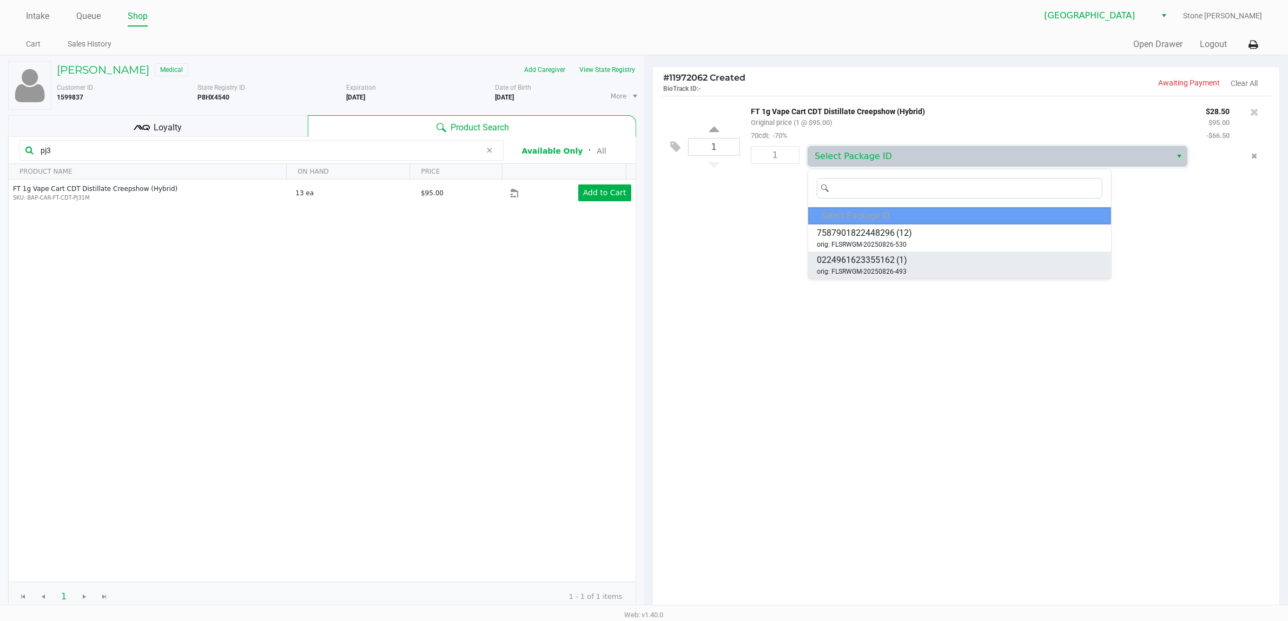
click at [853, 263] on span "0224961623355162" at bounding box center [856, 260] width 78 height 13
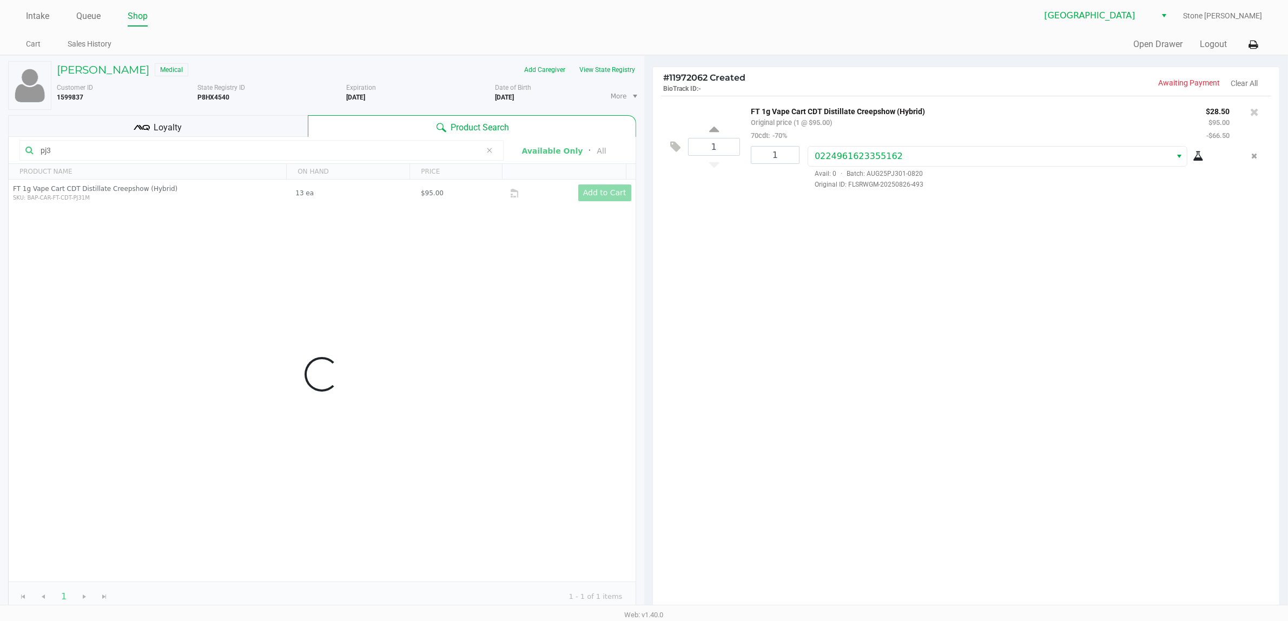
drag, startPoint x: 872, startPoint y: 264, endPoint x: 857, endPoint y: 245, distance: 23.9
click at [866, 264] on div "1 FT 1g Vape Cart CDT Distillate Creepshow (Hybrid) Original price (1 @ $95.00)…" at bounding box center [966, 354] width 627 height 517
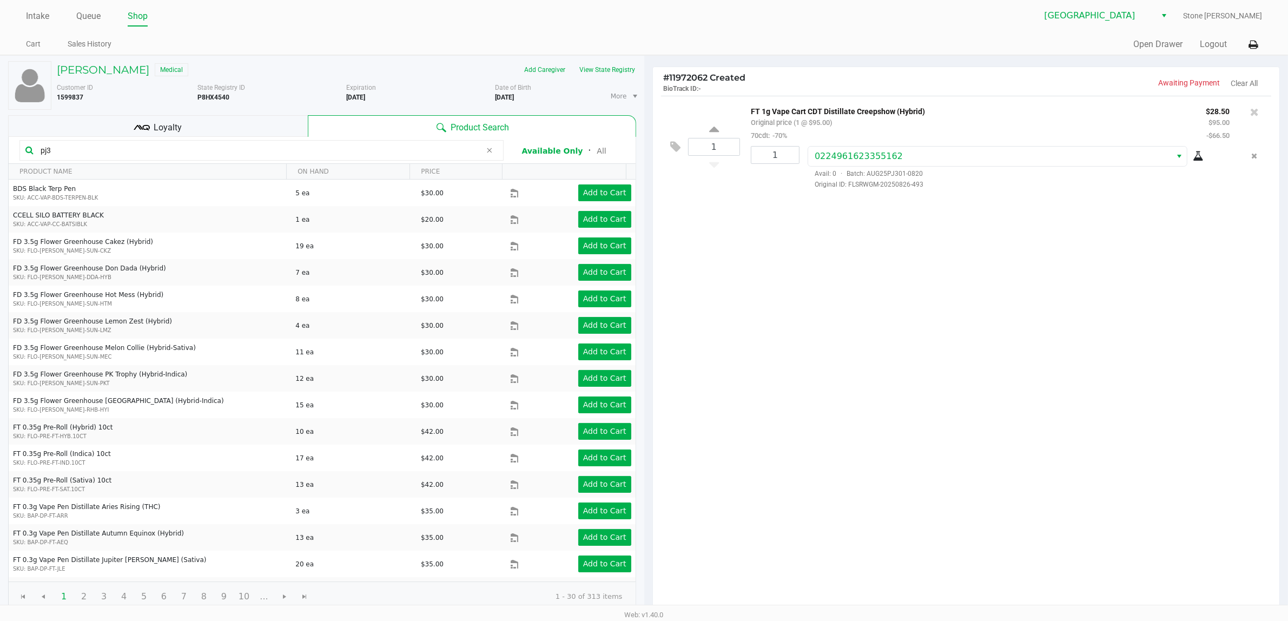
click at [893, 295] on div "1 FT 1g Vape Cart CDT Distillate Creepshow (Hybrid) Original price (1 @ $95.00)…" at bounding box center [966, 354] width 627 height 517
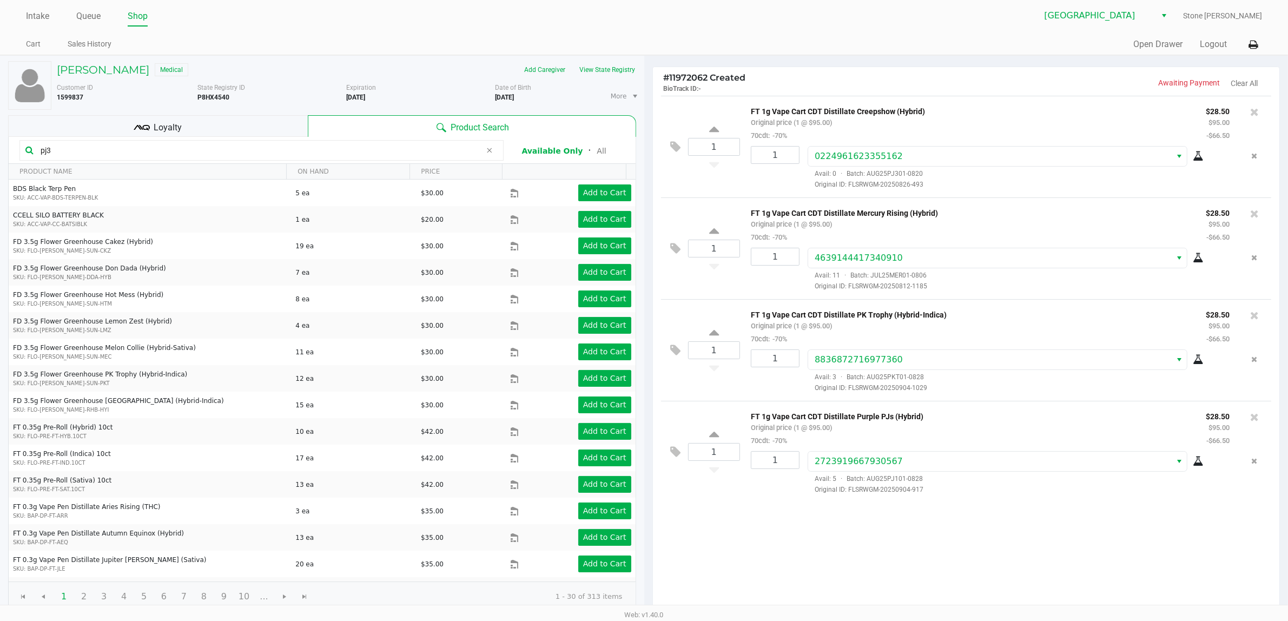
click at [284, 126] on div "Loyalty" at bounding box center [158, 126] width 300 height 22
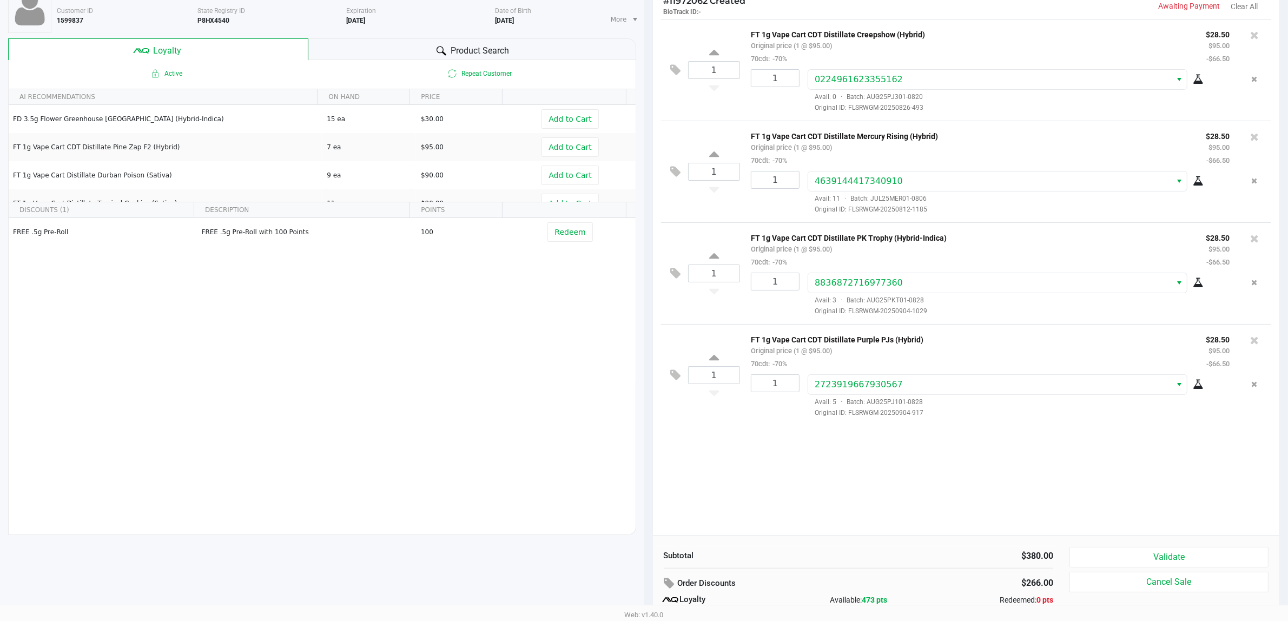
scroll to position [125, 0]
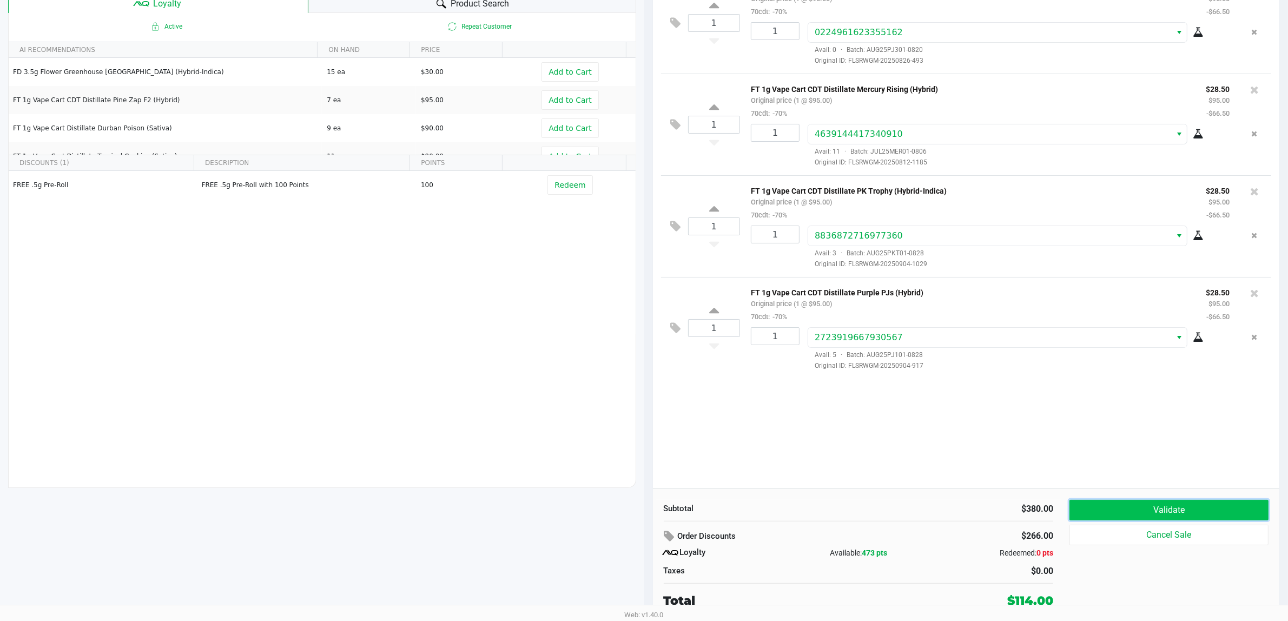
click at [1126, 510] on button "Validate" at bounding box center [1169, 510] width 199 height 21
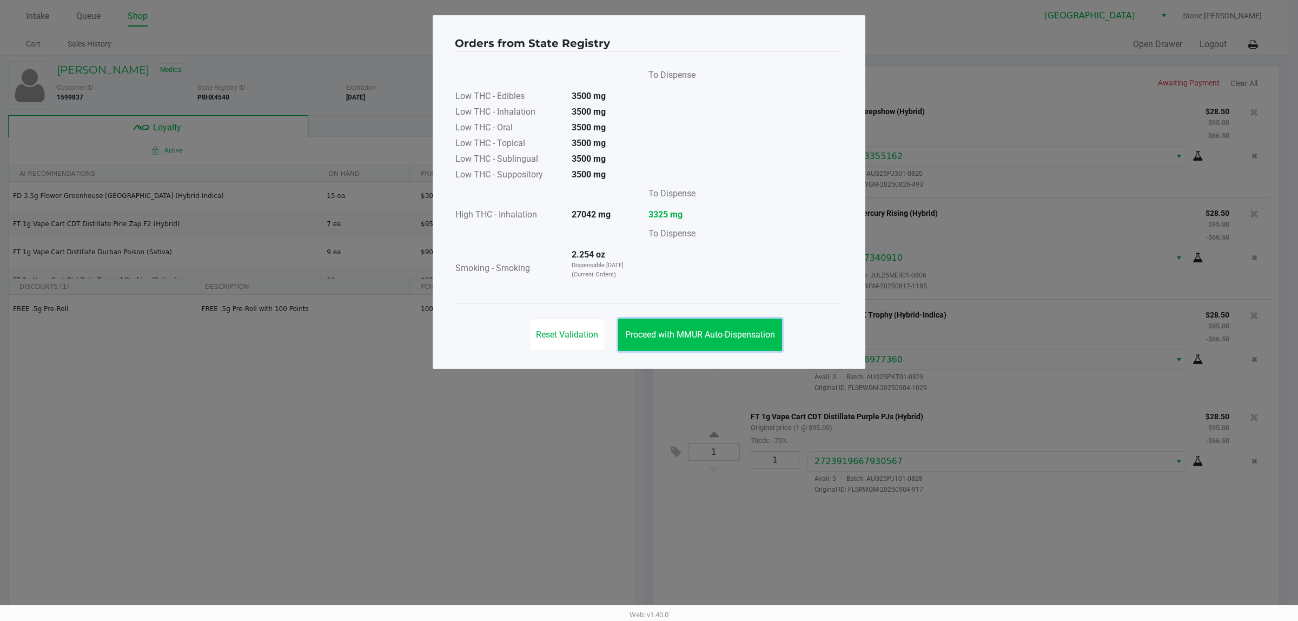
drag, startPoint x: 737, startPoint y: 341, endPoint x: 806, endPoint y: 347, distance: 69.0
click at [738, 341] on button "Proceed with MMUR Auto-Dispensation" at bounding box center [700, 335] width 164 height 32
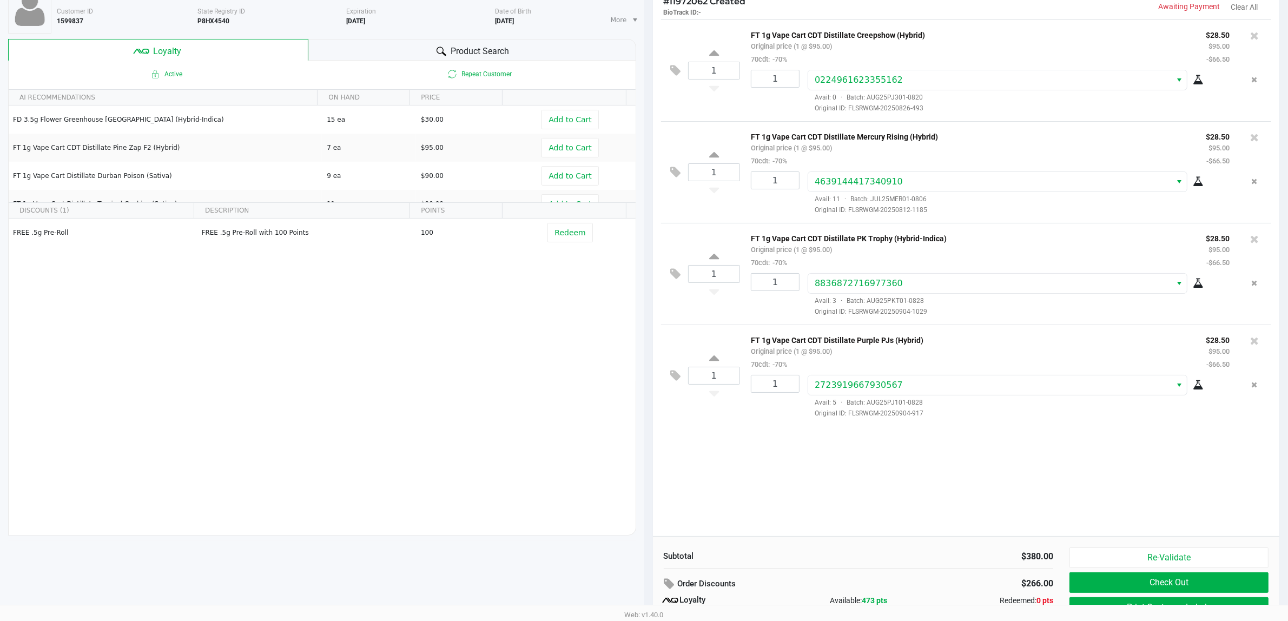
scroll to position [125, 0]
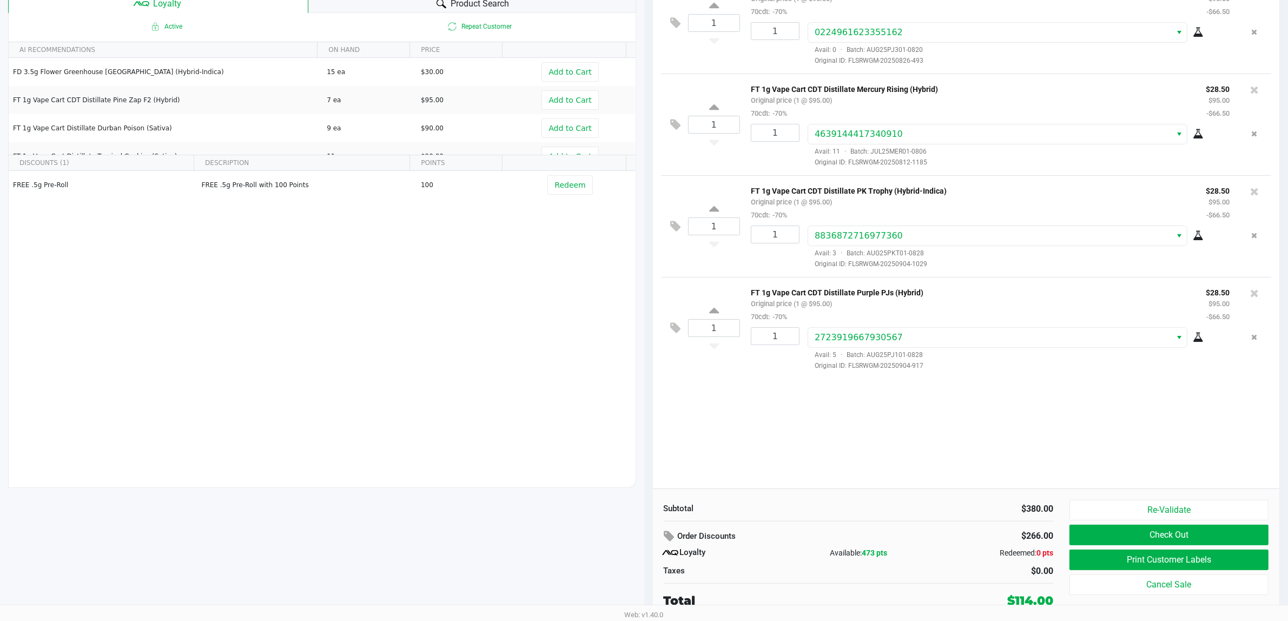
click at [1117, 547] on div "Re-Validate Check Out Print Customer Labels Cancel Sale" at bounding box center [1173, 555] width 207 height 110
click at [1119, 561] on button "Print Customer Labels" at bounding box center [1169, 560] width 199 height 21
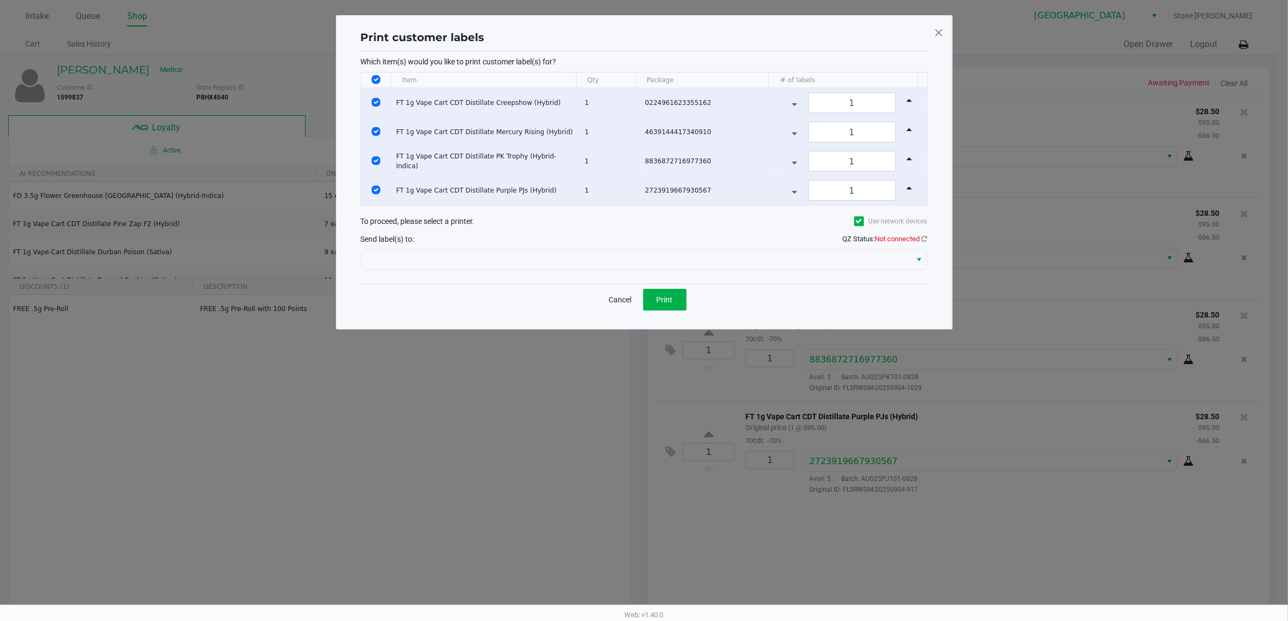
scroll to position [0, 0]
click at [927, 242] on icon at bounding box center [930, 238] width 6 height 7
click at [592, 283] on div "Which item(s) would you like to print customer label(s) for? Item Qty Package #…" at bounding box center [649, 167] width 567 height 232
click at [589, 273] on div at bounding box center [649, 260] width 567 height 26
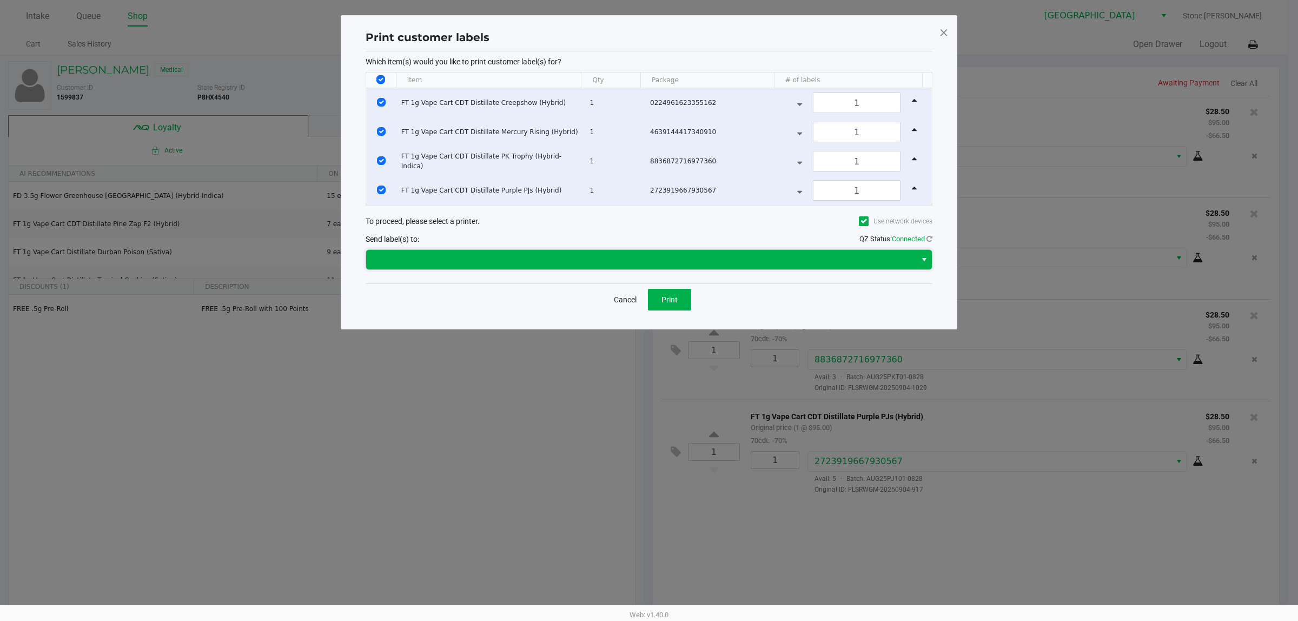
click at [584, 266] on span at bounding box center [641, 259] width 537 height 13
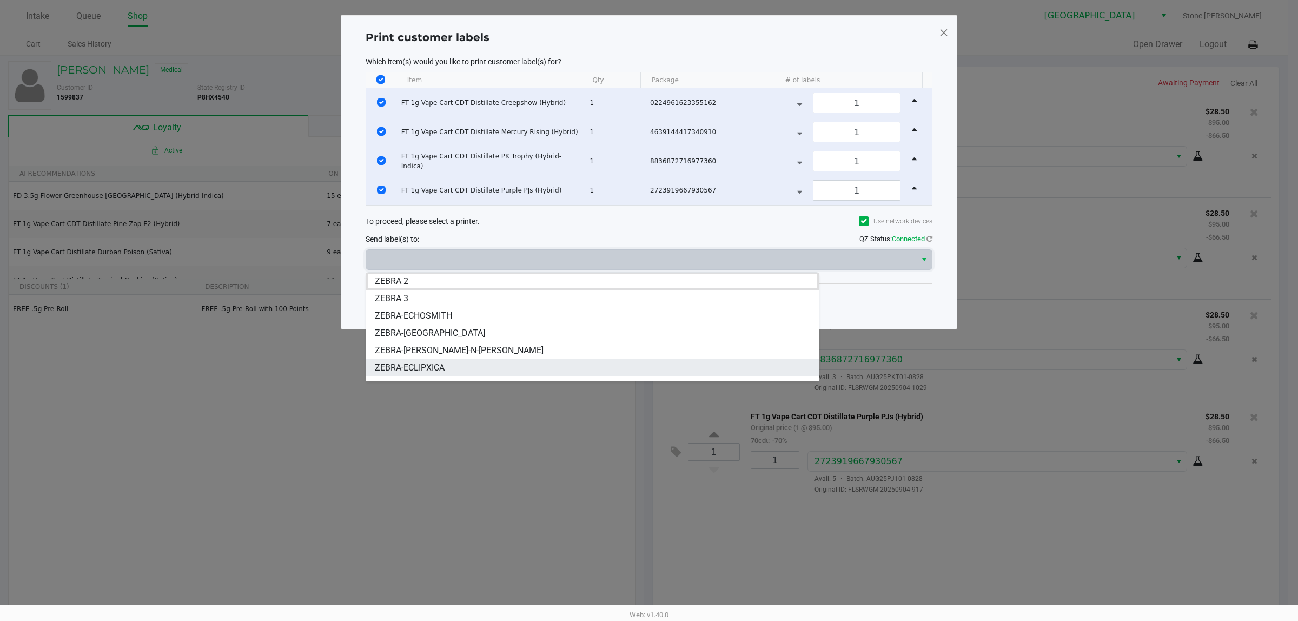
click at [444, 365] on span "ZEBRA-ECLIPXICA" at bounding box center [410, 367] width 70 height 13
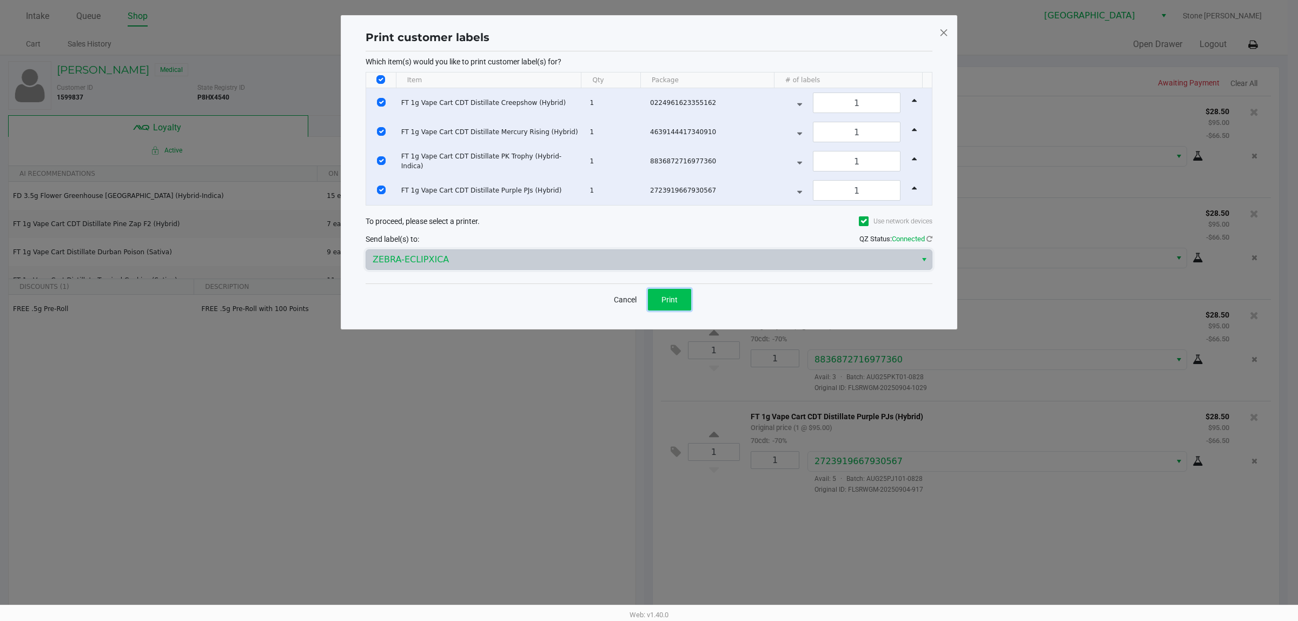
click at [672, 304] on span "Print" at bounding box center [670, 299] width 16 height 9
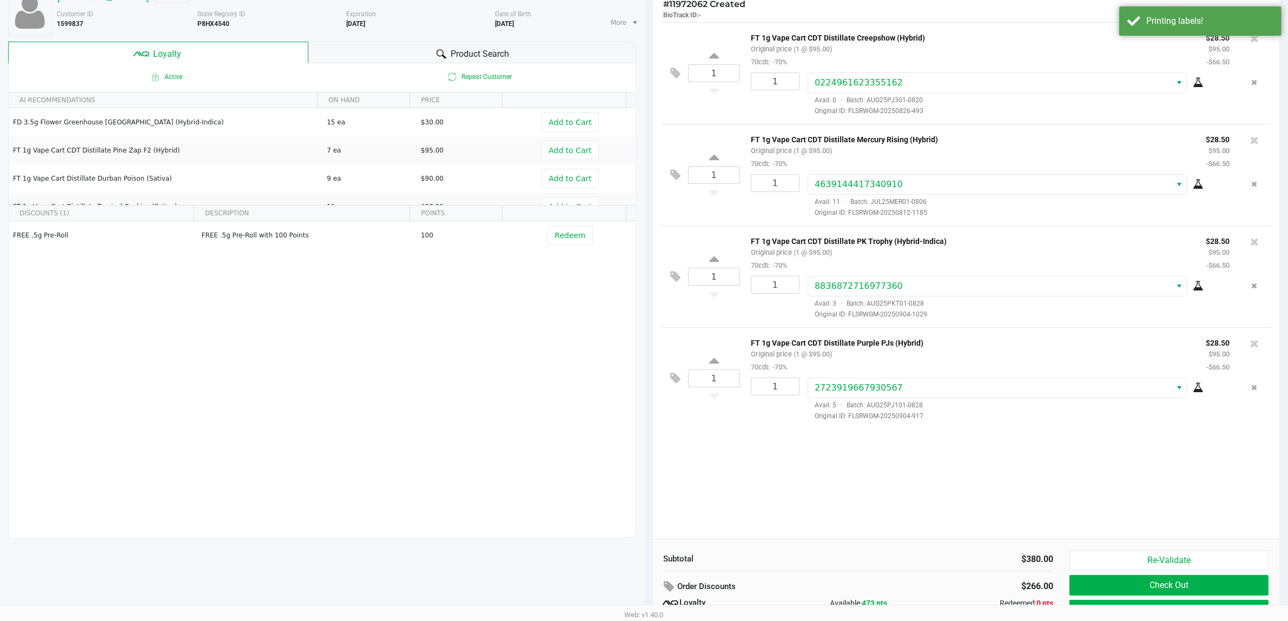
scroll to position [125, 0]
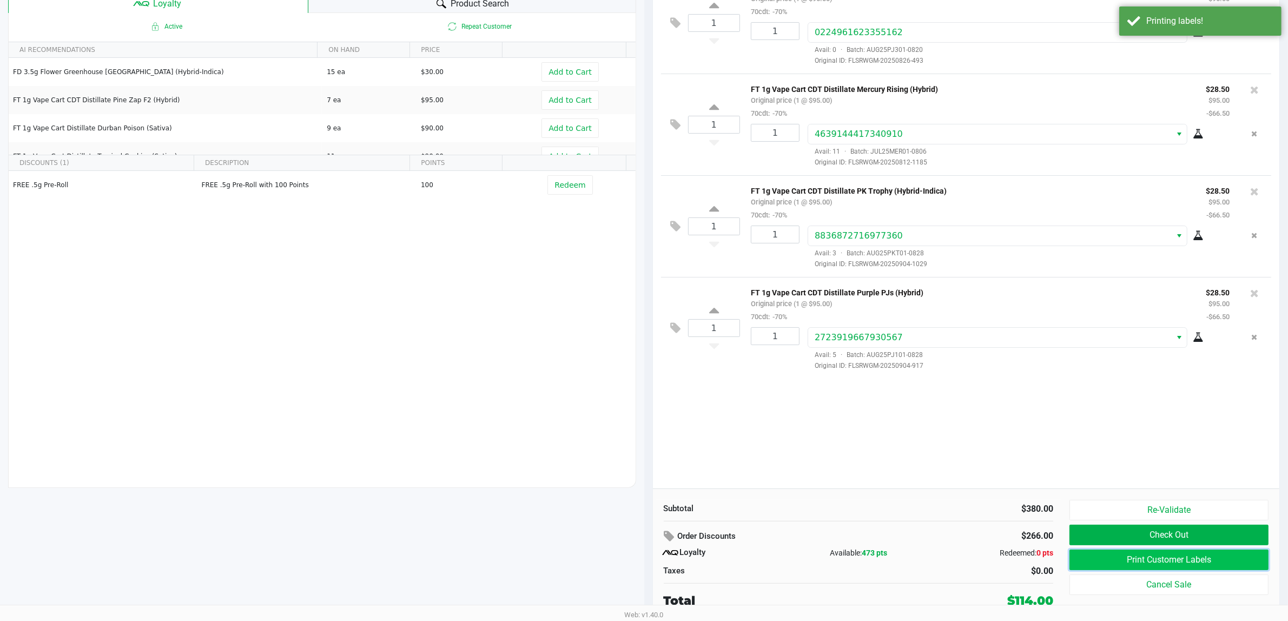
click at [1150, 565] on button "Print Customer Labels" at bounding box center [1169, 560] width 199 height 21
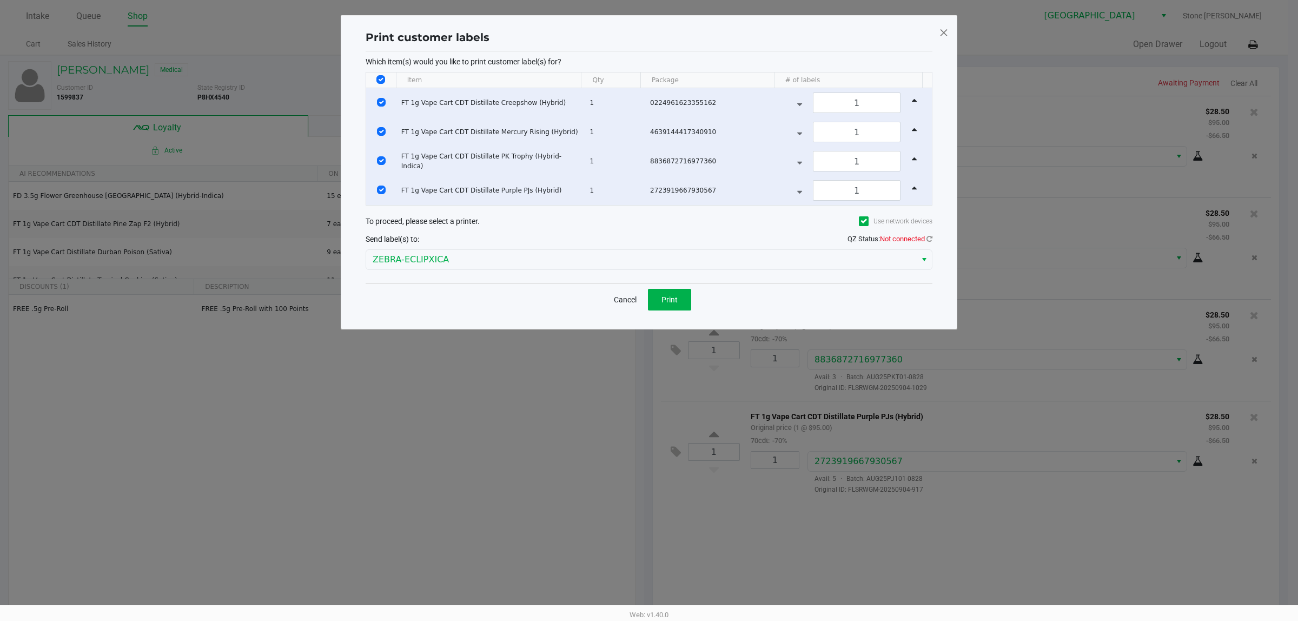
click at [933, 241] on div "Print customer labels Which item(s) would you like to print customer label(s) f…" at bounding box center [649, 173] width 572 height 292
click at [928, 240] on app-qz-status "QZ Status: Not connected" at bounding box center [890, 238] width 85 height 9
click at [928, 241] on icon at bounding box center [930, 238] width 6 height 7
click at [674, 304] on span "Print" at bounding box center [670, 299] width 16 height 9
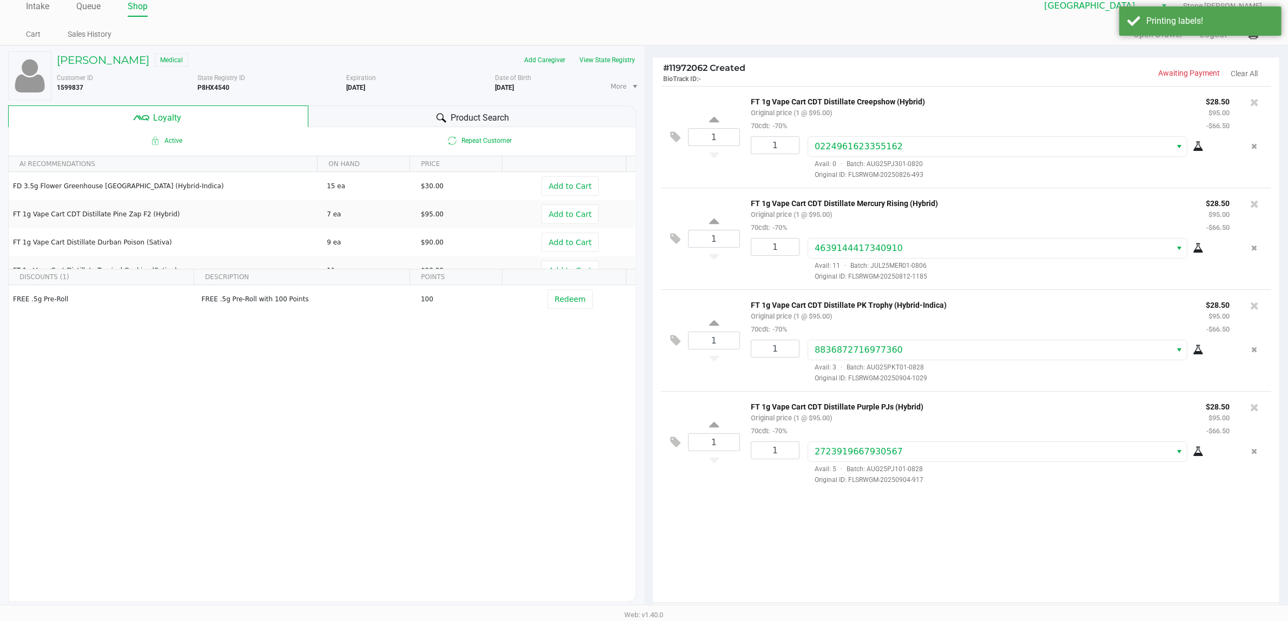
scroll to position [125, 0]
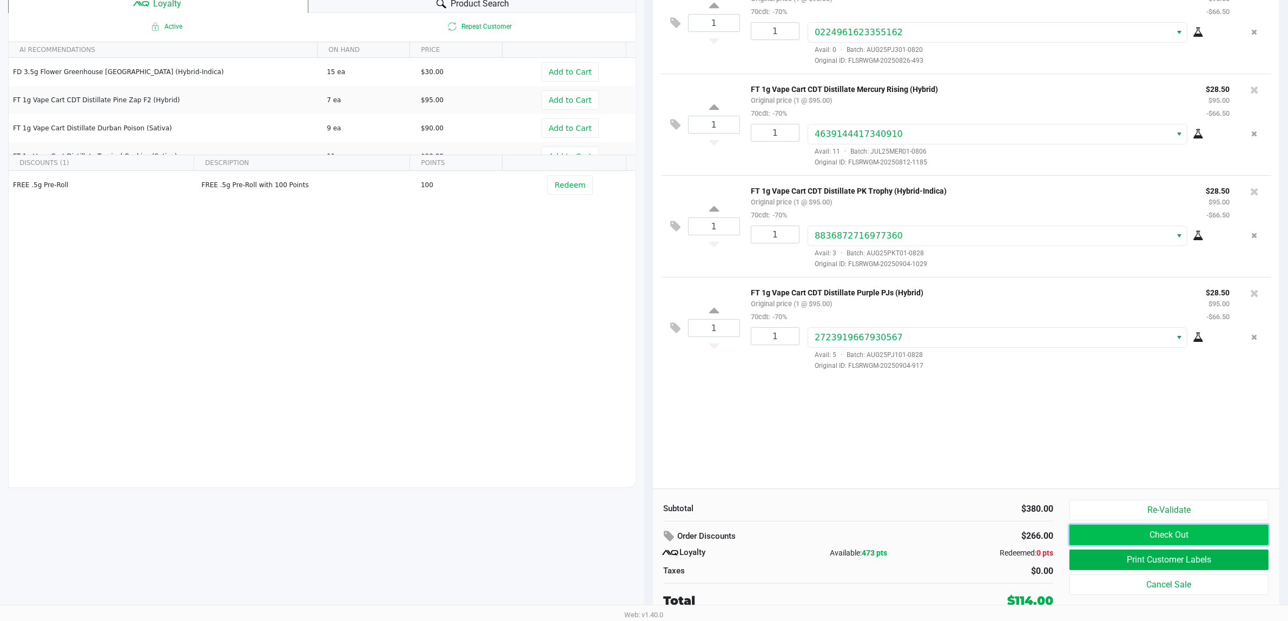
click at [1153, 533] on button "Check Out" at bounding box center [1169, 535] width 199 height 21
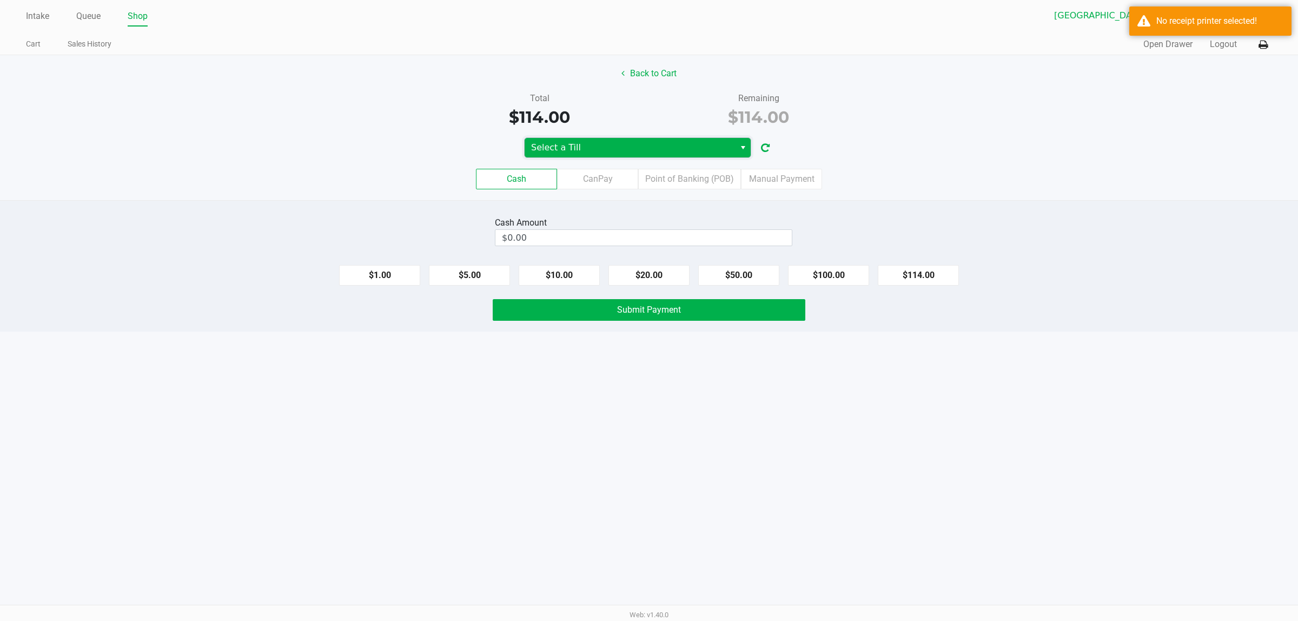
drag, startPoint x: 650, startPoint y: 146, endPoint x: 634, endPoint y: 152, distance: 17.3
click at [649, 146] on span "Select a Till" at bounding box center [629, 147] width 197 height 13
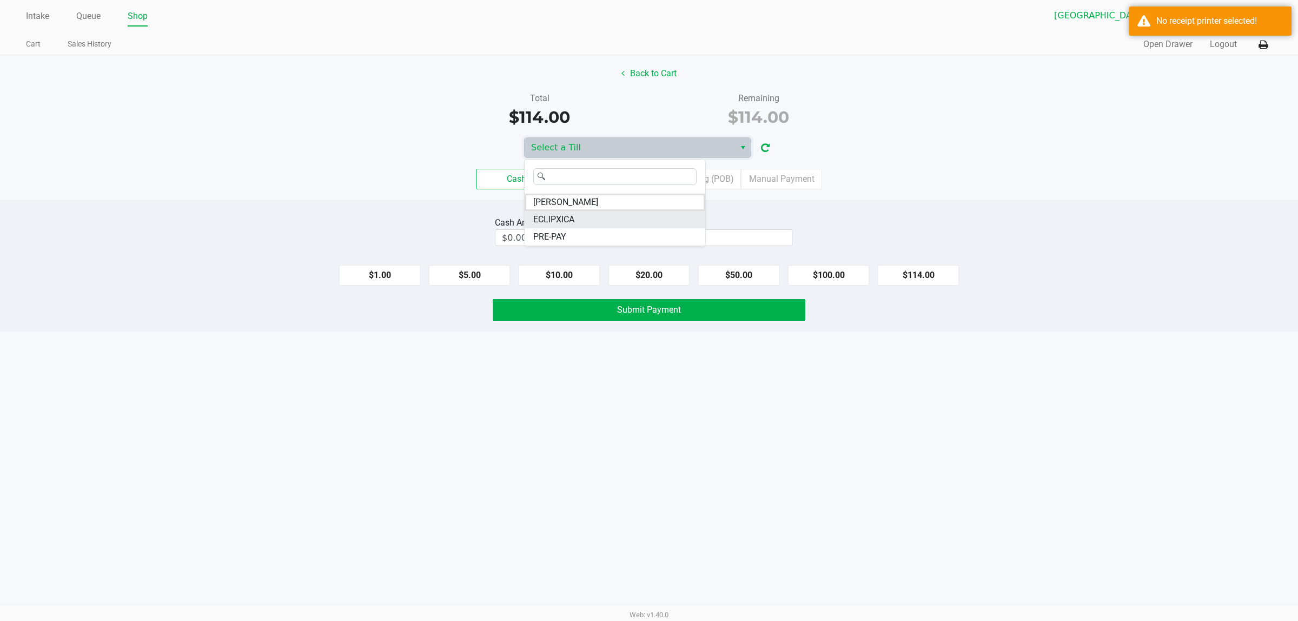
click at [588, 217] on li "ECLIPXICA" at bounding box center [615, 219] width 181 height 17
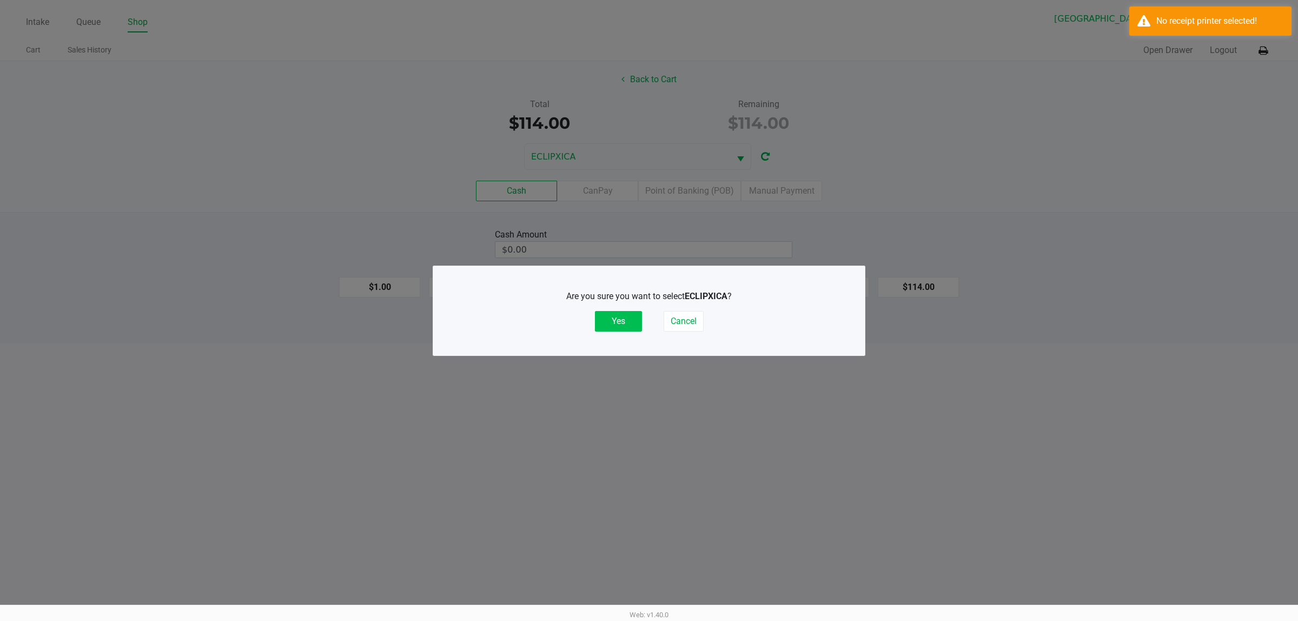
drag, startPoint x: 624, startPoint y: 331, endPoint x: 639, endPoint y: 308, distance: 27.2
click at [625, 330] on button "Yes" at bounding box center [618, 321] width 47 height 21
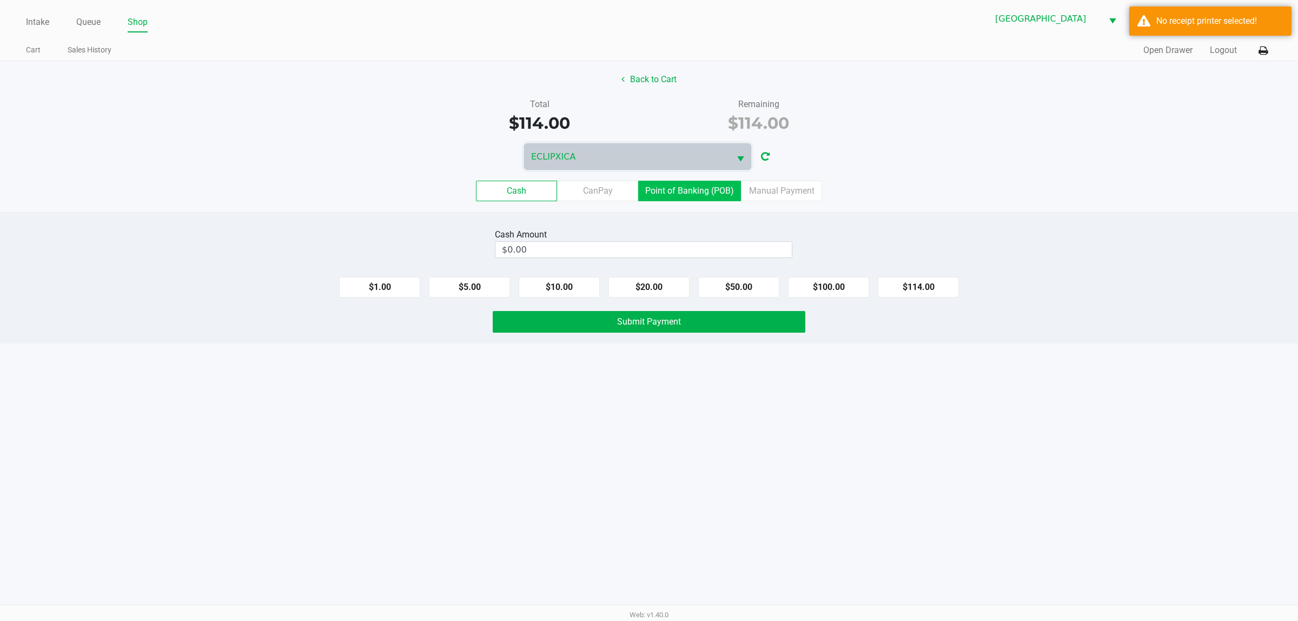
click at [682, 196] on label "Point of Banking (POB)" at bounding box center [689, 191] width 103 height 21
click at [0, 0] on 7 "Point of Banking (POB)" at bounding box center [0, 0] width 0 height 0
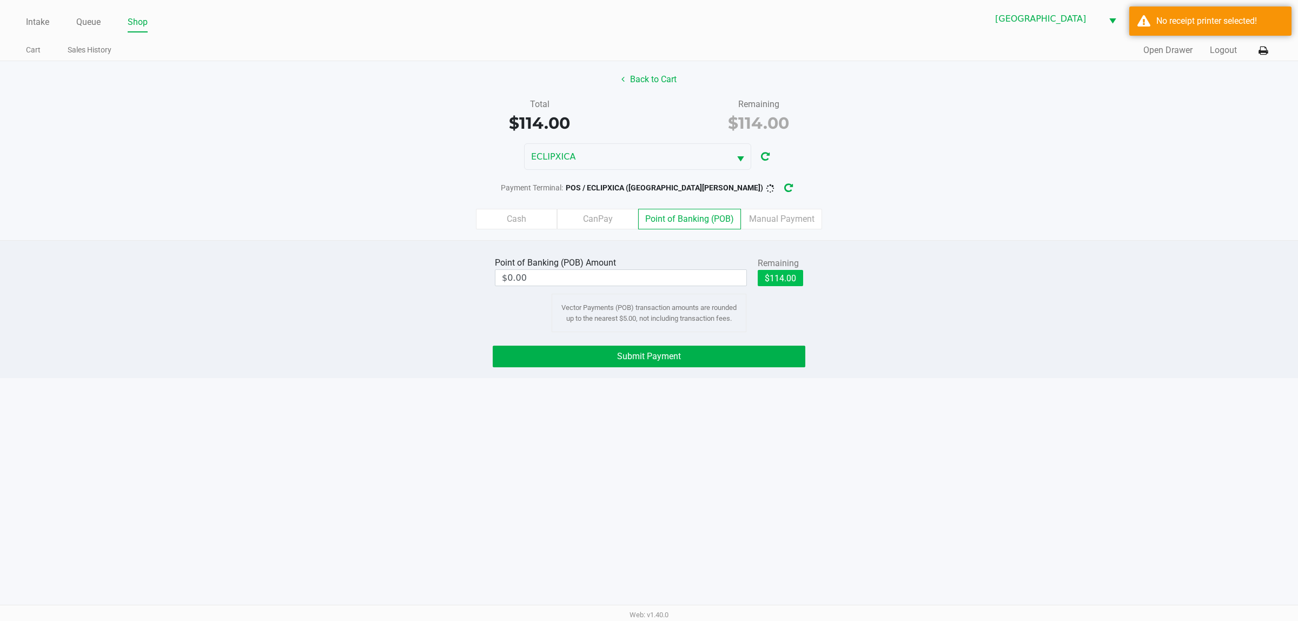
click at [779, 271] on div "Remaining $114.00" at bounding box center [780, 271] width 45 height 32
drag, startPoint x: 771, startPoint y: 279, endPoint x: 689, endPoint y: 306, distance: 86.4
click at [769, 279] on button "$114.00" at bounding box center [780, 278] width 45 height 16
type input "$114.00"
click at [658, 349] on button "Submit Payment" at bounding box center [649, 357] width 313 height 22
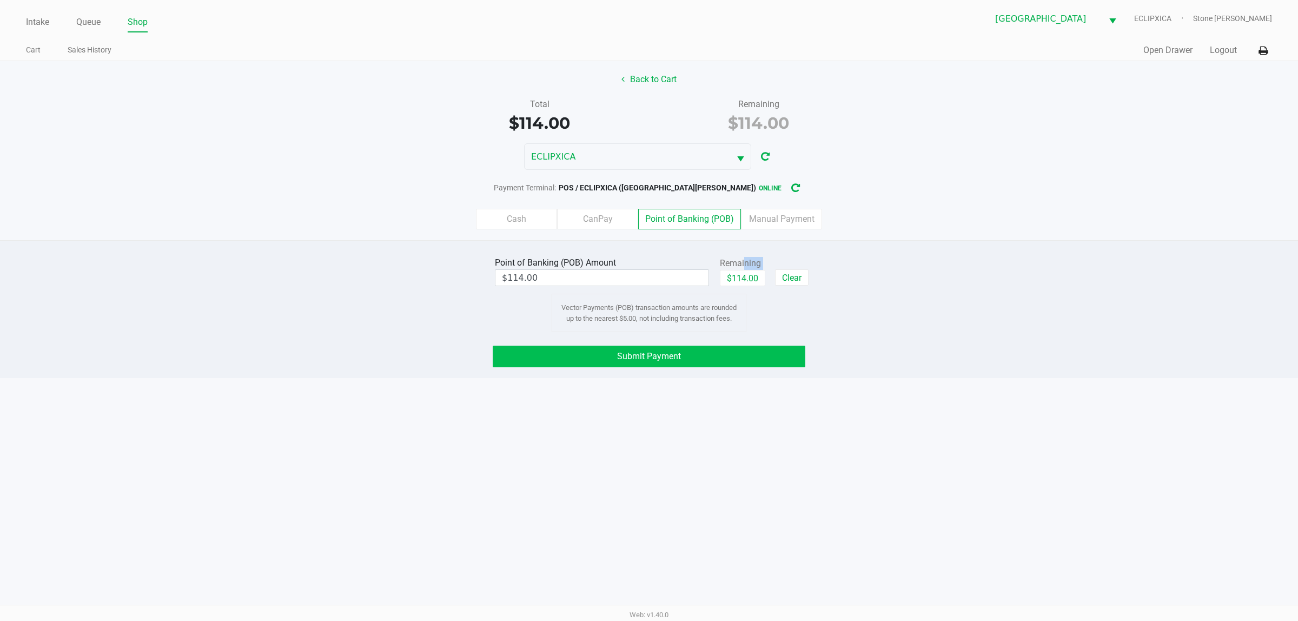
click at [723, 366] on button "Submit Payment" at bounding box center [649, 357] width 313 height 22
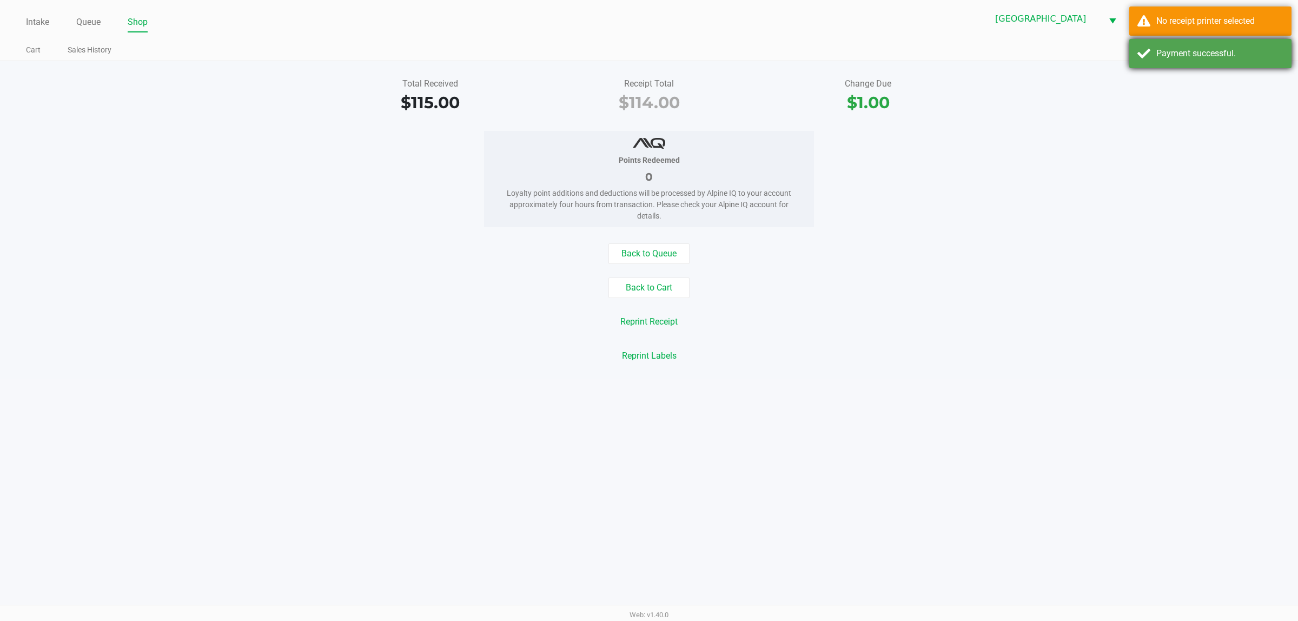
click at [1190, 44] on div "Payment successful." at bounding box center [1211, 53] width 162 height 29
drag, startPoint x: 1207, startPoint y: 23, endPoint x: 1260, endPoint y: 29, distance: 53.9
click at [1210, 23] on div "No receipt printer selected" at bounding box center [1220, 21] width 127 height 13
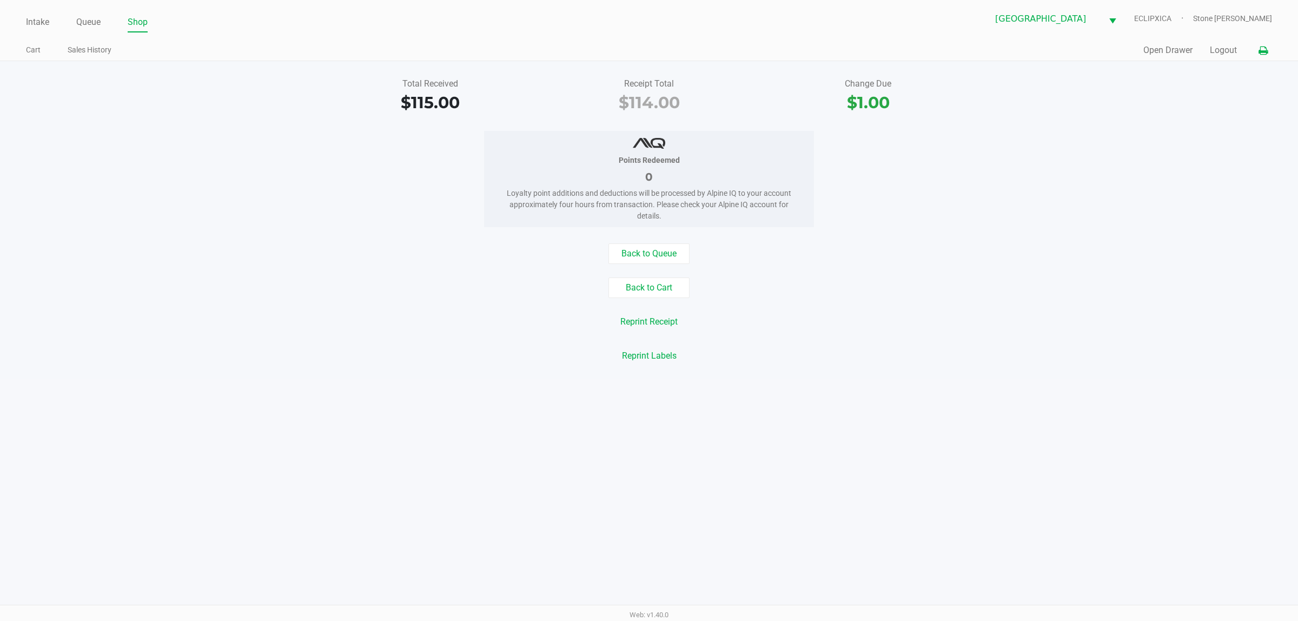
click at [1263, 54] on icon at bounding box center [1263, 51] width 9 height 8
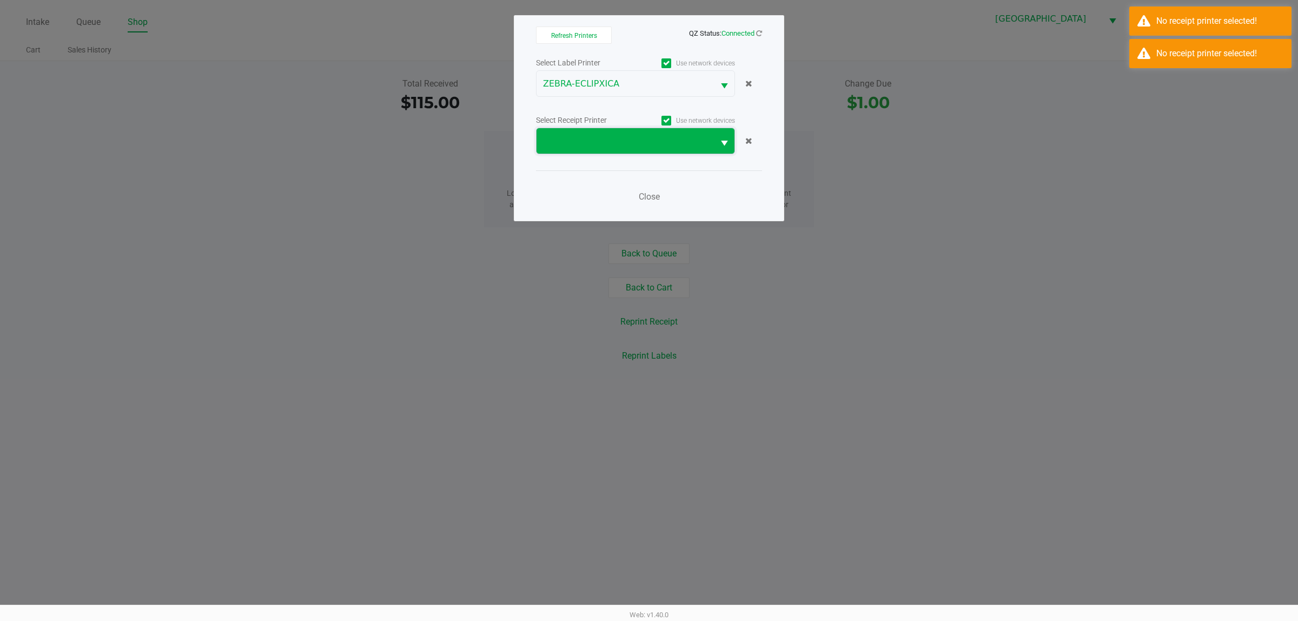
click at [655, 141] on span at bounding box center [625, 141] width 164 height 13
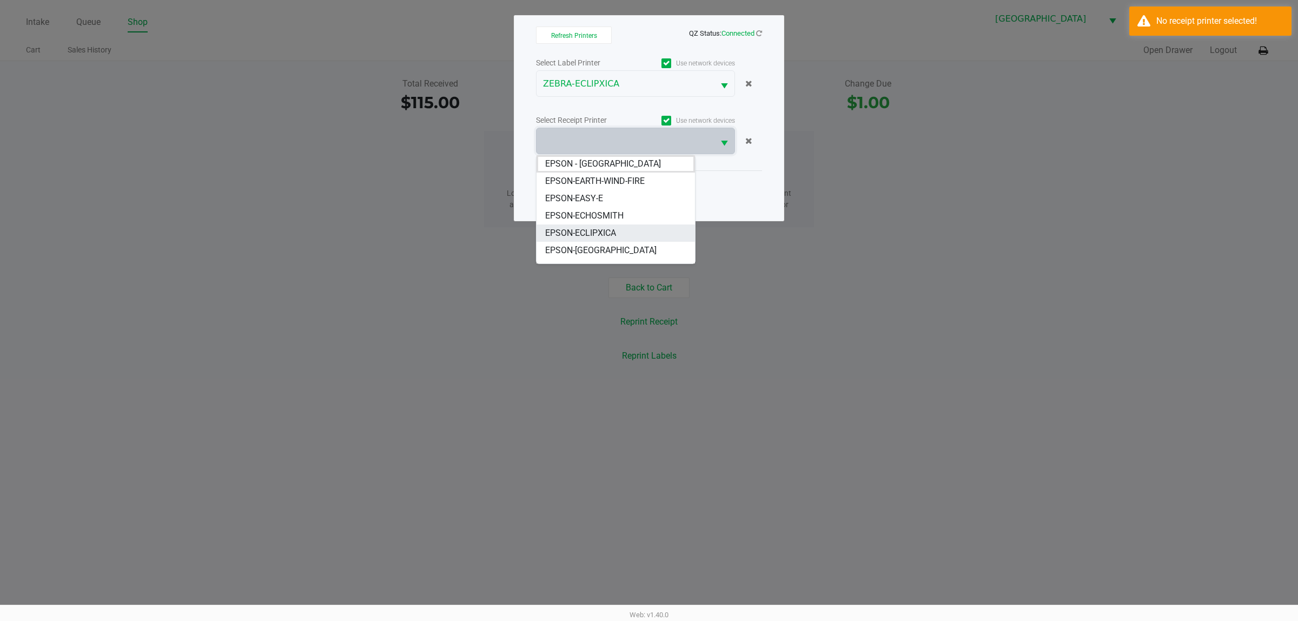
click at [610, 240] on li "EPSON-ECLIPXICA" at bounding box center [616, 233] width 158 height 17
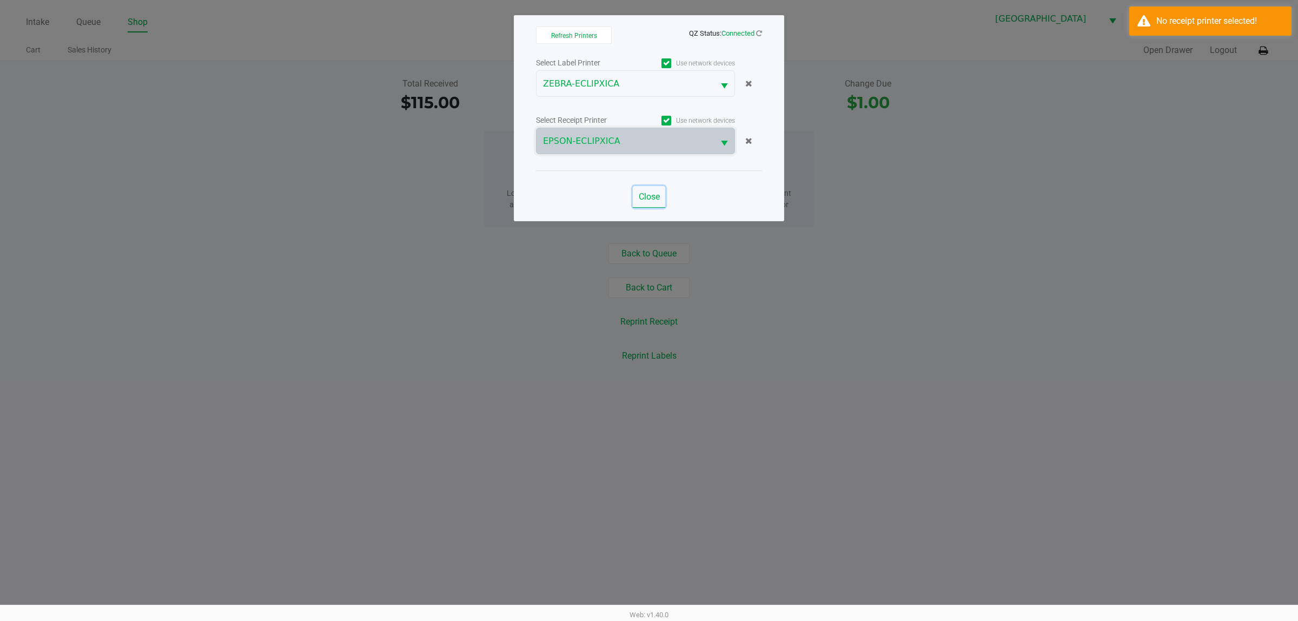
click at [645, 200] on span "Close" at bounding box center [649, 197] width 21 height 10
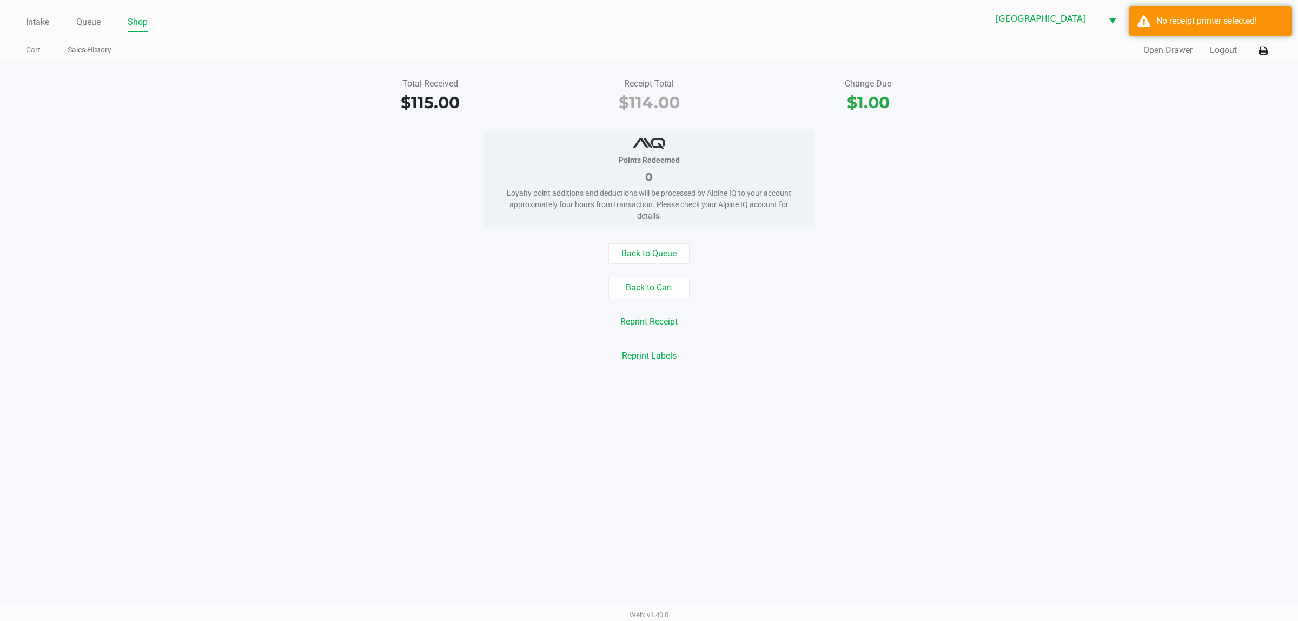
click at [658, 334] on div "Back to Queue Back to Cart Reprint Receipt Reprint Labels" at bounding box center [649, 304] width 1315 height 123
click at [657, 326] on button "Reprint Receipt" at bounding box center [648, 322] width 71 height 21
click at [1159, 55] on button "Open Drawer" at bounding box center [1168, 50] width 49 height 13
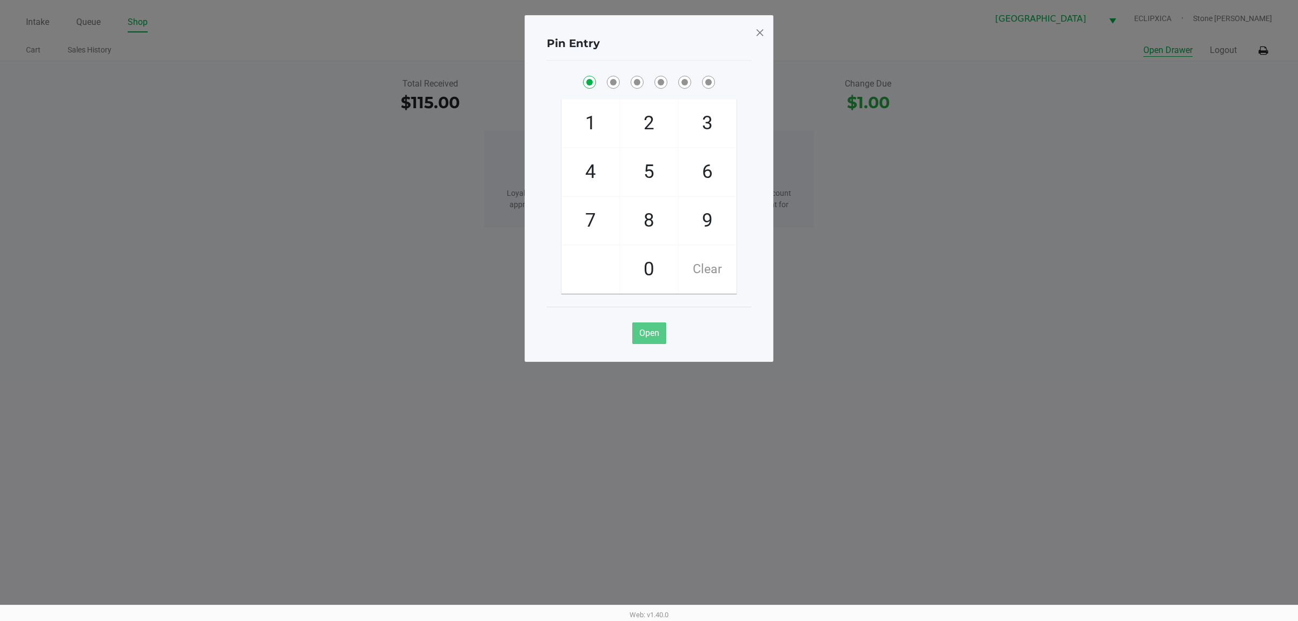
checkbox input "true"
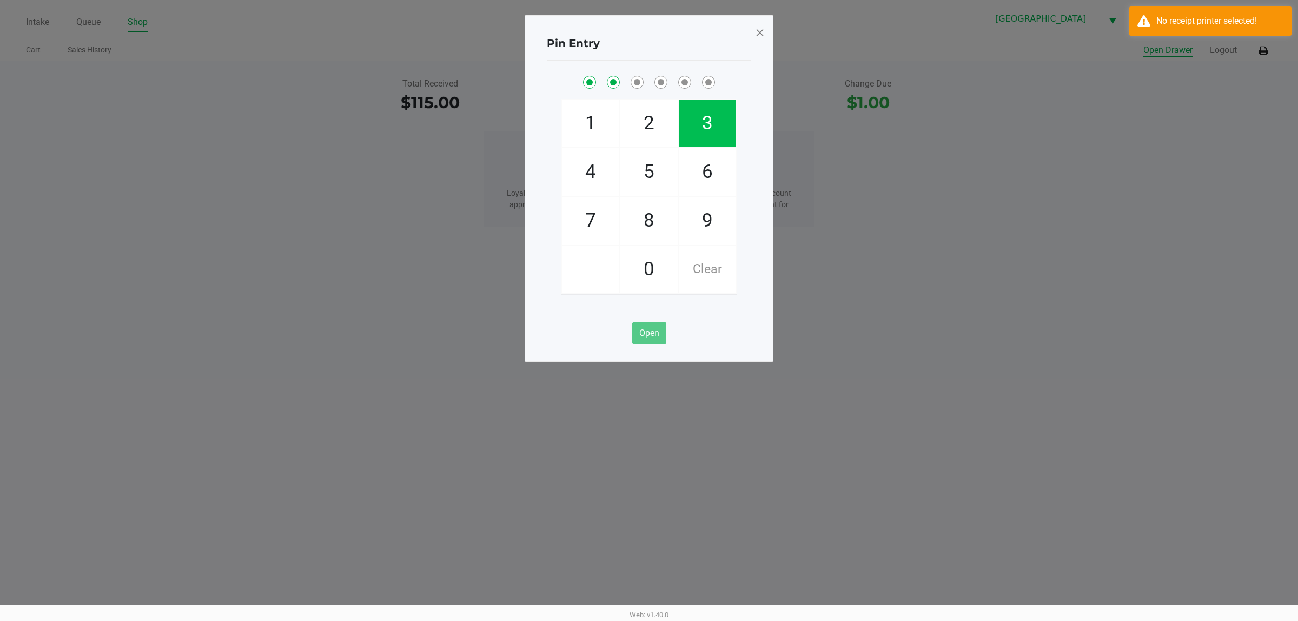
checkbox input "true"
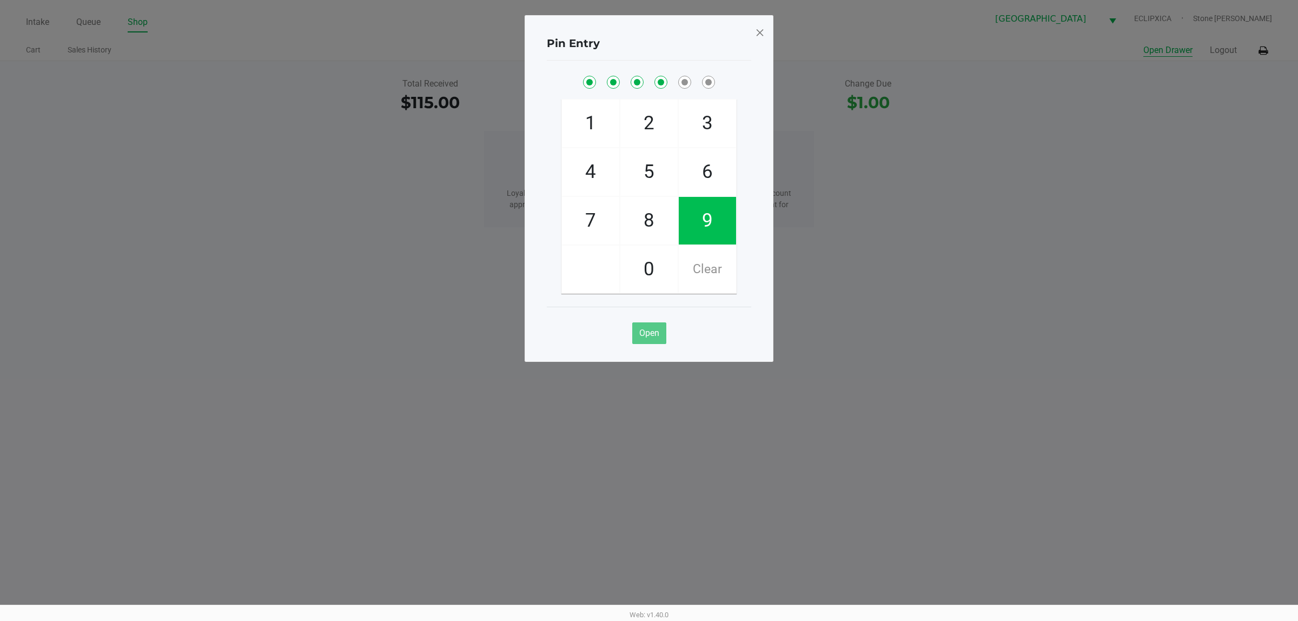
checkbox input "true"
click at [762, 33] on span at bounding box center [760, 32] width 10 height 17
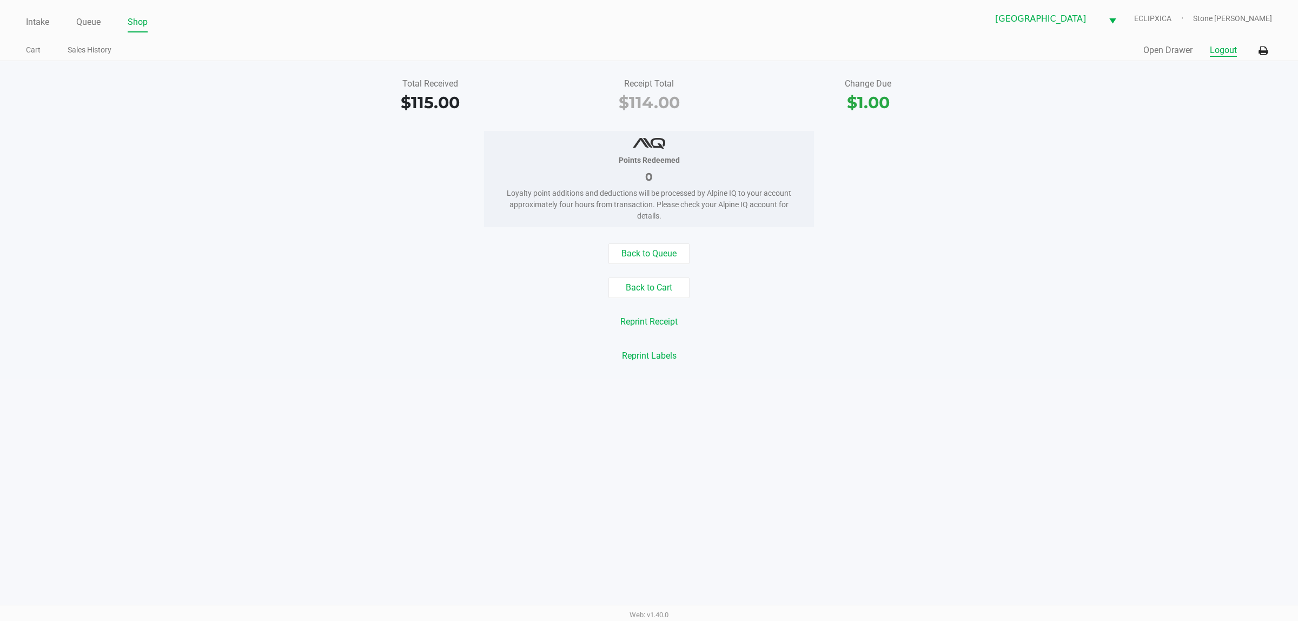
click at [1217, 49] on button "Logout" at bounding box center [1223, 50] width 27 height 13
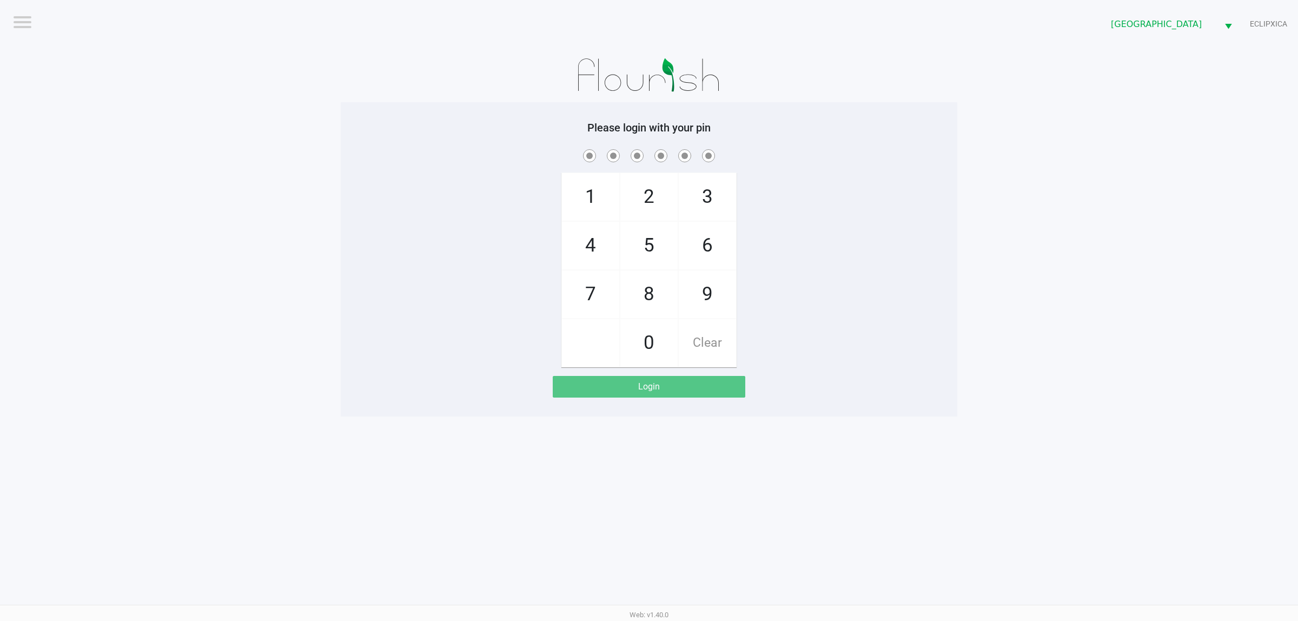
drag, startPoint x: 965, startPoint y: 272, endPoint x: 953, endPoint y: 285, distance: 17.6
click at [965, 272] on app-pos-login-wrapper "Logout Port St. Lucie WC ECLIPXICA Please login with your pin 1 4 7 2 5 8 0 3 6…" at bounding box center [649, 208] width 1298 height 417
checkbox input "true"
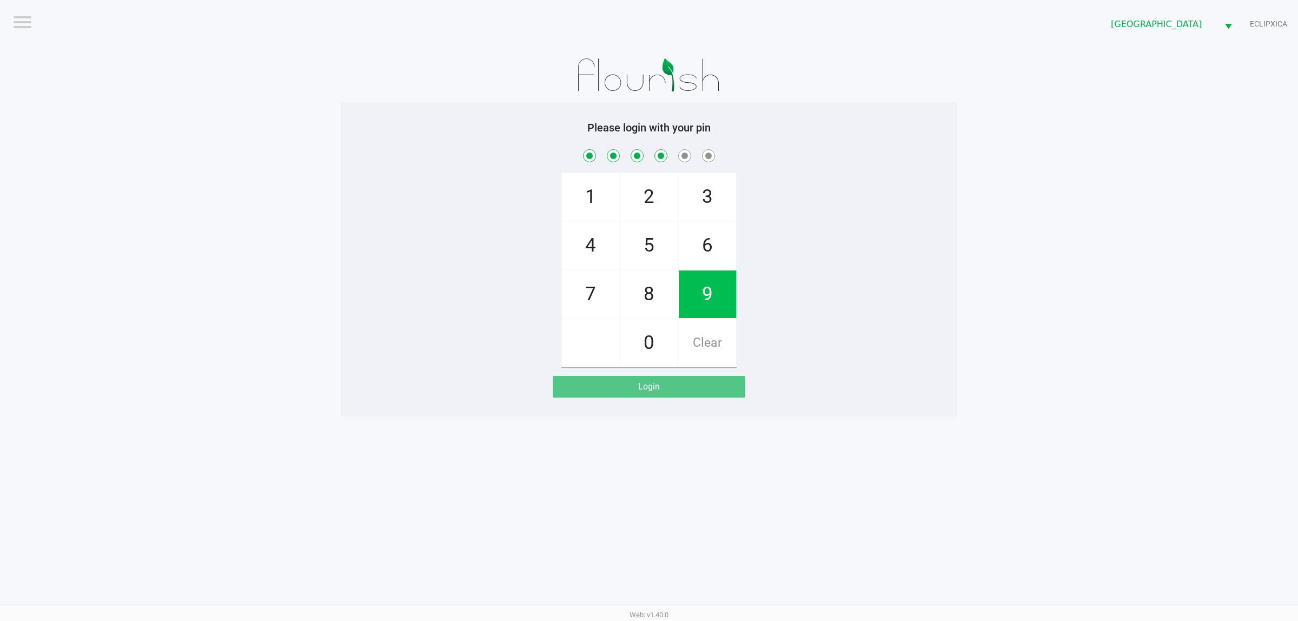
checkbox input "true"
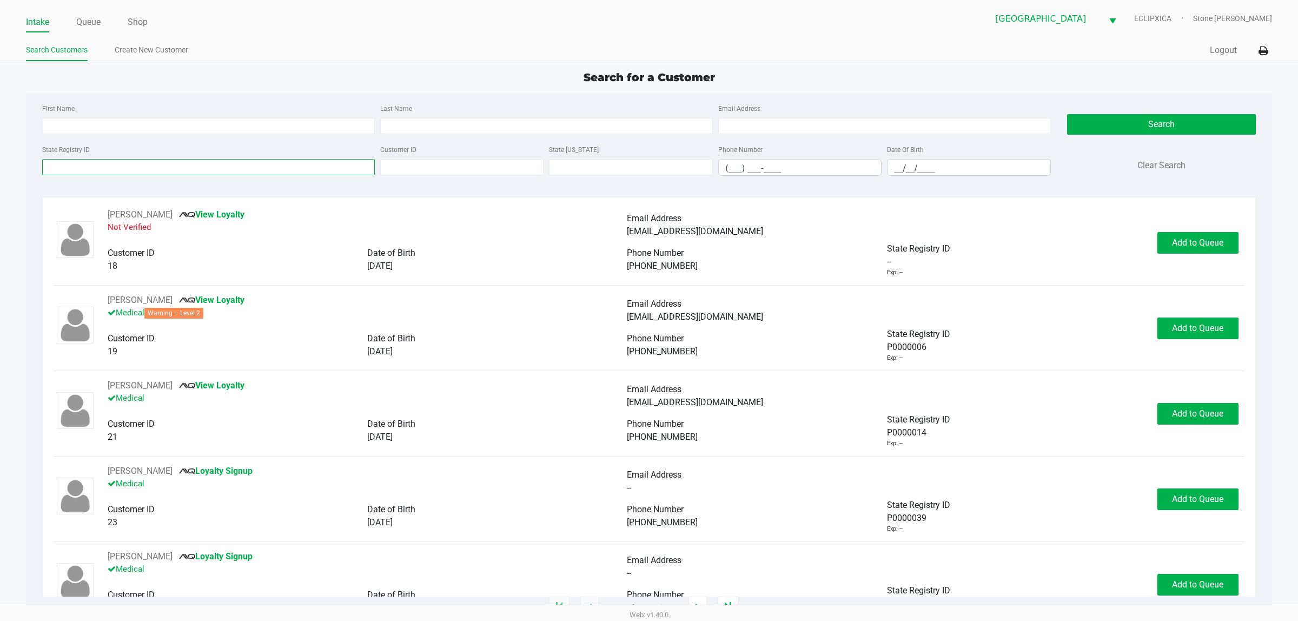
click at [144, 168] on input "State Registry ID" at bounding box center [208, 167] width 333 height 16
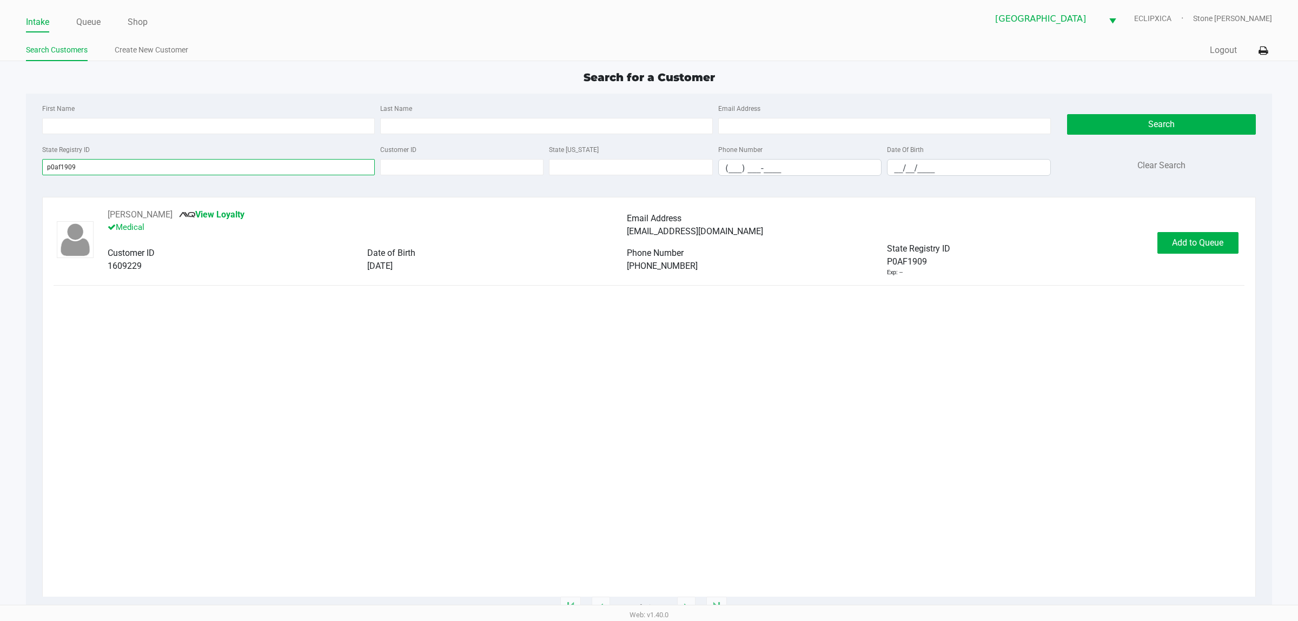
type input "p0af1909"
drag, startPoint x: 1203, startPoint y: 234, endPoint x: 1188, endPoint y: 239, distance: 15.4
click at [1202, 234] on button "Add to Queue" at bounding box center [1198, 243] width 81 height 22
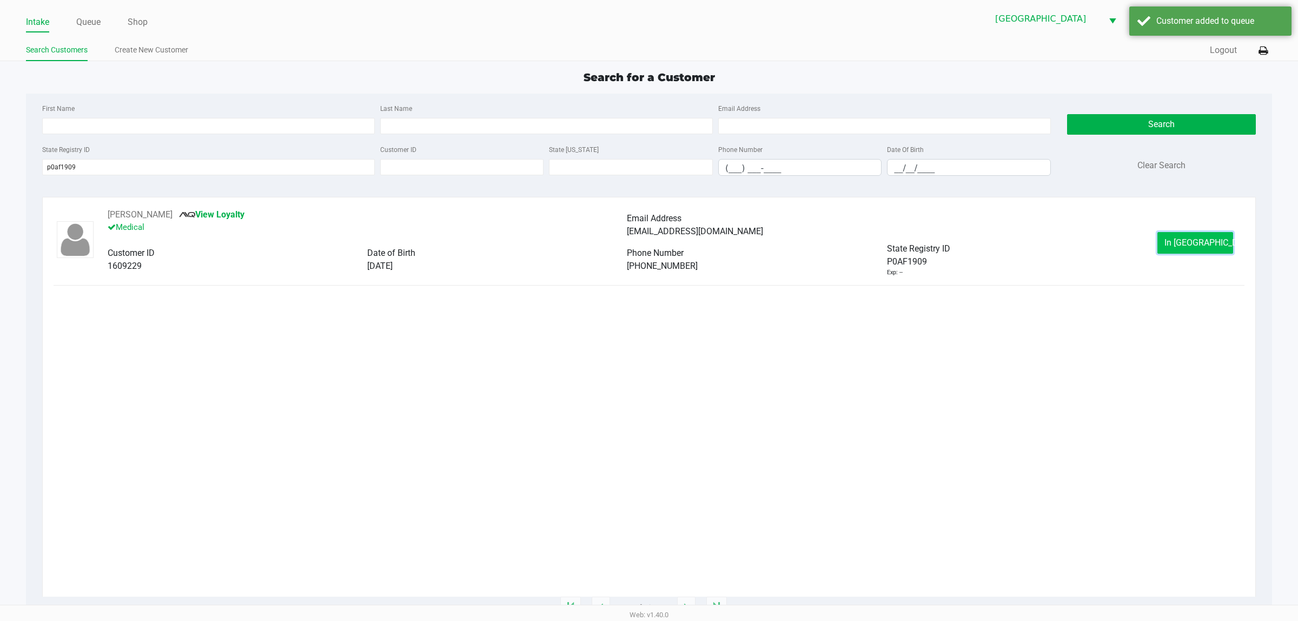
click at [1179, 238] on button "In Queue" at bounding box center [1196, 243] width 76 height 22
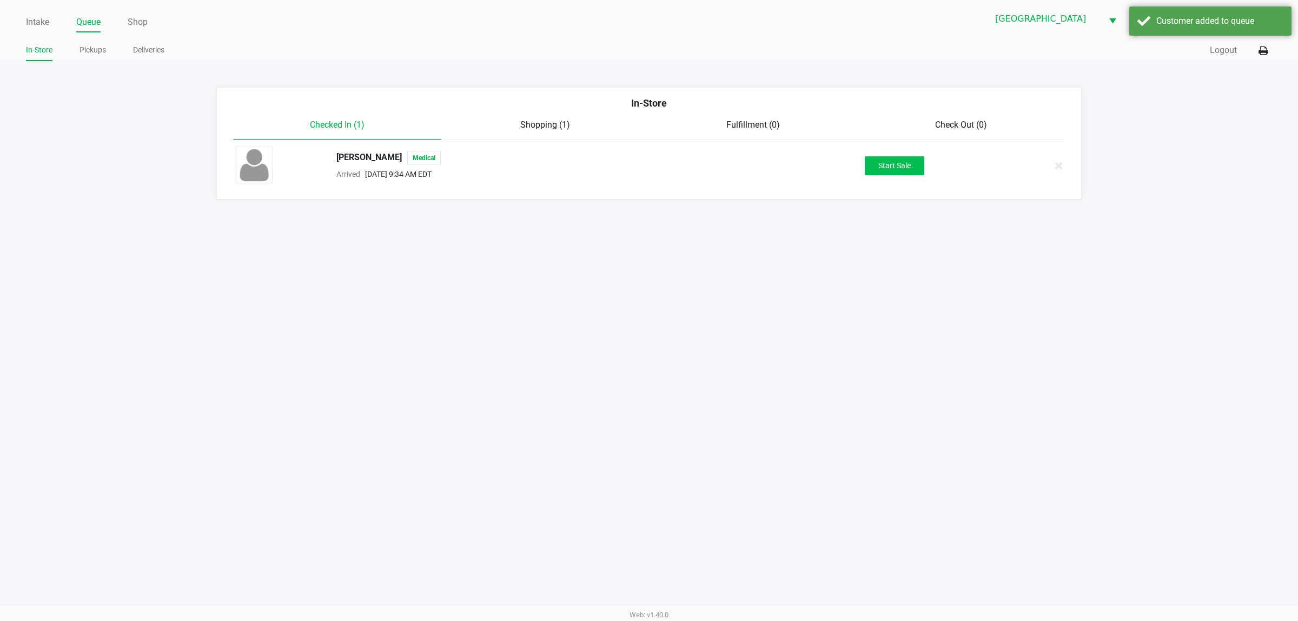
click at [896, 176] on div "DAMARIS DOUCETTE Medical Arrived Sep 19, 2025 9:34 AM EDT Start Sale" at bounding box center [649, 166] width 843 height 38
click at [897, 166] on button "Start Sale" at bounding box center [895, 165] width 60 height 19
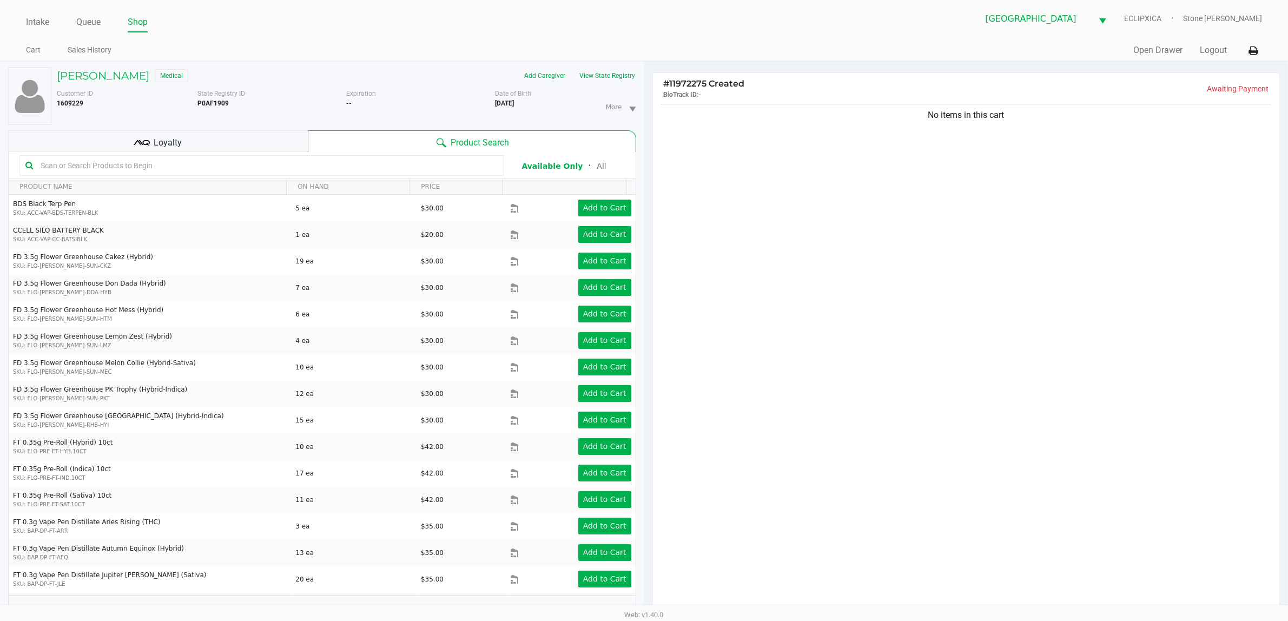
drag, startPoint x: 774, startPoint y: 277, endPoint x: 672, endPoint y: 282, distance: 102.4
click at [754, 282] on div "No items in this cart" at bounding box center [966, 360] width 627 height 517
click at [116, 139] on div "Loyalty" at bounding box center [158, 141] width 300 height 22
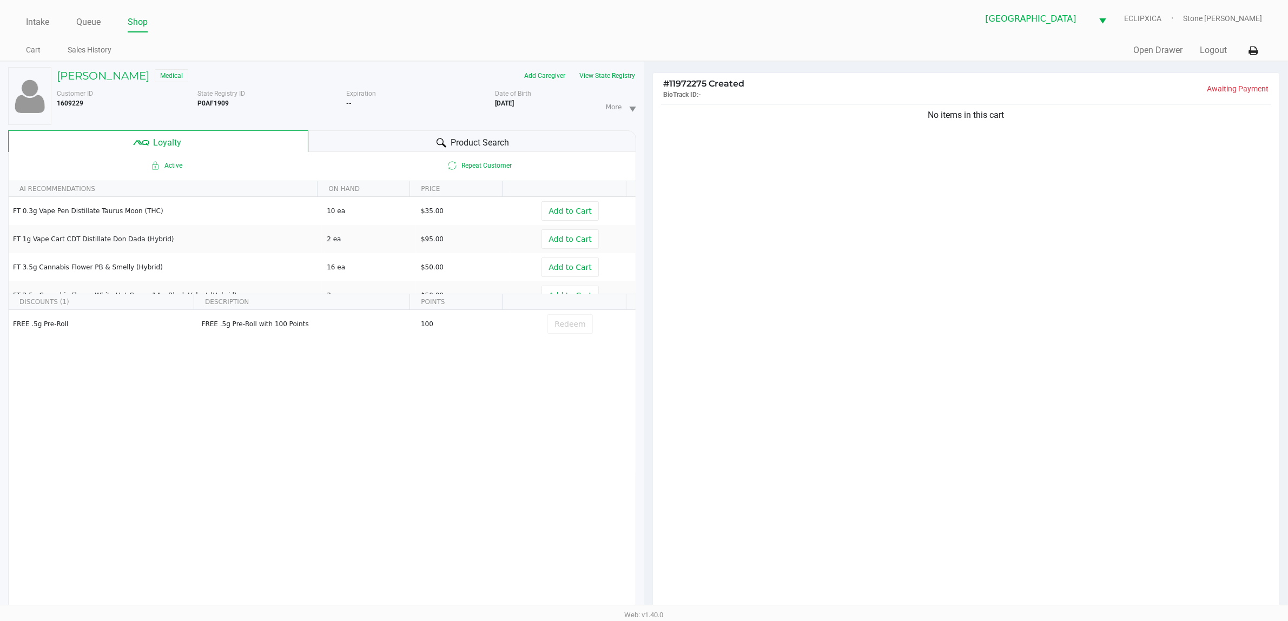
click at [1020, 438] on div "No items in this cart" at bounding box center [966, 360] width 627 height 517
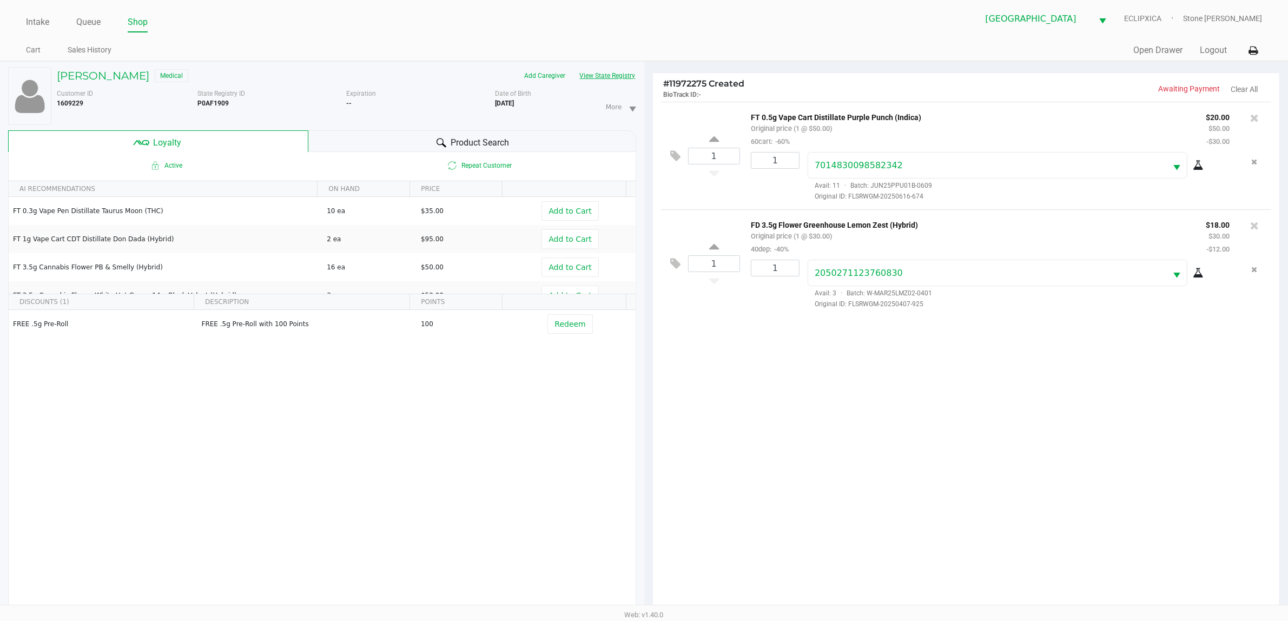
click at [599, 75] on button "View State Registry" at bounding box center [604, 75] width 63 height 17
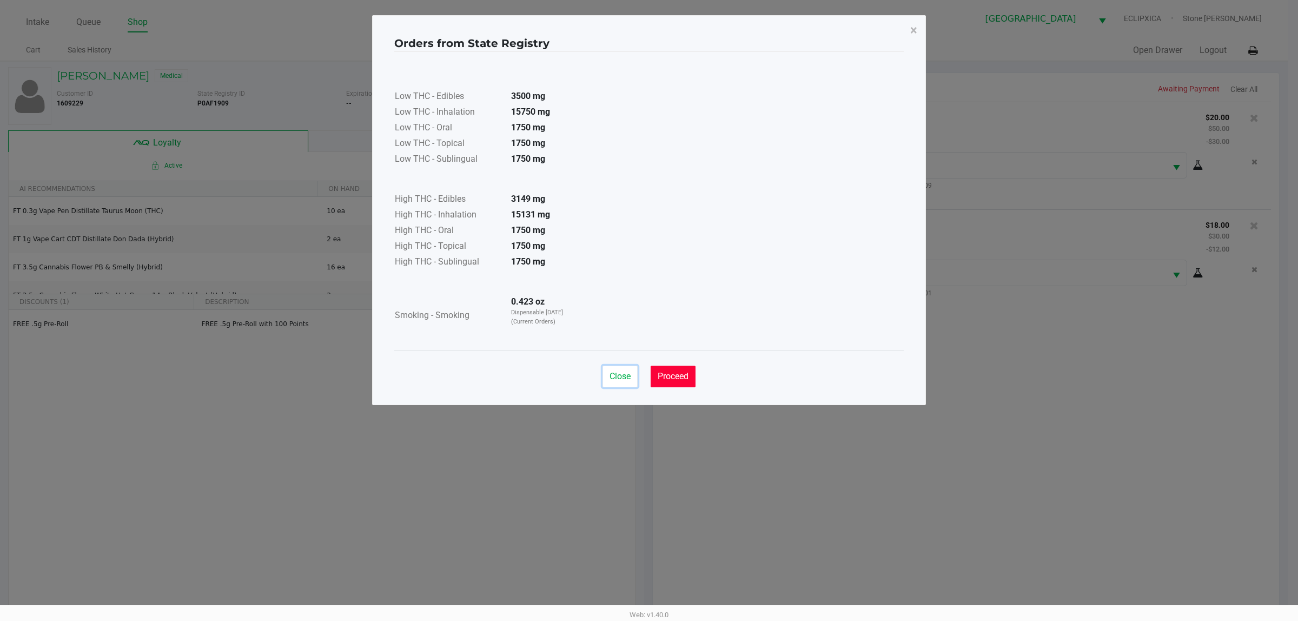
click at [612, 369] on button "Close" at bounding box center [620, 377] width 35 height 22
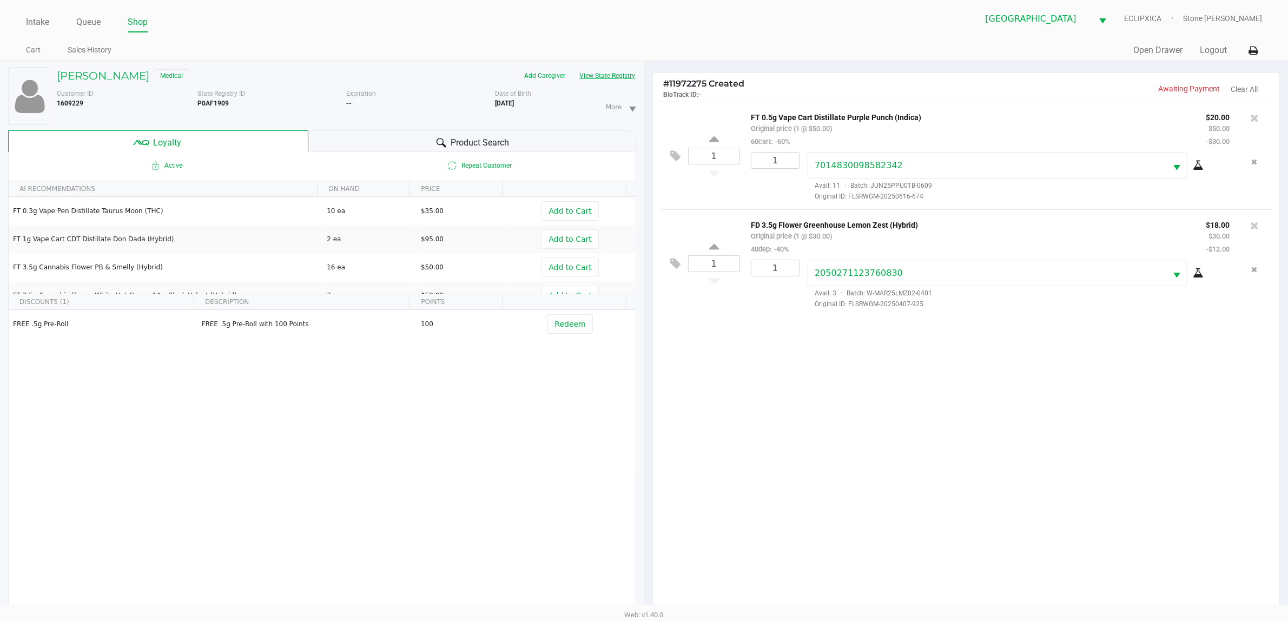
click at [573, 67] on button "View State Registry" at bounding box center [604, 75] width 63 height 17
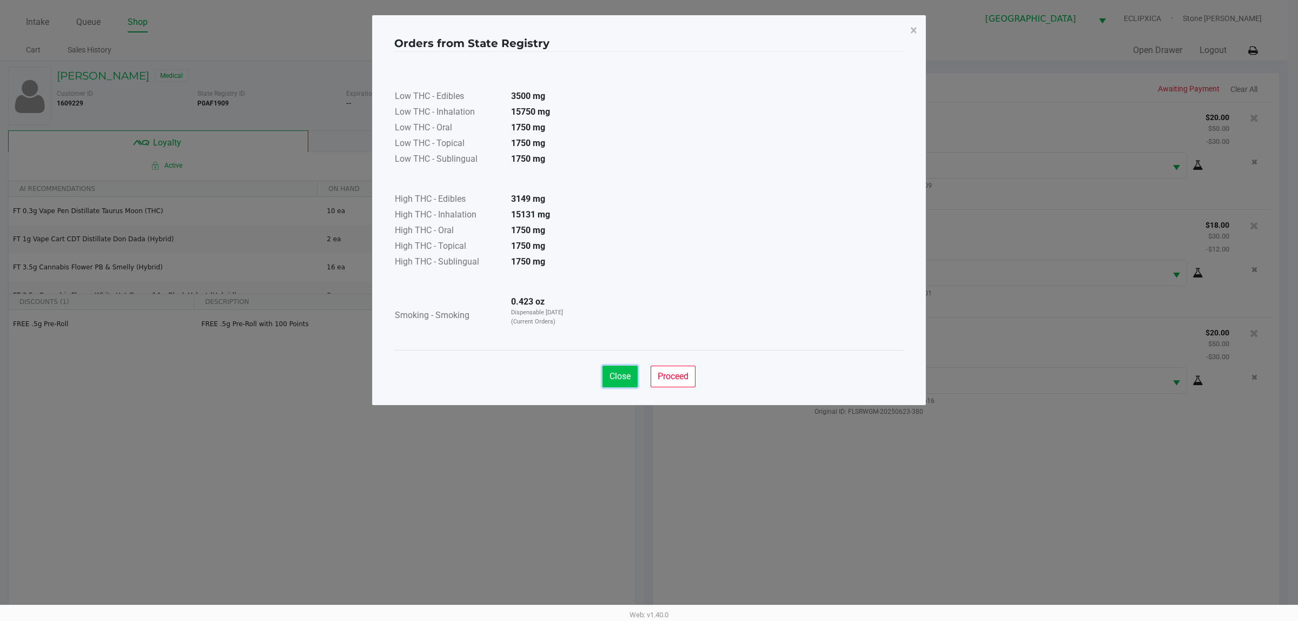
click at [625, 368] on button "Close" at bounding box center [620, 377] width 35 height 22
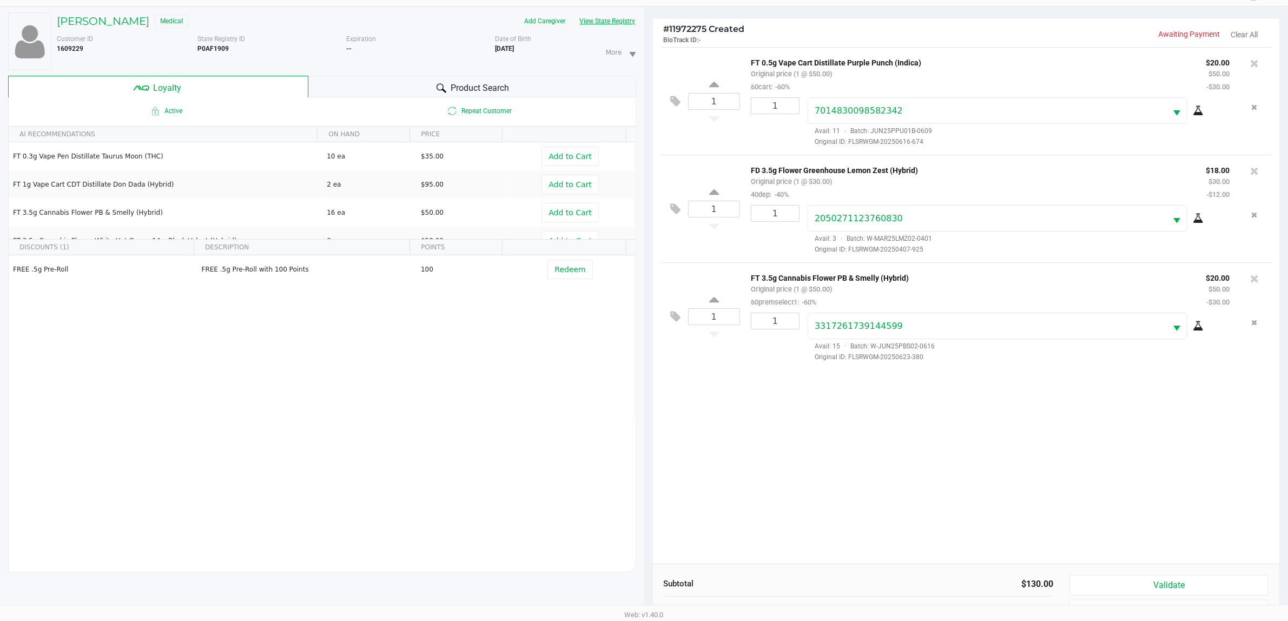
scroll to position [131, 0]
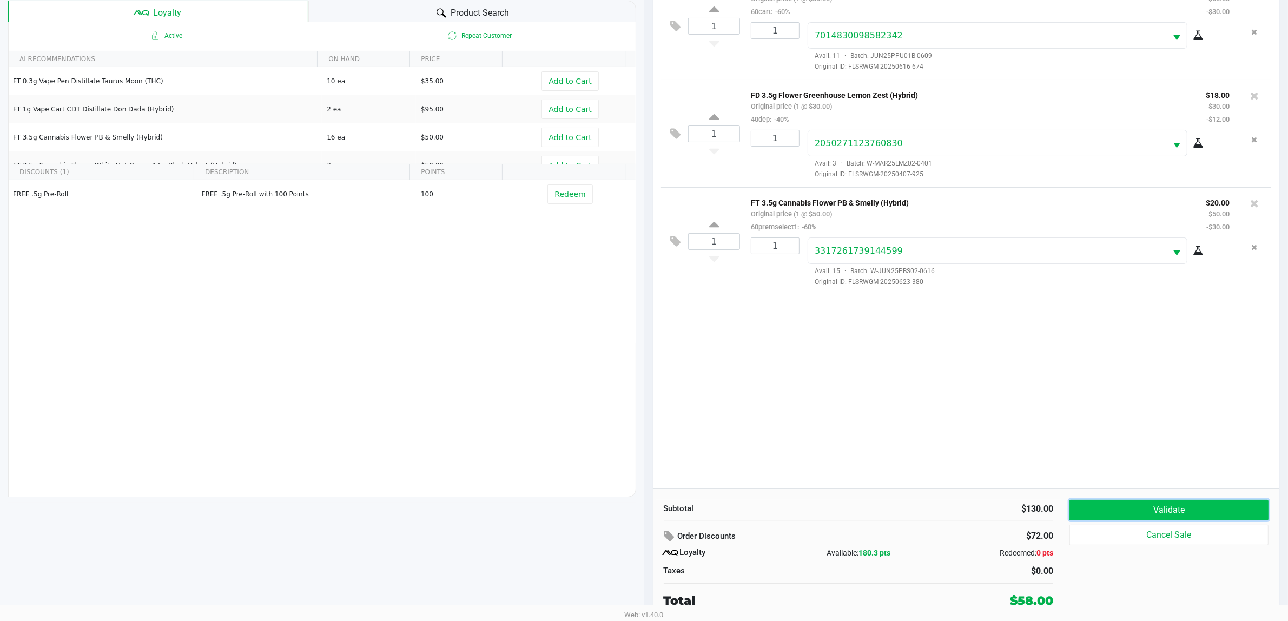
click at [1167, 501] on button "Validate" at bounding box center [1169, 510] width 199 height 21
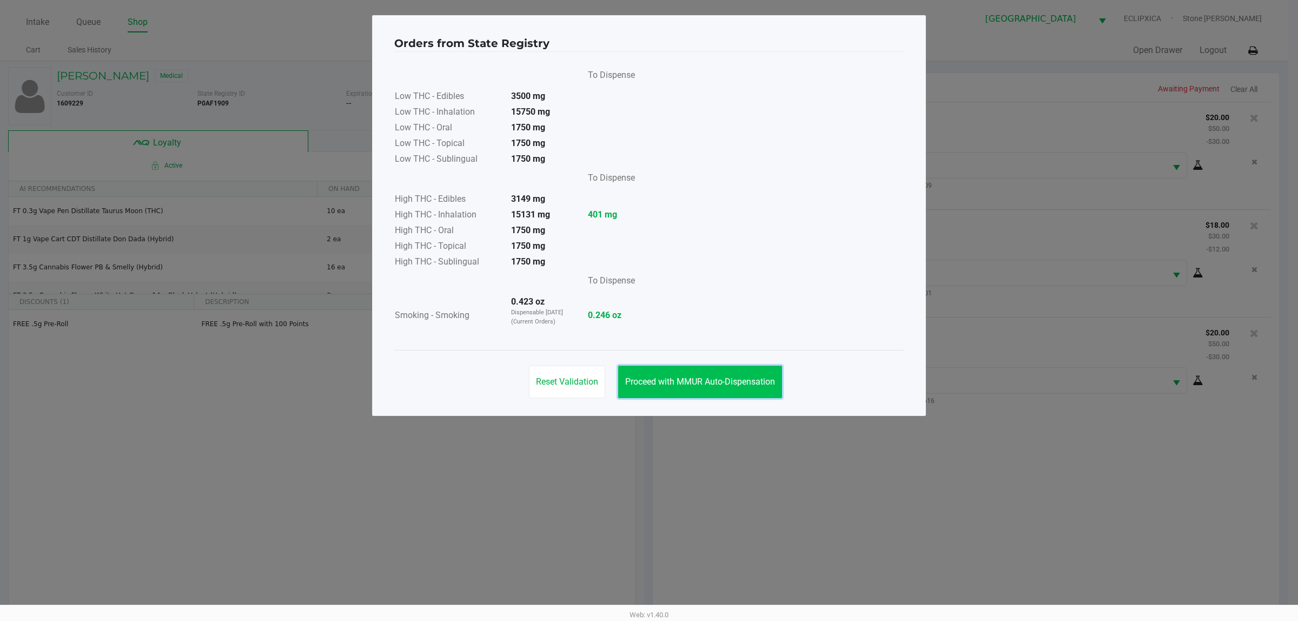
click at [726, 383] on span "Proceed with MMUR Auto-Dispensation" at bounding box center [700, 382] width 150 height 10
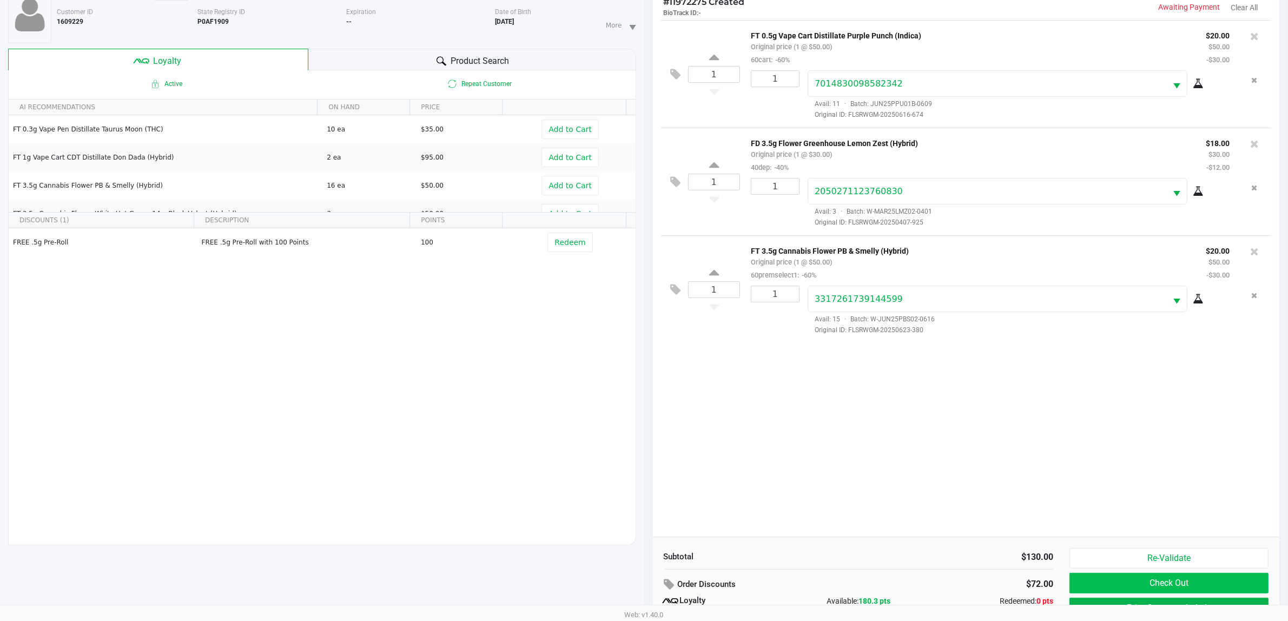
scroll to position [131, 0]
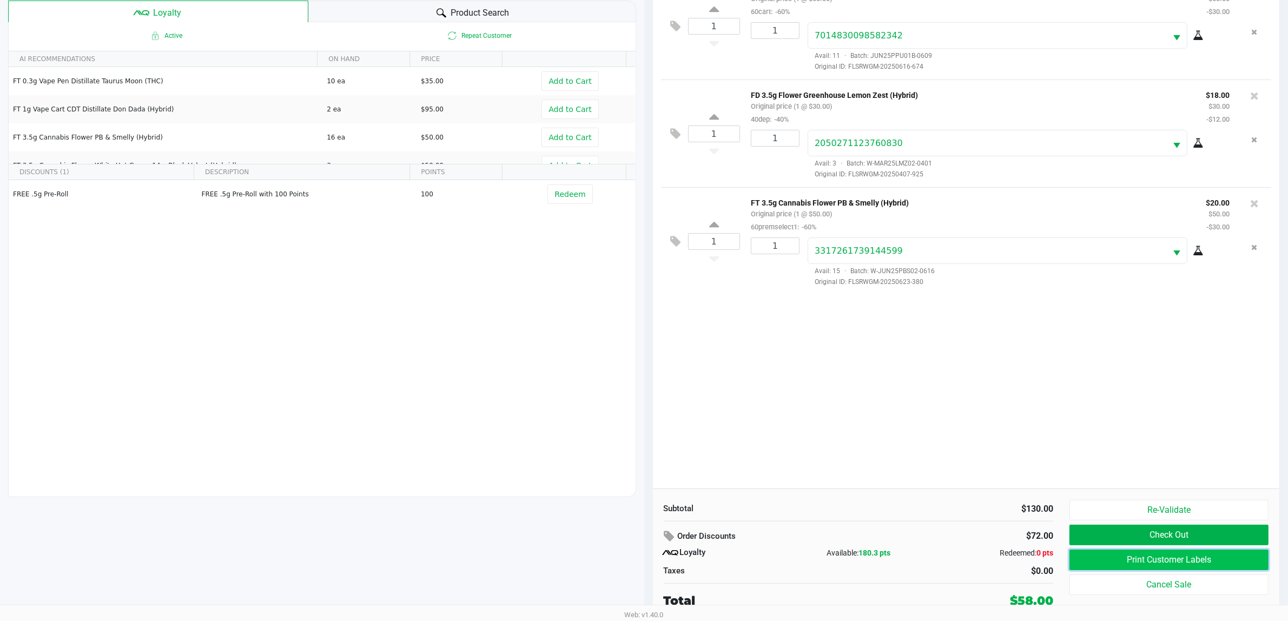
click at [1116, 553] on button "Print Customer Labels" at bounding box center [1169, 560] width 199 height 21
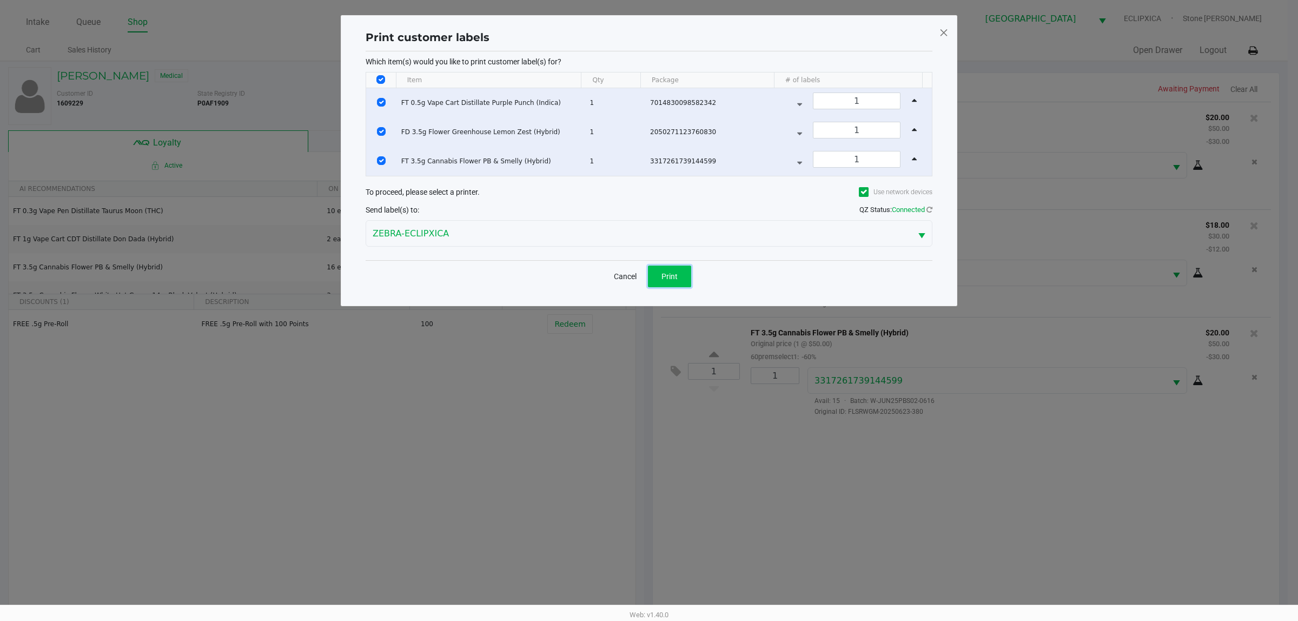
click at [665, 275] on span "Print" at bounding box center [670, 276] width 16 height 9
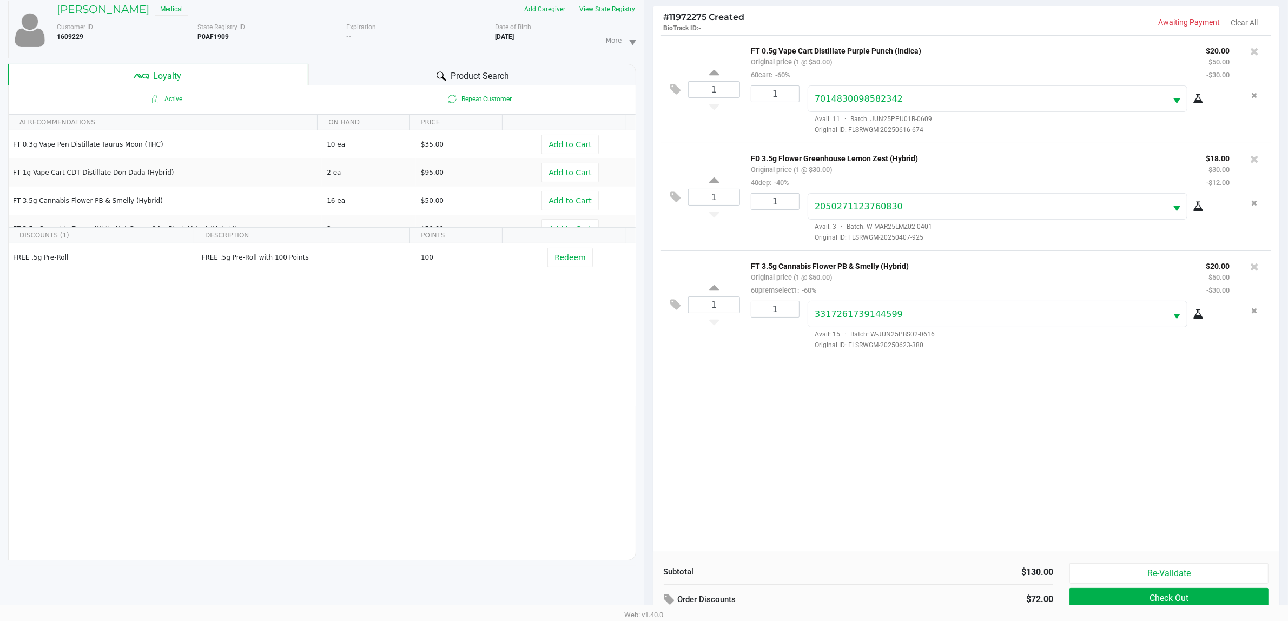
scroll to position [131, 0]
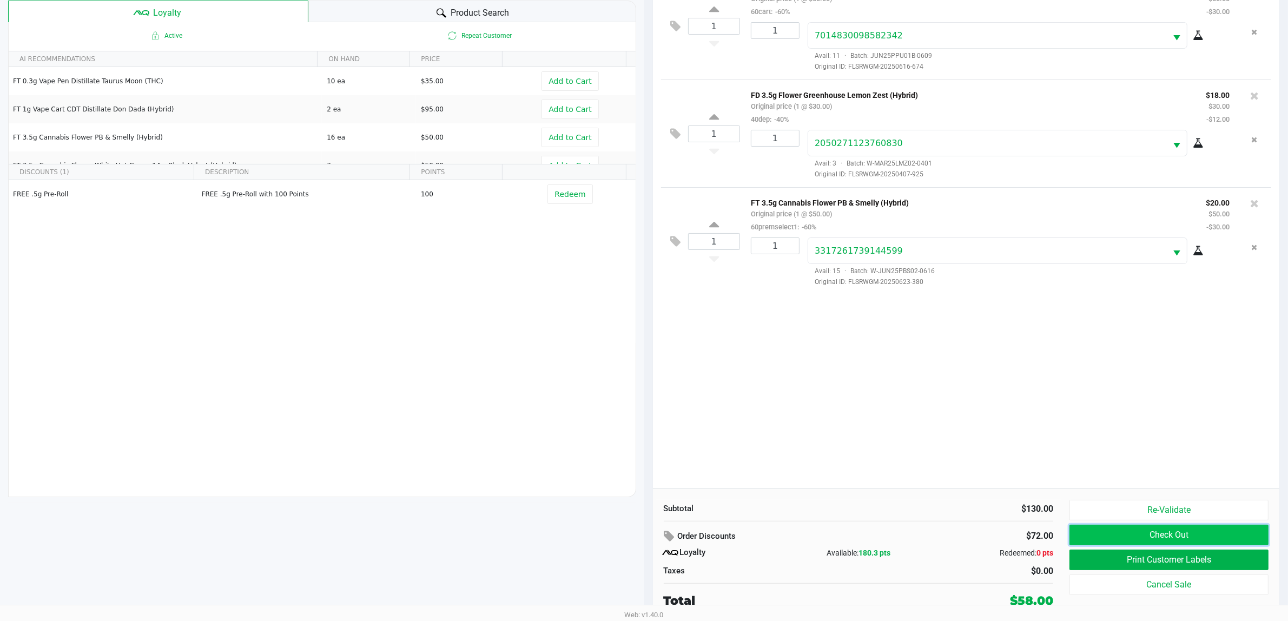
click at [1177, 526] on button "Check Out" at bounding box center [1169, 535] width 199 height 21
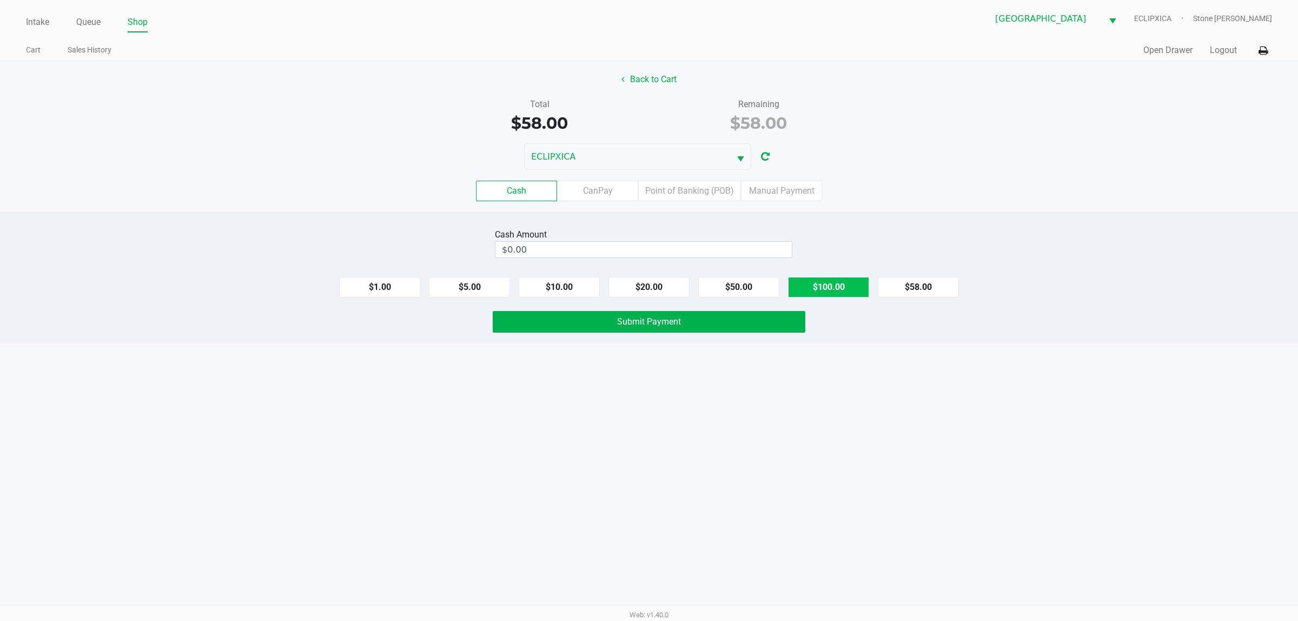
click at [848, 287] on button "$100.00" at bounding box center [828, 287] width 81 height 21
type input "$100.00"
click at [654, 71] on button "Back to Cart" at bounding box center [649, 79] width 69 height 21
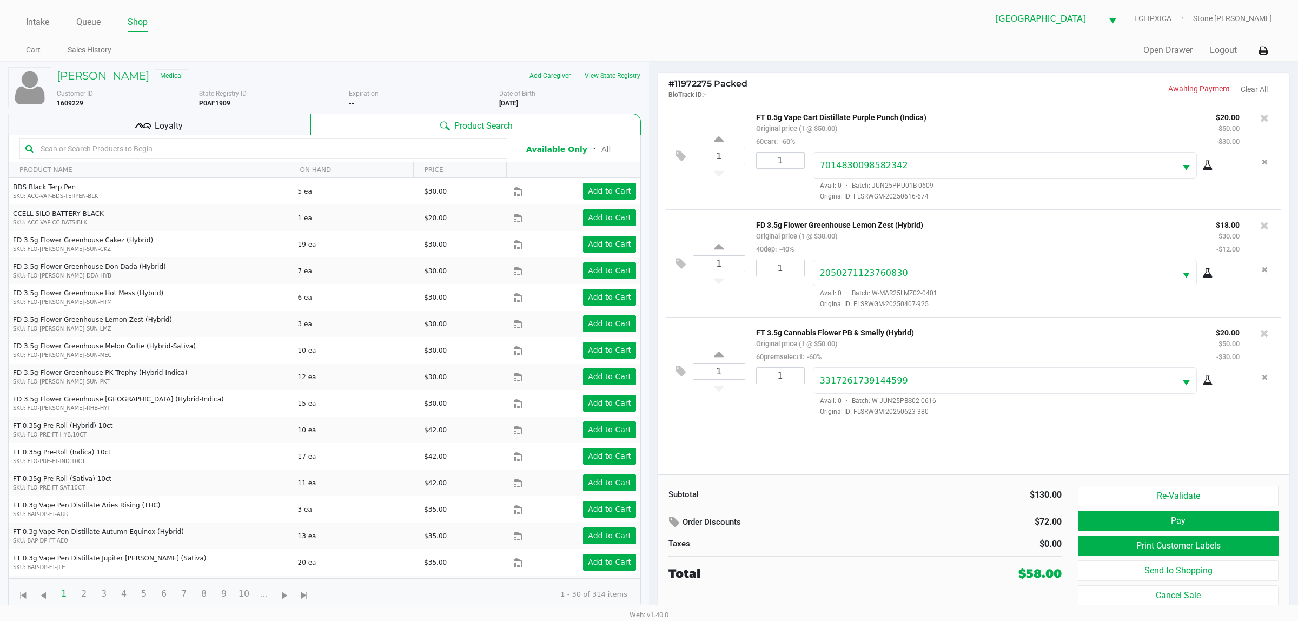
click at [260, 128] on div "Loyalty" at bounding box center [159, 125] width 302 height 22
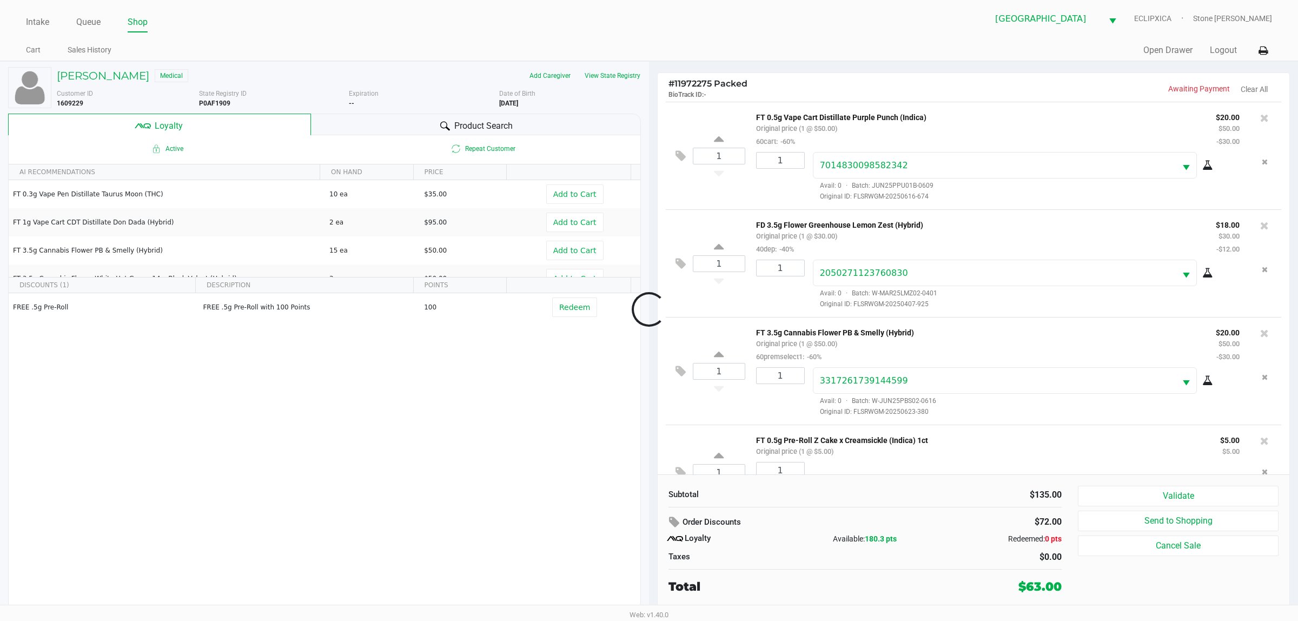
scroll to position [50, 0]
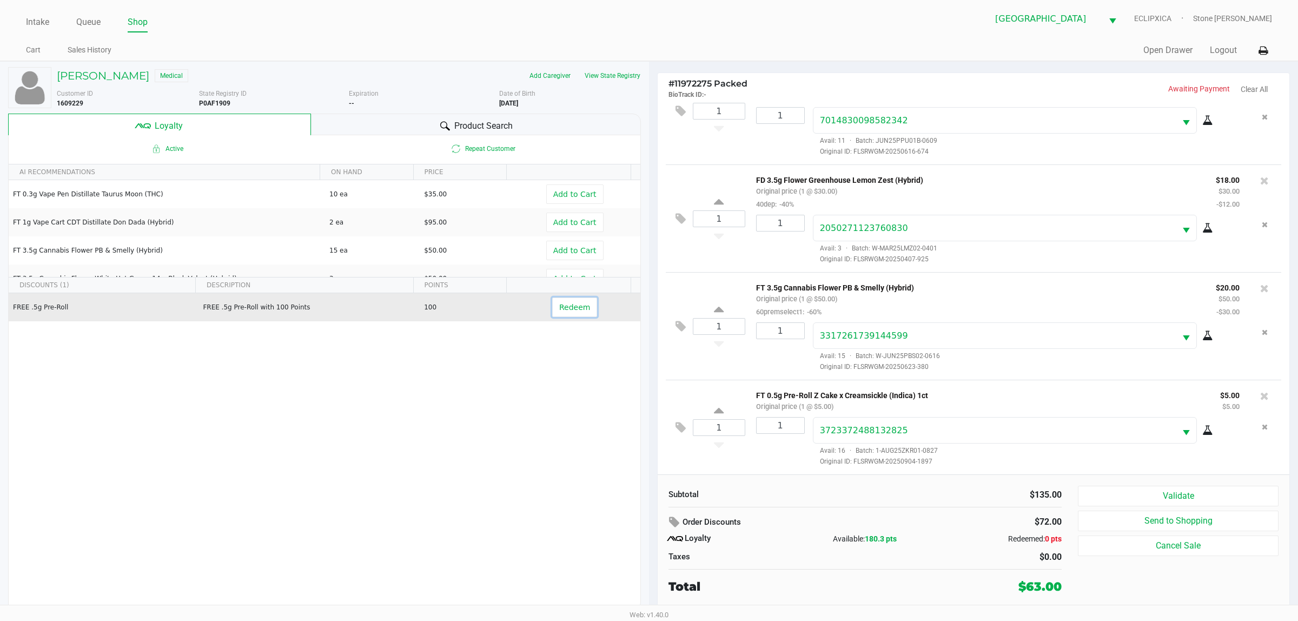
click at [577, 309] on span "Redeem" at bounding box center [574, 307] width 31 height 9
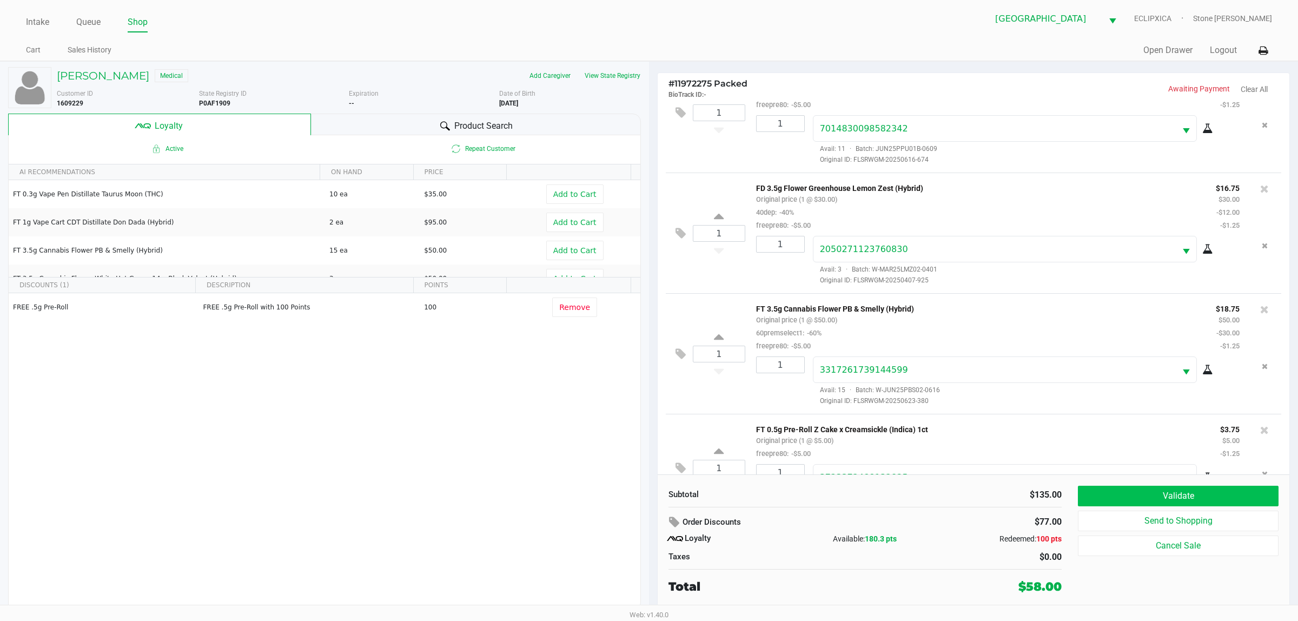
scroll to position [101, 0]
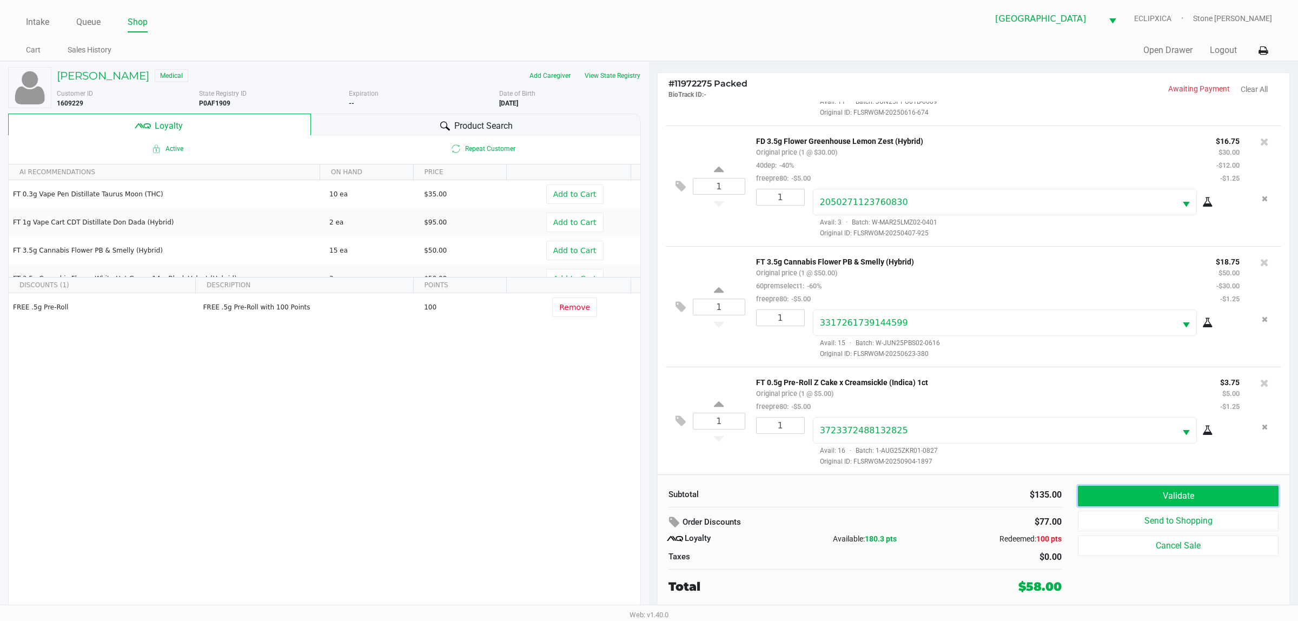
click at [1186, 496] on button "Validate" at bounding box center [1178, 496] width 201 height 21
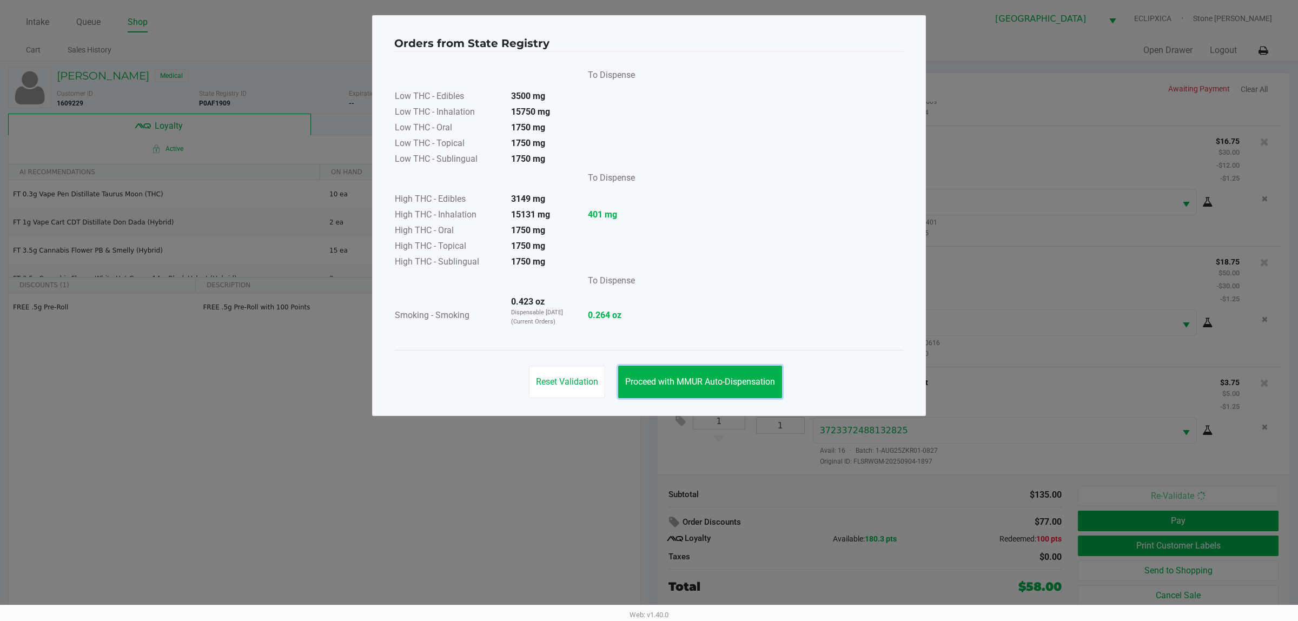
drag, startPoint x: 764, startPoint y: 394, endPoint x: 786, endPoint y: 395, distance: 21.7
click at [770, 395] on button "Proceed with MMUR Auto-Dispensation" at bounding box center [700, 382] width 164 height 32
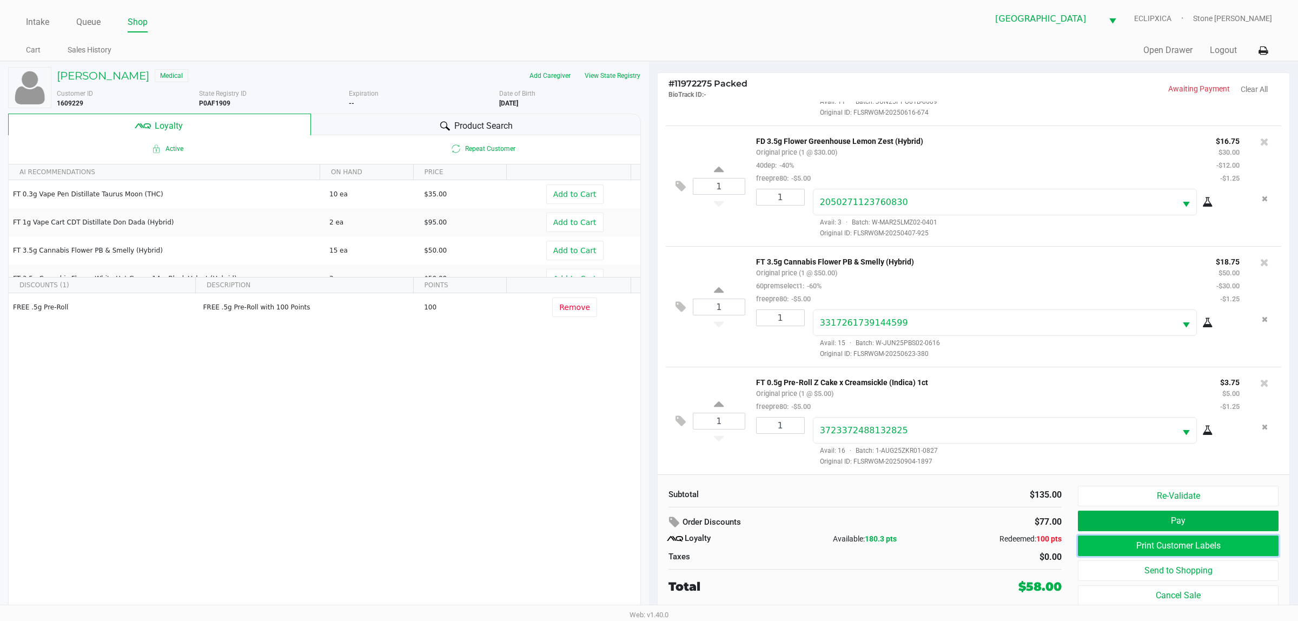
click at [1104, 545] on button "Print Customer Labels" at bounding box center [1178, 546] width 201 height 21
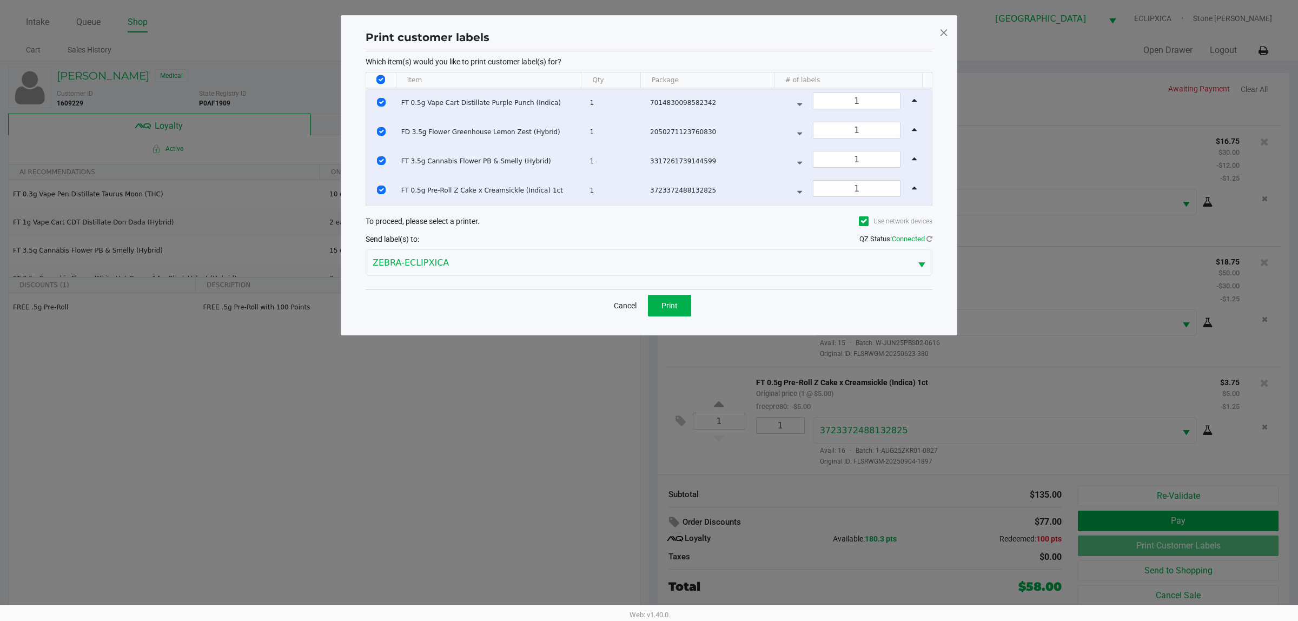
click at [382, 82] on input "Select All Rows" at bounding box center [381, 79] width 9 height 9
checkbox input "false"
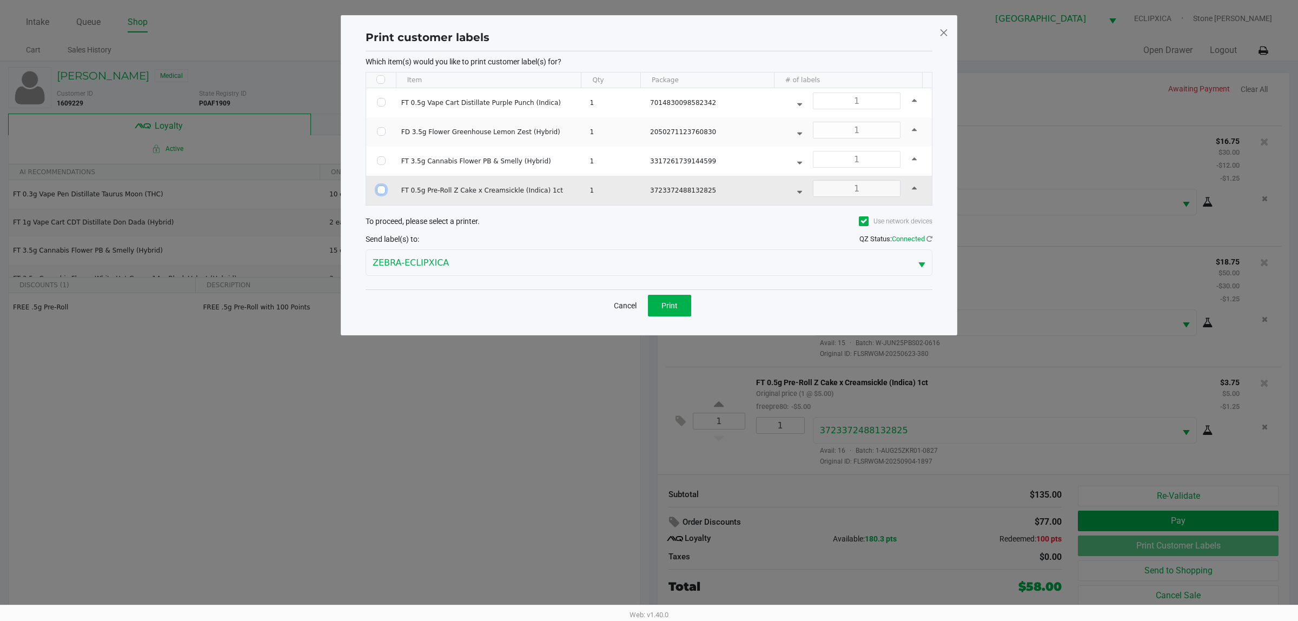
drag, startPoint x: 383, startPoint y: 190, endPoint x: 432, endPoint y: 203, distance: 50.4
click at [382, 190] on input "Select Row" at bounding box center [381, 190] width 9 height 9
checkbox input "true"
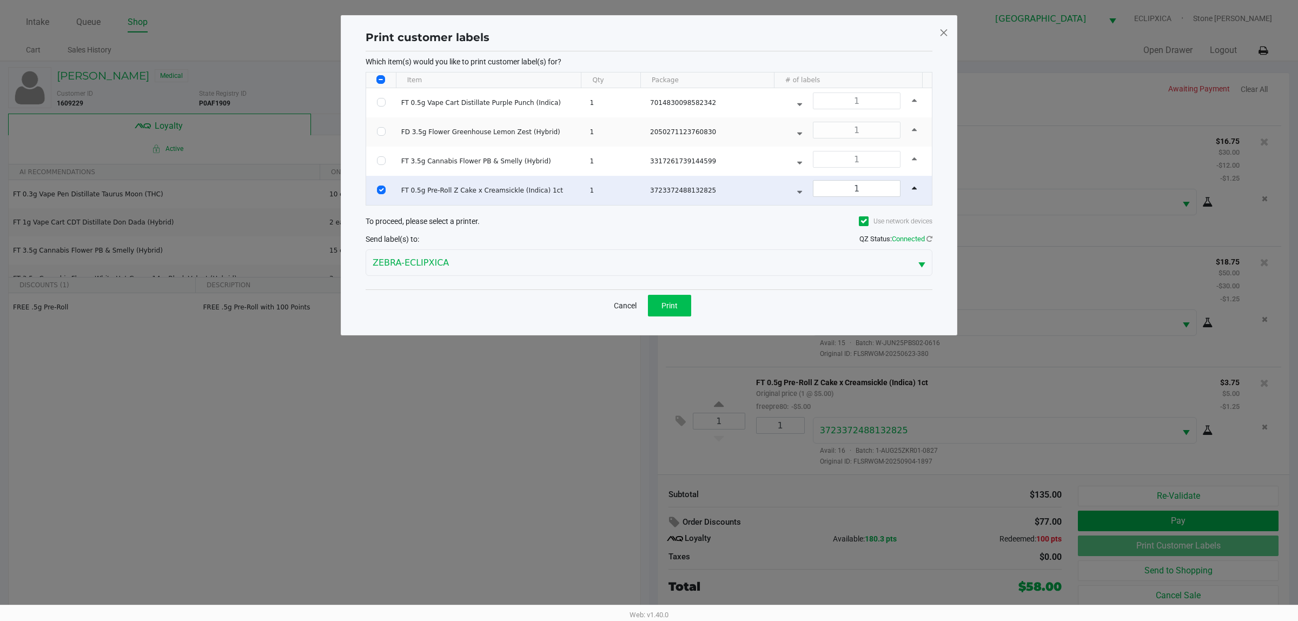
click at [648, 309] on div "Cancel Print" at bounding box center [649, 306] width 84 height 22
click at [651, 308] on button "Print" at bounding box center [669, 306] width 43 height 22
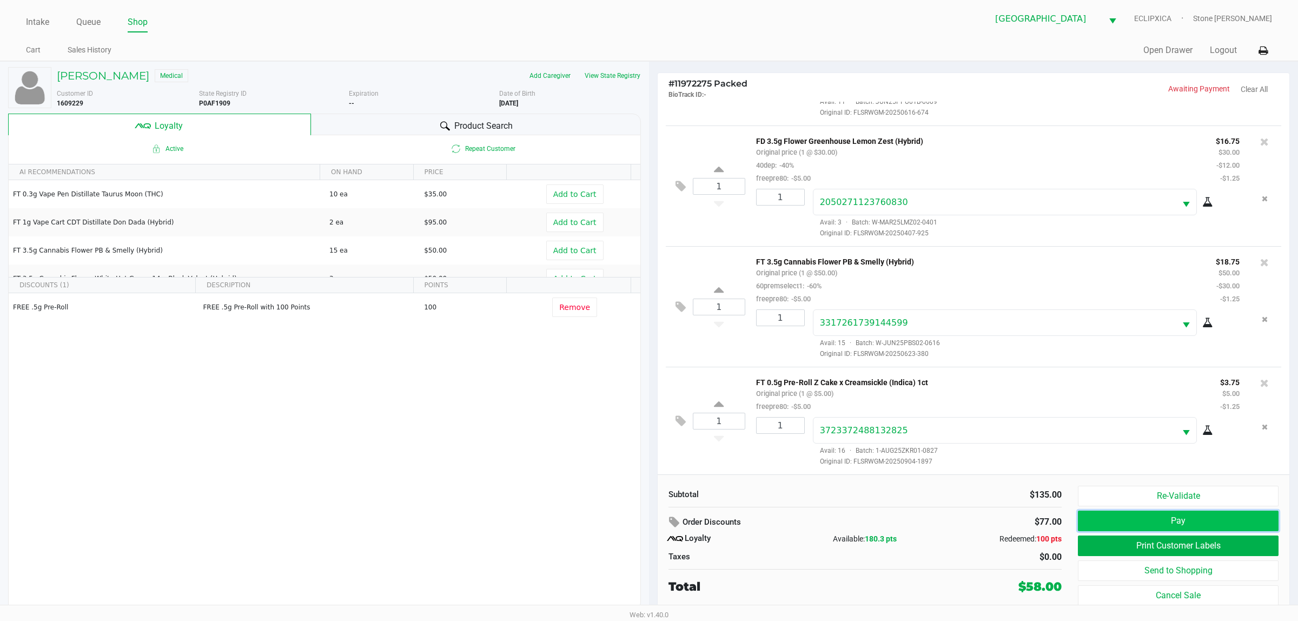
click at [1105, 523] on button "Pay" at bounding box center [1178, 521] width 201 height 21
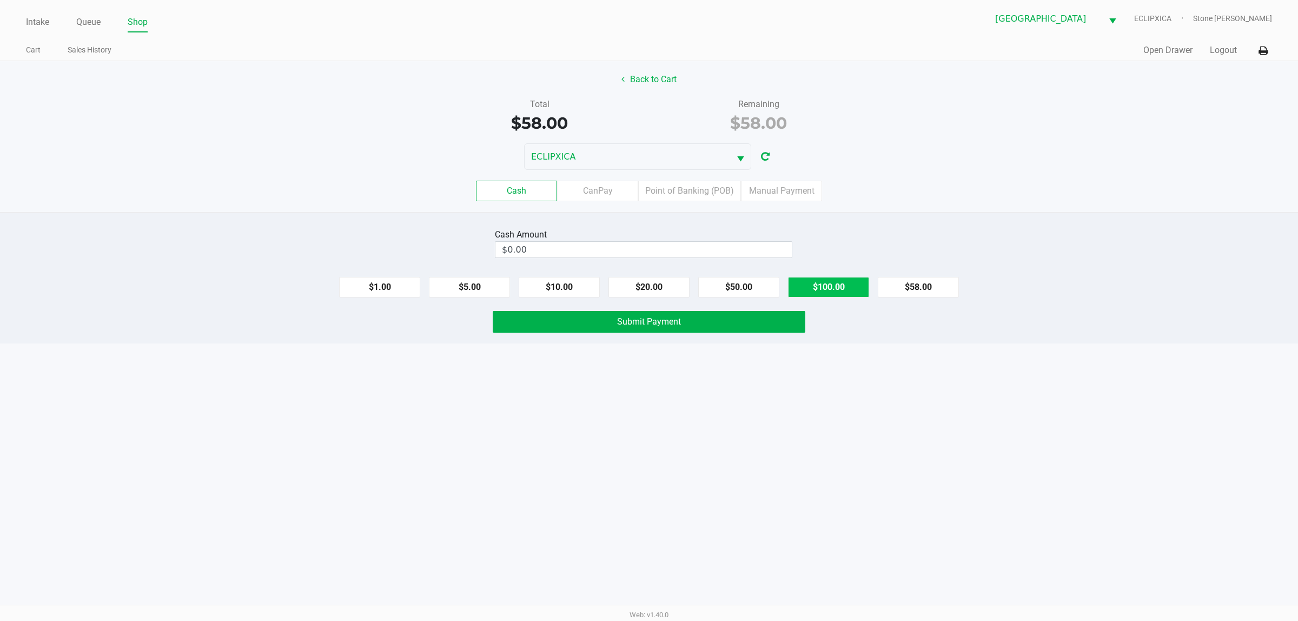
click at [821, 288] on button "$100.00" at bounding box center [828, 287] width 81 height 21
type input "$100.00"
click at [688, 314] on button "Submit Payment" at bounding box center [649, 322] width 313 height 22
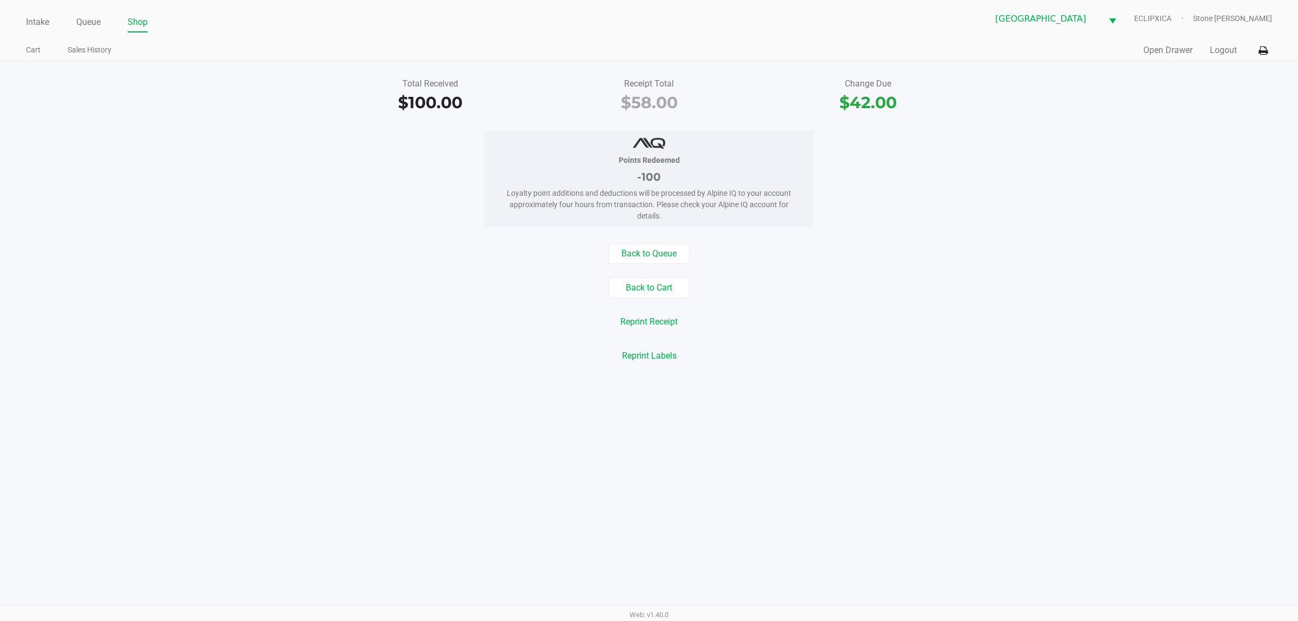
click at [267, 155] on div "Points Redeemed -100 Loyalty point additions and deductions will be processed b…" at bounding box center [649, 179] width 1315 height 96
drag, startPoint x: 100, startPoint y: 17, endPoint x: 95, endPoint y: 31, distance: 15.1
click at [99, 17] on link "Queue" at bounding box center [88, 22] width 24 height 15
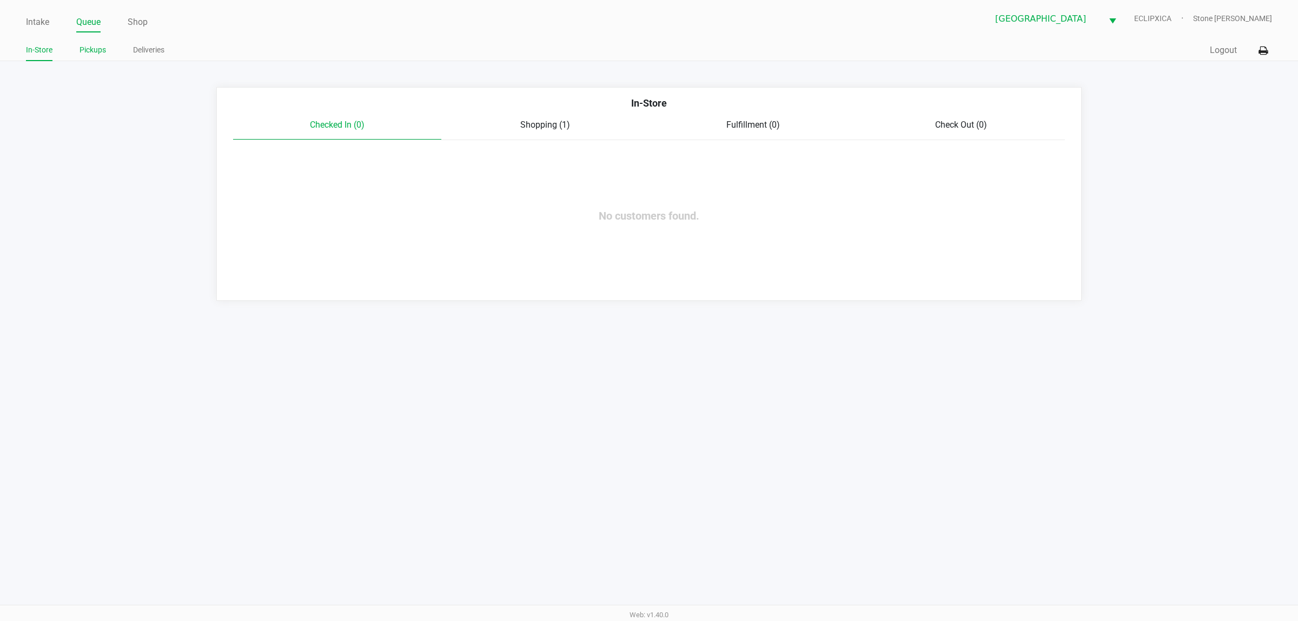
click at [96, 61] on li "Pickups" at bounding box center [93, 51] width 27 height 19
click at [103, 47] on link "Pickups" at bounding box center [93, 50] width 27 height 14
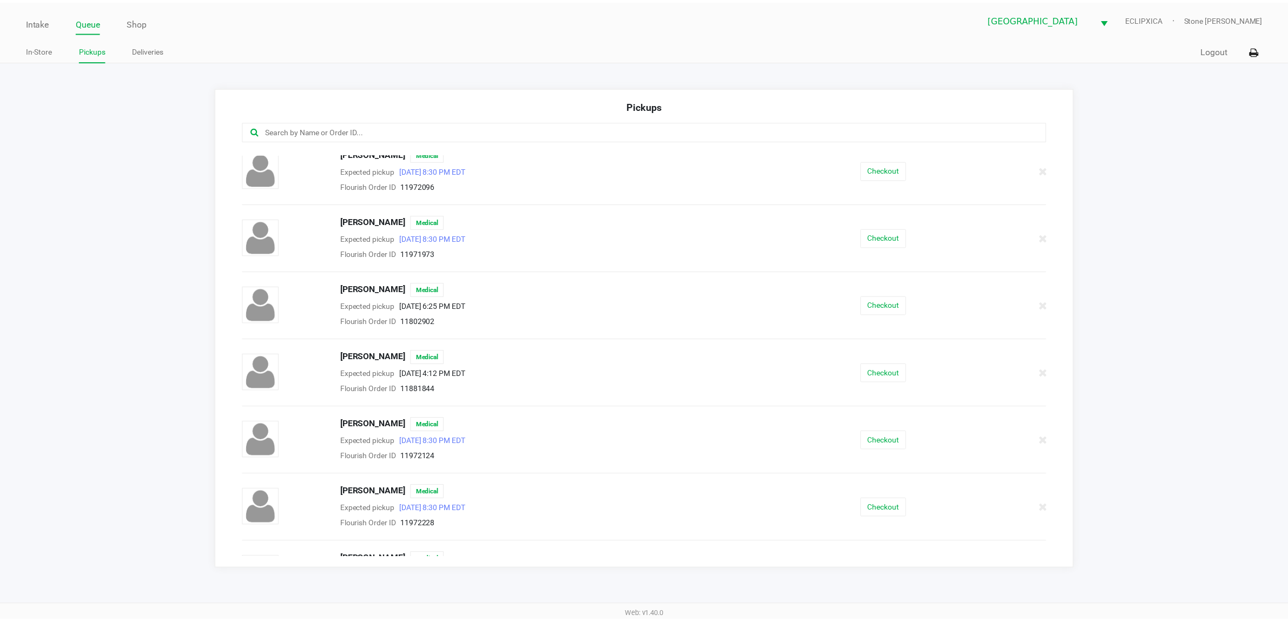
scroll to position [255, 0]
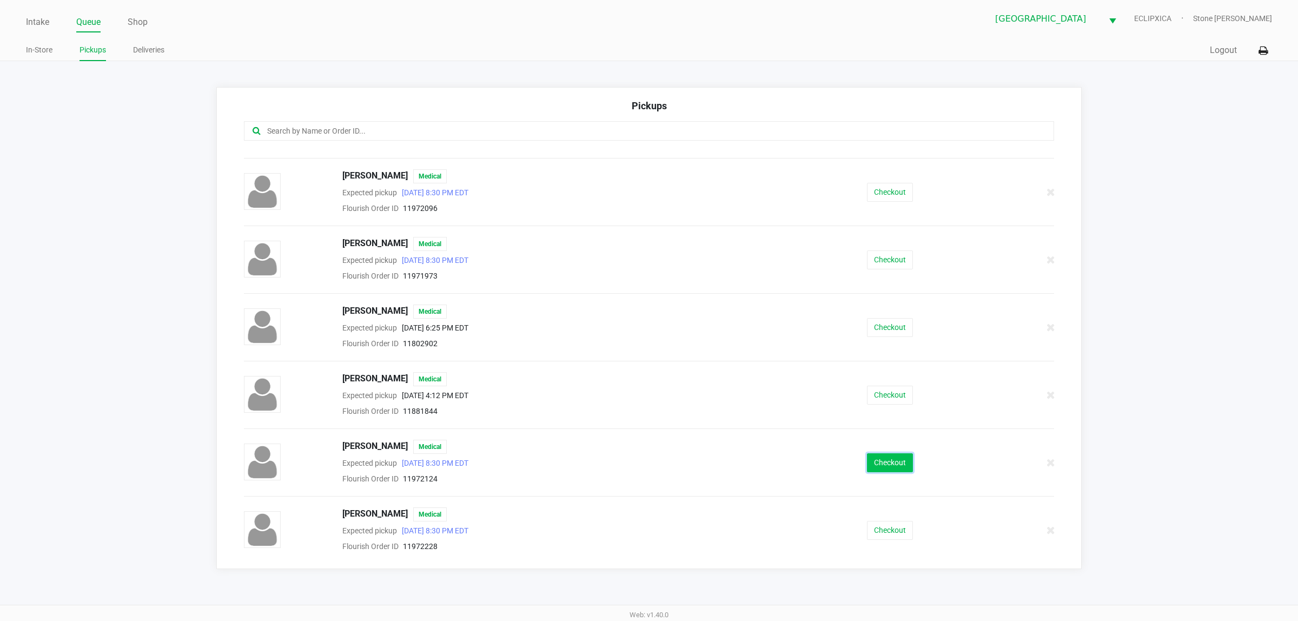
click at [869, 458] on button "Checkout" at bounding box center [890, 462] width 46 height 19
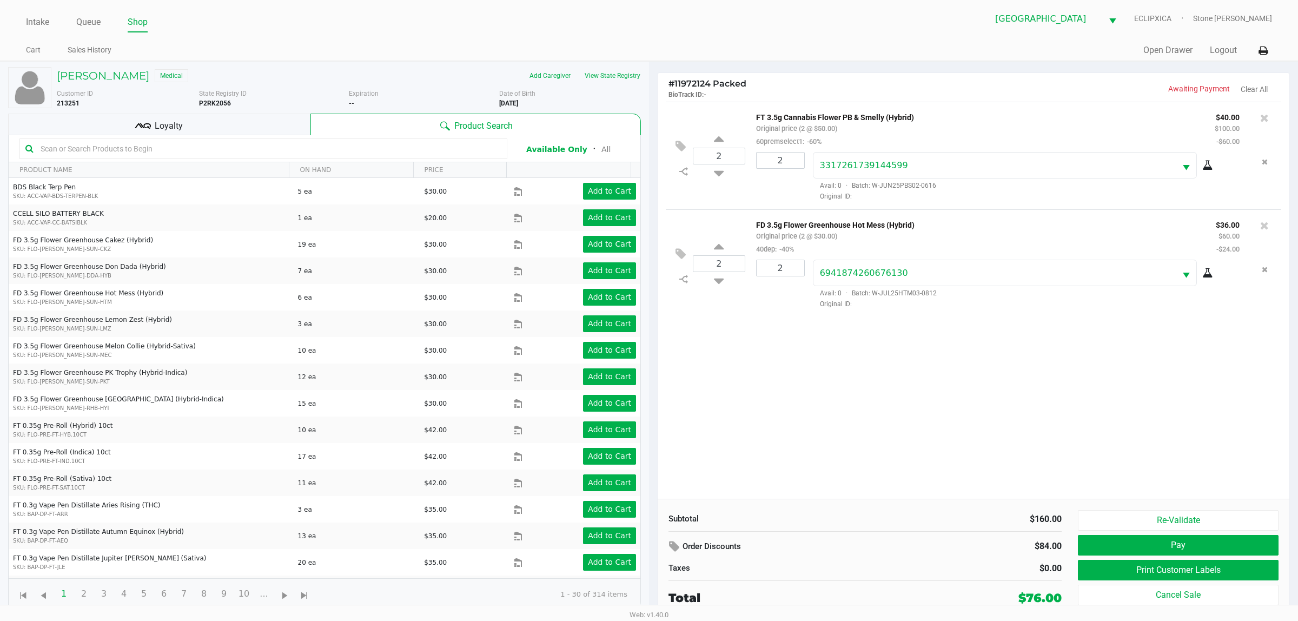
click at [209, 124] on div "Loyalty" at bounding box center [159, 125] width 302 height 22
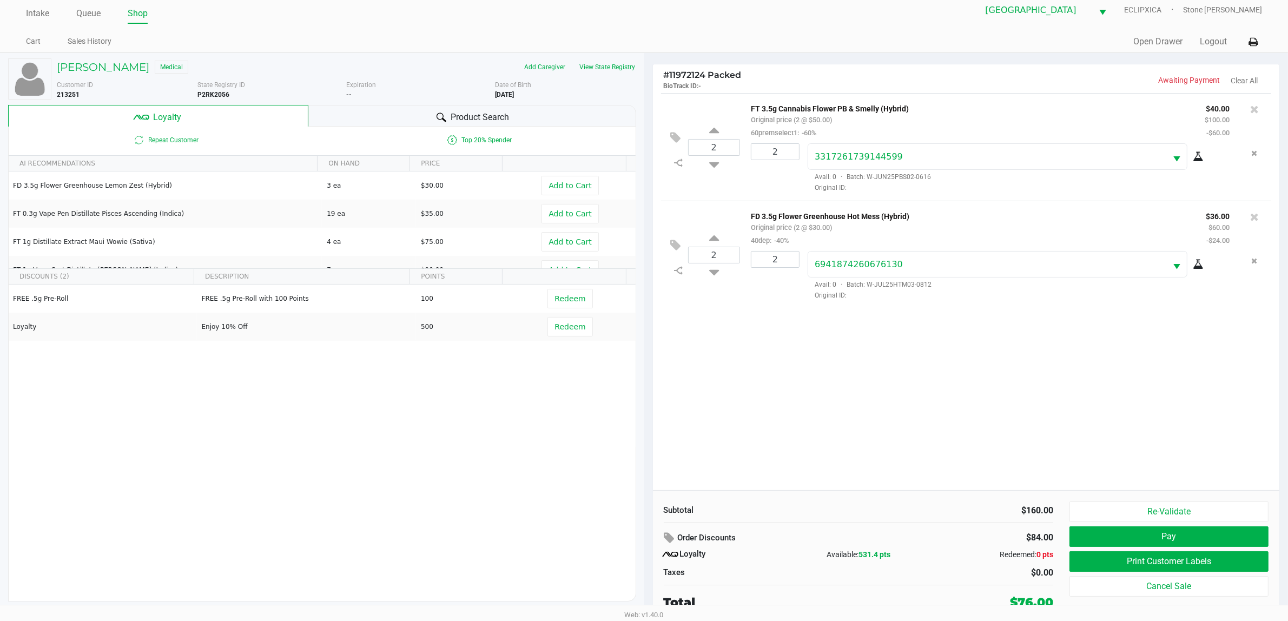
scroll to position [11, 0]
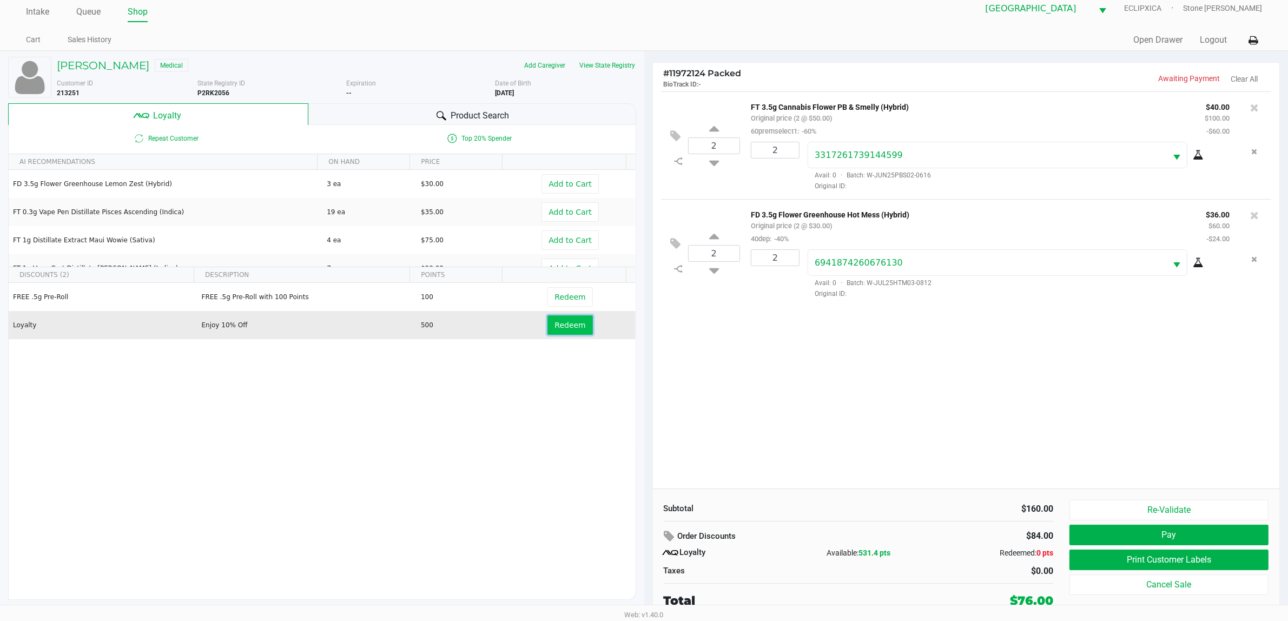
click at [564, 317] on button "Redeem" at bounding box center [569, 324] width 45 height 19
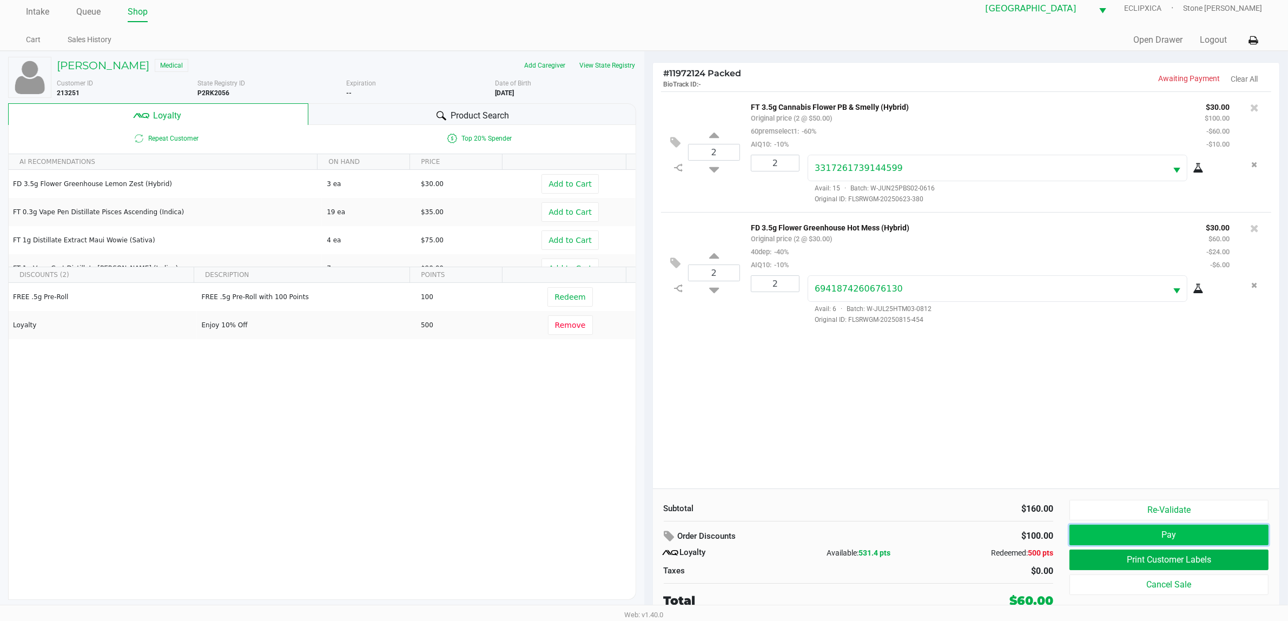
click at [1223, 536] on button "Pay" at bounding box center [1169, 535] width 199 height 21
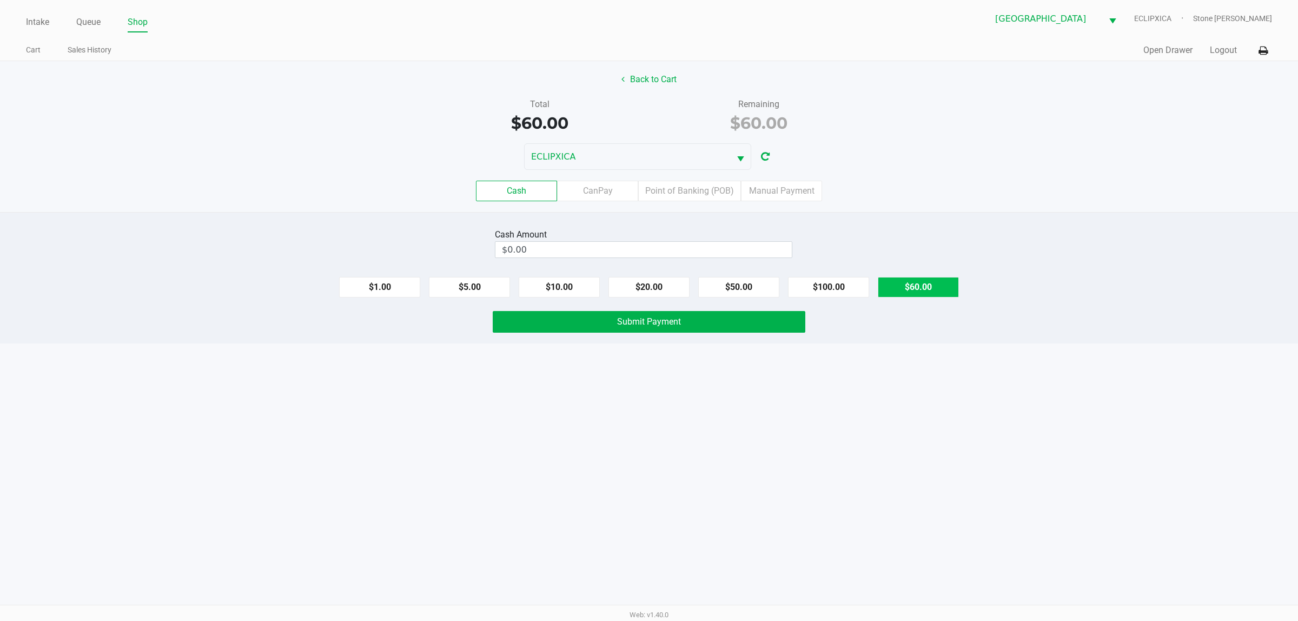
click at [907, 294] on button "$60.00" at bounding box center [918, 287] width 81 height 21
type input "$60.00"
click at [661, 322] on span "Submit Payment" at bounding box center [649, 321] width 64 height 10
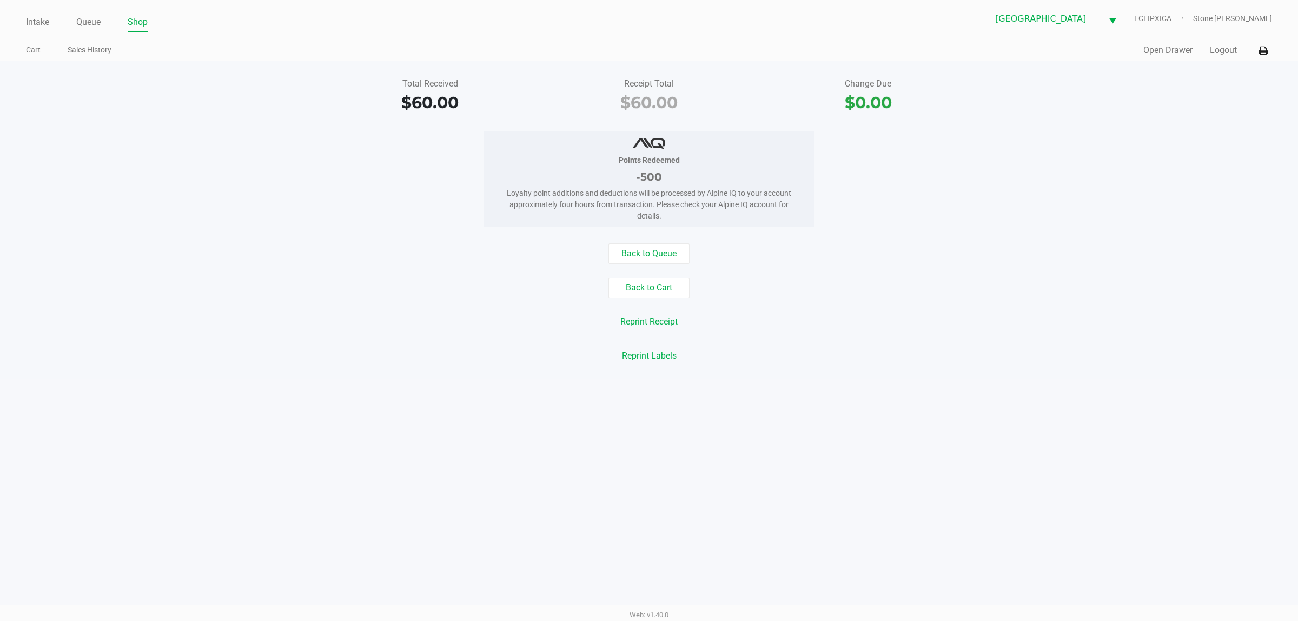
click at [1156, 54] on button "Open Drawer" at bounding box center [1168, 50] width 49 height 13
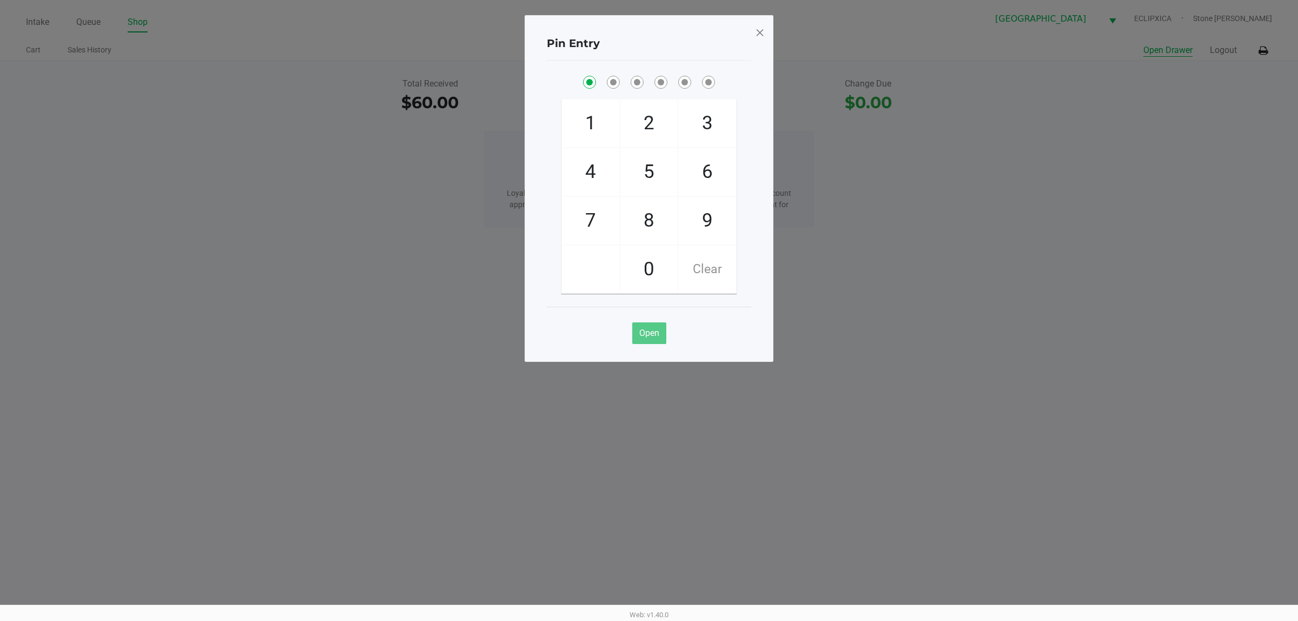
checkbox input "true"
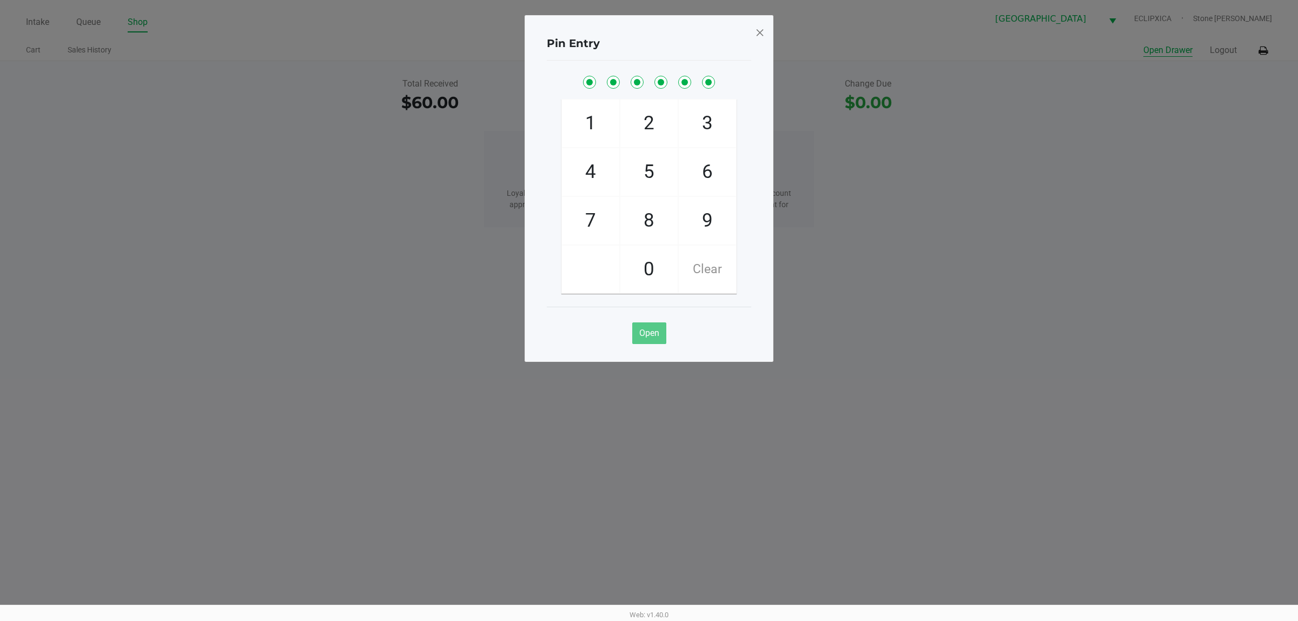
checkbox input "true"
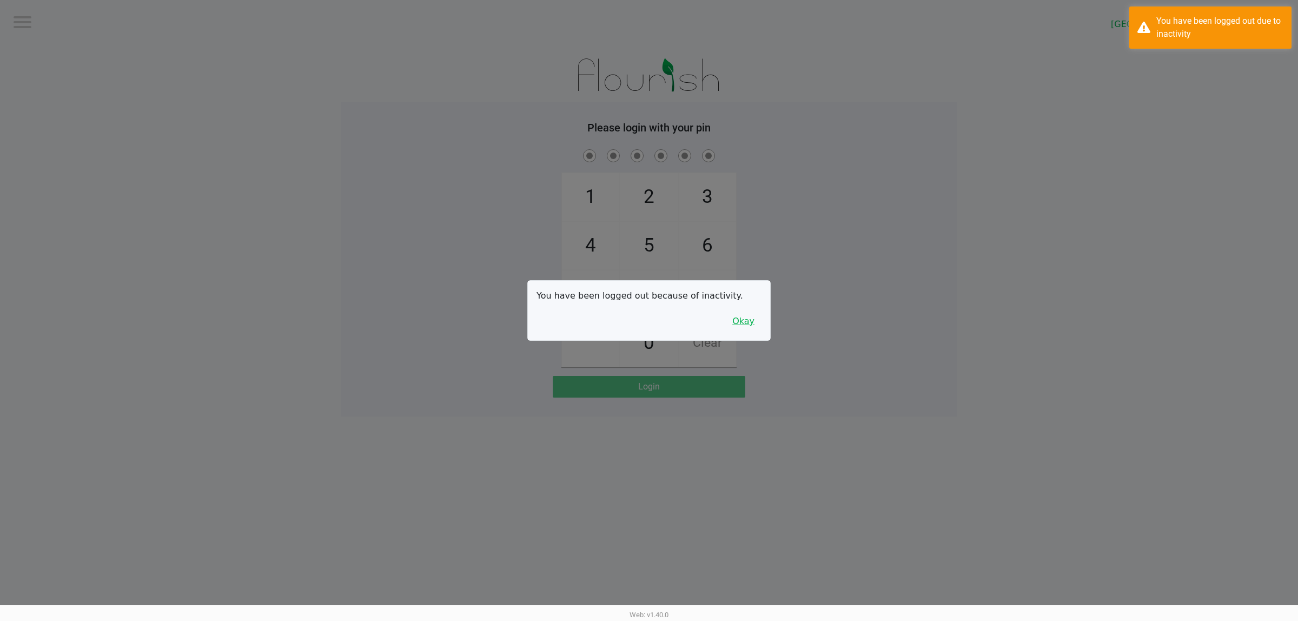
drag, startPoint x: 745, startPoint y: 325, endPoint x: 770, endPoint y: 325, distance: 24.3
click at [747, 325] on button "Okay" at bounding box center [743, 321] width 36 height 21
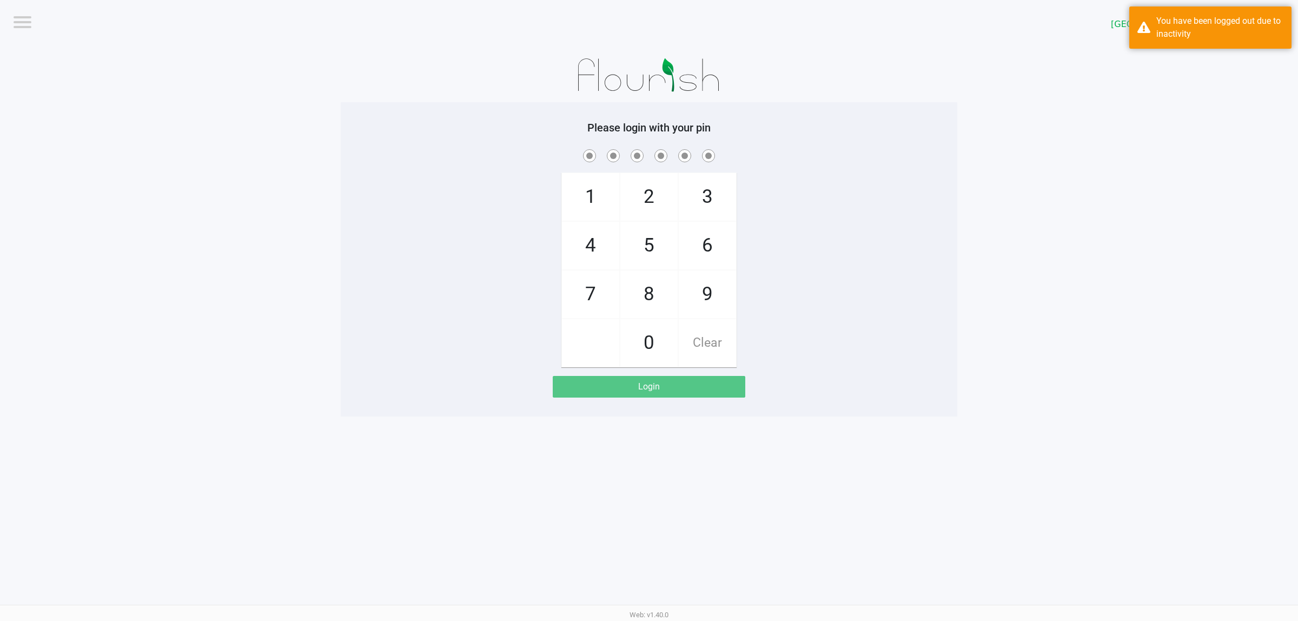
click at [780, 320] on div "1 4 7 2 5 8 0 3 6 9 Clear" at bounding box center [649, 257] width 617 height 220
checkbox input "true"
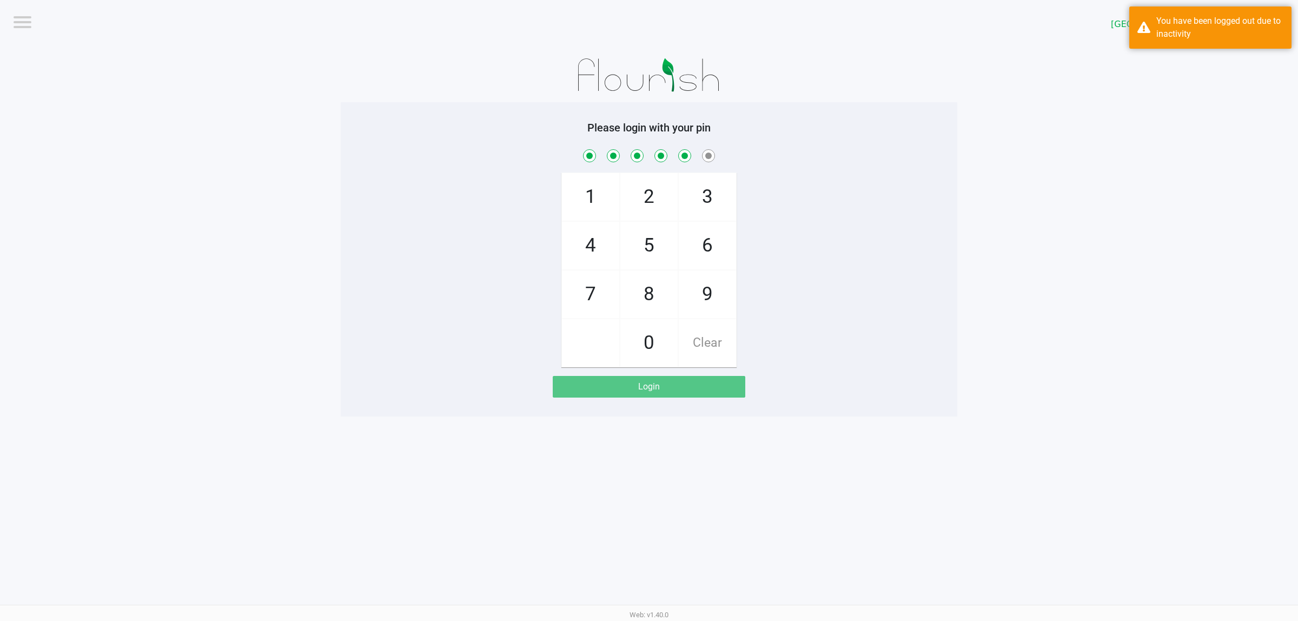
checkbox input "true"
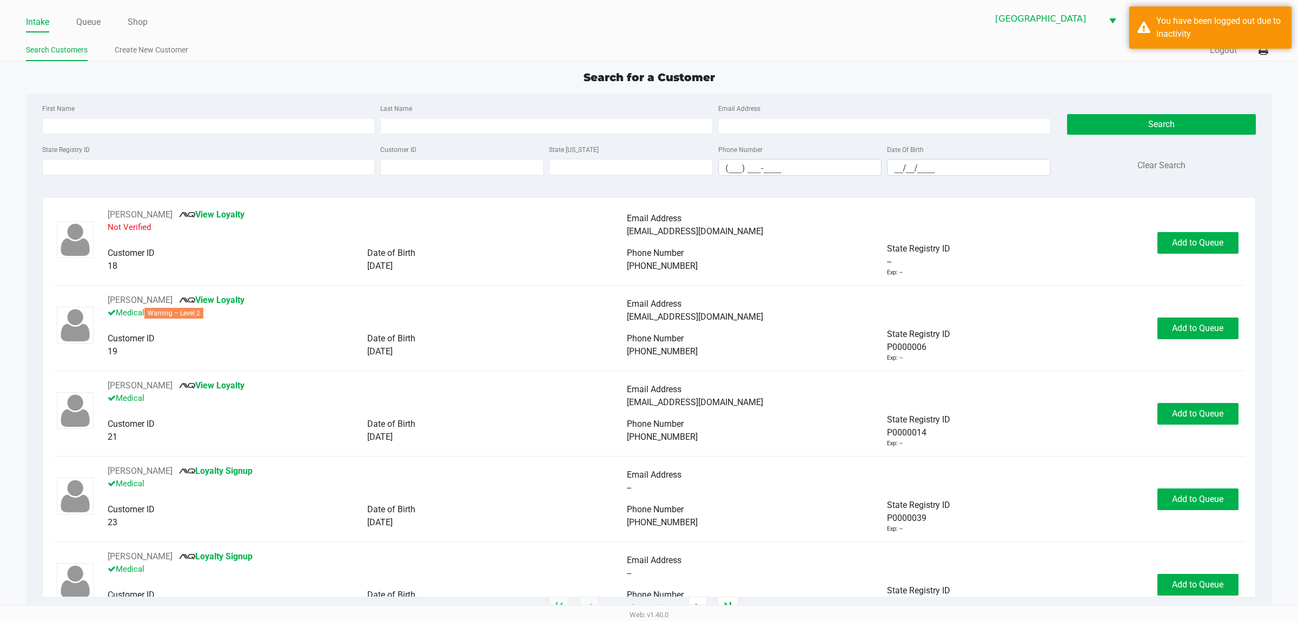
click at [74, 157] on div "State Registry ID" at bounding box center [208, 159] width 338 height 33
click at [75, 165] on input "State Registry ID" at bounding box center [208, 167] width 333 height 16
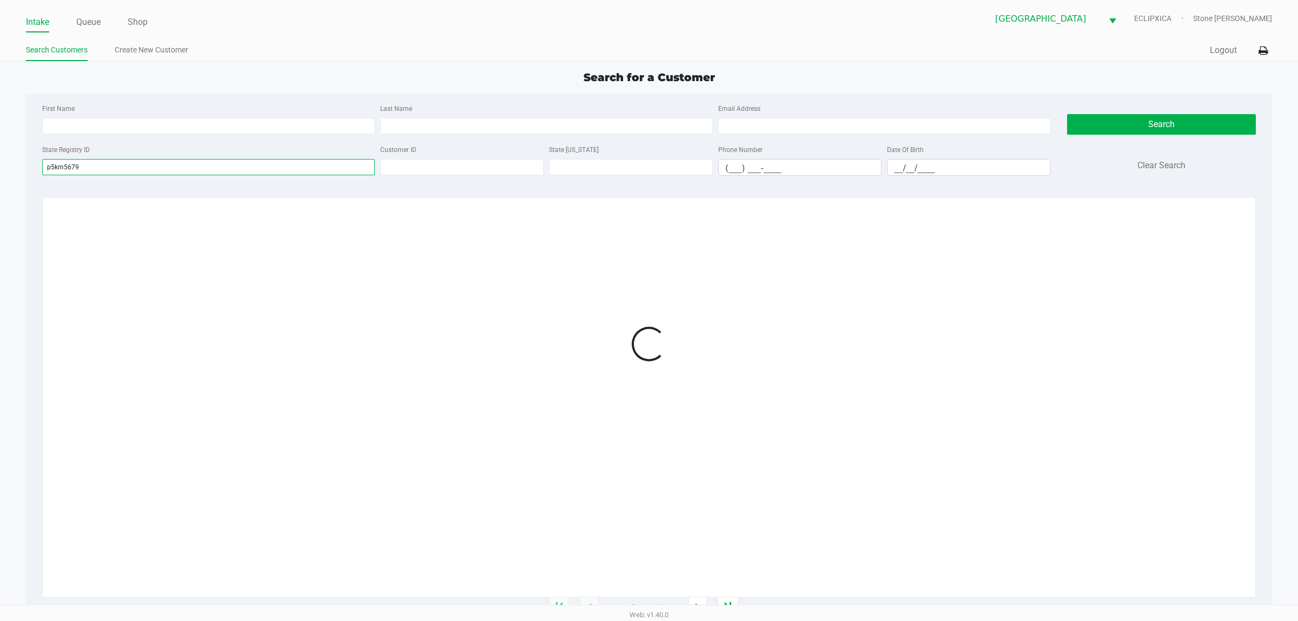
type input "p5km5679"
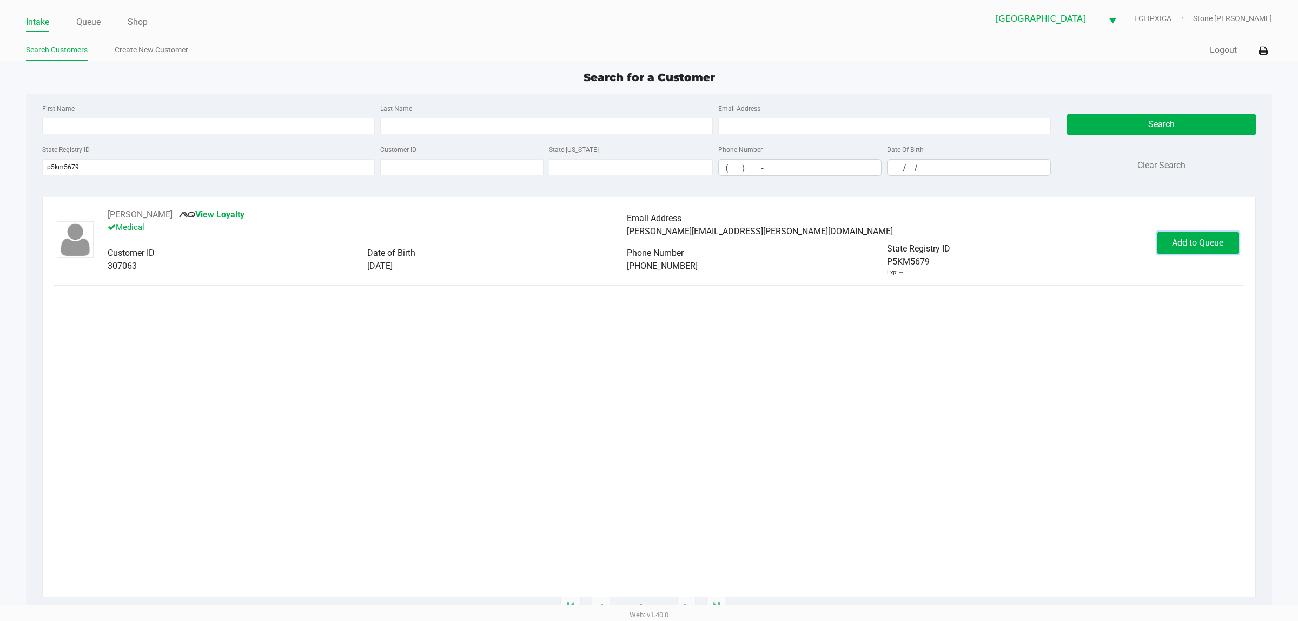
click at [1210, 236] on button "Add to Queue" at bounding box center [1198, 243] width 81 height 22
click at [161, 218] on button "MATTHEW BUSA" at bounding box center [140, 214] width 65 height 13
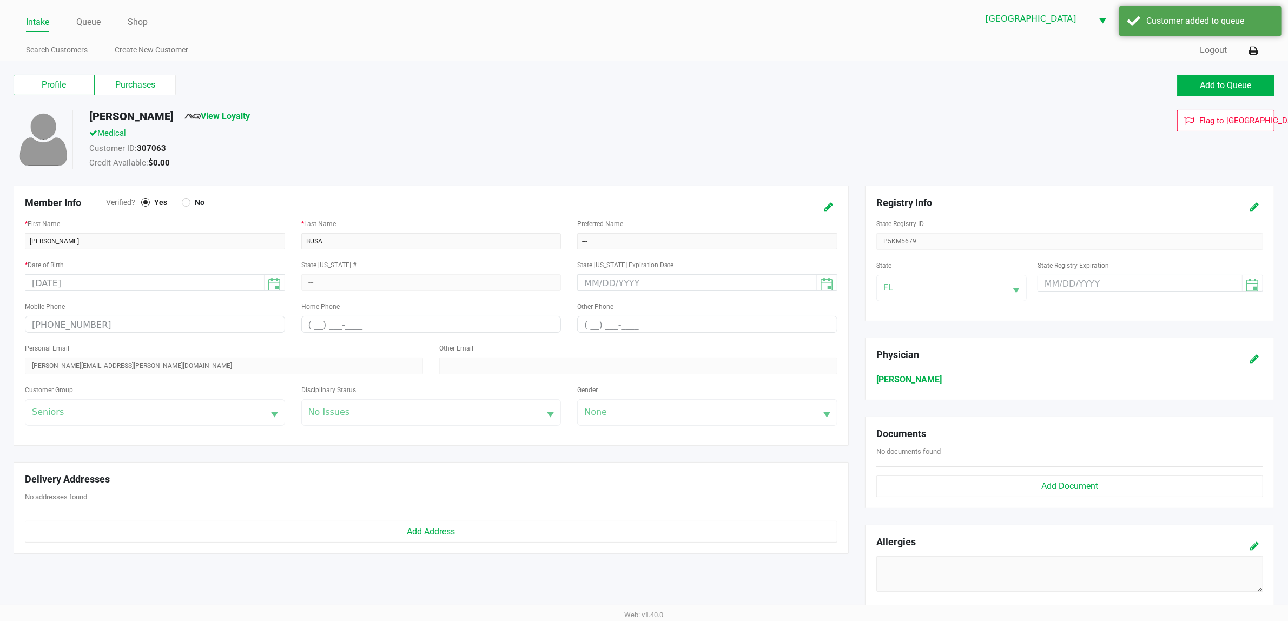
drag, startPoint x: 157, startPoint y: 90, endPoint x: 165, endPoint y: 99, distance: 11.9
click at [157, 90] on label "Purchases" at bounding box center [135, 85] width 81 height 21
click at [0, 0] on 1 "Purchases" at bounding box center [0, 0] width 0 height 0
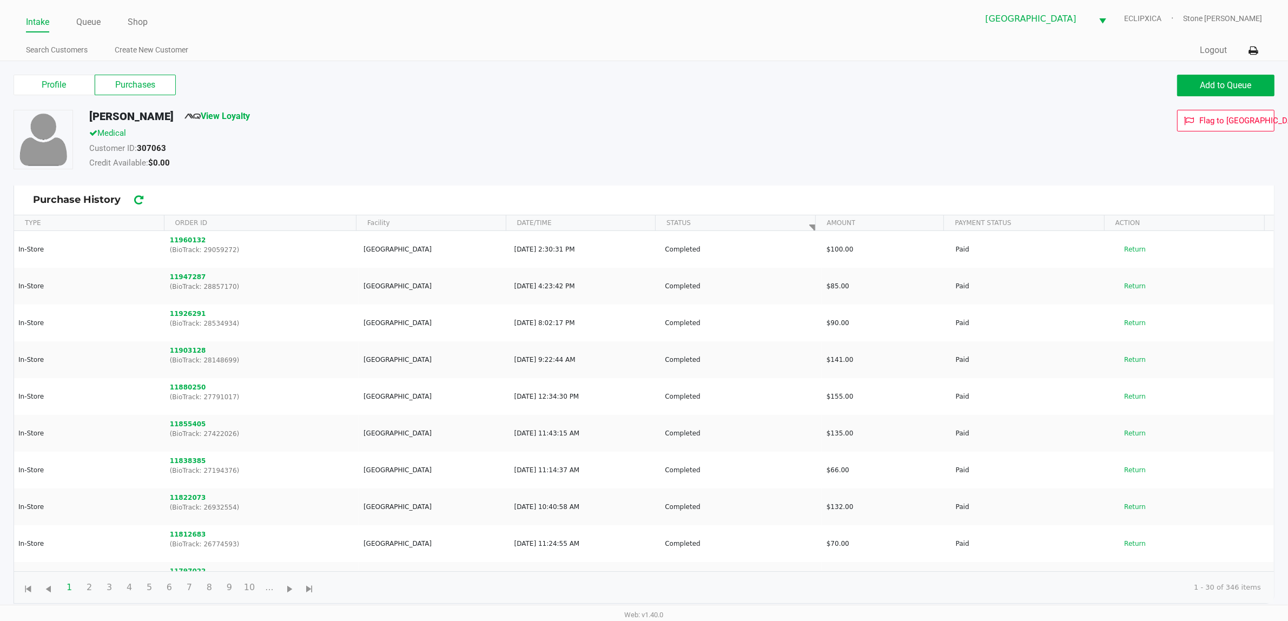
click at [847, 122] on div "MATTHEW BUSA View Loyalty" at bounding box center [481, 118] width 801 height 17
click at [1237, 77] on button "Add to Queue" at bounding box center [1225, 86] width 97 height 22
click at [90, 24] on link "Queue" at bounding box center [88, 22] width 24 height 15
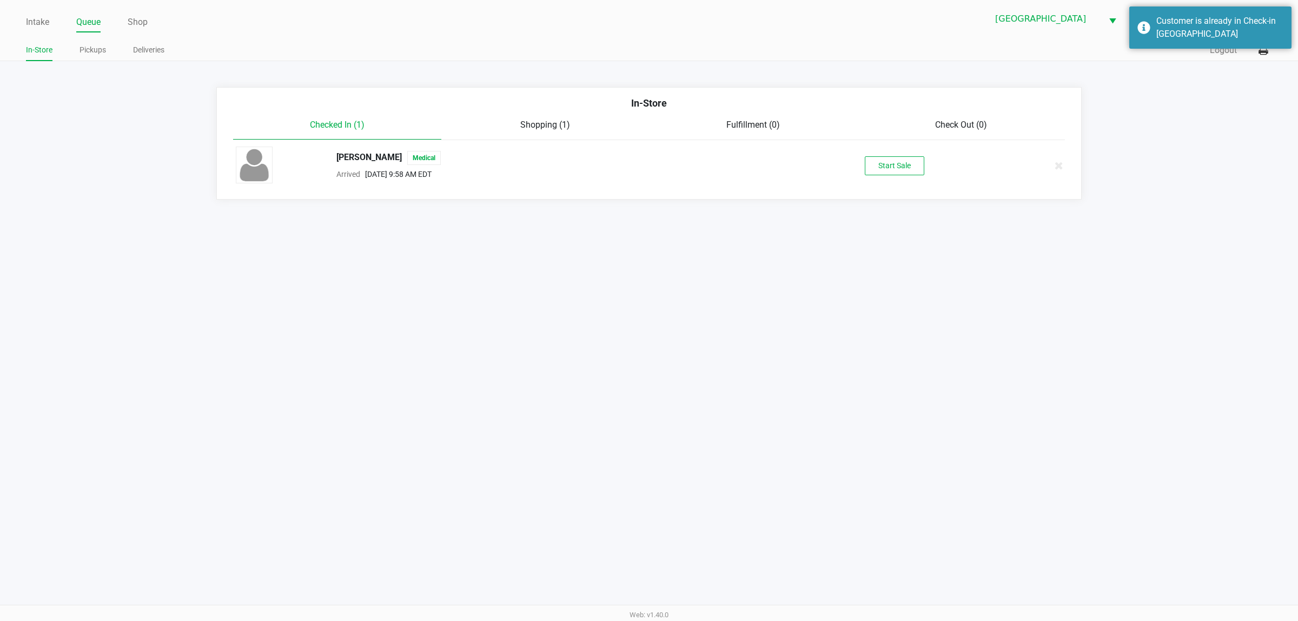
click at [542, 124] on span "Shopping (1)" at bounding box center [545, 125] width 50 height 10
click at [358, 126] on span "Checked In (1)" at bounding box center [337, 125] width 55 height 10
click at [904, 167] on button "Start Sale" at bounding box center [895, 165] width 60 height 19
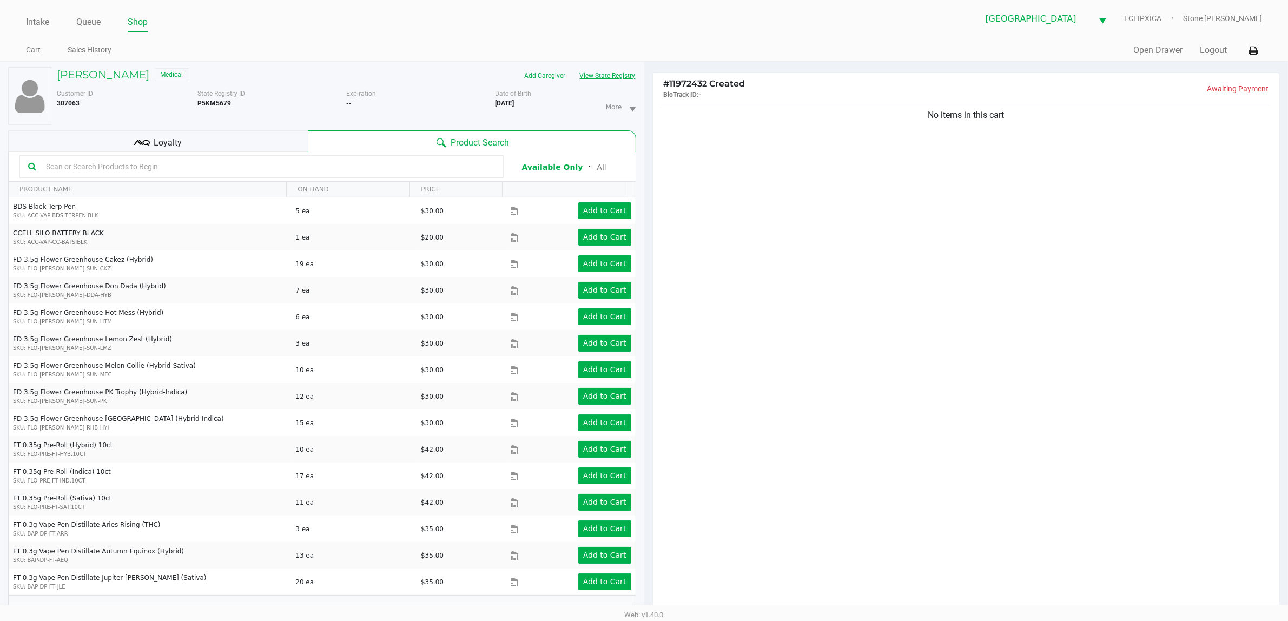
click at [615, 81] on button "View State Registry" at bounding box center [604, 75] width 63 height 17
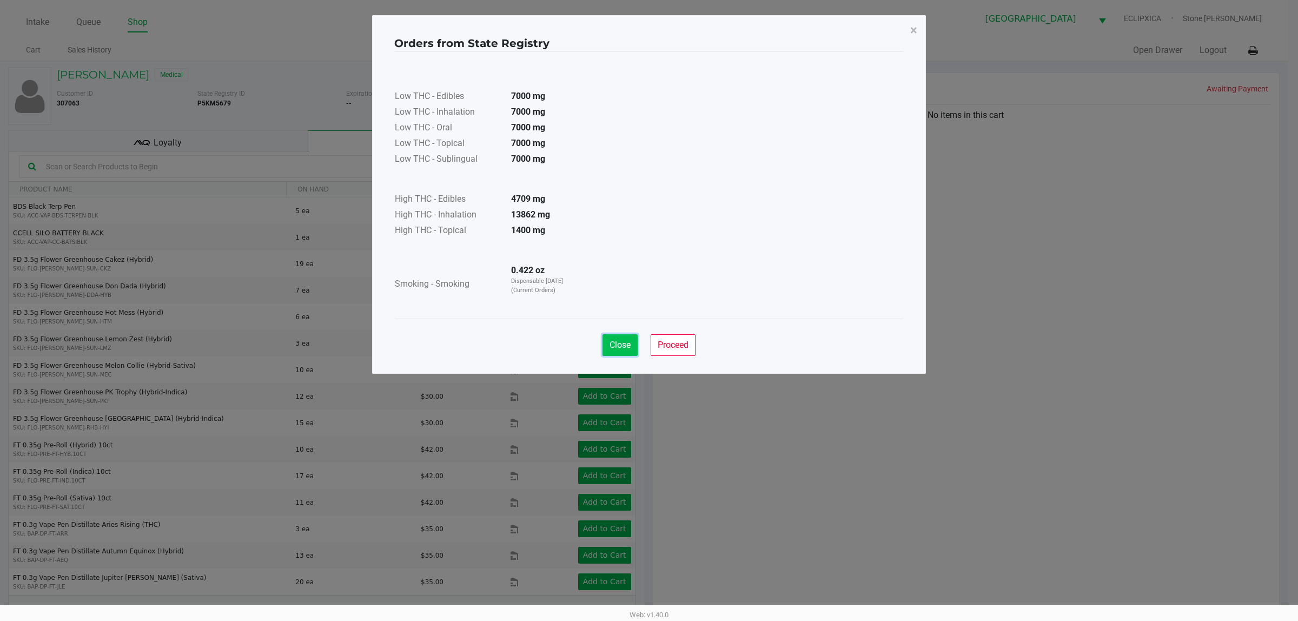
click at [611, 353] on button "Close" at bounding box center [620, 345] width 35 height 22
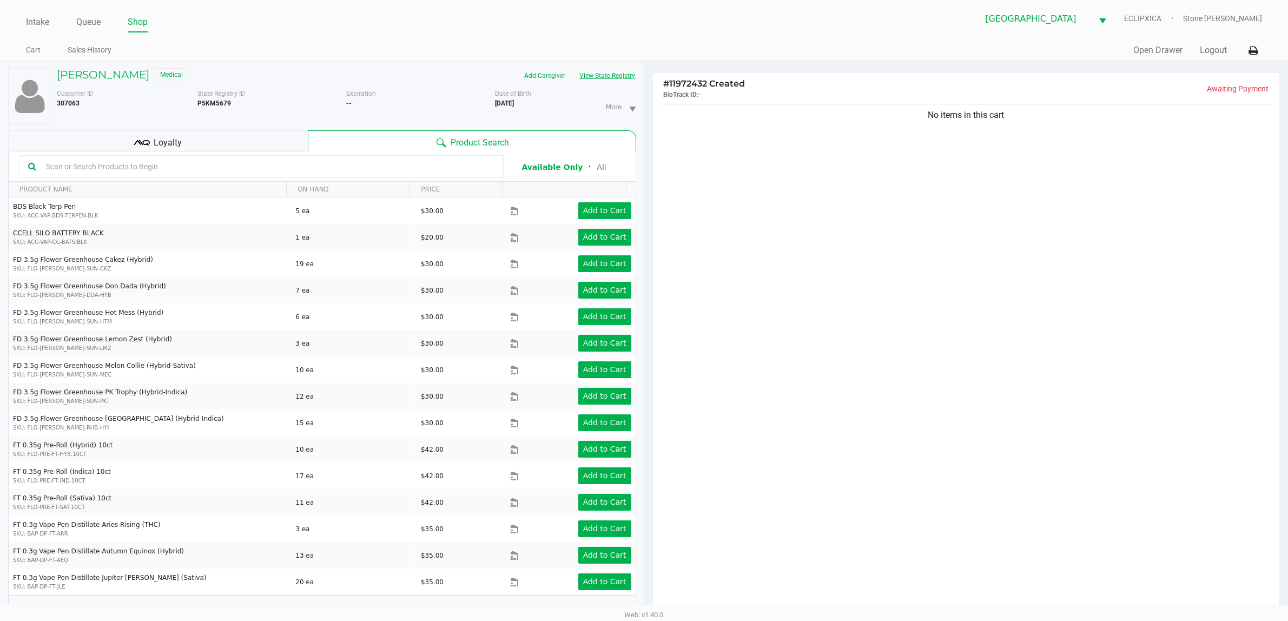
click at [573, 67] on button "View State Registry" at bounding box center [604, 75] width 63 height 17
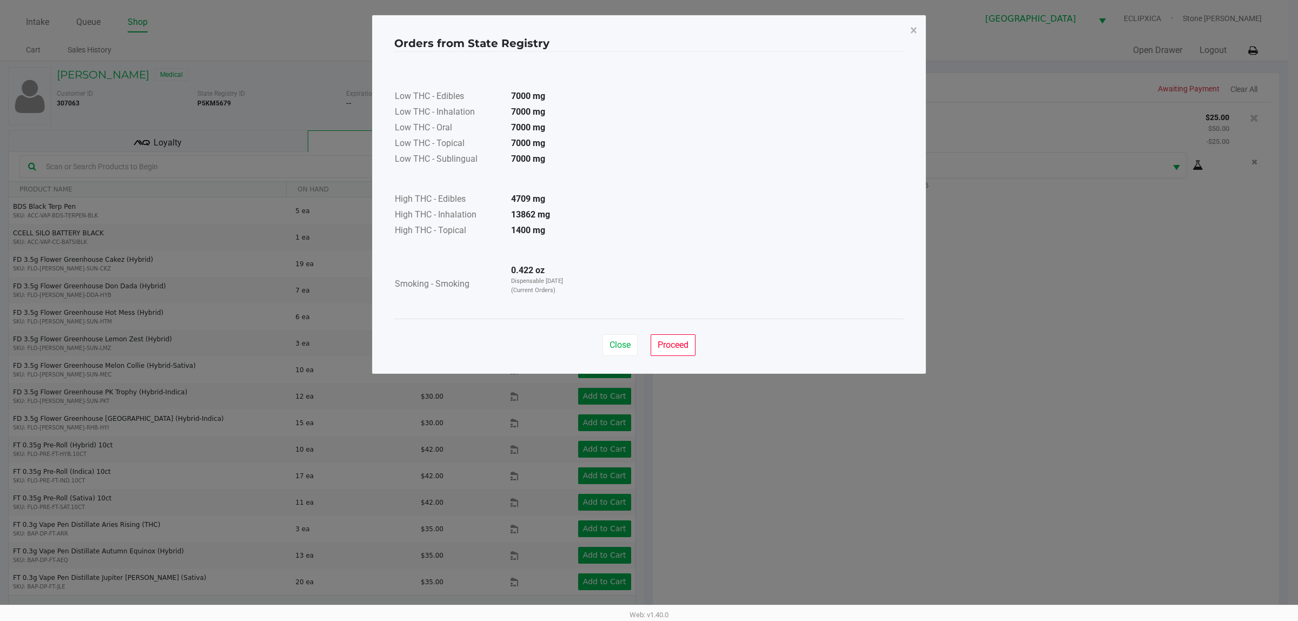
click at [624, 353] on button "Close" at bounding box center [620, 345] width 35 height 22
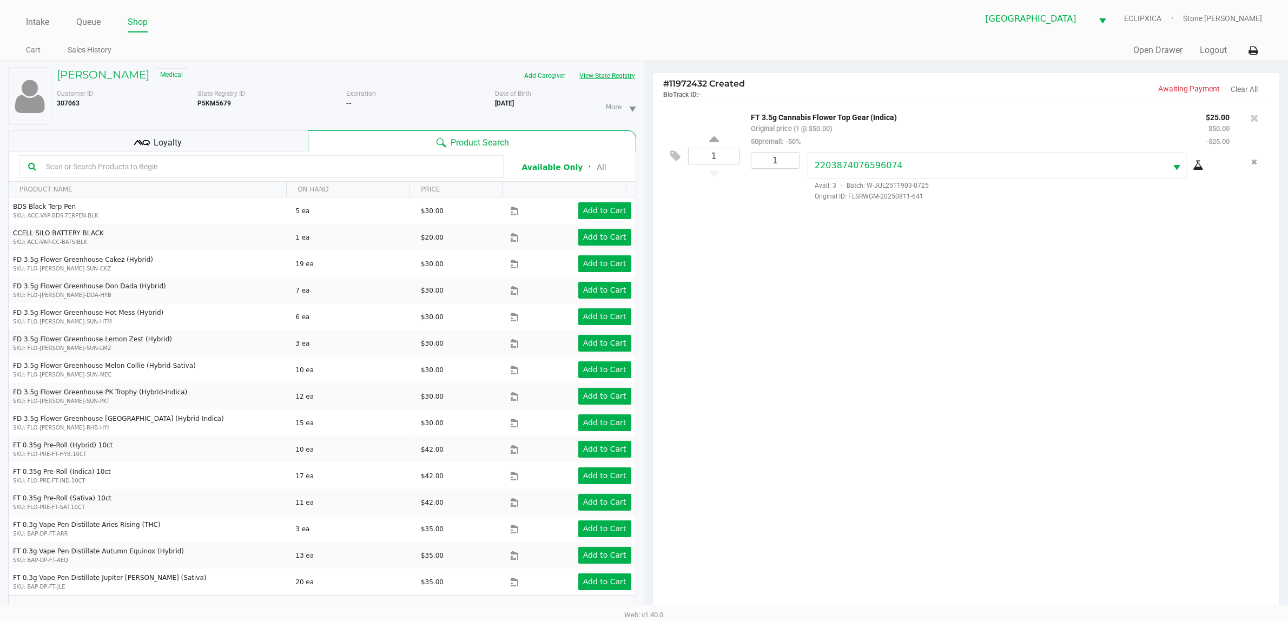
click at [573, 67] on button "View State Registry" at bounding box center [604, 75] width 63 height 17
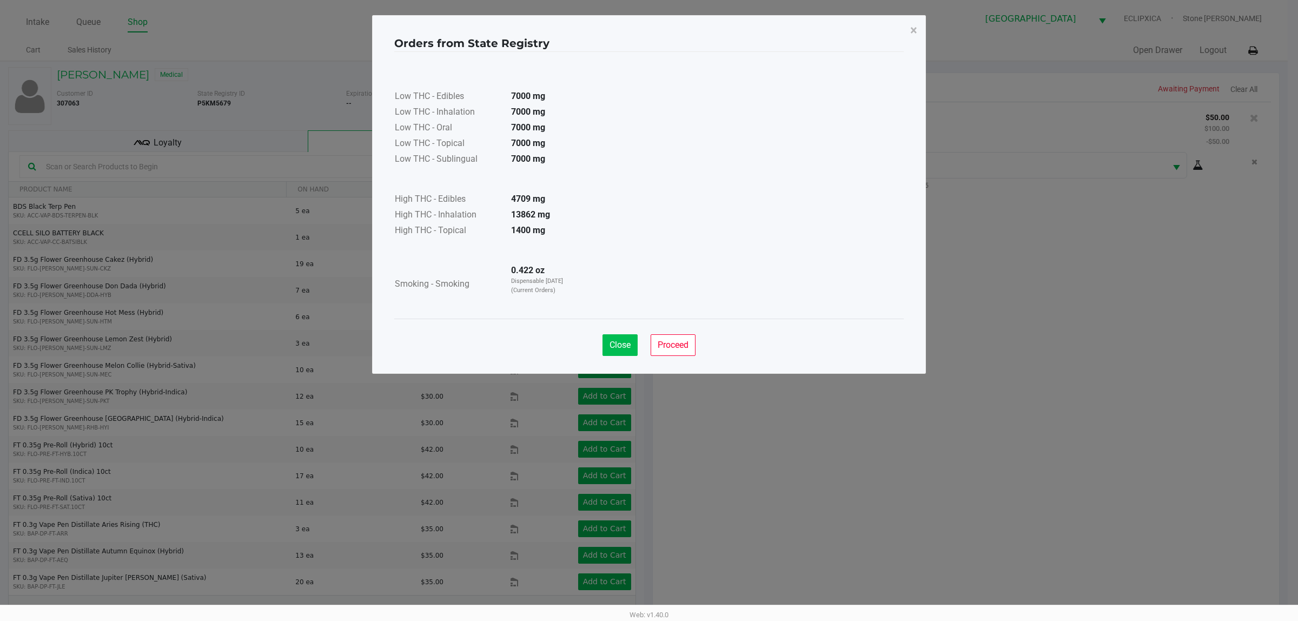
click at [618, 351] on button "Close" at bounding box center [620, 345] width 35 height 22
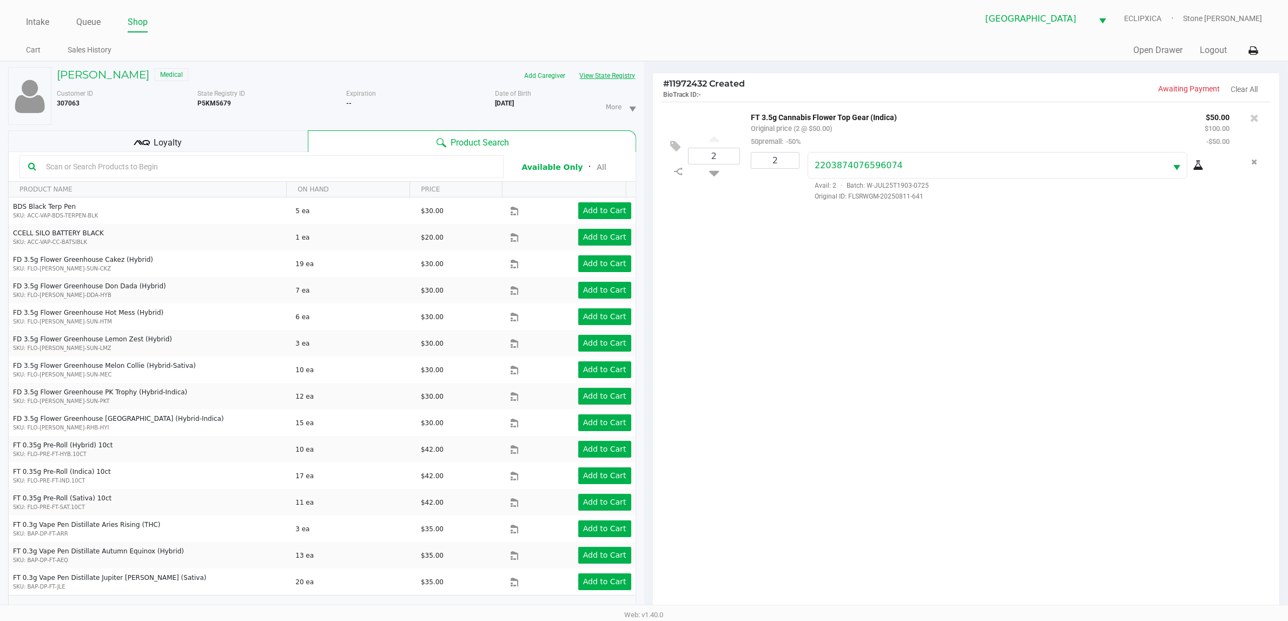
click at [573, 67] on button "View State Registry" at bounding box center [604, 75] width 63 height 17
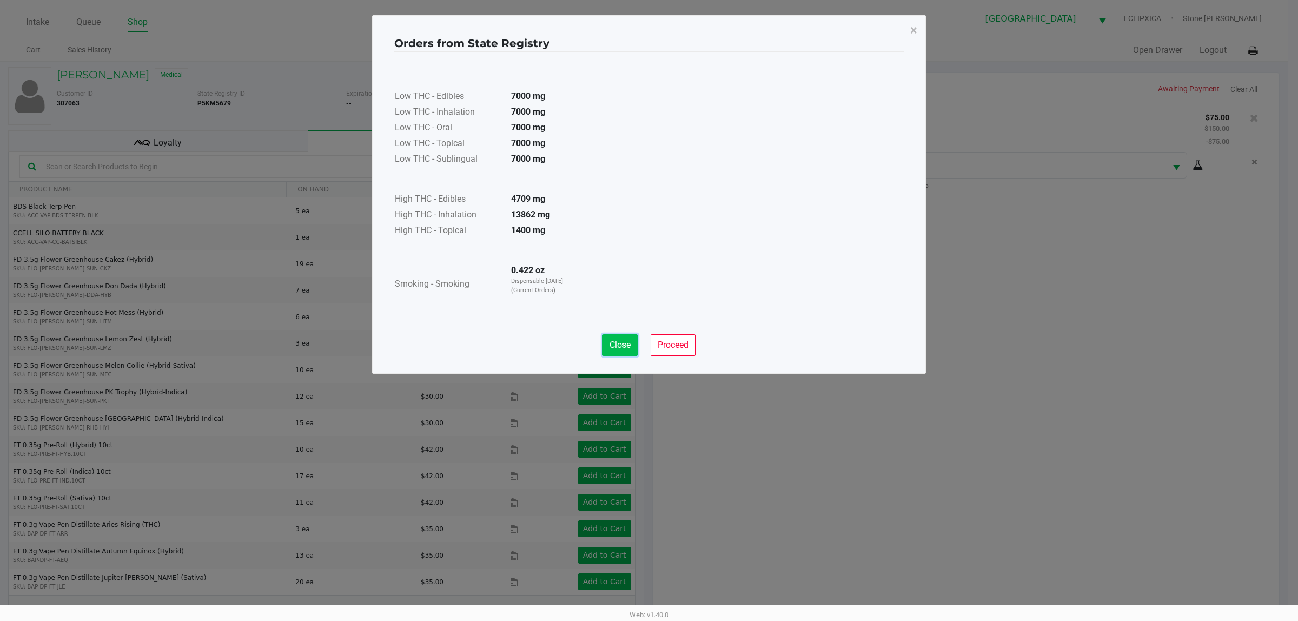
click at [632, 355] on button "Close" at bounding box center [620, 345] width 35 height 22
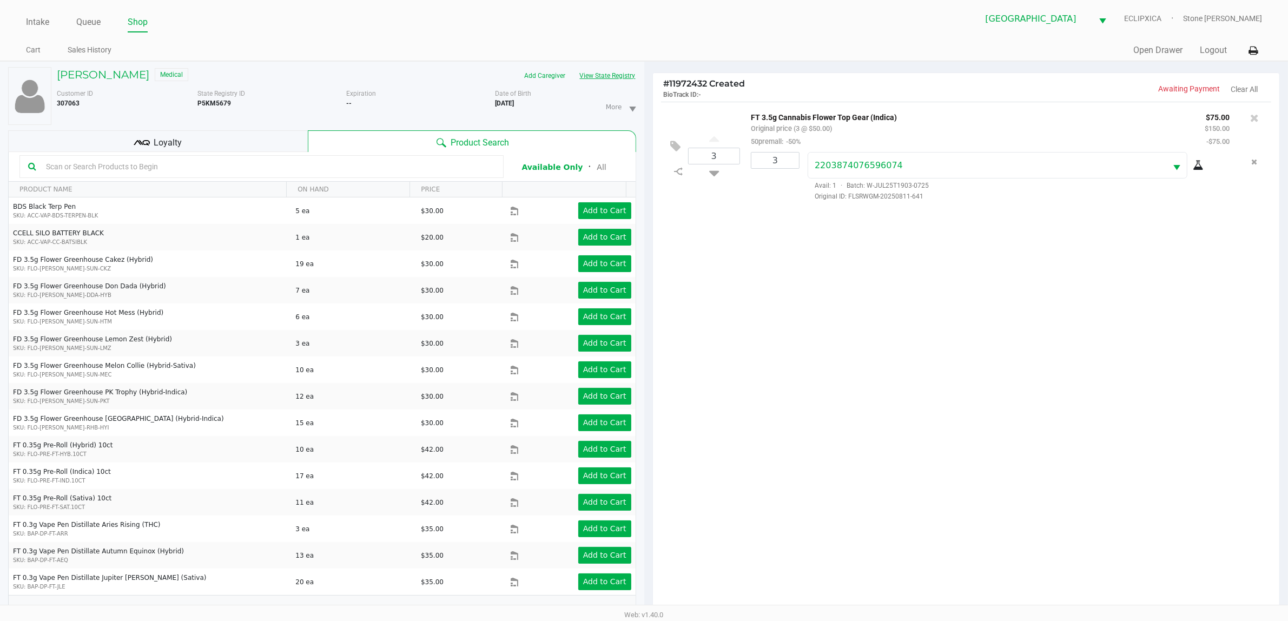
click at [573, 67] on button "View State Registry" at bounding box center [604, 75] width 63 height 17
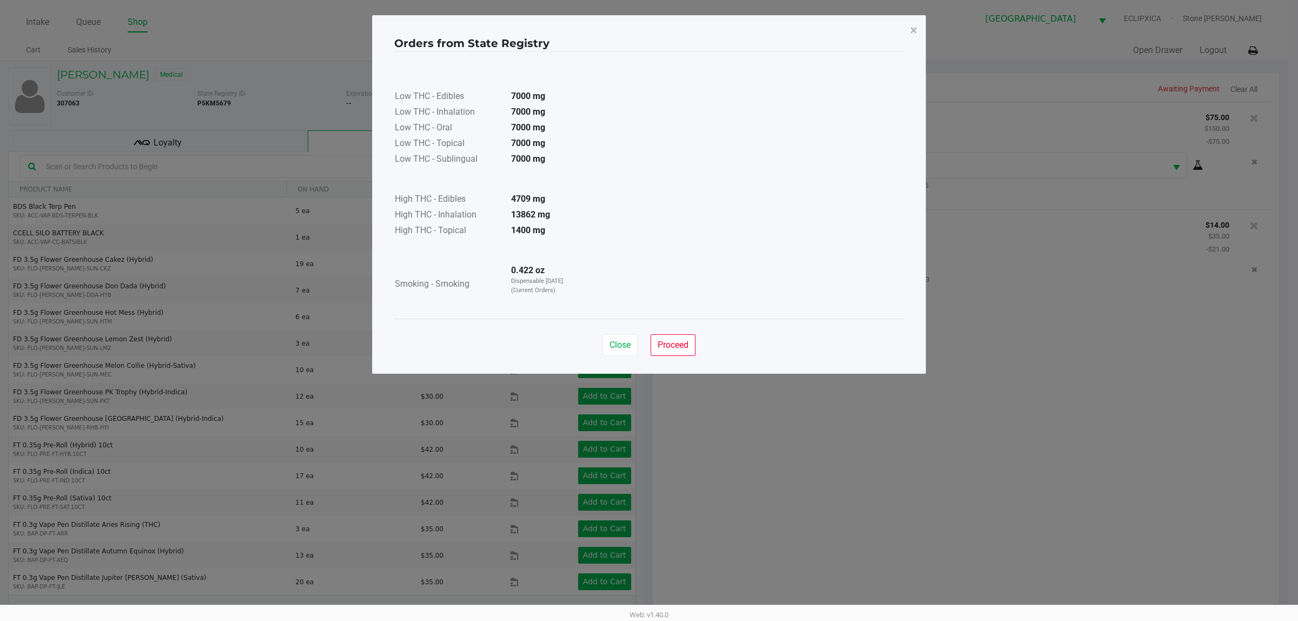
click at [573, 67] on button "View State Registry" at bounding box center [604, 75] width 63 height 17
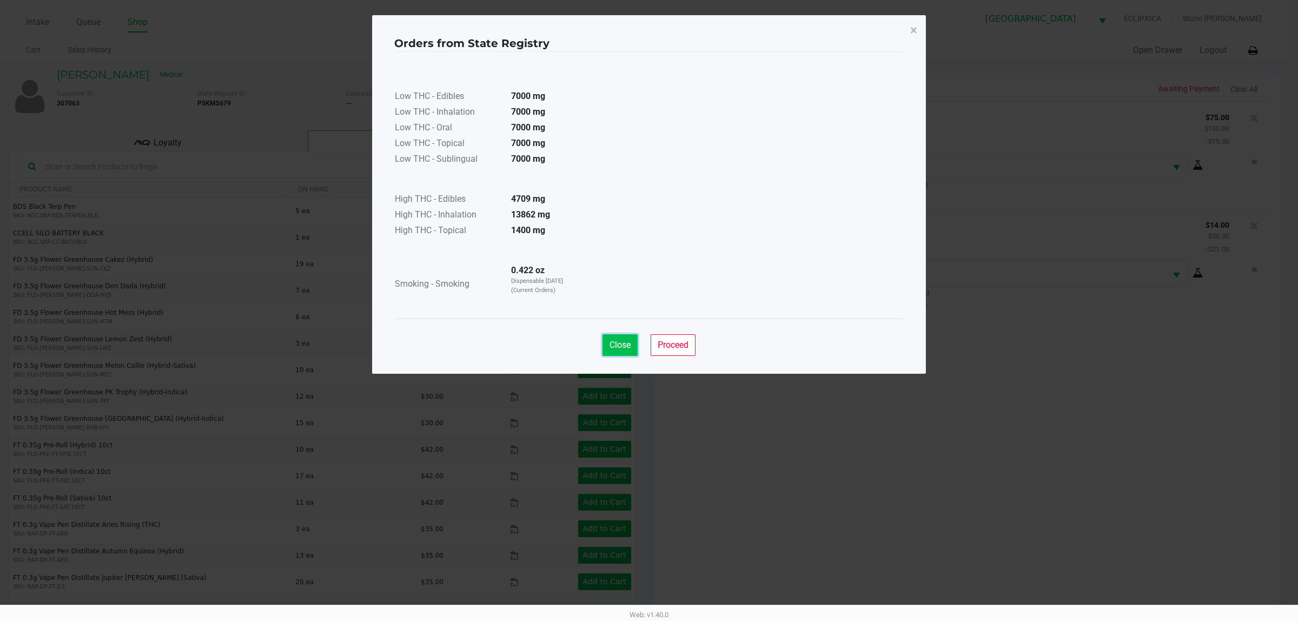
click at [618, 342] on span "Close" at bounding box center [620, 345] width 21 height 10
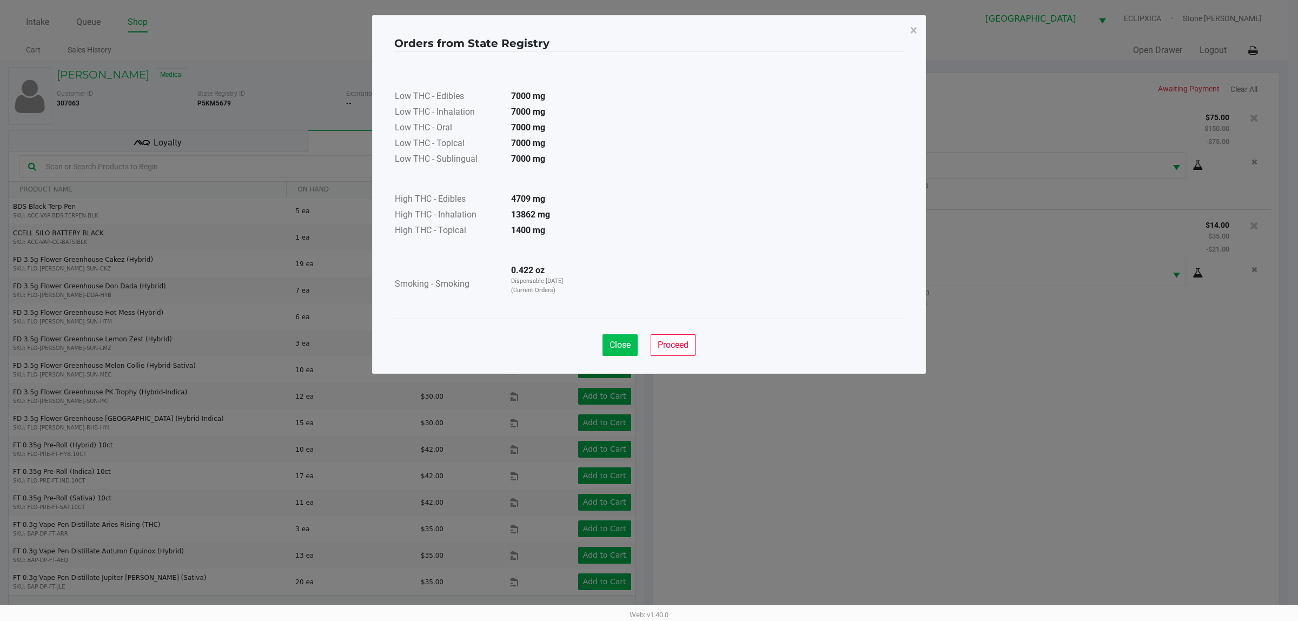
click at [610, 347] on span "Close" at bounding box center [620, 345] width 21 height 10
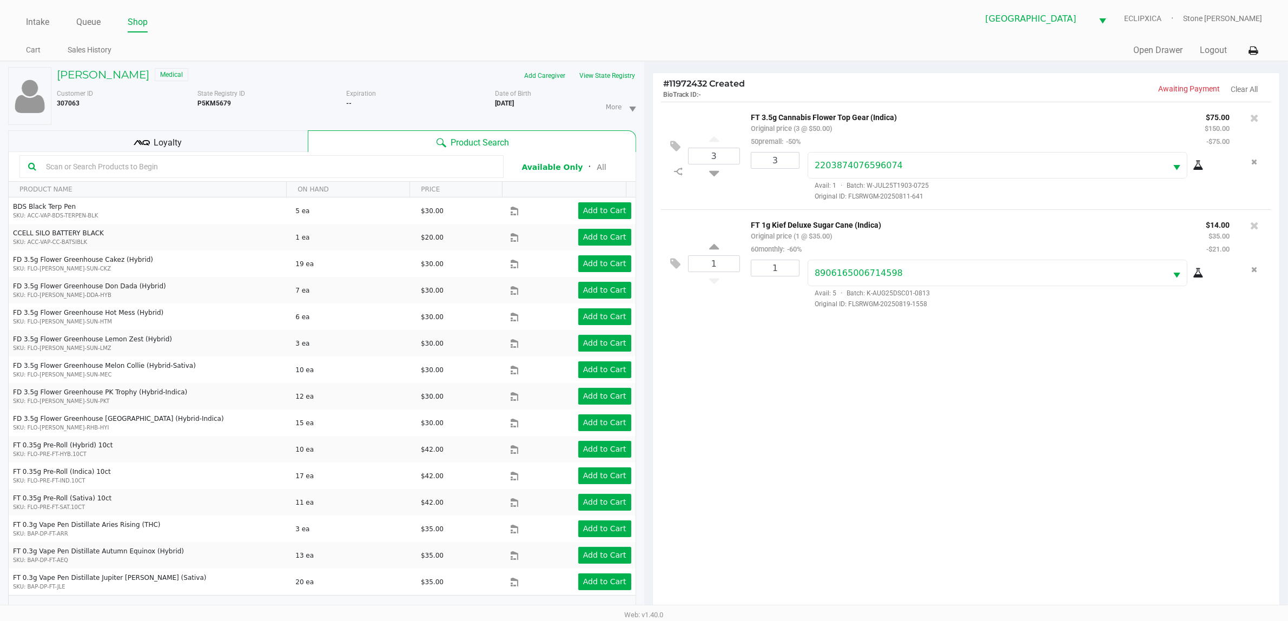
click at [730, 404] on div "3 FT 3.5g Cannabis Flower Top Gear (Indica) Original price (3 @ $50.00) 50prema…" at bounding box center [966, 360] width 627 height 517
click at [772, 431] on div "3 FT 3.5g Cannabis Flower Top Gear (Indica) Original price (3 @ $50.00) 50prema…" at bounding box center [966, 360] width 627 height 517
click at [843, 436] on div "3 FT 3.5g Cannabis Flower Top Gear (Indica) Original price (3 @ $50.00) 50prema…" at bounding box center [966, 360] width 627 height 517
click at [203, 144] on div "Loyalty" at bounding box center [158, 141] width 300 height 22
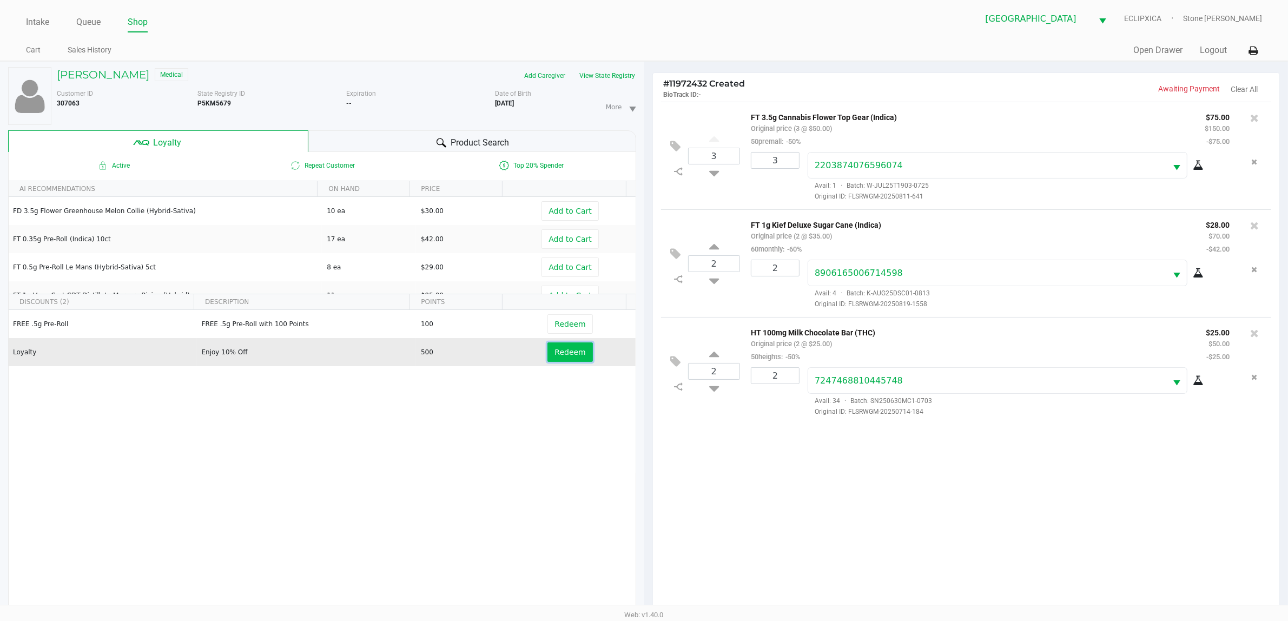
click at [555, 349] on span "Redeem" at bounding box center [570, 352] width 31 height 9
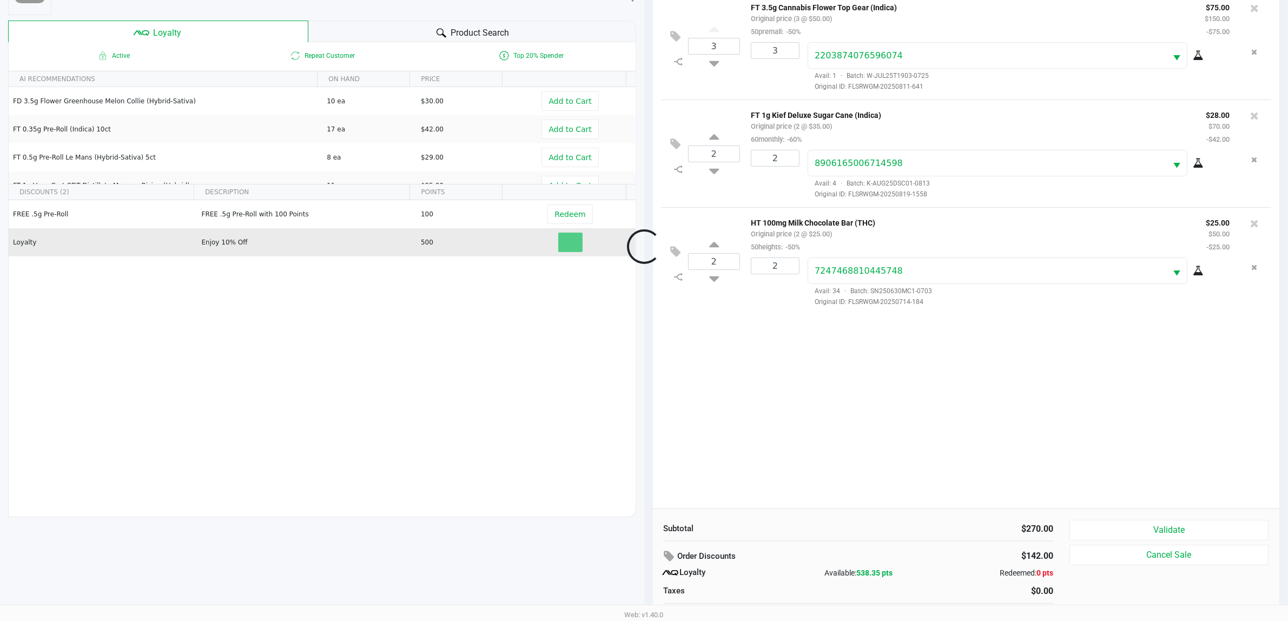
scroll to position [131, 0]
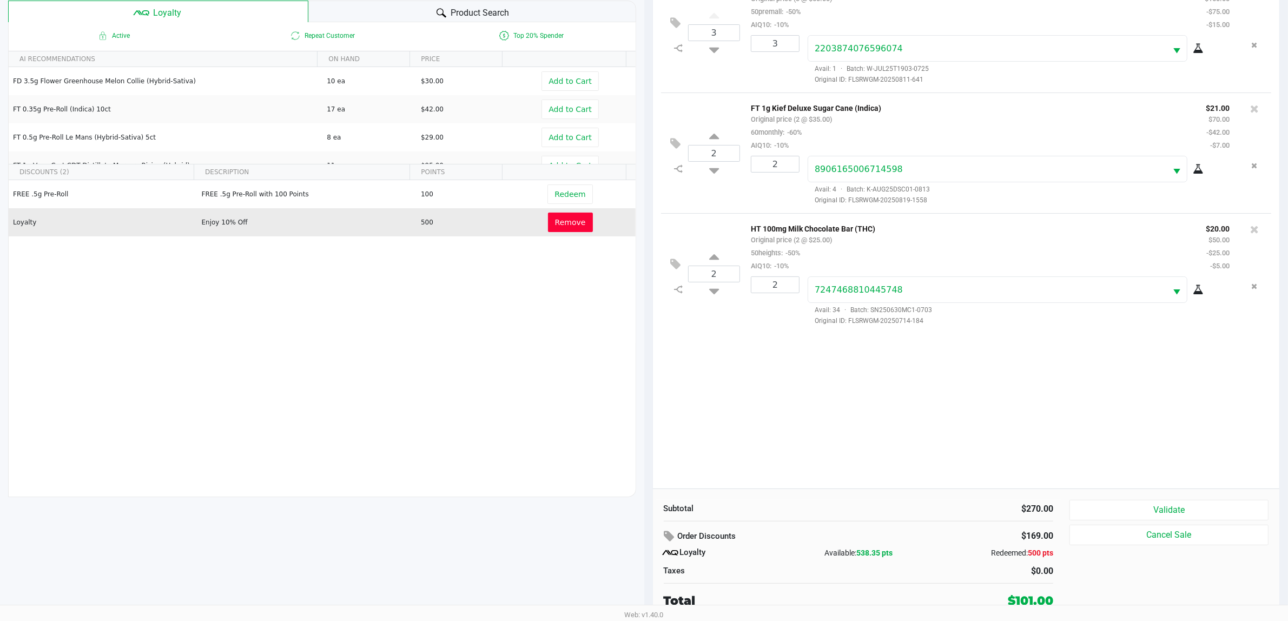
click at [569, 230] on button "Remove" at bounding box center [570, 222] width 45 height 19
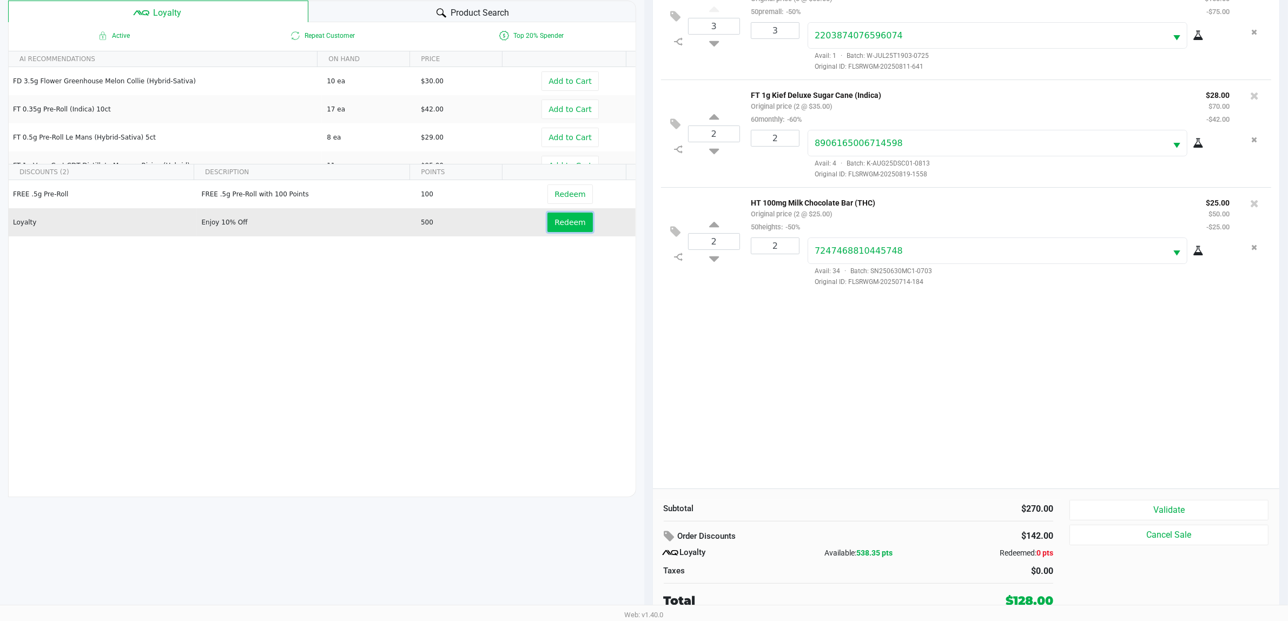
click at [551, 228] on button "Redeem" at bounding box center [569, 222] width 45 height 19
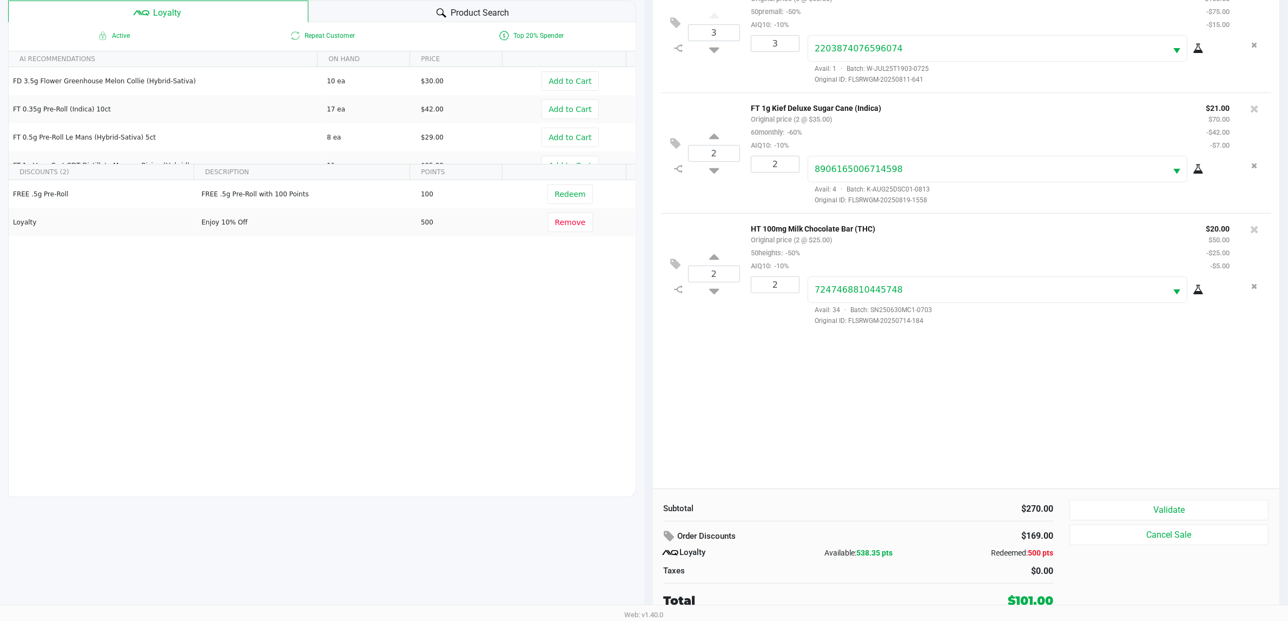
click at [1186, 498] on div "Subtotal $270.00 Order Discounts $169.00 Loyalty Available: 538.35 pts Redeemed…" at bounding box center [966, 555] width 627 height 132
click at [1178, 509] on button "Validate" at bounding box center [1169, 510] width 199 height 21
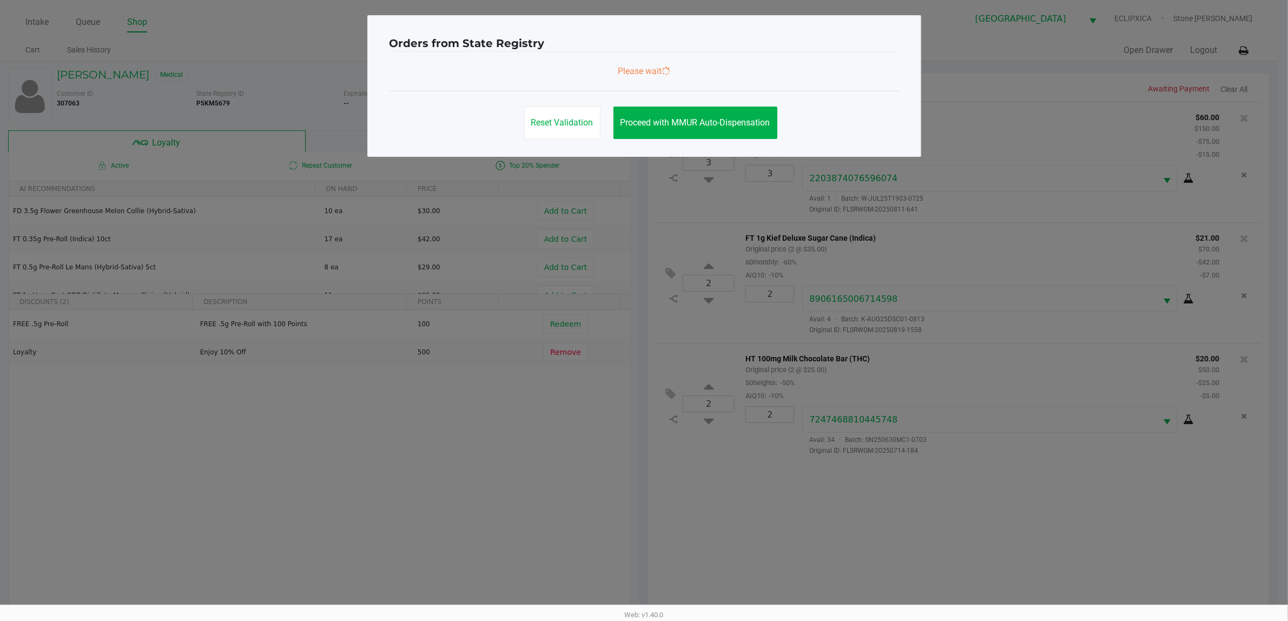
scroll to position [0, 0]
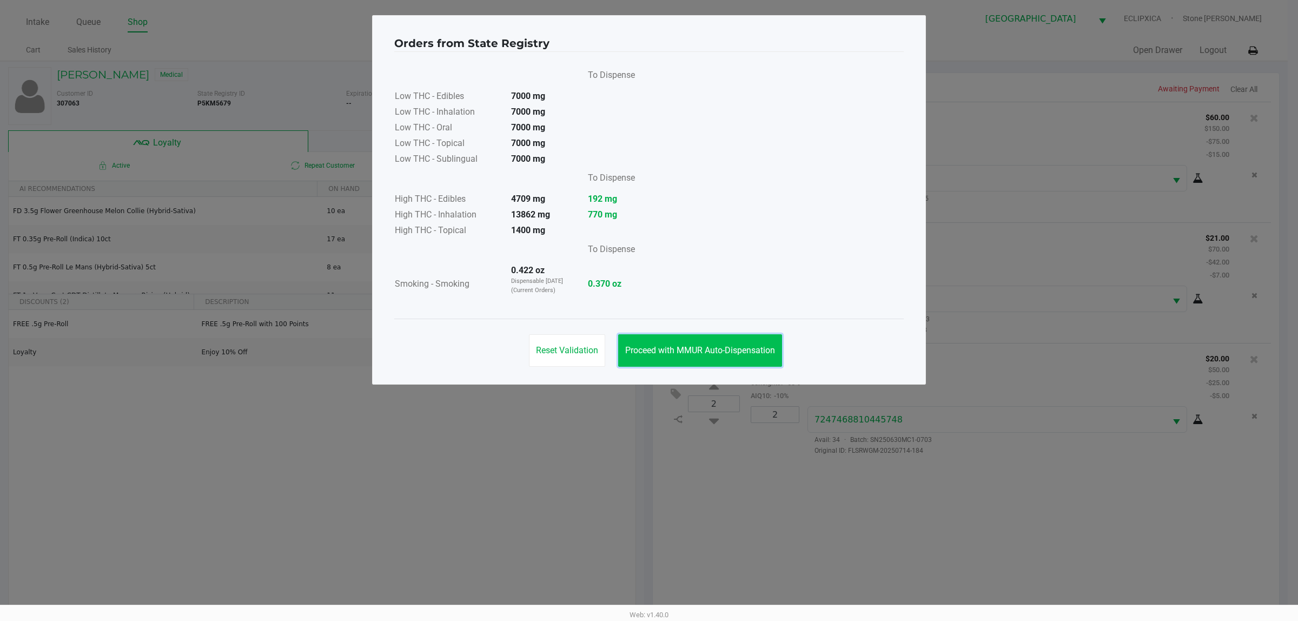
click at [732, 350] on span "Proceed with MMUR Auto-Dispensation" at bounding box center [700, 350] width 150 height 10
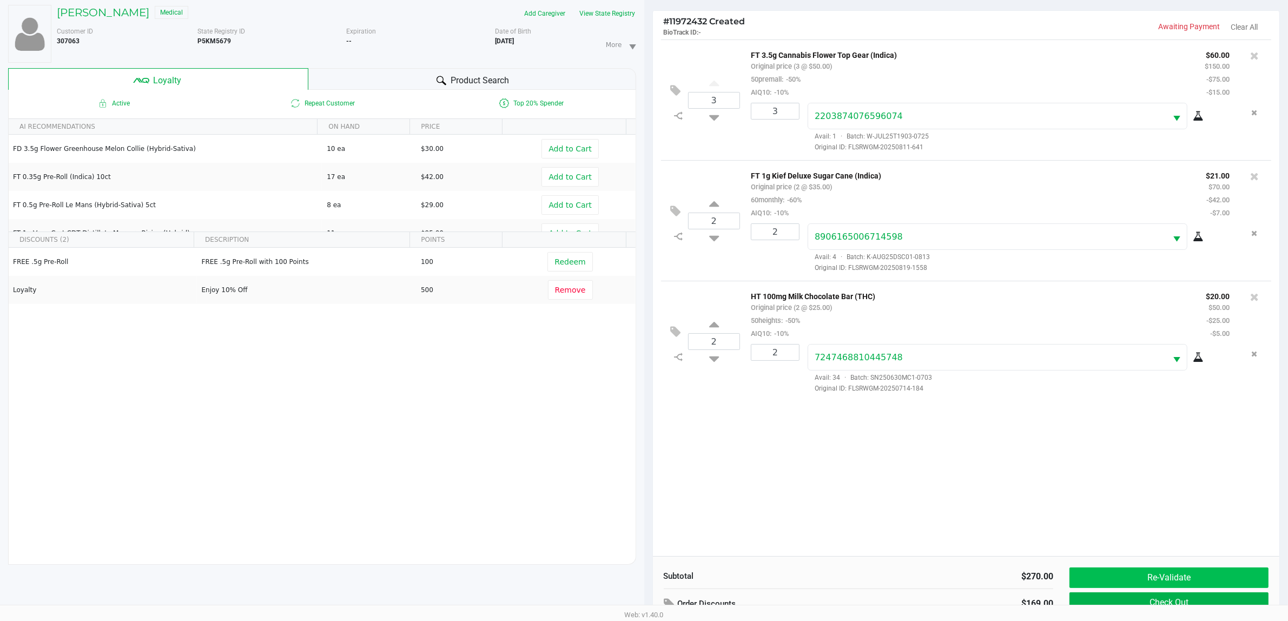
scroll to position [131, 0]
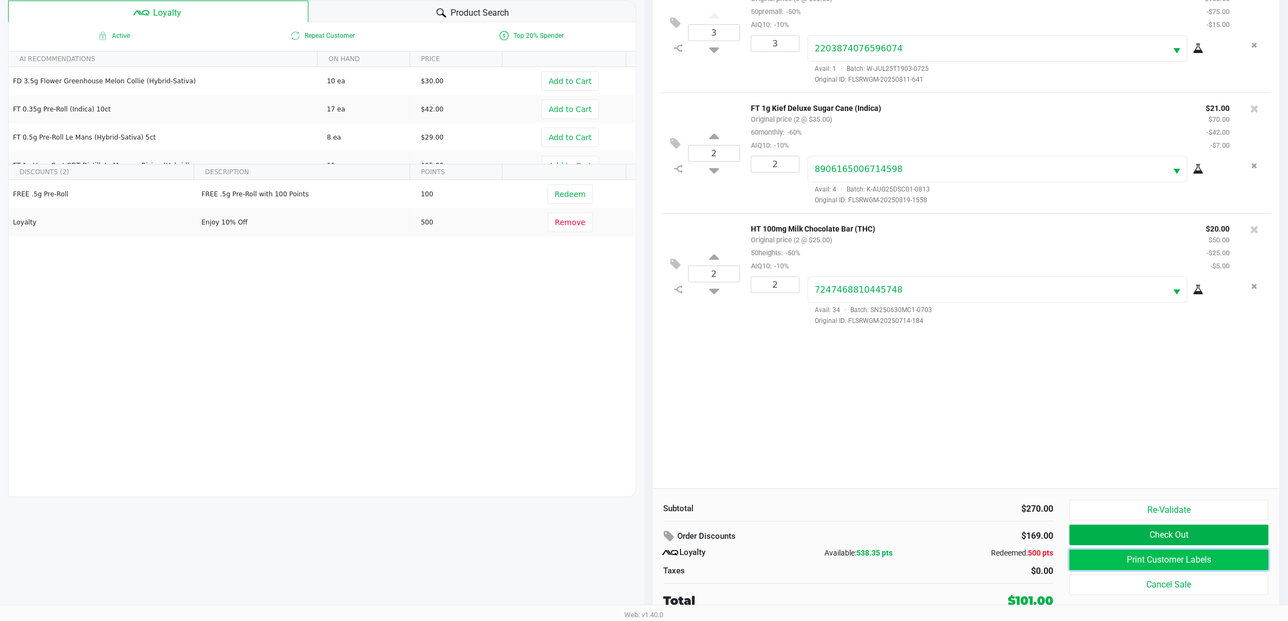
click at [1141, 558] on button "Print Customer Labels" at bounding box center [1169, 560] width 199 height 21
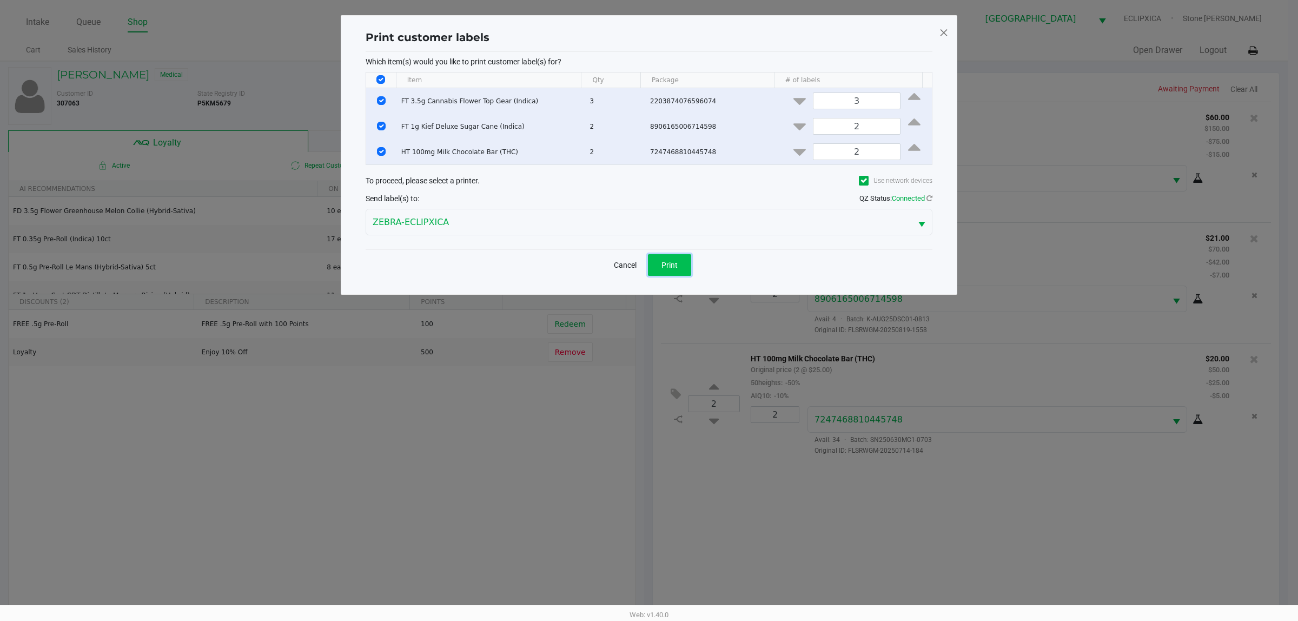
click at [663, 268] on span "Print" at bounding box center [670, 265] width 16 height 9
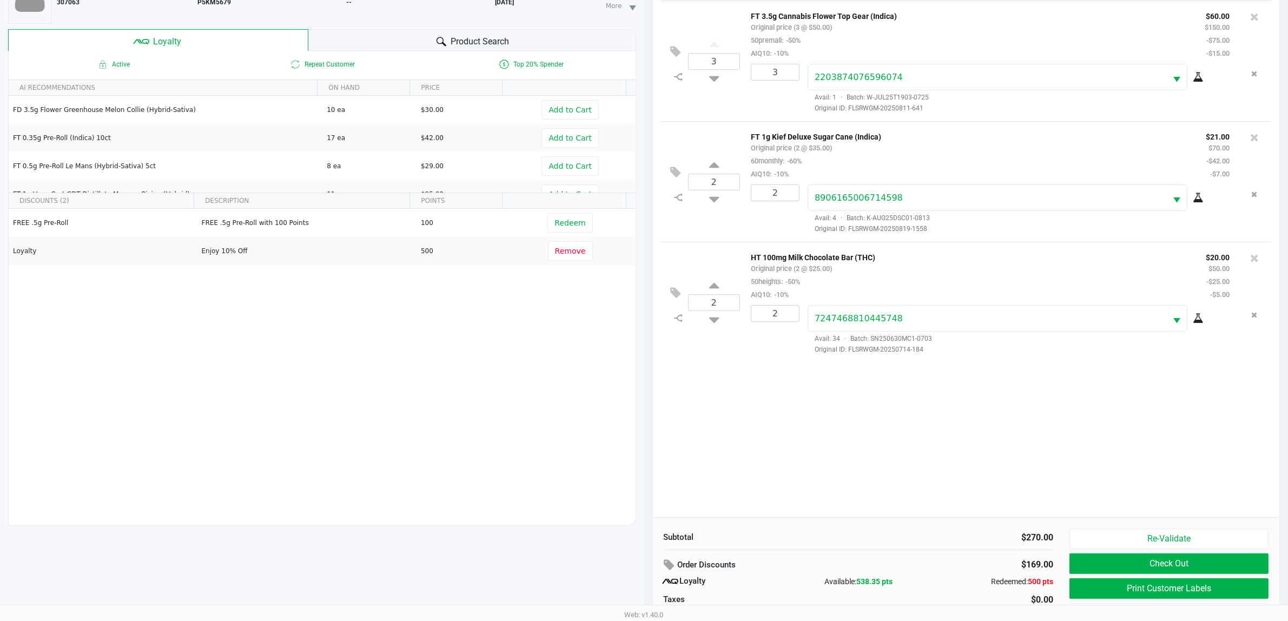
scroll to position [131, 0]
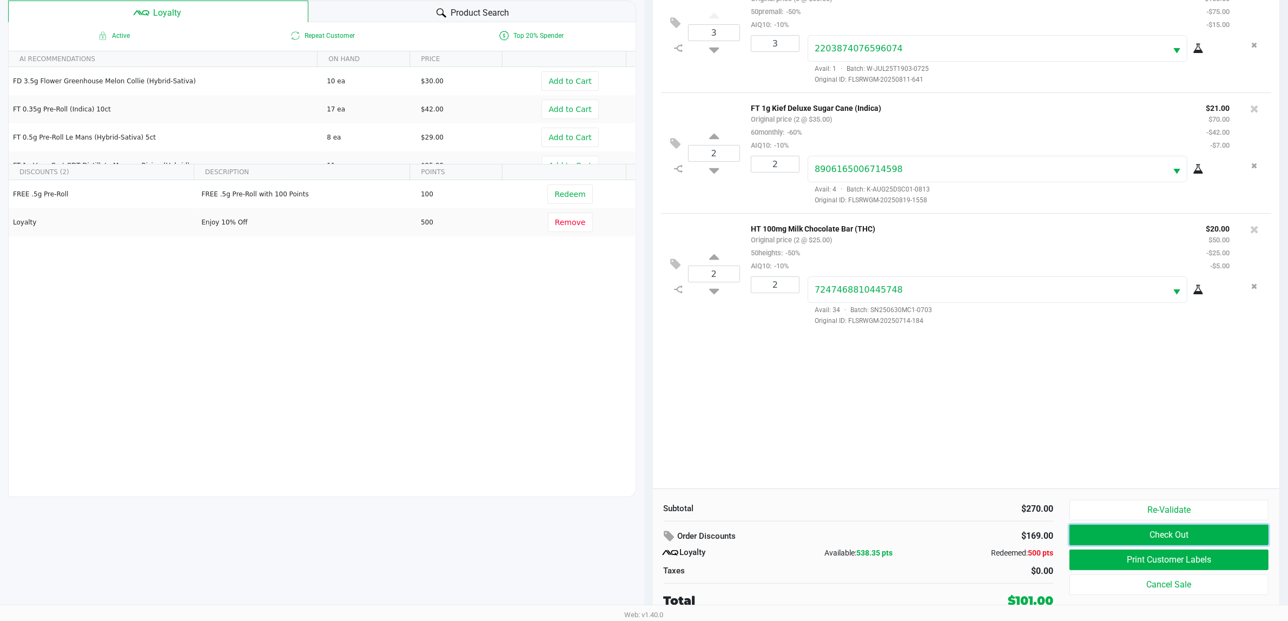
drag, startPoint x: 1166, startPoint y: 537, endPoint x: 1072, endPoint y: 493, distance: 103.6
click at [1162, 537] on button "Check Out" at bounding box center [1169, 535] width 199 height 21
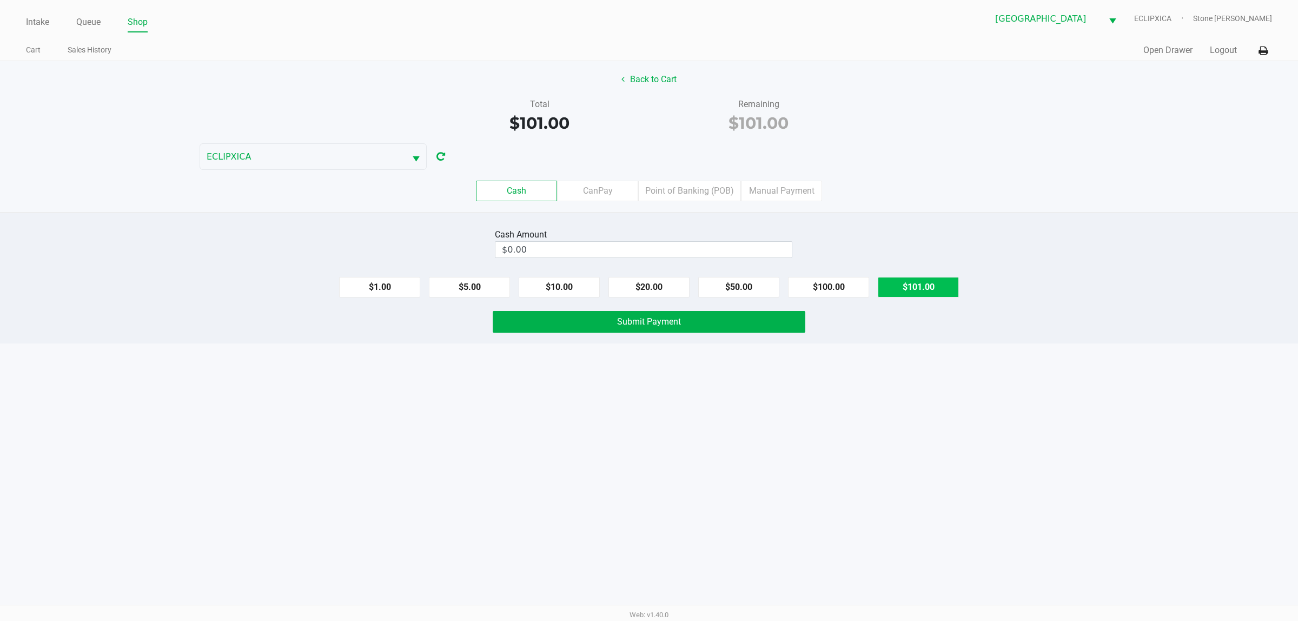
drag, startPoint x: 909, startPoint y: 289, endPoint x: 900, endPoint y: 288, distance: 9.8
click at [904, 288] on button "$101.00" at bounding box center [918, 287] width 81 height 21
type input "$101.00"
click at [650, 319] on span "Submit Payment" at bounding box center [649, 321] width 64 height 10
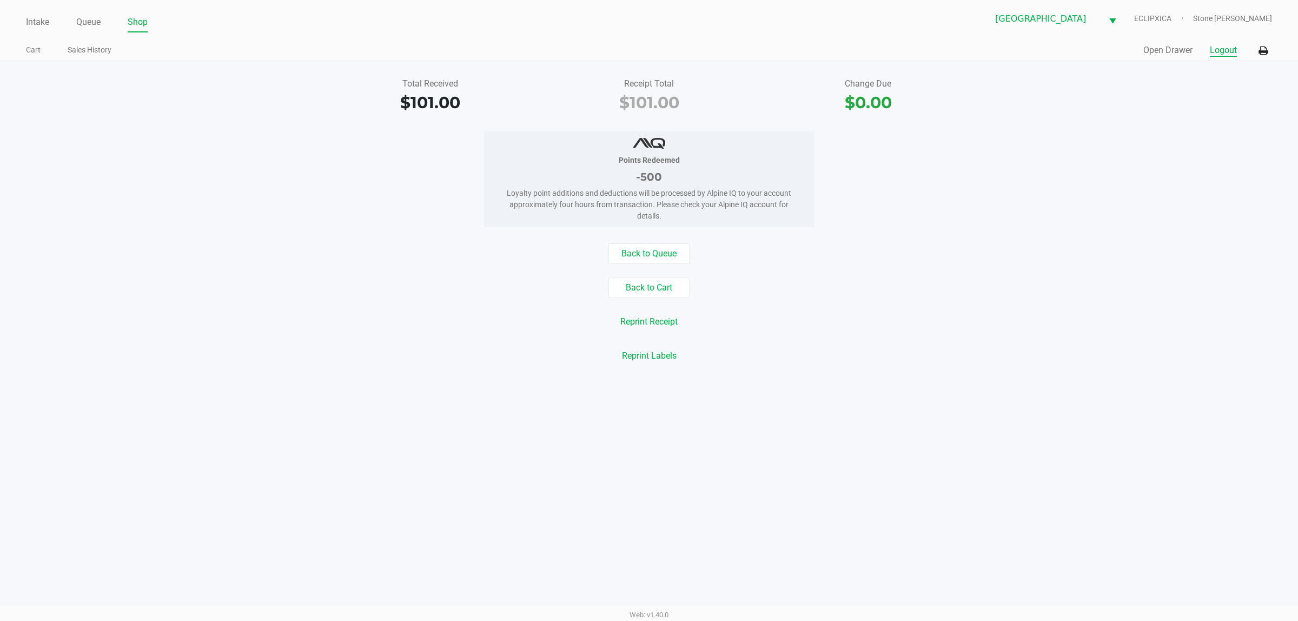
click at [1223, 50] on button "Logout" at bounding box center [1223, 50] width 27 height 13
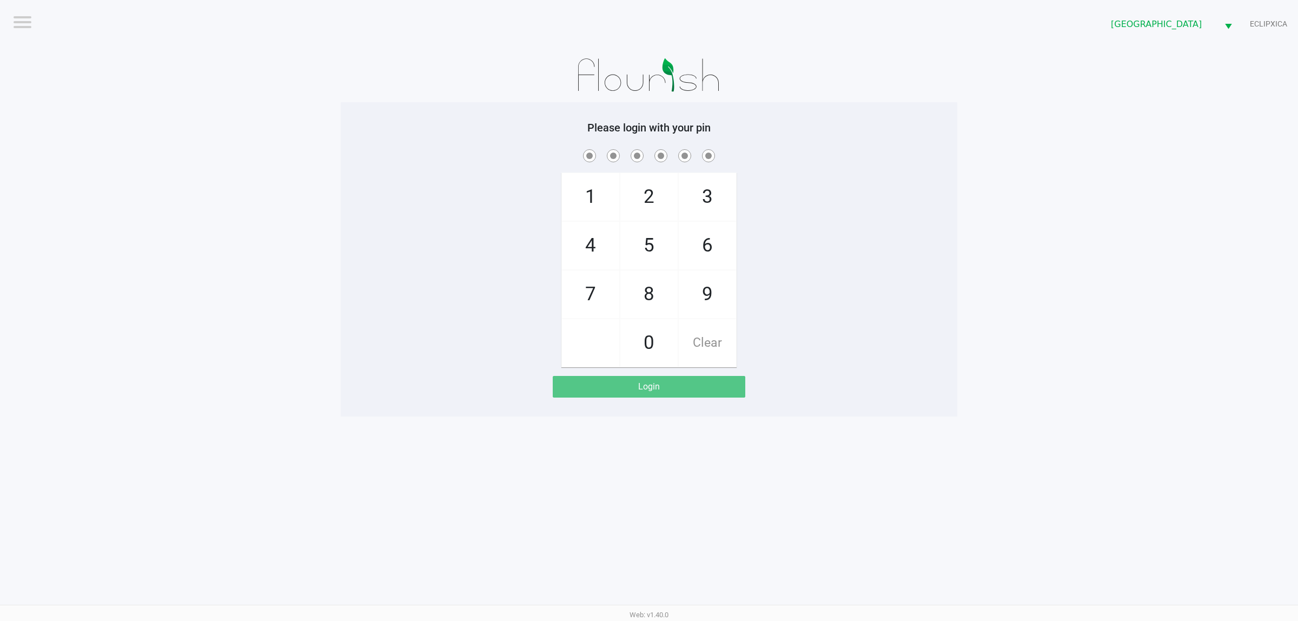
drag, startPoint x: 1041, startPoint y: 256, endPoint x: 997, endPoint y: 256, distance: 44.4
click at [1029, 256] on app-pos-login-wrapper "Logout Port St. Lucie WC ECLIPXICA Please login with your pin 1 4 7 2 5 8 0 3 6…" at bounding box center [649, 208] width 1298 height 417
checkbox input "true"
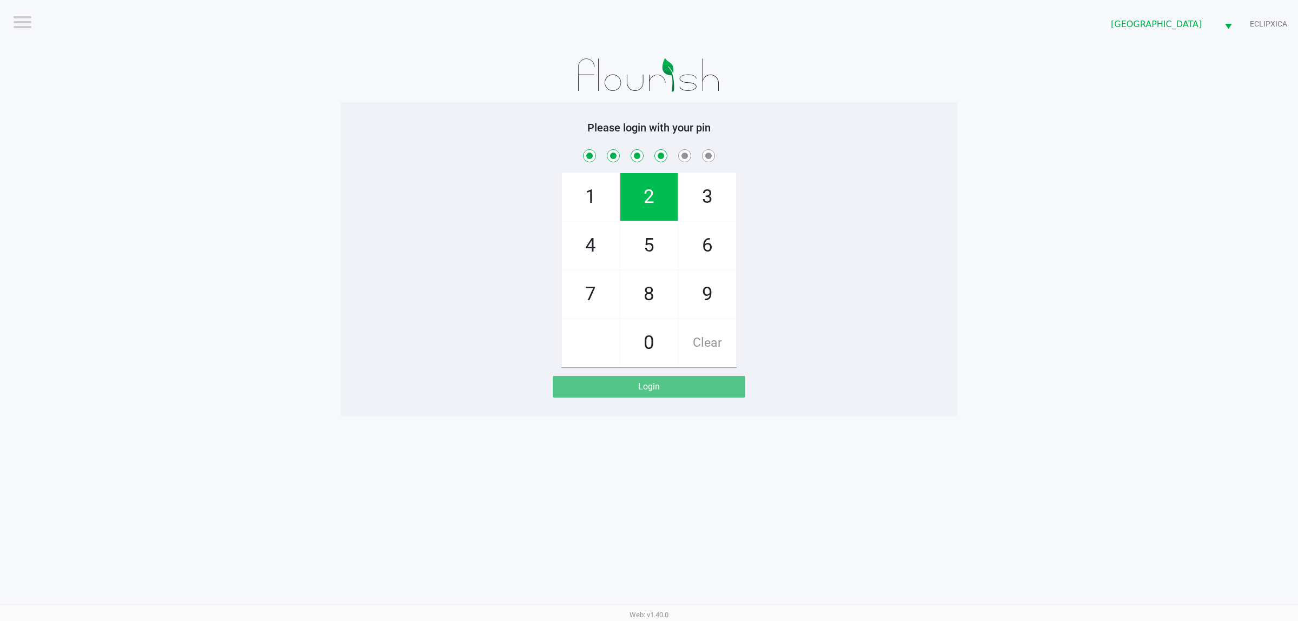
checkbox input "true"
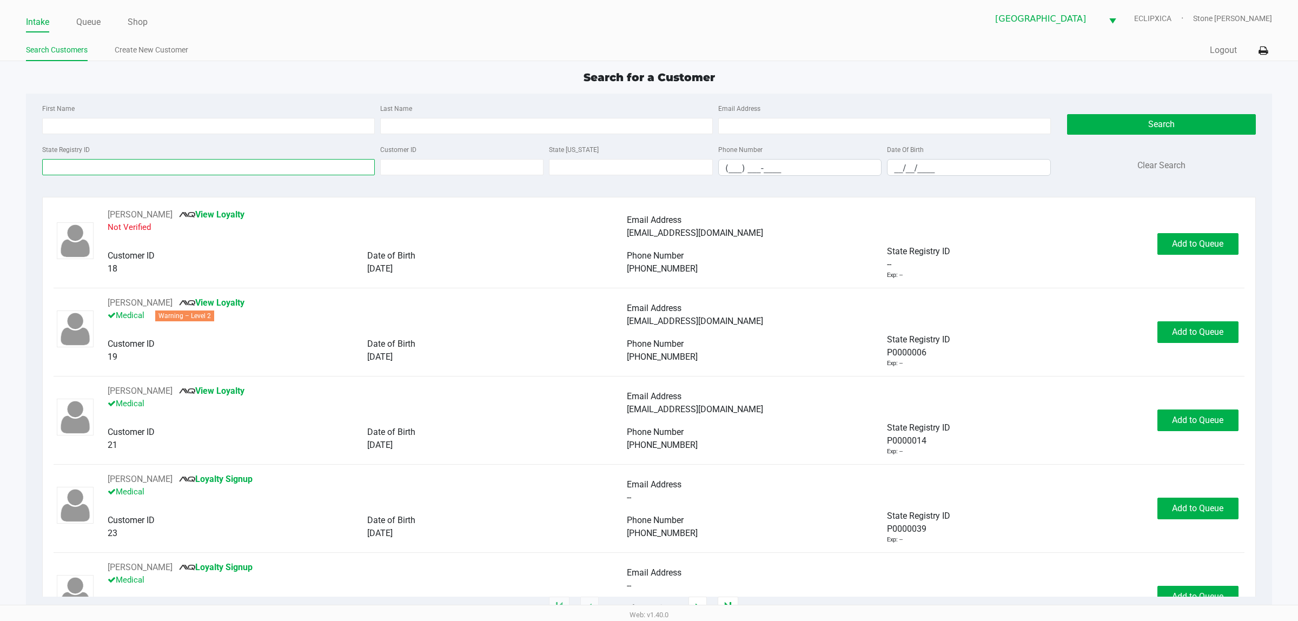
click at [130, 168] on input "State Registry ID" at bounding box center [208, 167] width 333 height 16
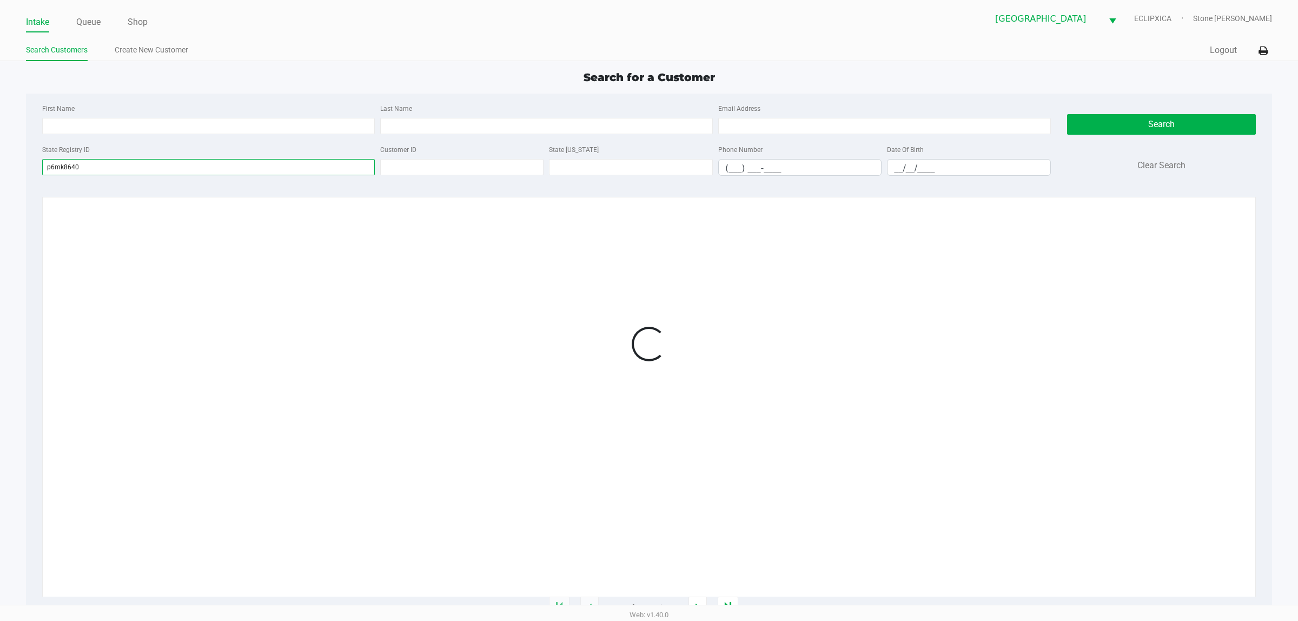
type input "p6mk8640"
drag, startPoint x: 1230, startPoint y: 233, endPoint x: 1211, endPoint y: 235, distance: 19.1
click at [1226, 235] on div at bounding box center [649, 344] width 1191 height 272
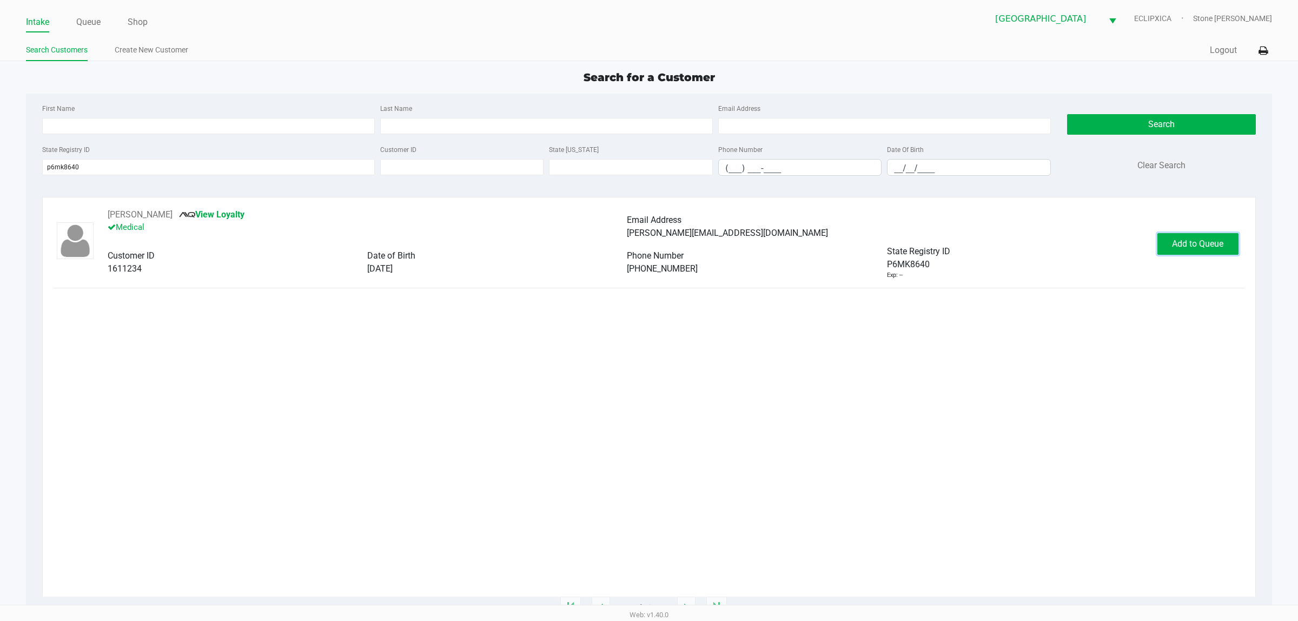
click at [1199, 239] on button "Add to Queue" at bounding box center [1198, 244] width 81 height 22
click at [1205, 243] on span "Add to Queue" at bounding box center [1197, 244] width 51 height 10
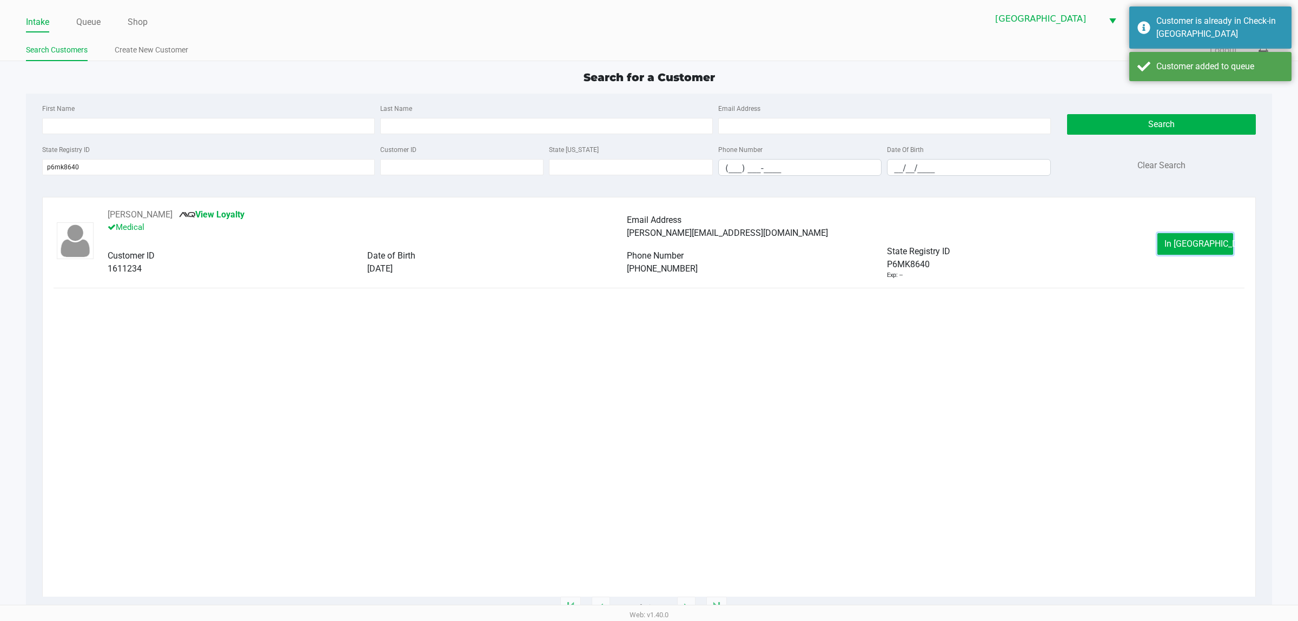
click at [1204, 243] on span "In Queue" at bounding box center [1210, 244] width 91 height 10
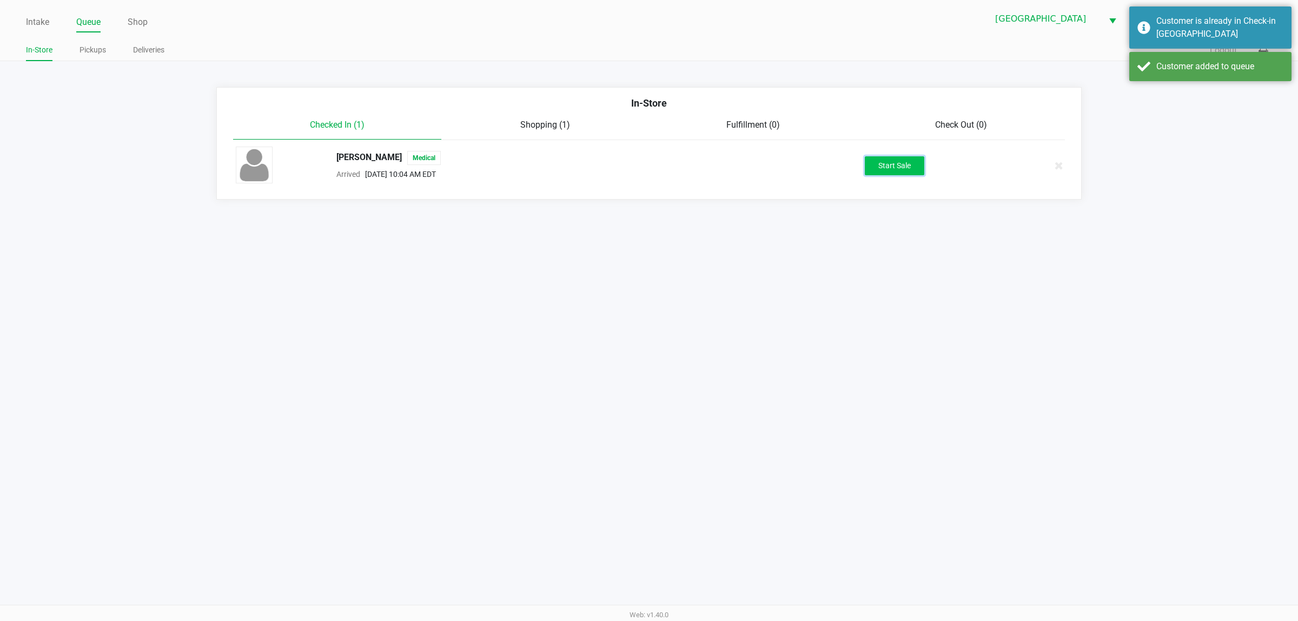
click at [909, 174] on button "Start Sale" at bounding box center [895, 165] width 60 height 19
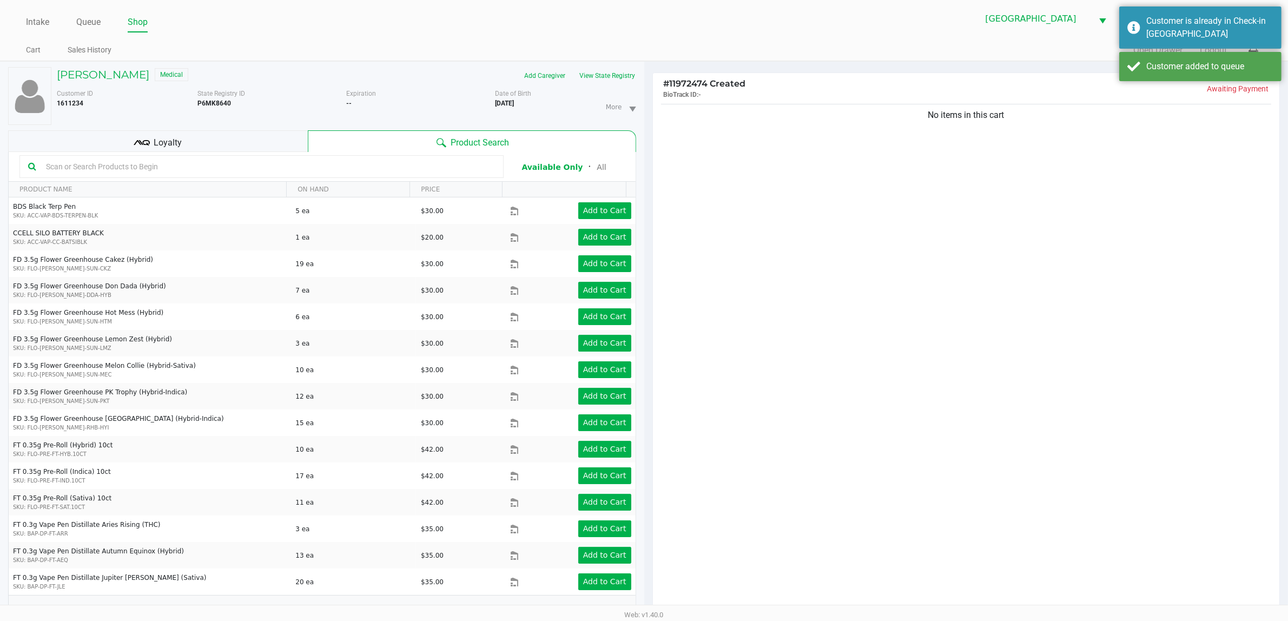
click at [753, 115] on div "No items in this cart" at bounding box center [966, 115] width 611 height 13
click at [625, 81] on button "View State Registry" at bounding box center [604, 75] width 63 height 17
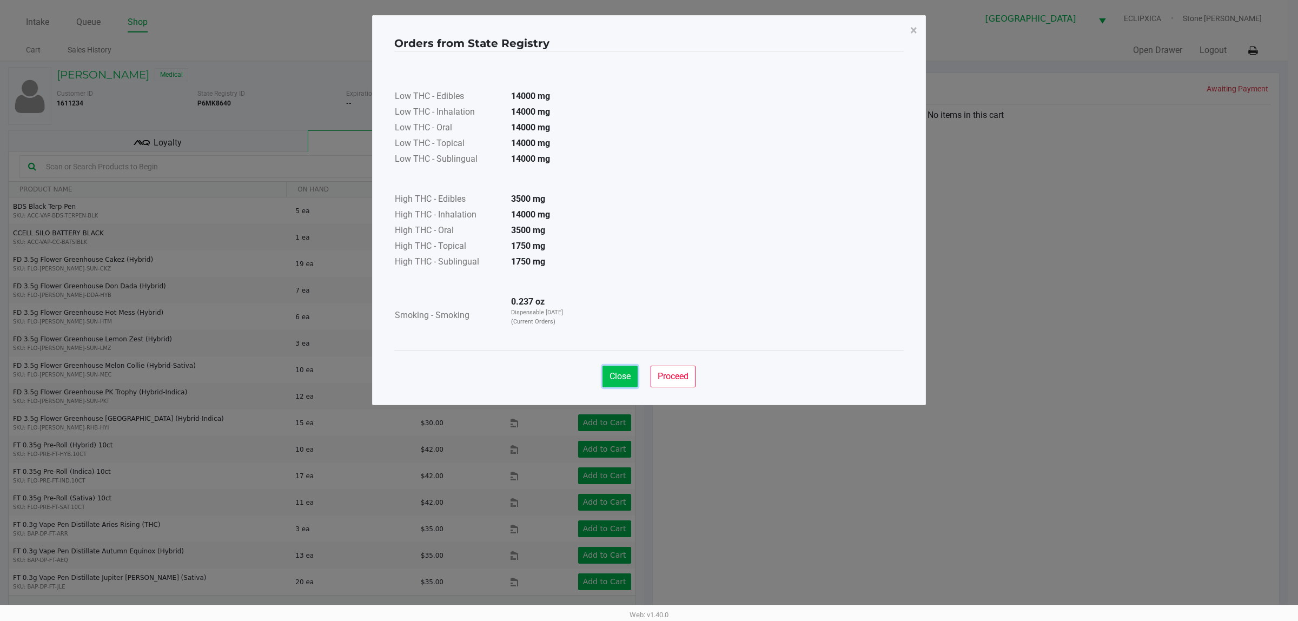
click at [616, 376] on span "Close" at bounding box center [620, 376] width 21 height 10
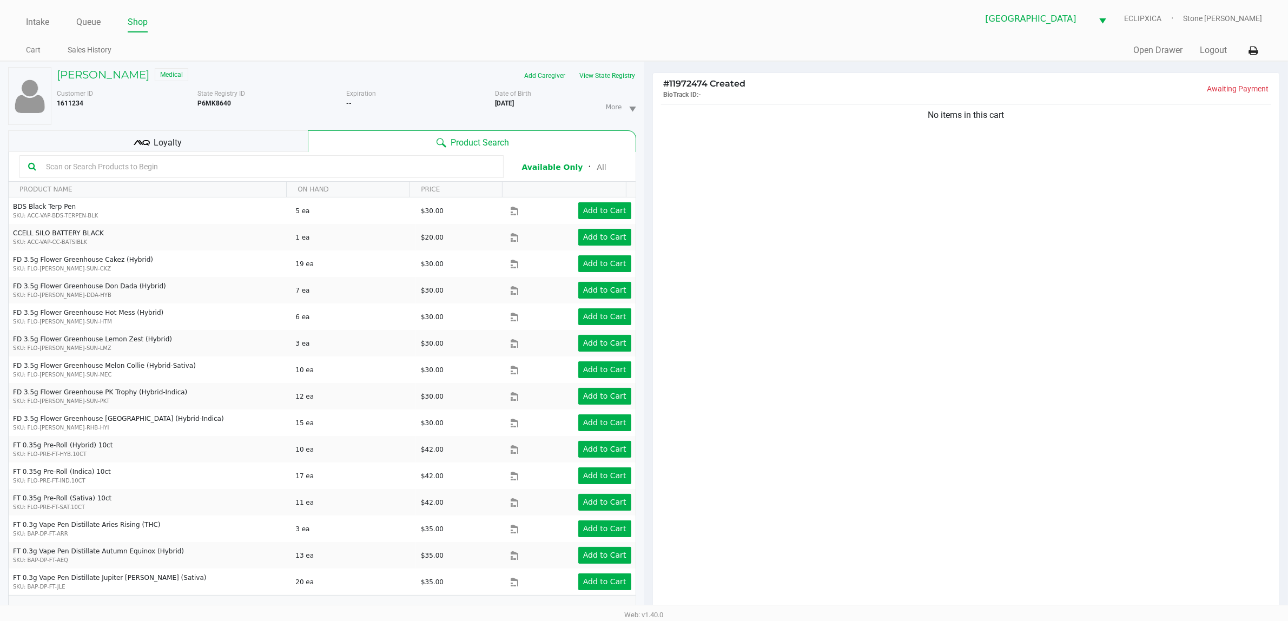
click at [234, 169] on input "text" at bounding box center [268, 167] width 453 height 16
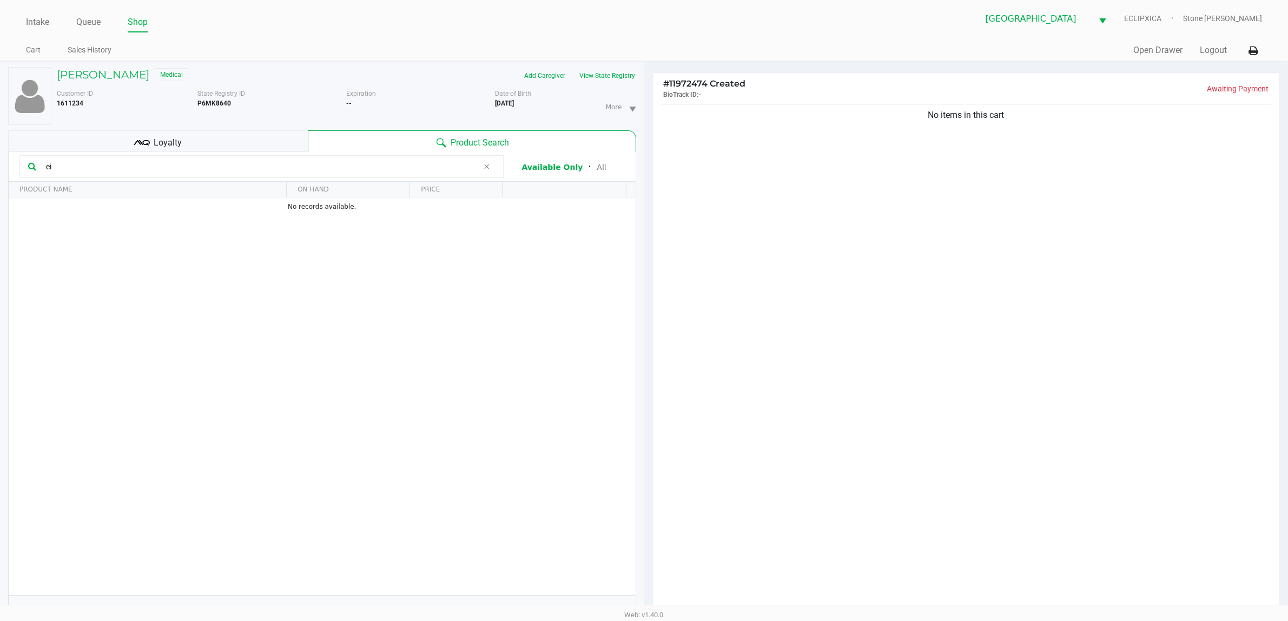
type input "e"
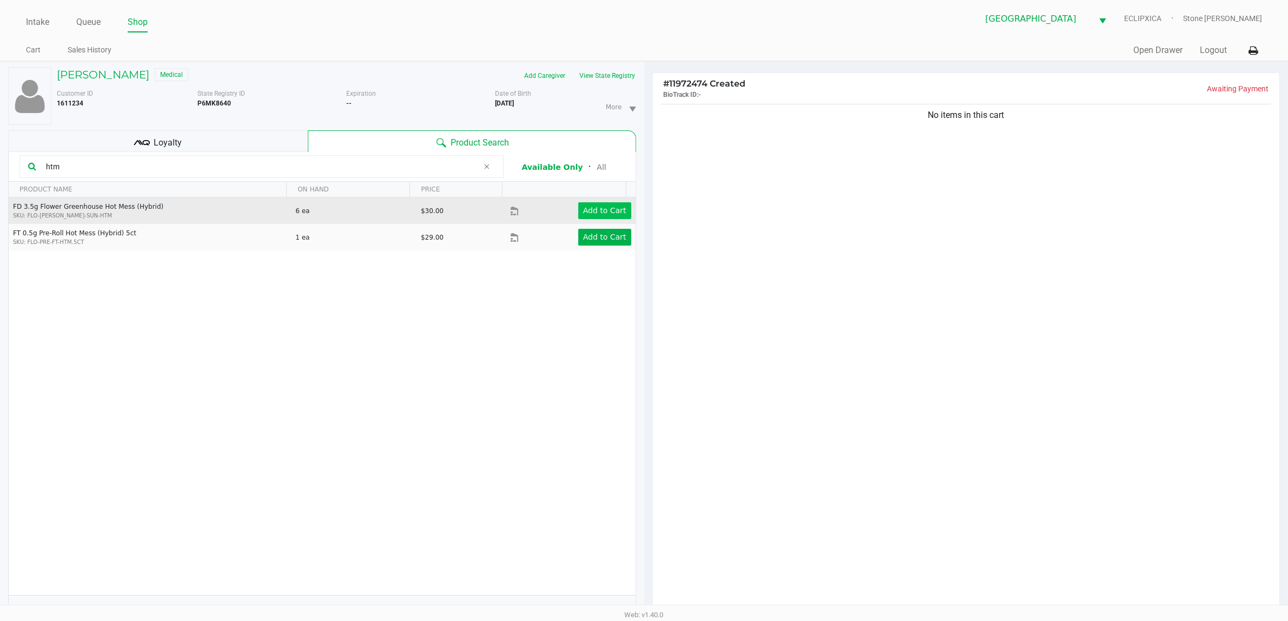
type input "htm"
click at [578, 215] on button "Add to Cart" at bounding box center [604, 210] width 53 height 17
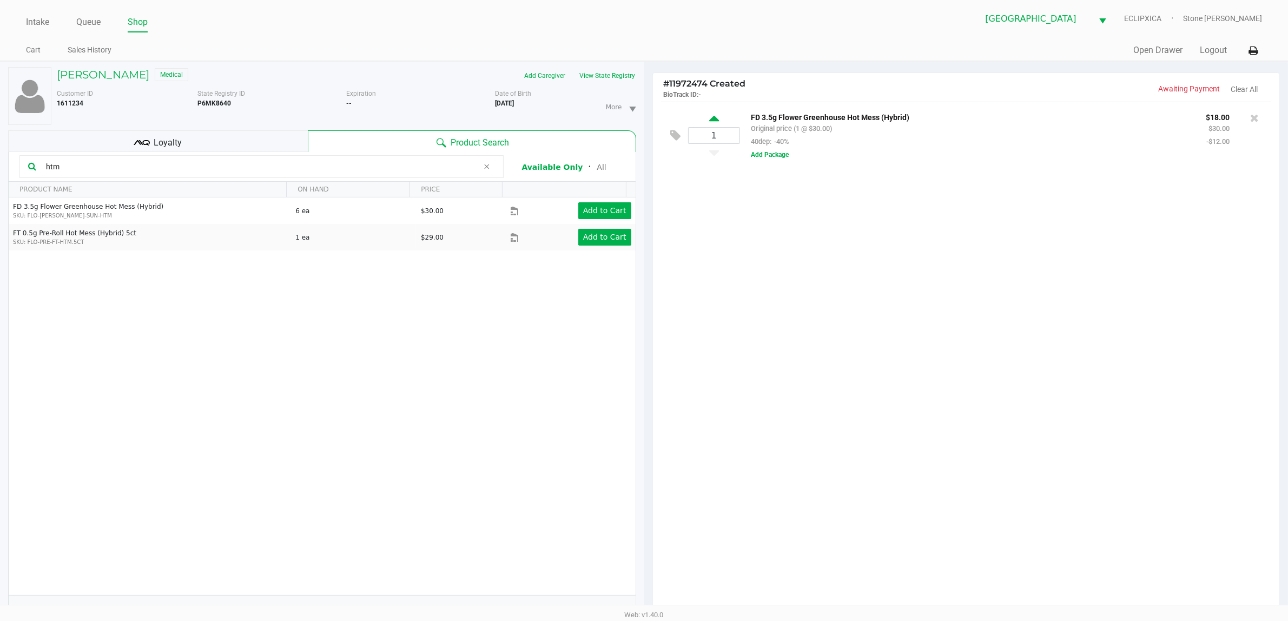
click at [713, 123] on icon at bounding box center [714, 121] width 10 height 14
type input "2"
click at [765, 156] on button "Add Package" at bounding box center [770, 155] width 38 height 10
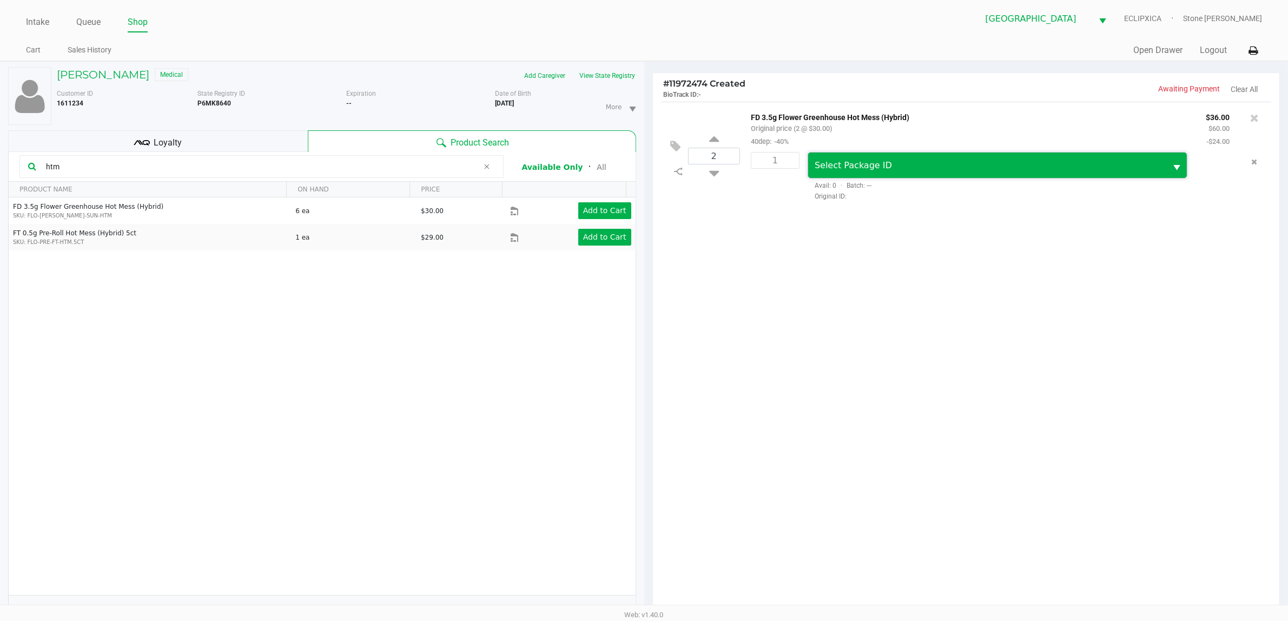
click at [839, 170] on span "Select Package ID" at bounding box center [853, 165] width 77 height 10
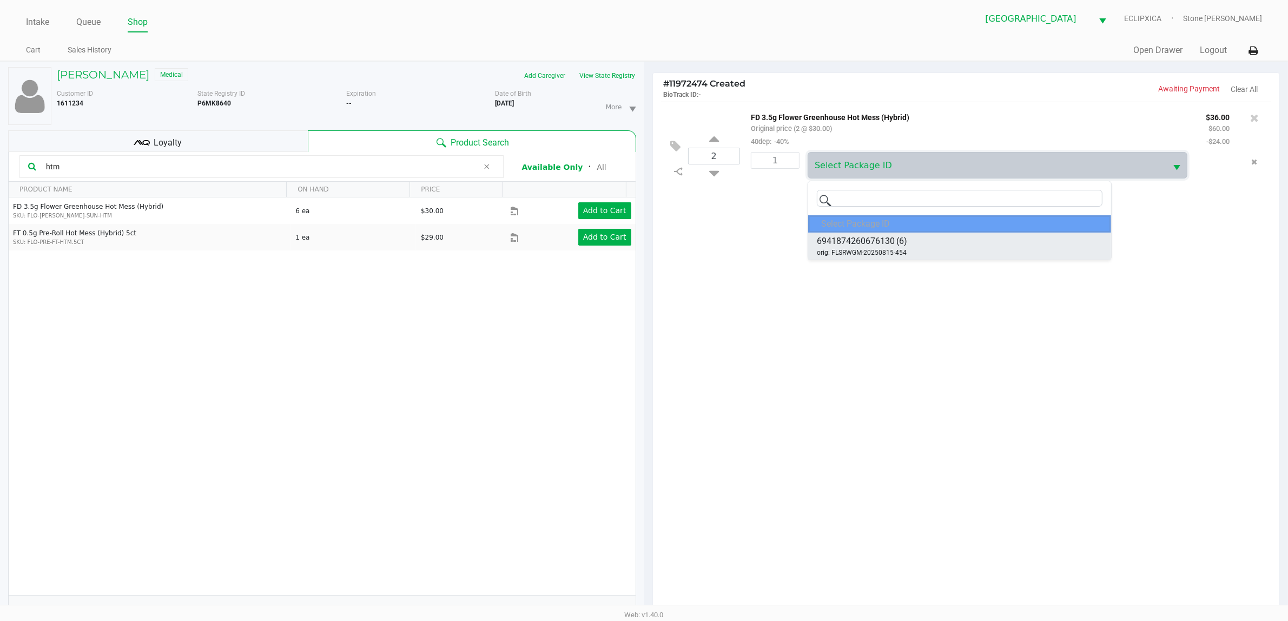
click at [864, 247] on span "6941874260676130" at bounding box center [856, 241] width 78 height 13
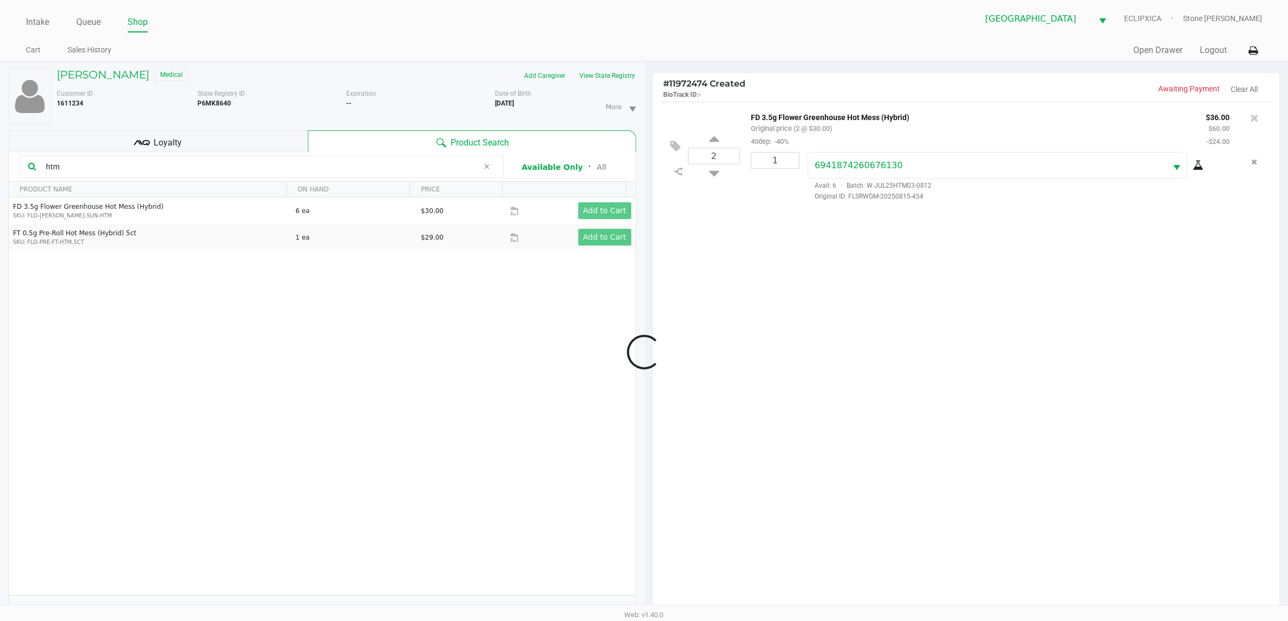
click at [788, 166] on div at bounding box center [644, 352] width 1288 height 474
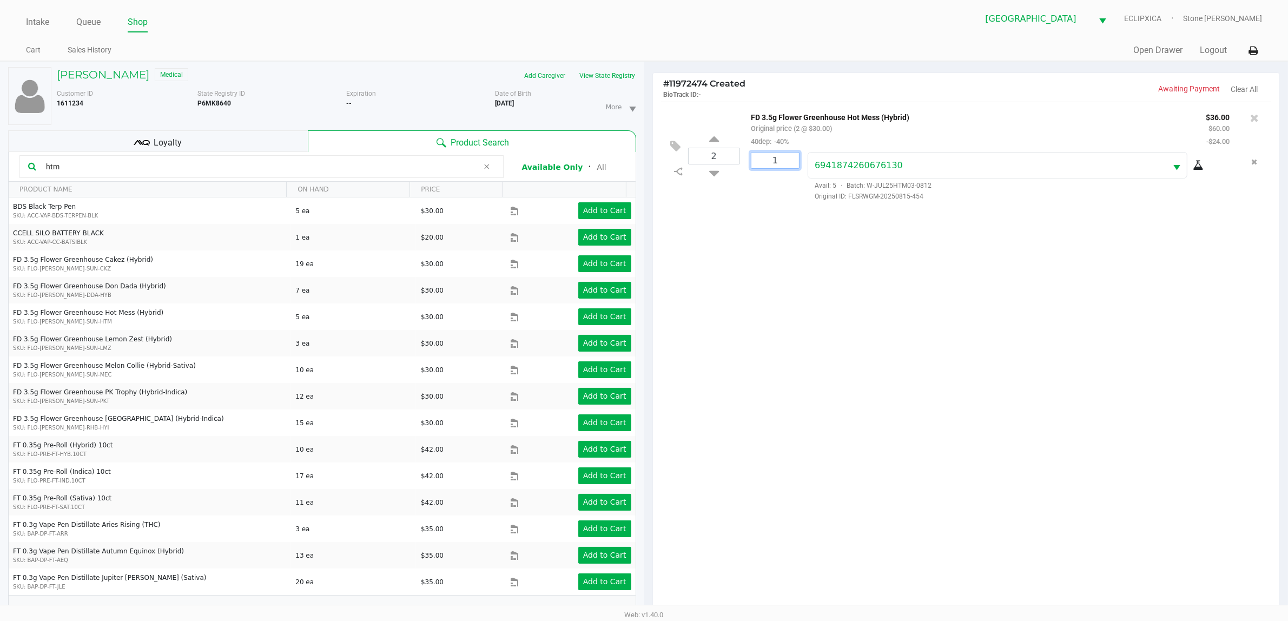
click at [781, 165] on input "1" at bounding box center [775, 161] width 48 height 16
type input "2"
drag, startPoint x: 840, startPoint y: 316, endPoint x: 867, endPoint y: 292, distance: 36.0
click at [851, 309] on div "Loading JUSTIN HAYNES Medical Add Caregiver View State Registry Customer ID 161…" at bounding box center [644, 399] width 1288 height 677
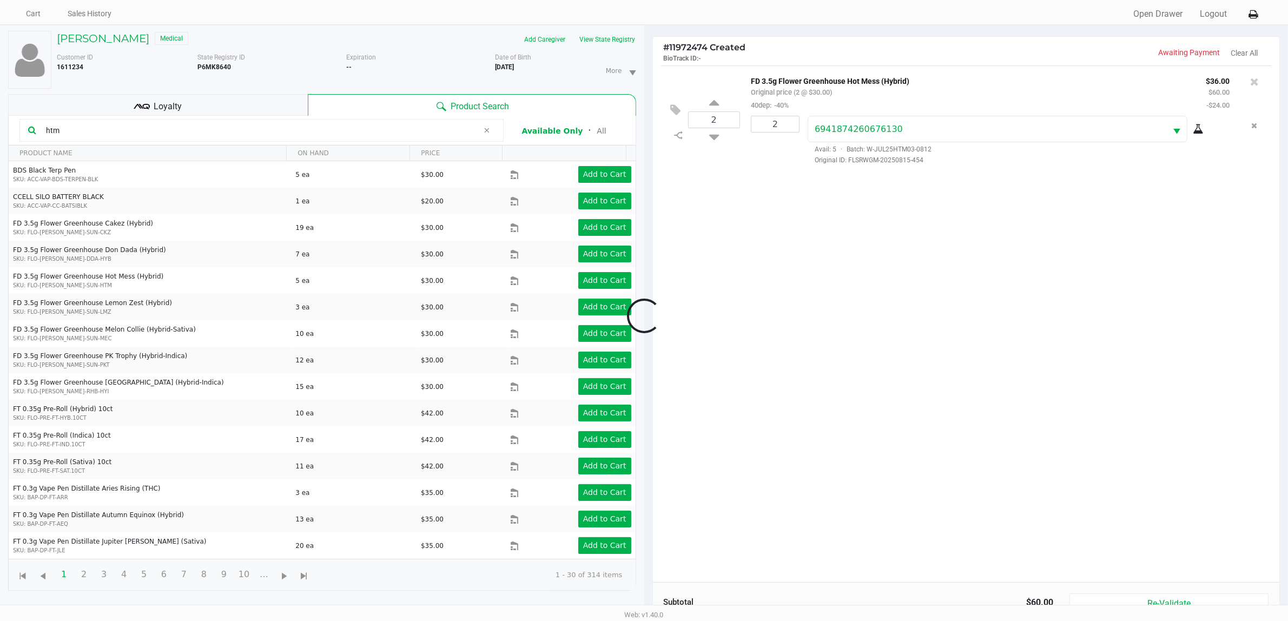
scroll to position [117, 0]
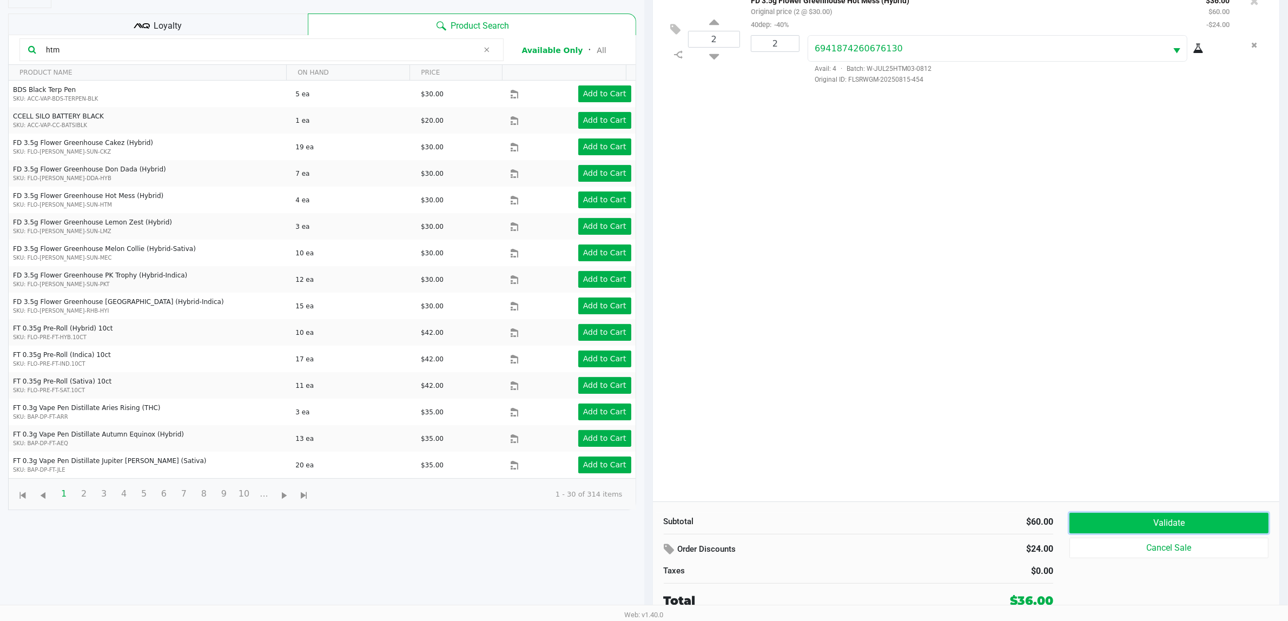
click at [1211, 517] on button "Validate" at bounding box center [1169, 523] width 199 height 21
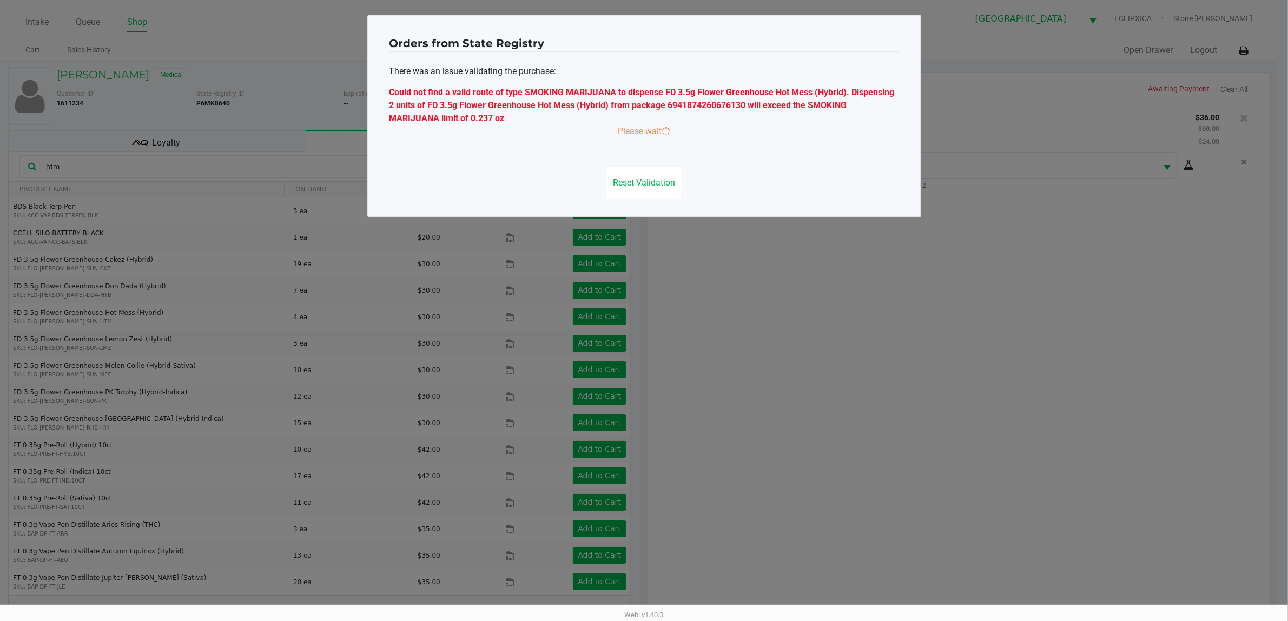
scroll to position [0, 0]
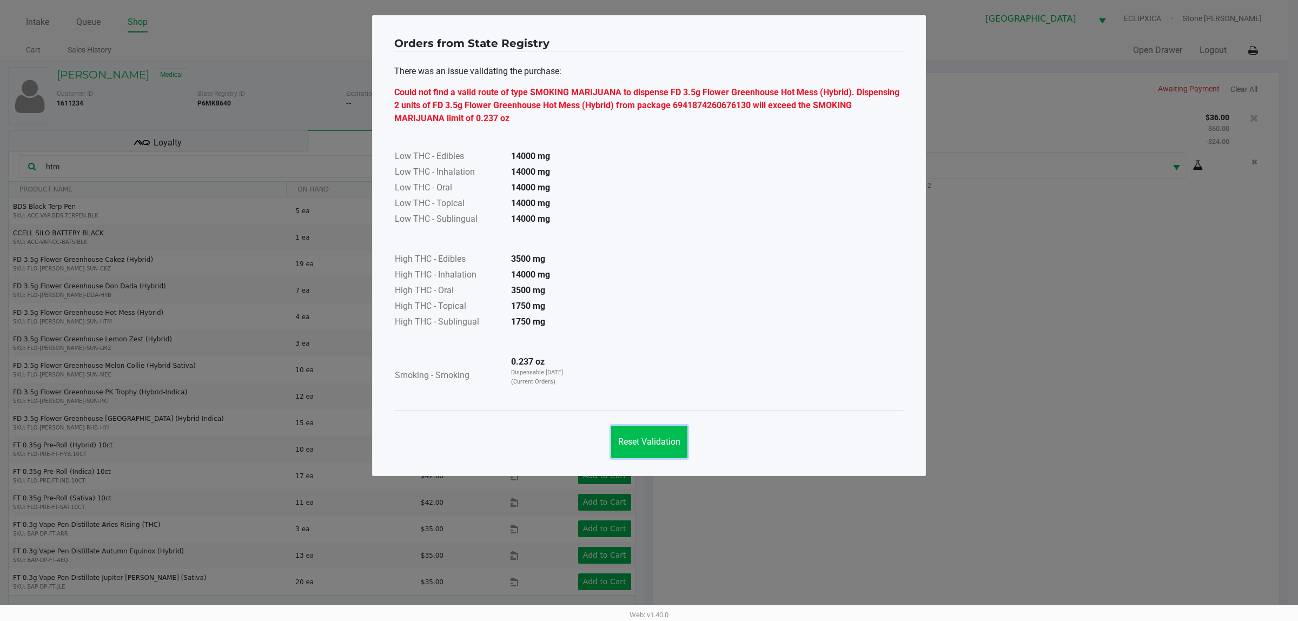
click at [661, 452] on button "Reset Validation" at bounding box center [649, 442] width 76 height 32
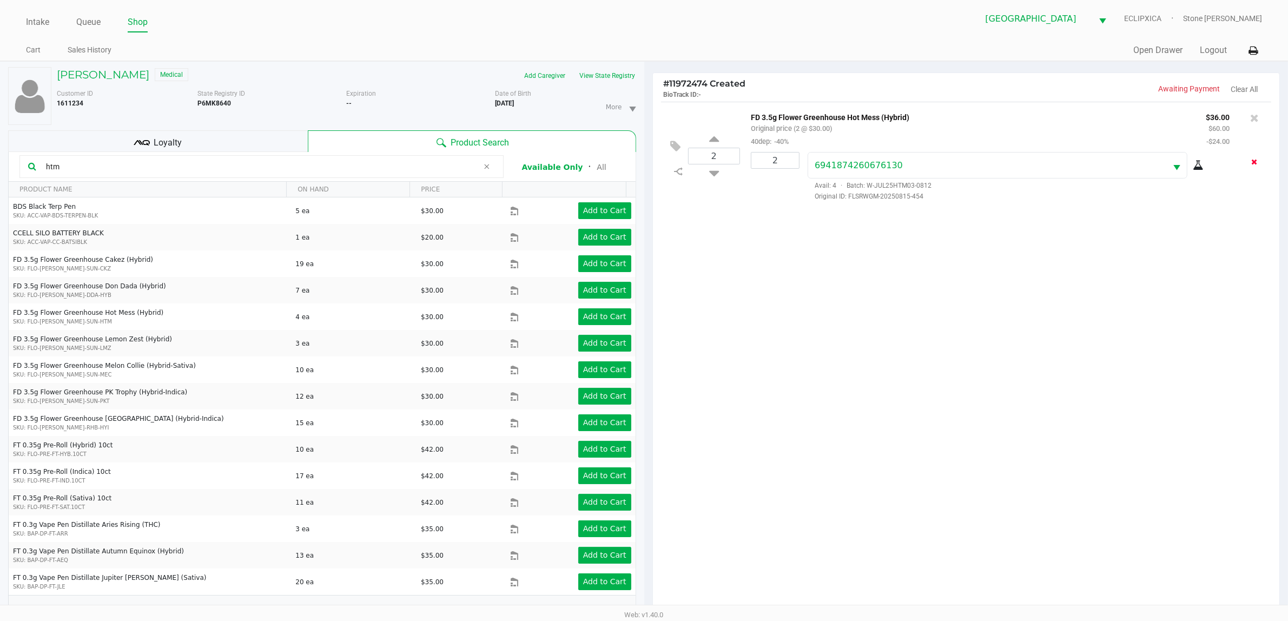
click at [1258, 160] on button "Remove the package from the orderLine" at bounding box center [1255, 162] width 15 height 20
click at [1253, 117] on icon at bounding box center [1254, 118] width 9 height 11
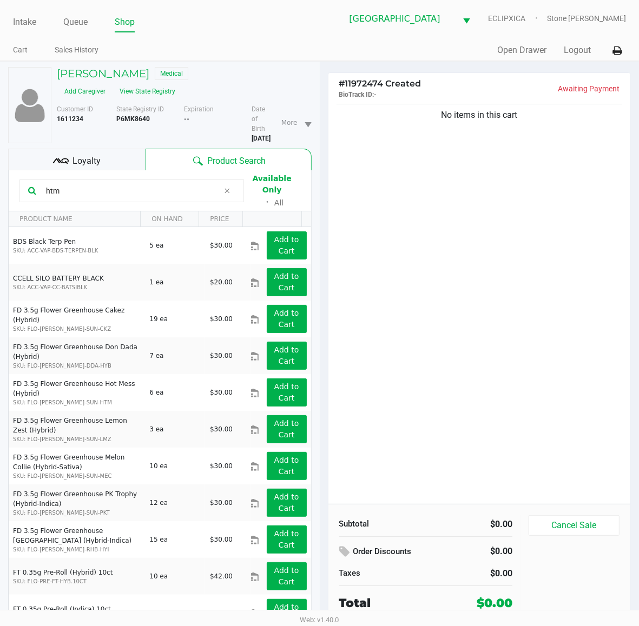
click at [126, 119] on b "P6MK8640" at bounding box center [133, 119] width 34 height 8
click at [127, 119] on b "P6MK8640" at bounding box center [133, 119] width 34 height 8
click at [456, 231] on div "No items in this cart" at bounding box center [479, 303] width 302 height 402
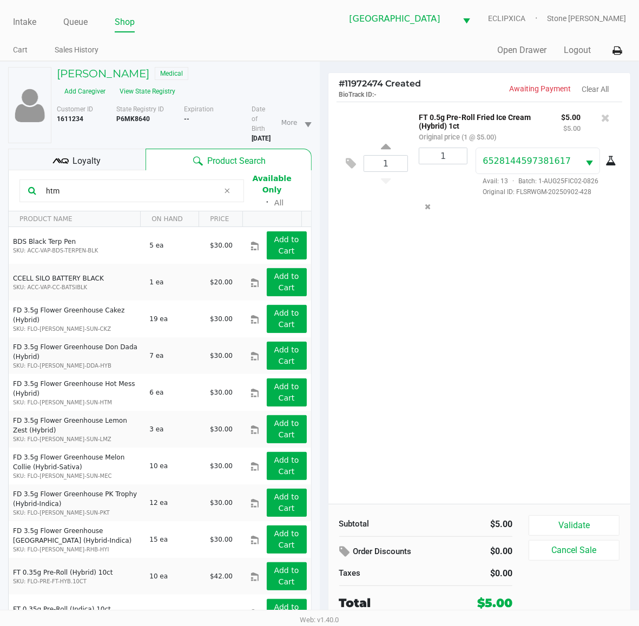
click at [84, 163] on span "Loyalty" at bounding box center [86, 161] width 28 height 13
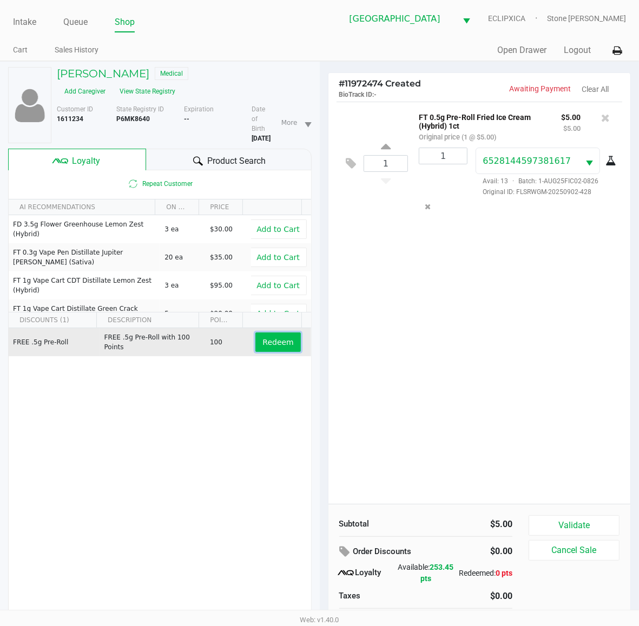
click at [281, 337] on button "Redeem" at bounding box center [277, 342] width 45 height 19
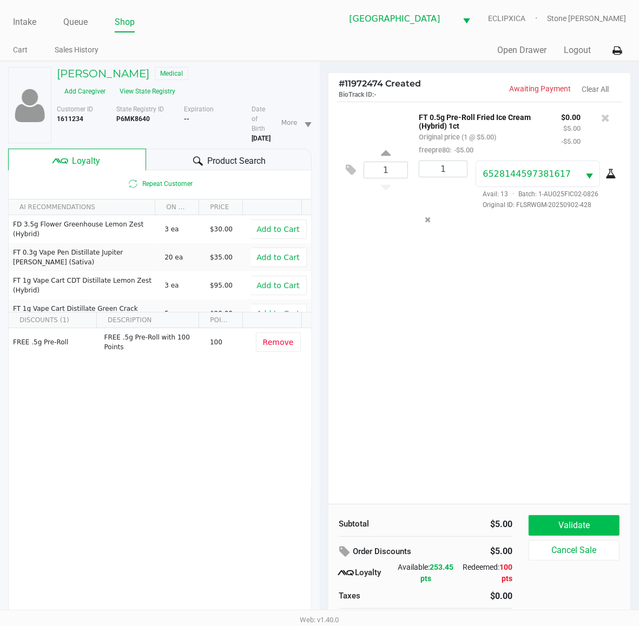
click at [579, 521] on button "Validate" at bounding box center [574, 526] width 91 height 21
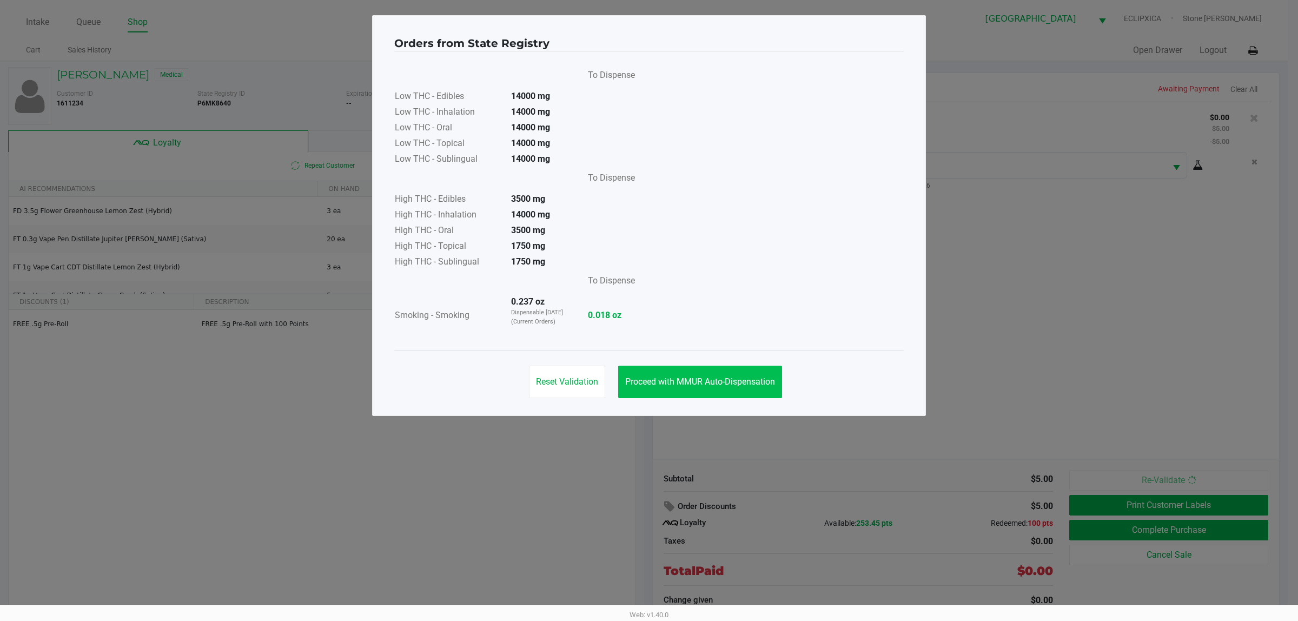
click at [745, 371] on button "Proceed with MMUR Auto-Dispensation" at bounding box center [700, 382] width 164 height 32
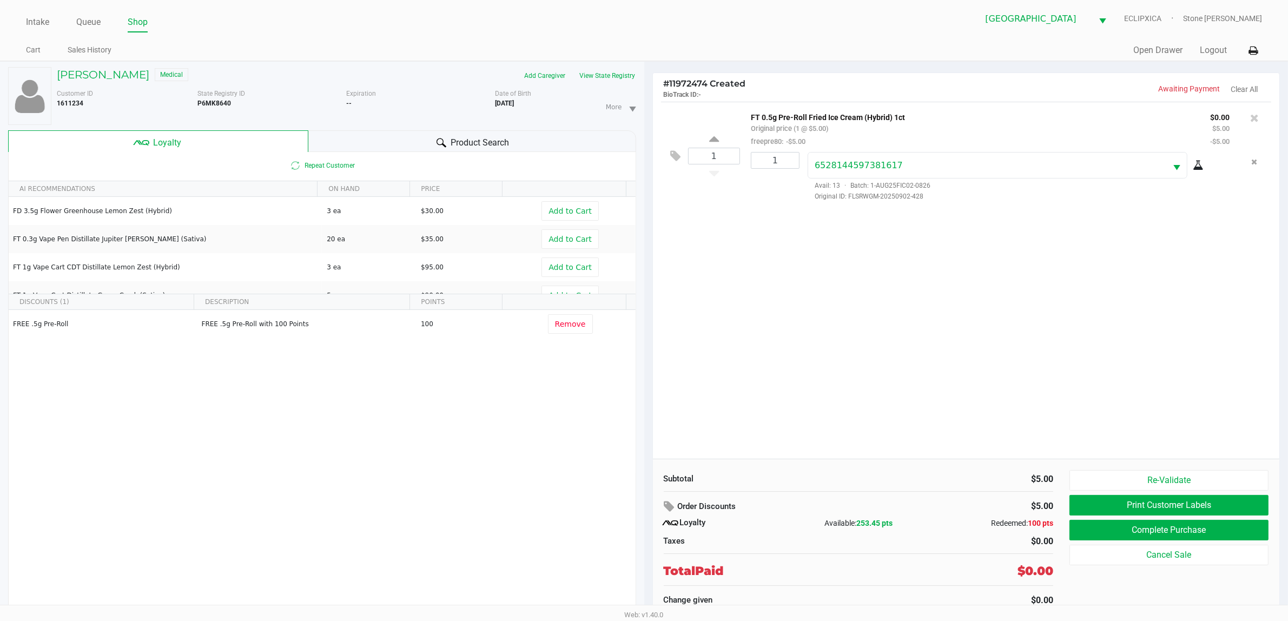
click at [1161, 506] on button "Print Customer Labels" at bounding box center [1169, 505] width 199 height 21
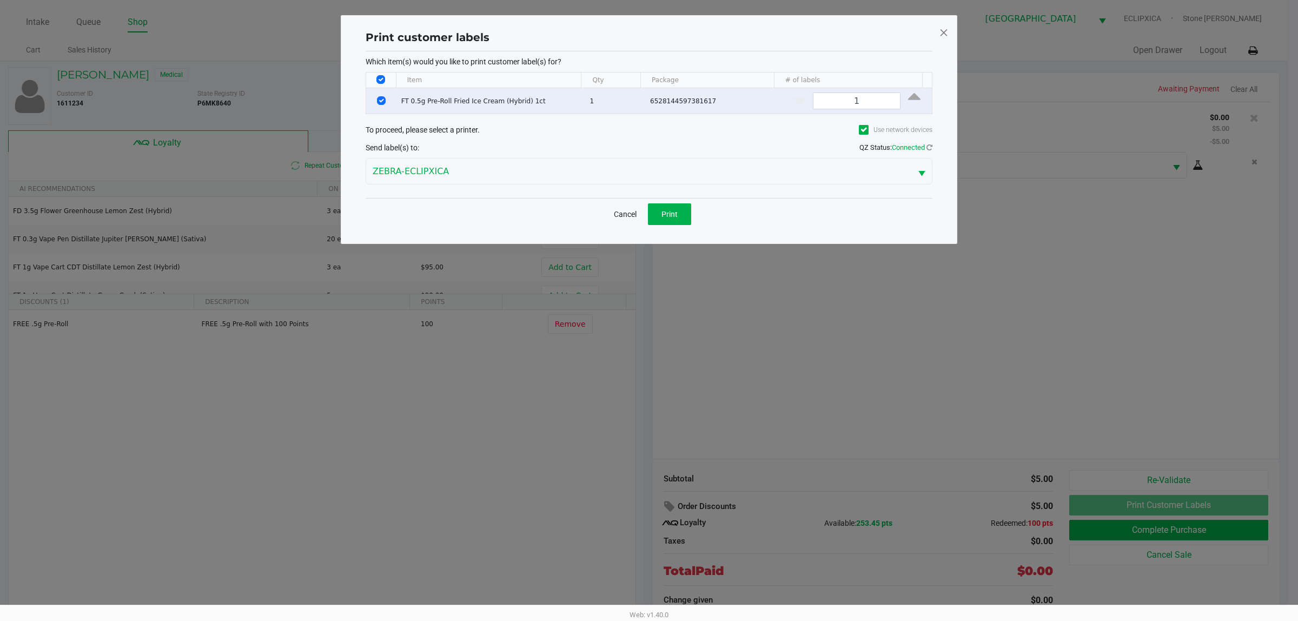
click at [664, 240] on div "Print customer labels Which item(s) would you like to print customer label(s) f…" at bounding box center [649, 129] width 617 height 229
click at [671, 215] on span "Print" at bounding box center [670, 214] width 16 height 9
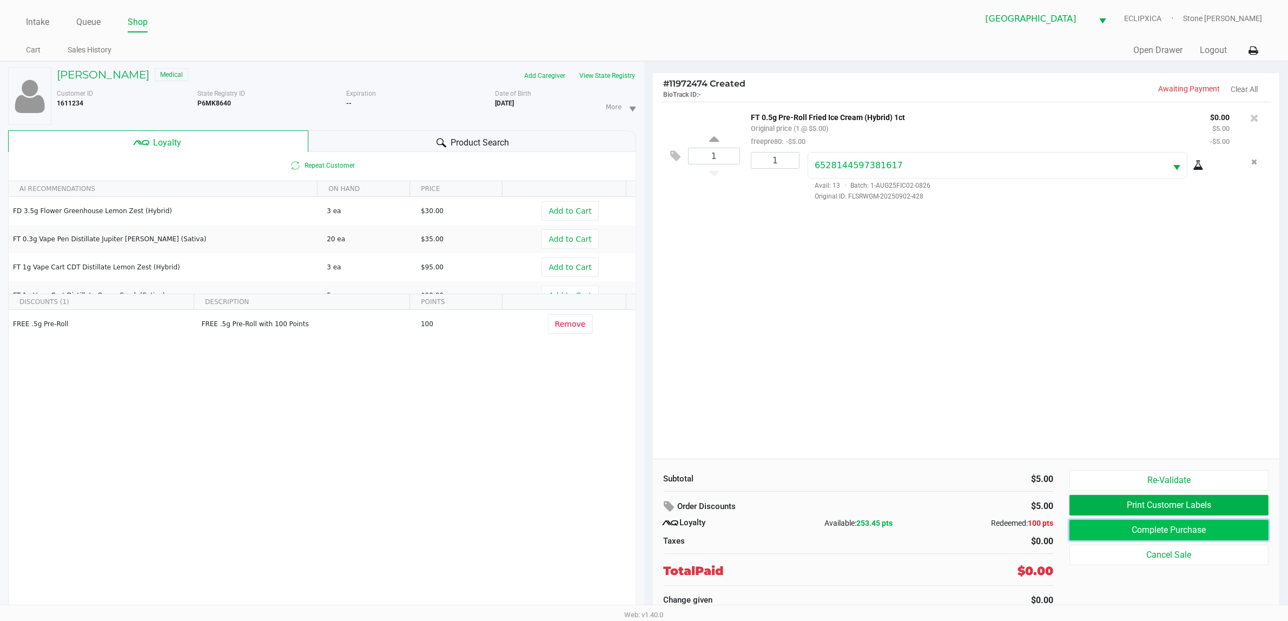
click at [1145, 534] on button "Complete Purchase" at bounding box center [1169, 530] width 199 height 21
click at [135, 69] on h5 "JUSTIN HAYNES" at bounding box center [103, 74] width 93 height 13
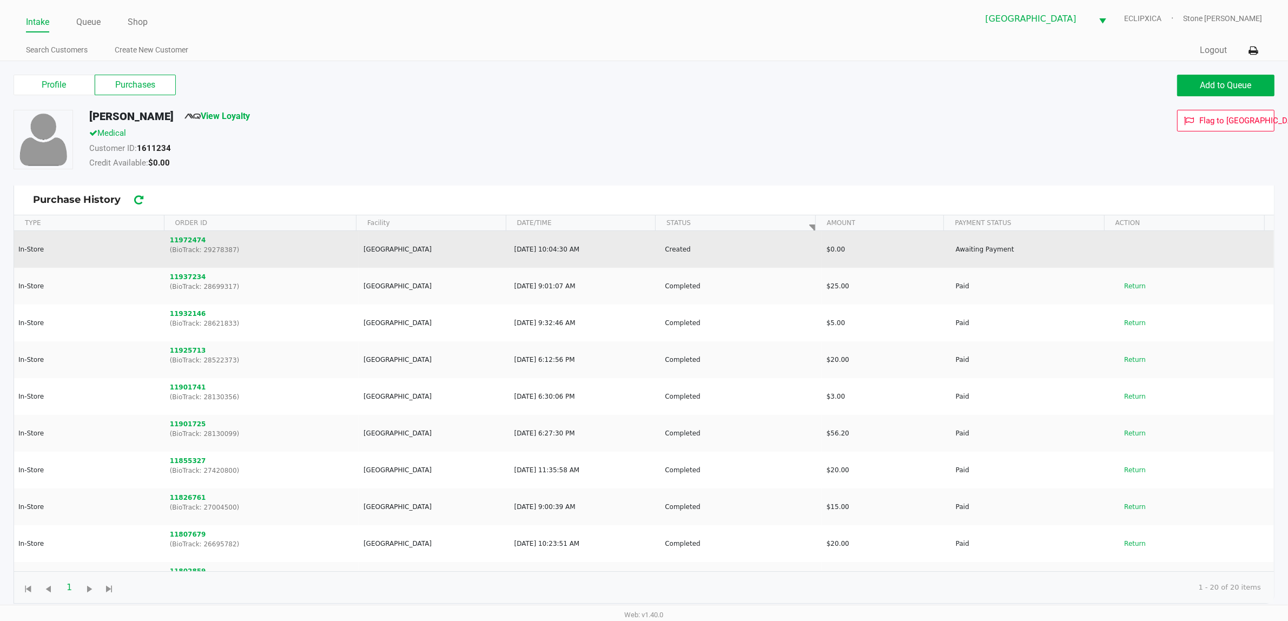
click at [191, 234] on td "11972474 (BioTrack: 29278387)" at bounding box center [262, 249] width 194 height 37
click at [190, 235] on button "11972474" at bounding box center [188, 240] width 36 height 10
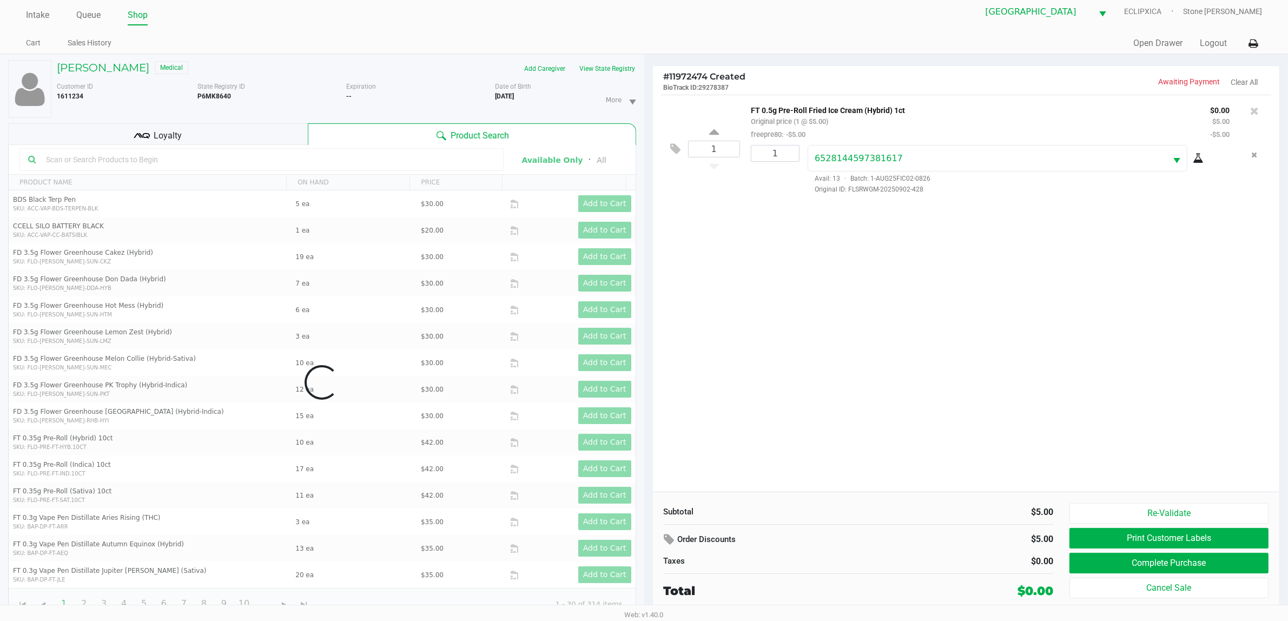
scroll to position [11, 0]
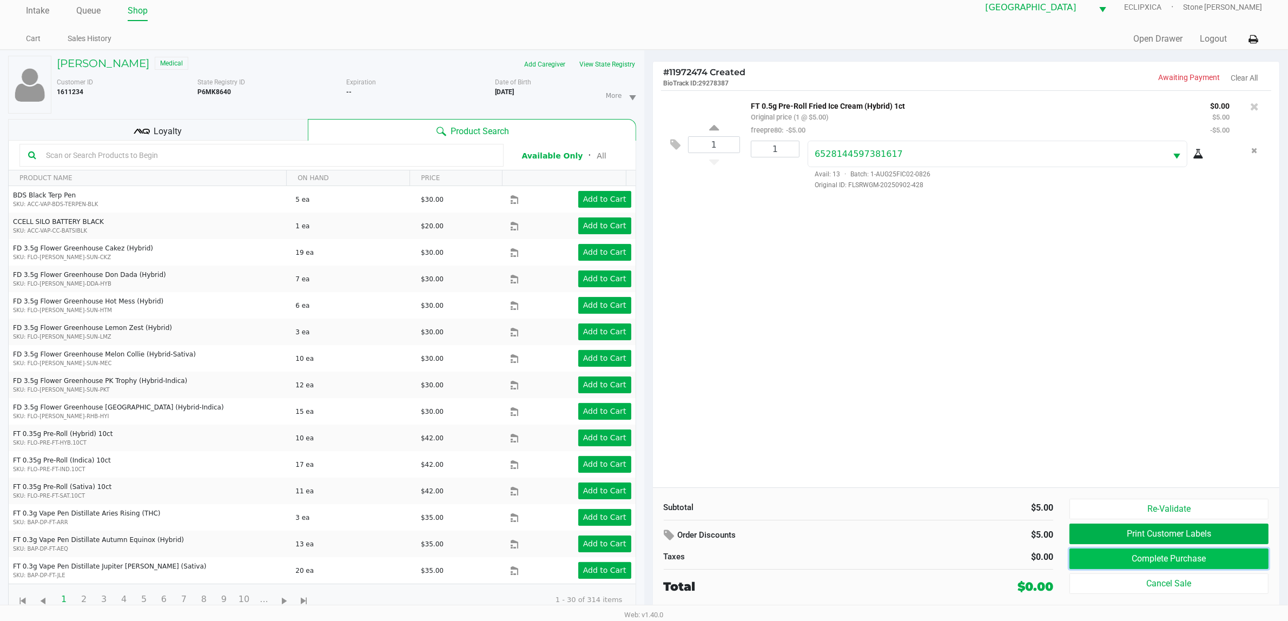
click at [1144, 556] on button "Complete Purchase" at bounding box center [1169, 559] width 199 height 21
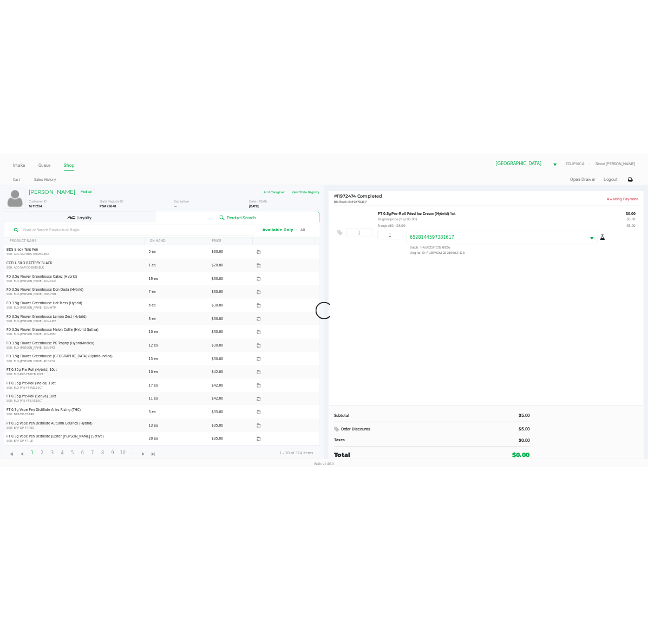
scroll to position [0, 0]
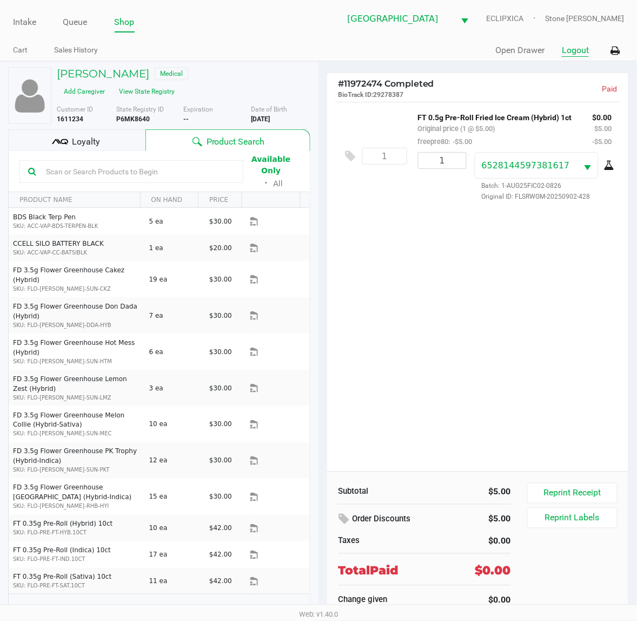
click at [572, 55] on button "Logout" at bounding box center [575, 50] width 27 height 13
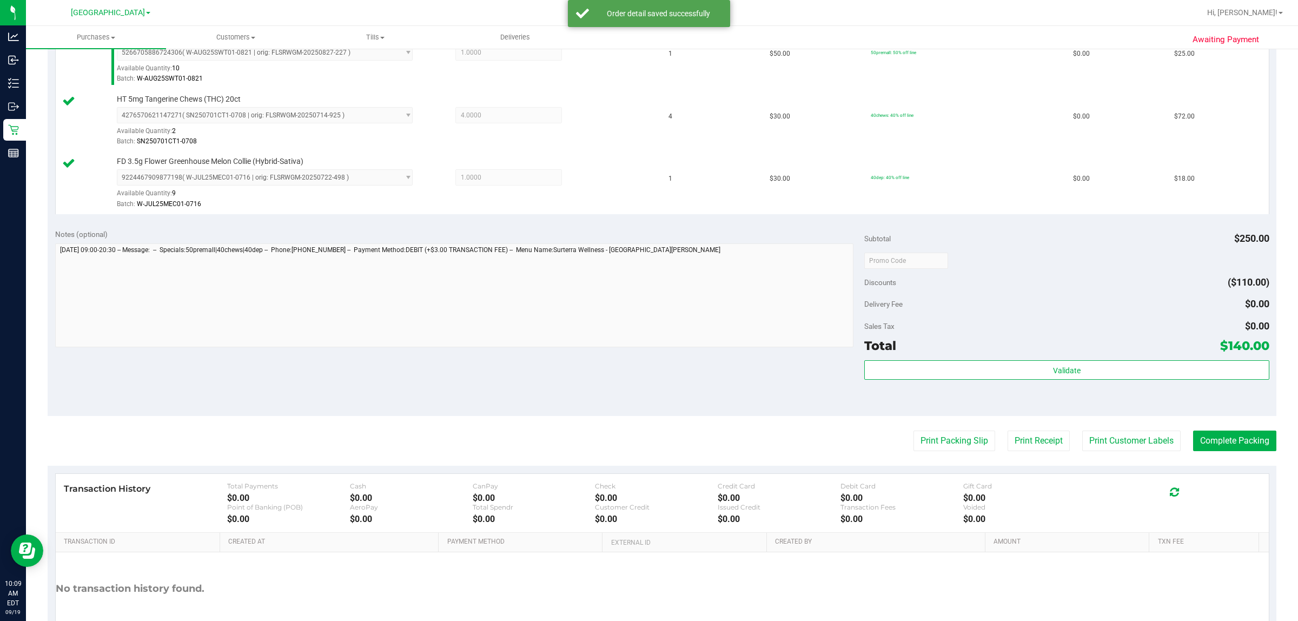
scroll to position [406, 0]
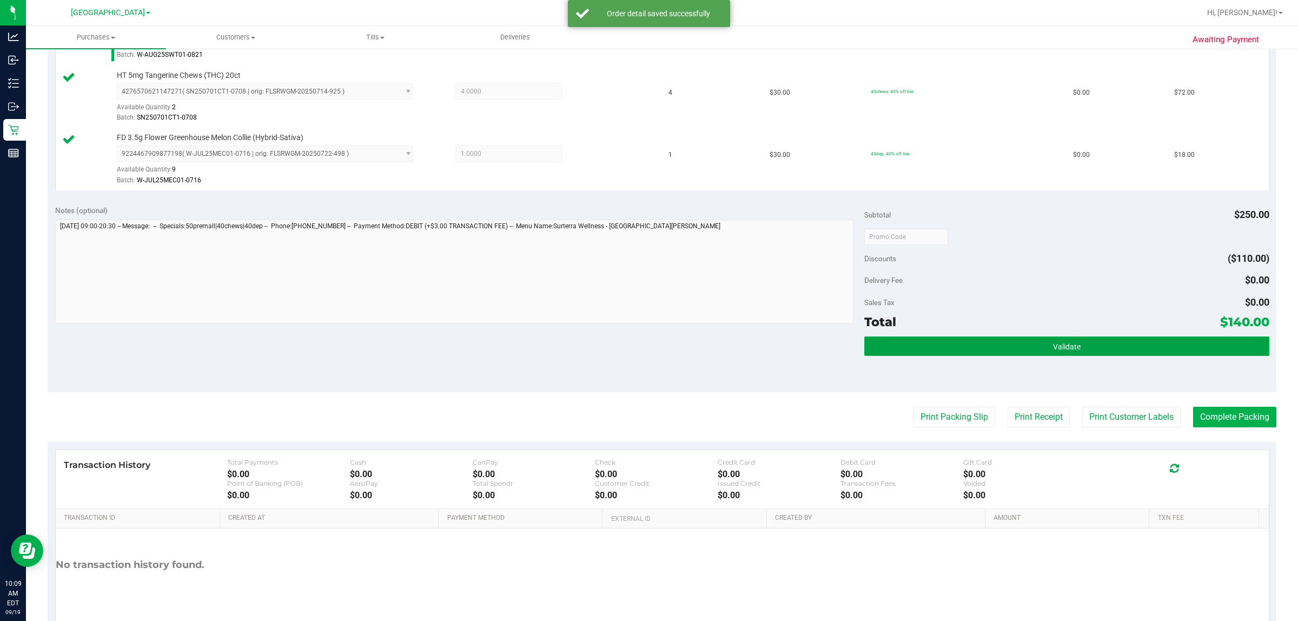
click at [647, 345] on button "Validate" at bounding box center [1066, 345] width 405 height 19
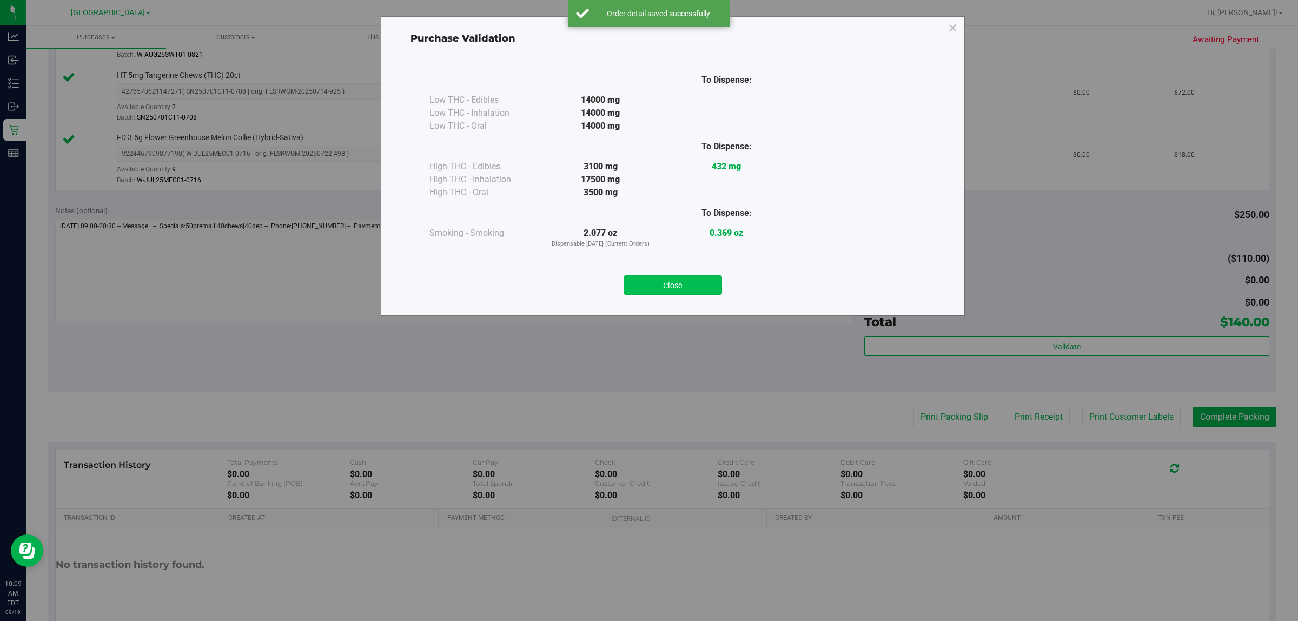
click at [637, 288] on button "Close" at bounding box center [673, 284] width 98 height 19
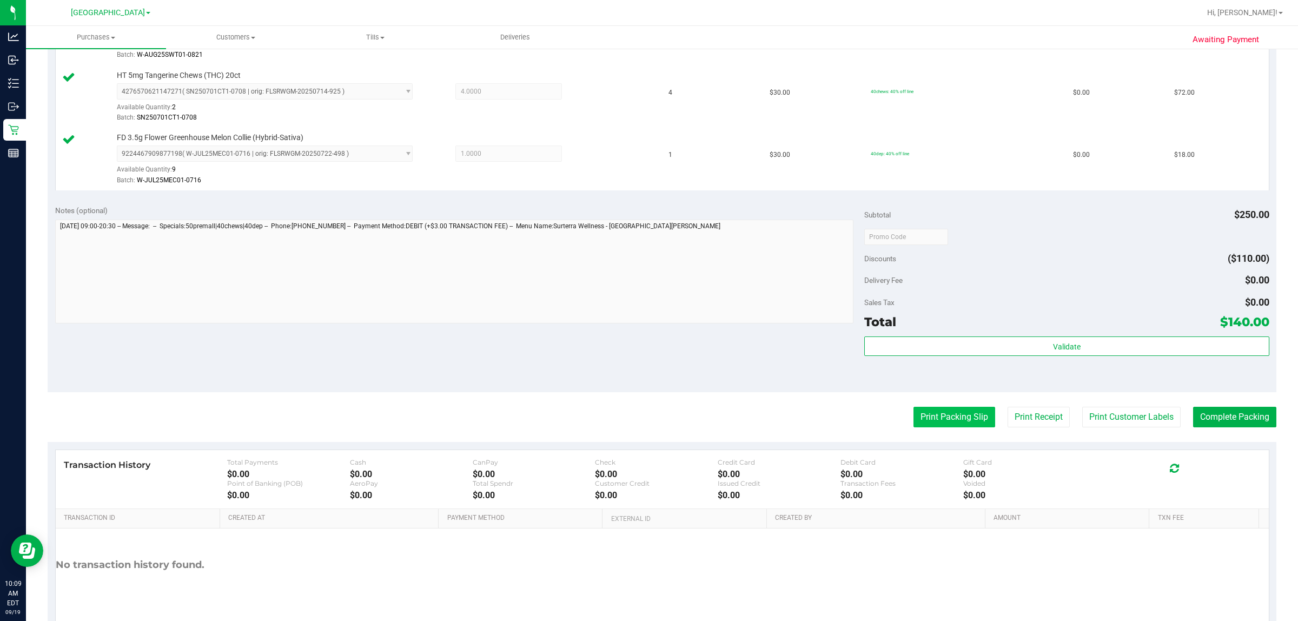
click at [647, 415] on button "Print Packing Slip" at bounding box center [955, 417] width 82 height 21
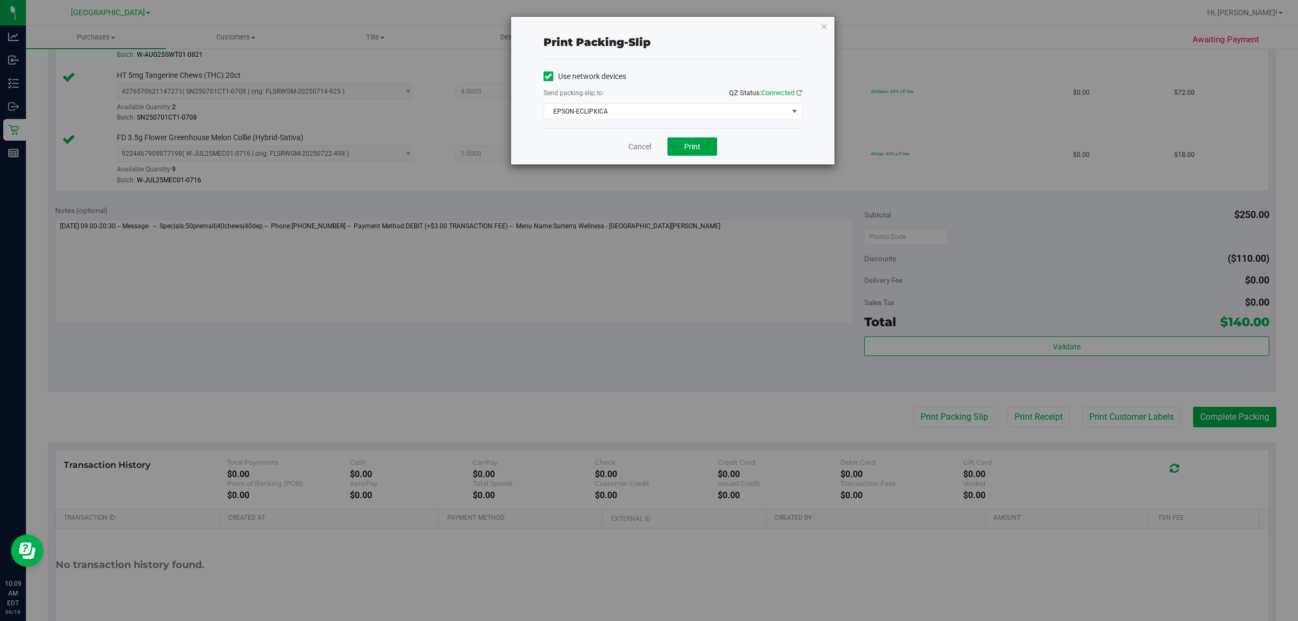
click at [647, 145] on span "Print" at bounding box center [692, 146] width 16 height 9
click at [637, 146] on link "Cancel" at bounding box center [640, 146] width 23 height 11
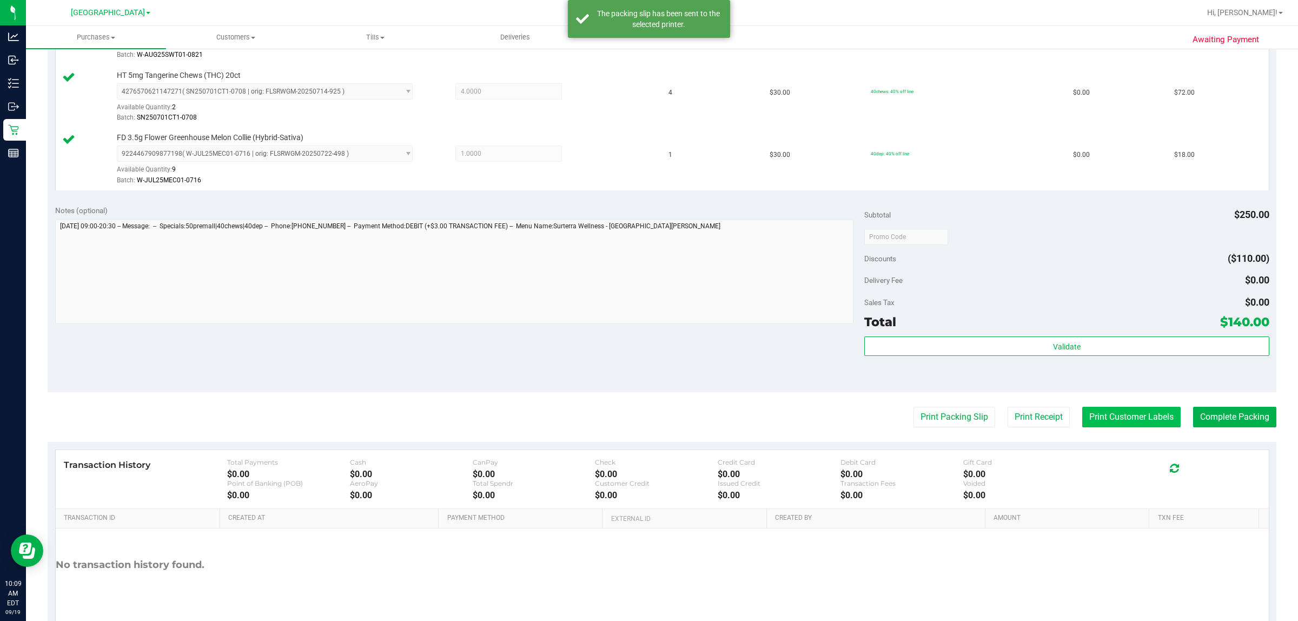
click at [647, 417] on button "Print Customer Labels" at bounding box center [1132, 417] width 98 height 21
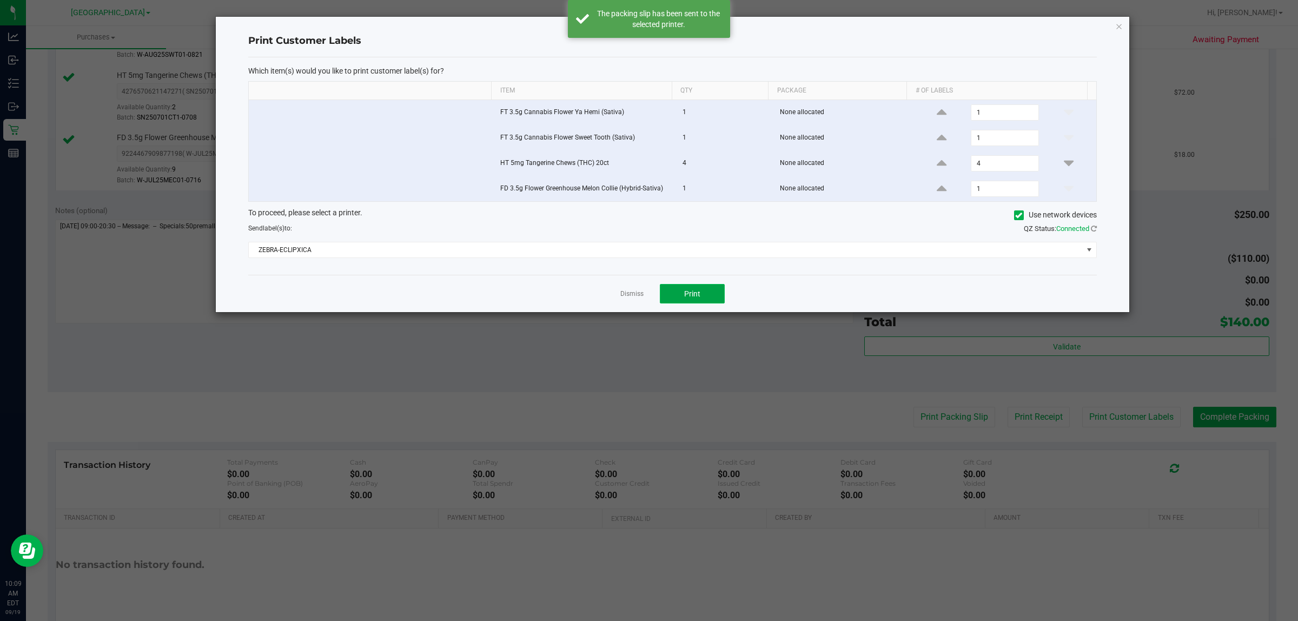
click at [647, 291] on button "Print" at bounding box center [692, 293] width 65 height 19
click at [628, 295] on link "Dismiss" at bounding box center [632, 293] width 23 height 9
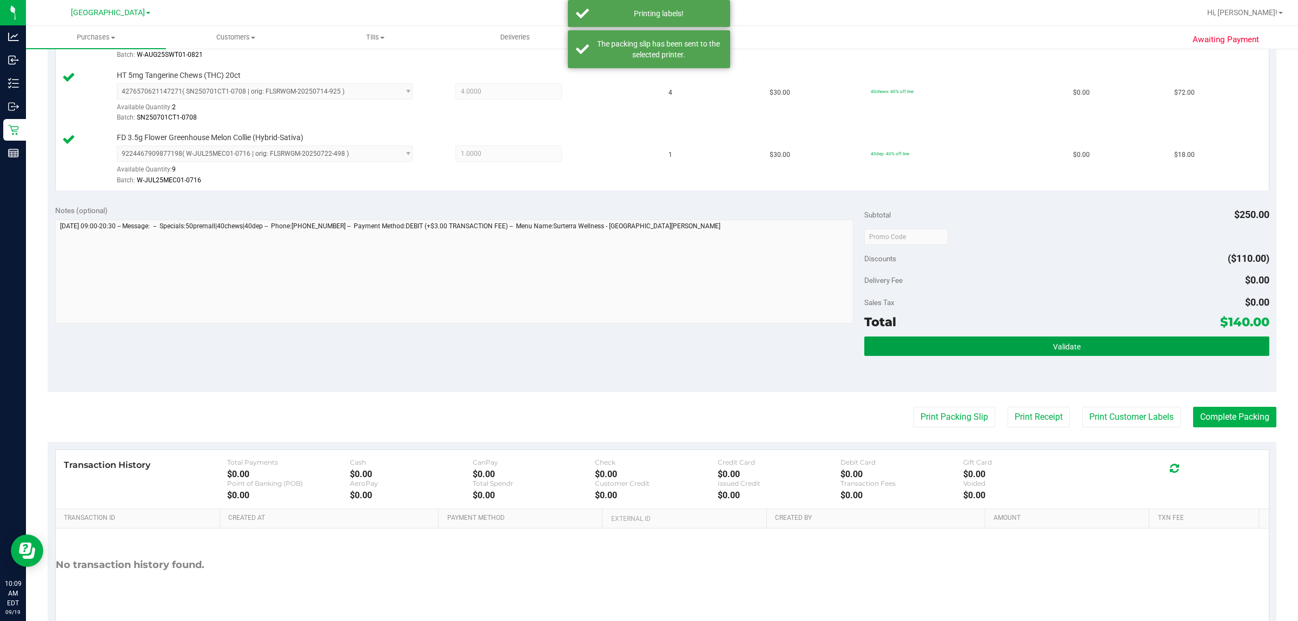
drag, startPoint x: 945, startPoint y: 344, endPoint x: 908, endPoint y: 333, distance: 38.7
click at [647, 342] on button "Validate" at bounding box center [1066, 345] width 405 height 19
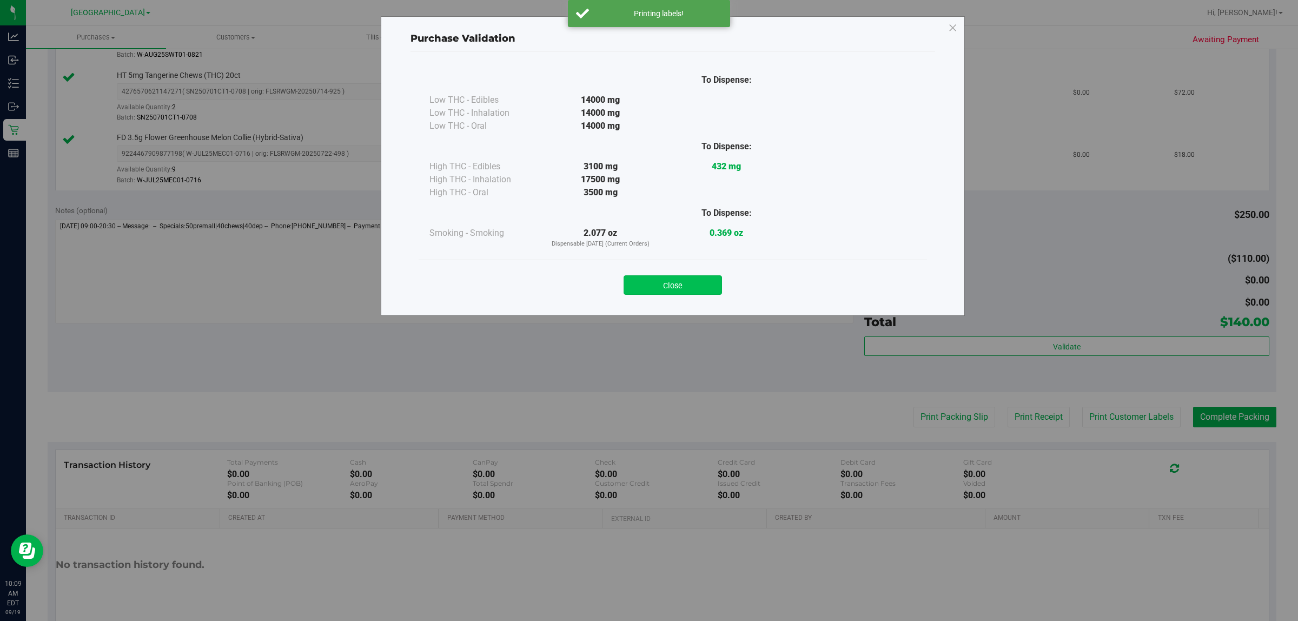
click at [647, 288] on button "Close" at bounding box center [673, 284] width 98 height 19
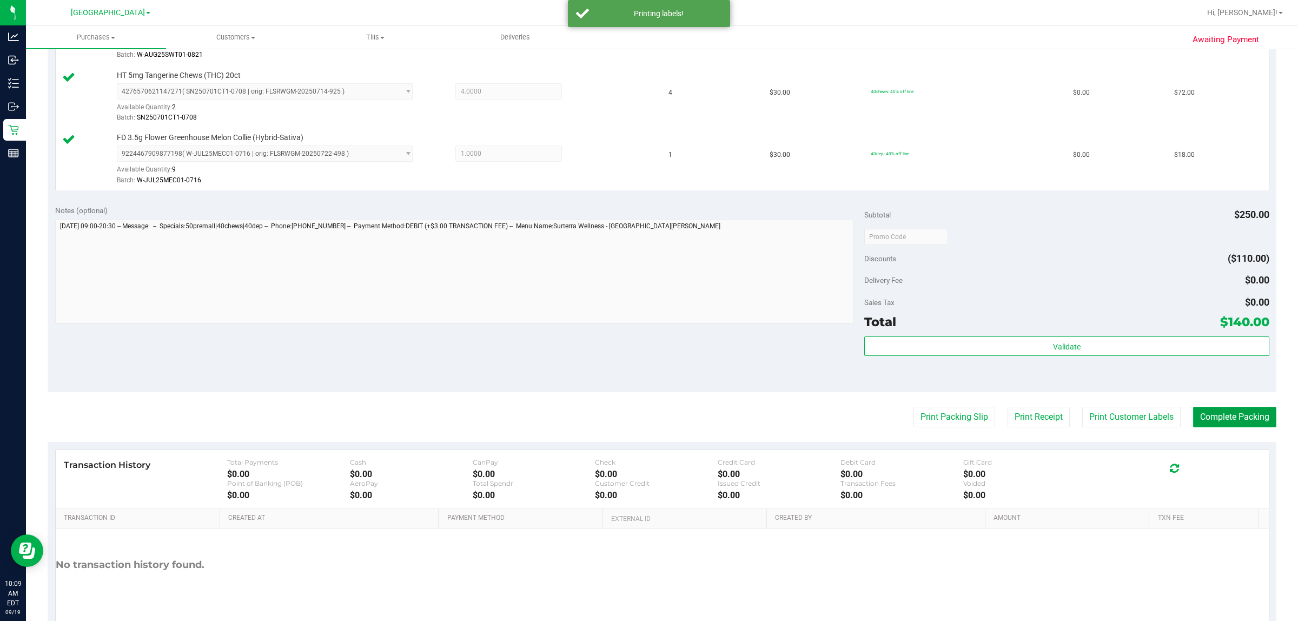
click button "Complete Packing"
